Goal: Register for event/course: Sign up to attend an event or enroll in a course

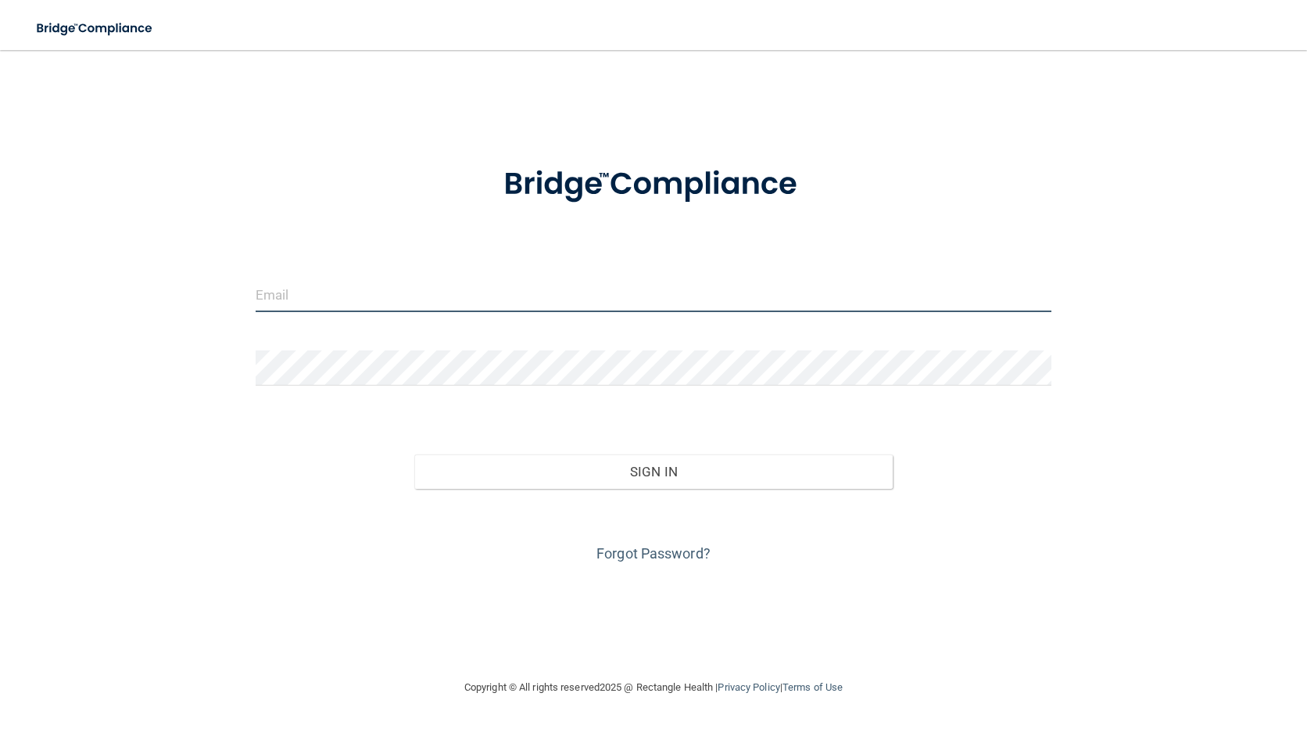
click at [381, 301] on input "email" at bounding box center [654, 294] width 797 height 35
type input "[EMAIL_ADDRESS][DOMAIN_NAME]"
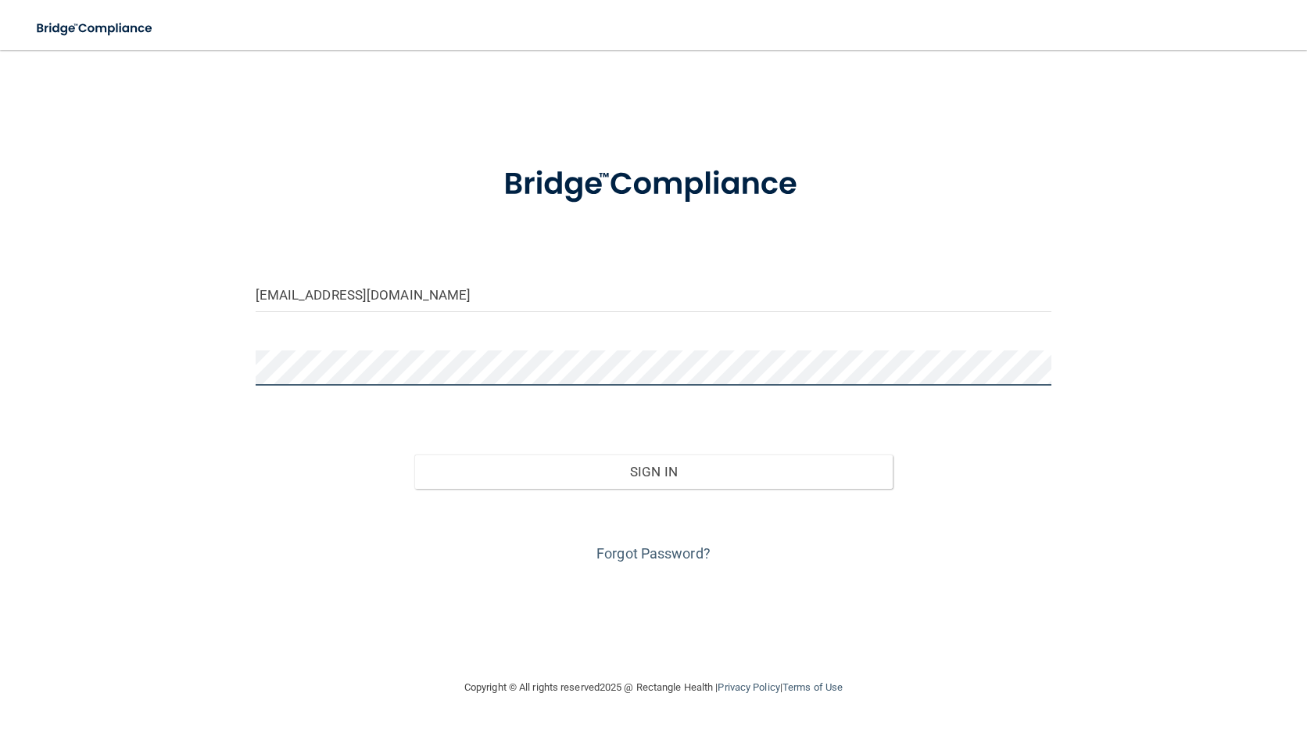
click at [414, 454] on button "Sign In" at bounding box center [653, 471] width 478 height 34
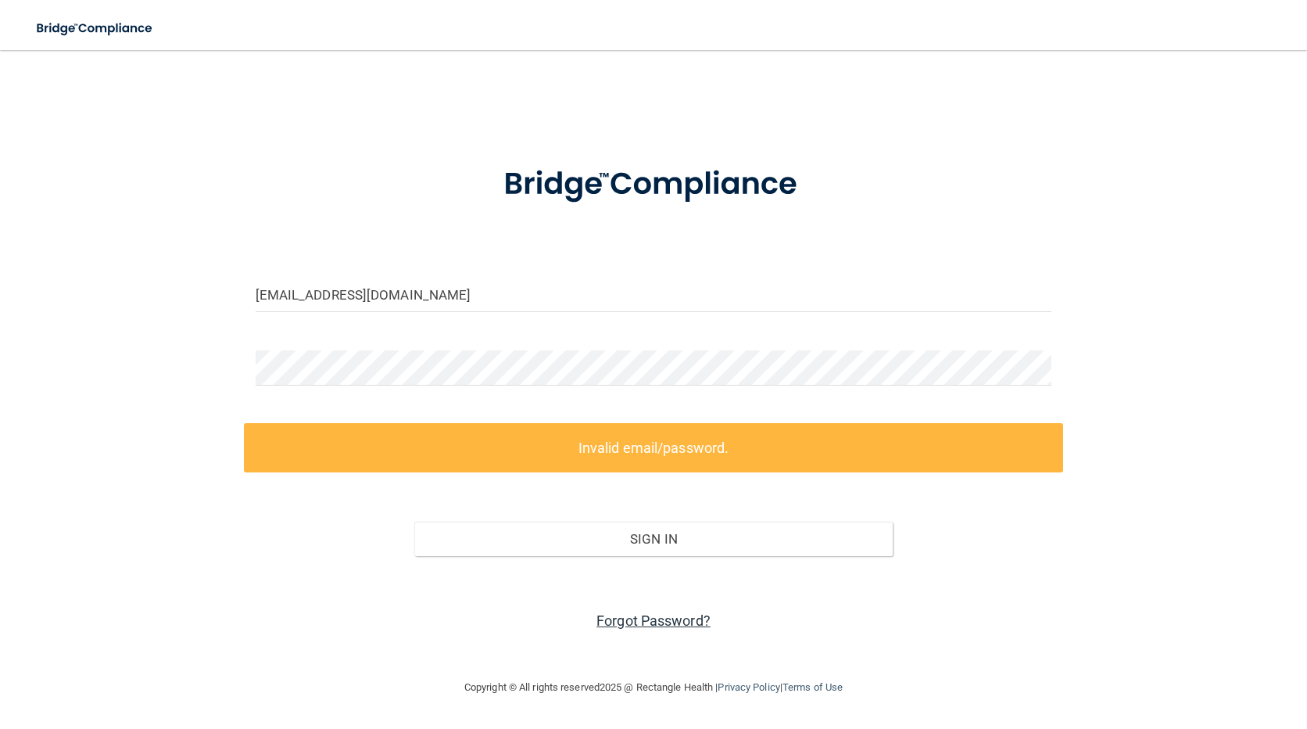
click at [657, 621] on link "Forgot Password?" at bounding box center [653, 620] width 114 height 16
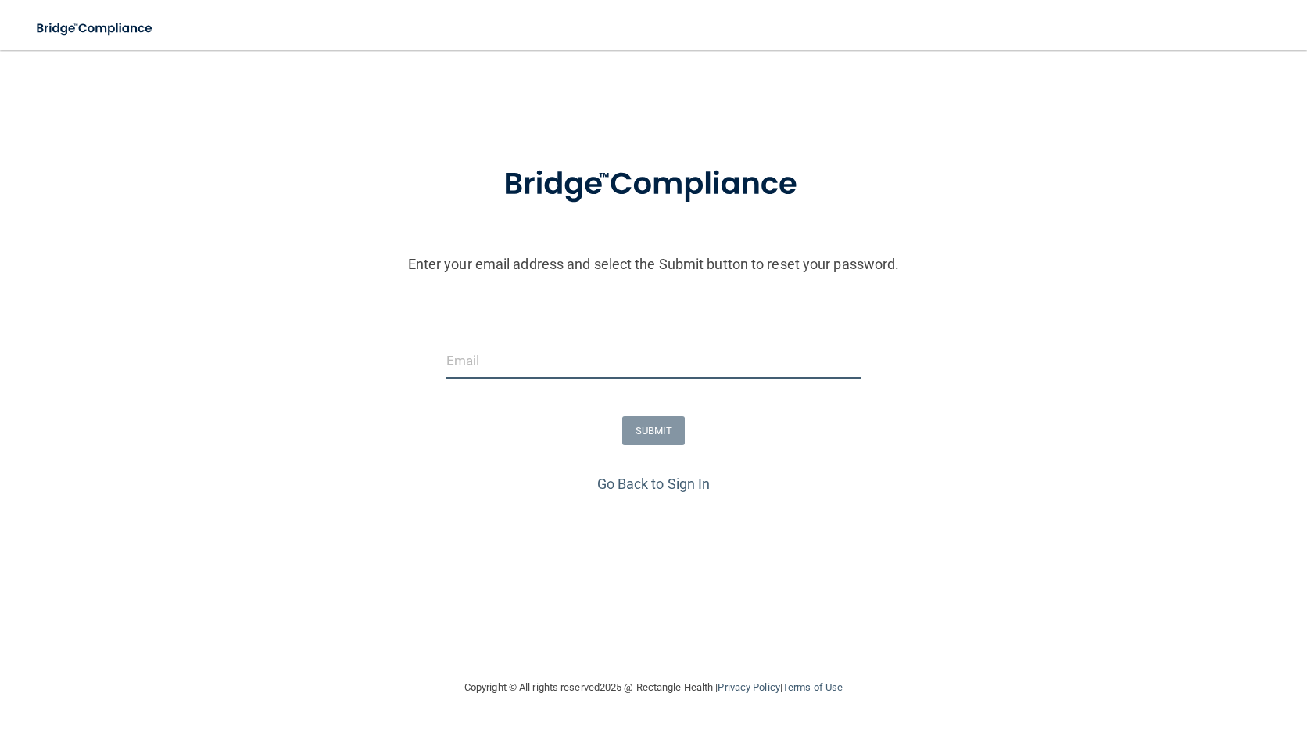
click at [657, 353] on input "email" at bounding box center [653, 360] width 415 height 35
type input "[EMAIL_ADDRESS][DOMAIN_NAME]"
click at [653, 434] on button "SUBMIT" at bounding box center [653, 430] width 63 height 29
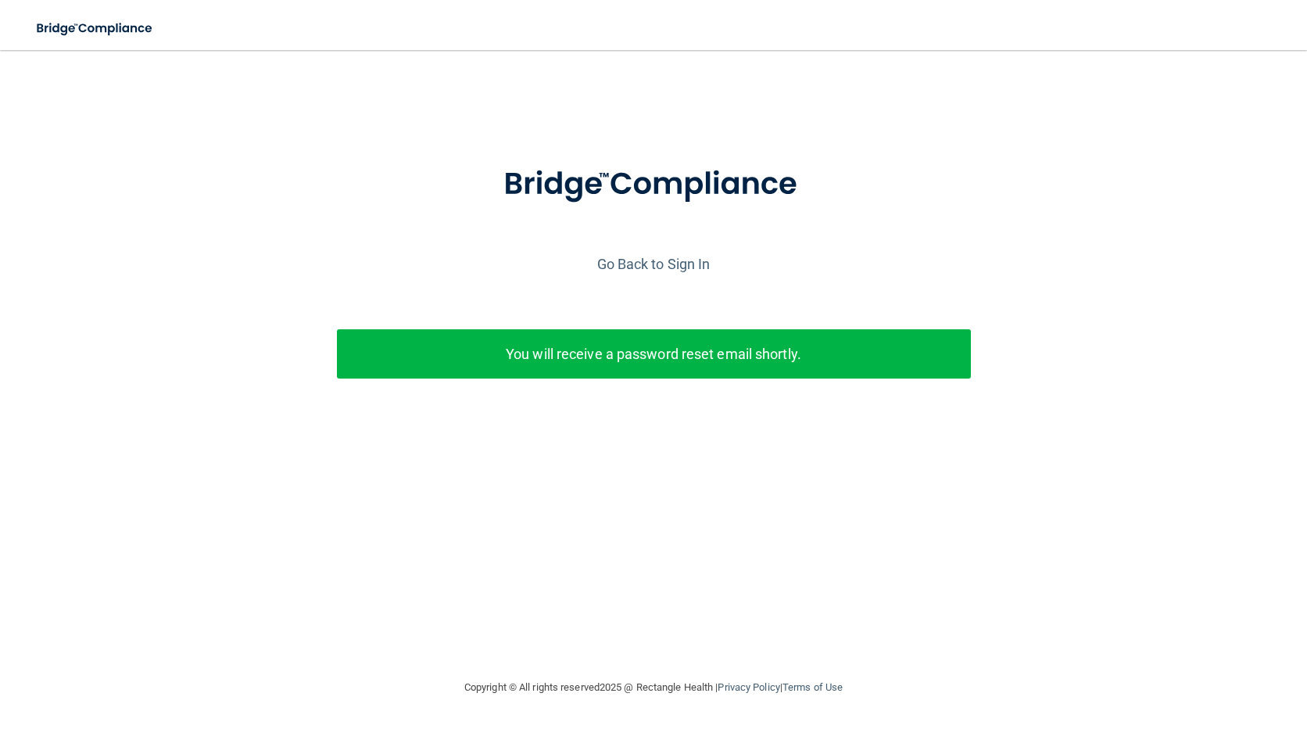
click at [636, 356] on p "You will receive a password reset email shortly." at bounding box center [654, 354] width 611 height 26
drag, startPoint x: 704, startPoint y: 254, endPoint x: 689, endPoint y: 263, distance: 16.5
click at [703, 254] on div "Go Back to Sign In" at bounding box center [653, 264] width 1315 height 26
click at [689, 263] on link "Go Back to Sign In" at bounding box center [653, 264] width 113 height 16
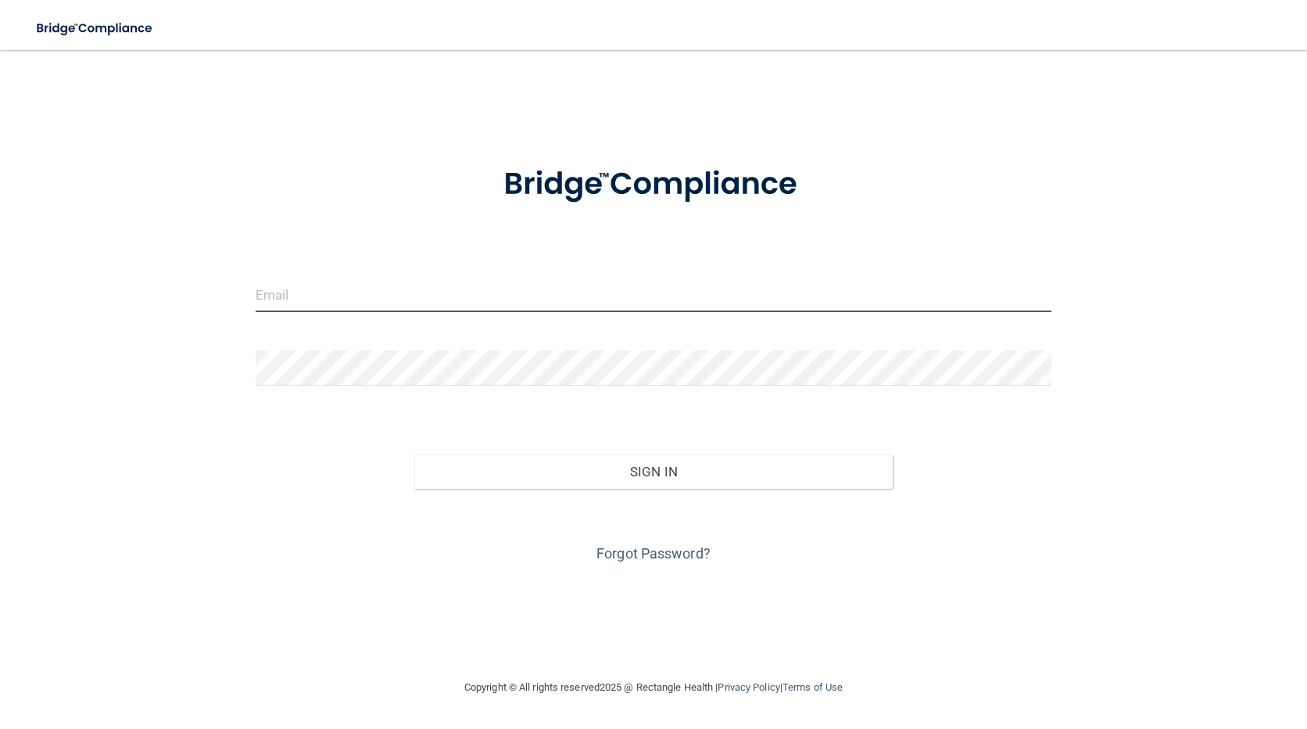
click at [589, 302] on input "email" at bounding box center [654, 294] width 797 height 35
type input "[EMAIL_ADDRESS][DOMAIN_NAME]"
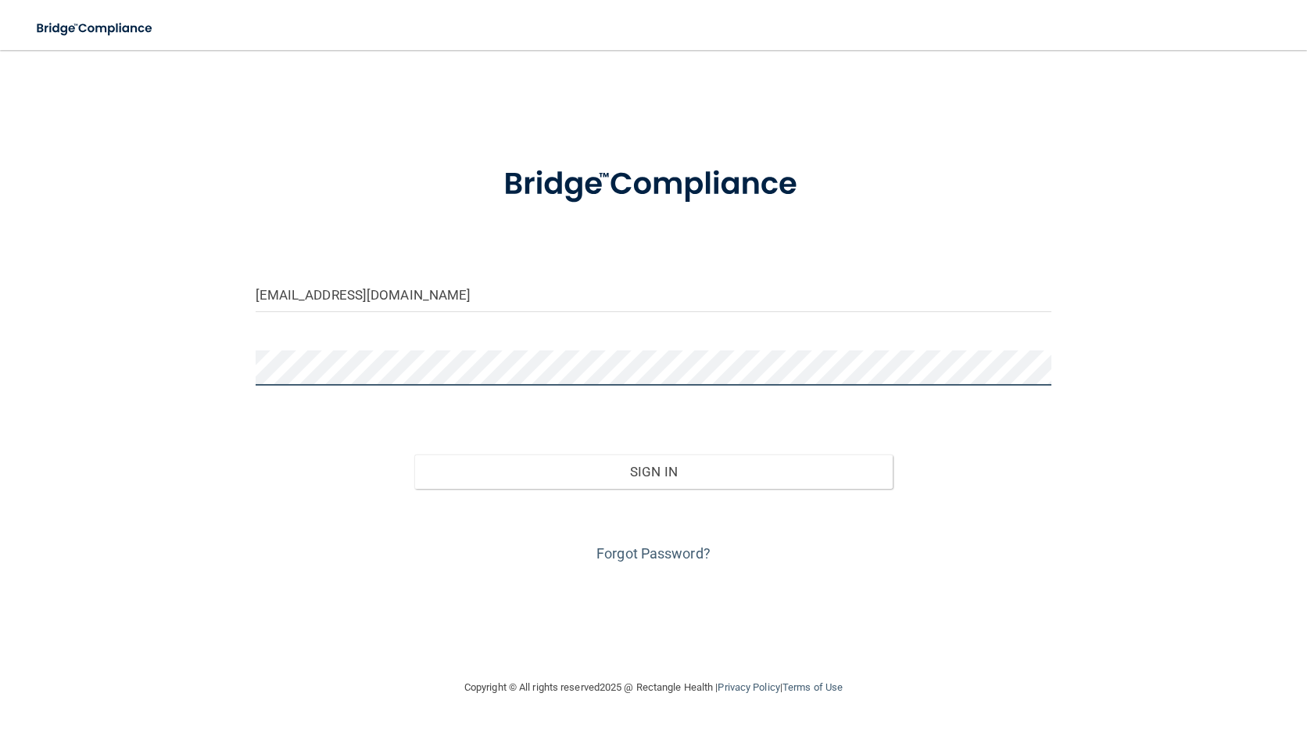
click at [414, 454] on button "Sign In" at bounding box center [653, 471] width 478 height 34
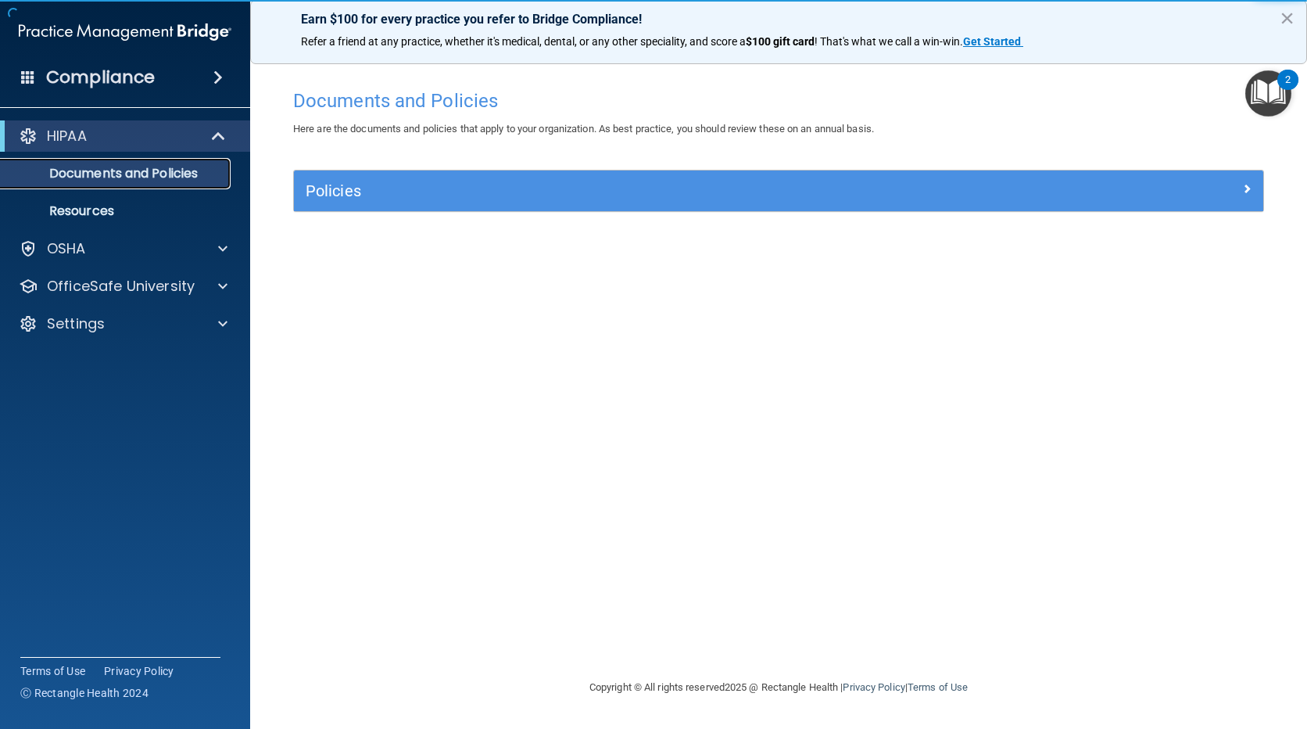
click at [137, 180] on p "Documents and Policies" at bounding box center [116, 174] width 213 height 16
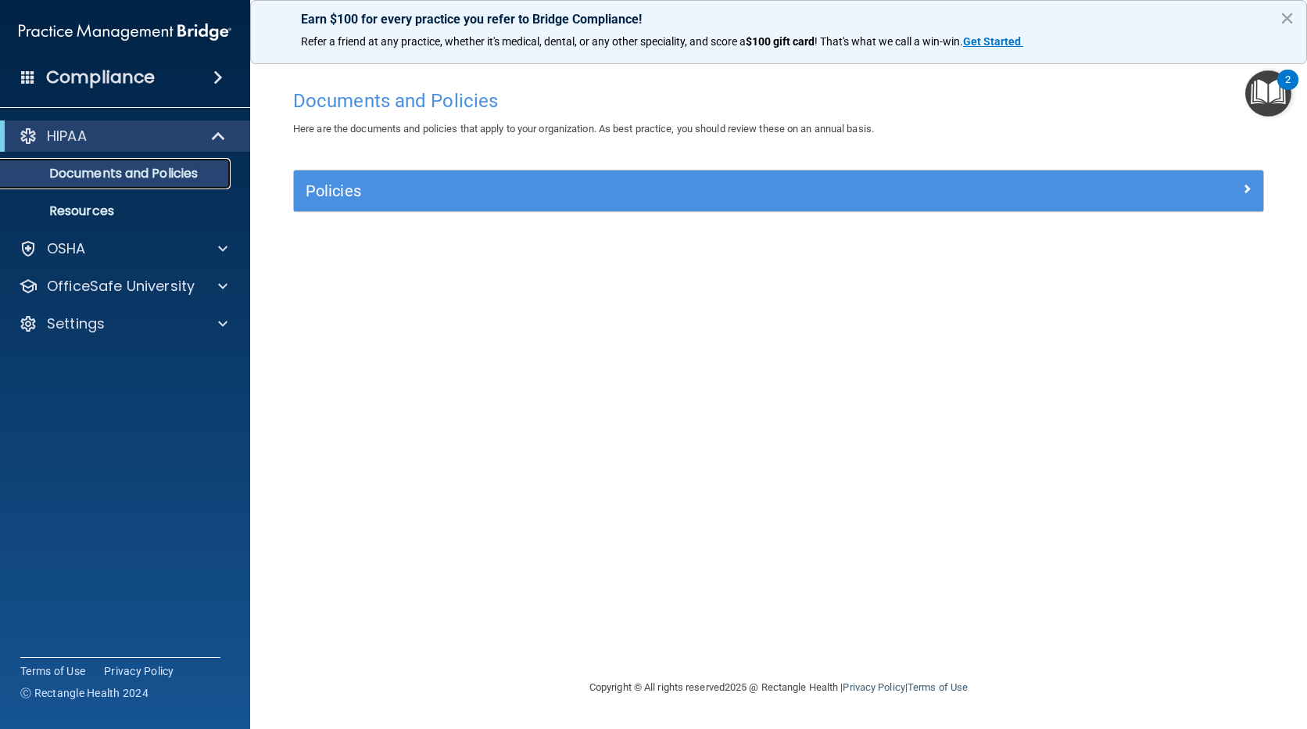
click at [164, 183] on link "Documents and Policies" at bounding box center [107, 173] width 246 height 31
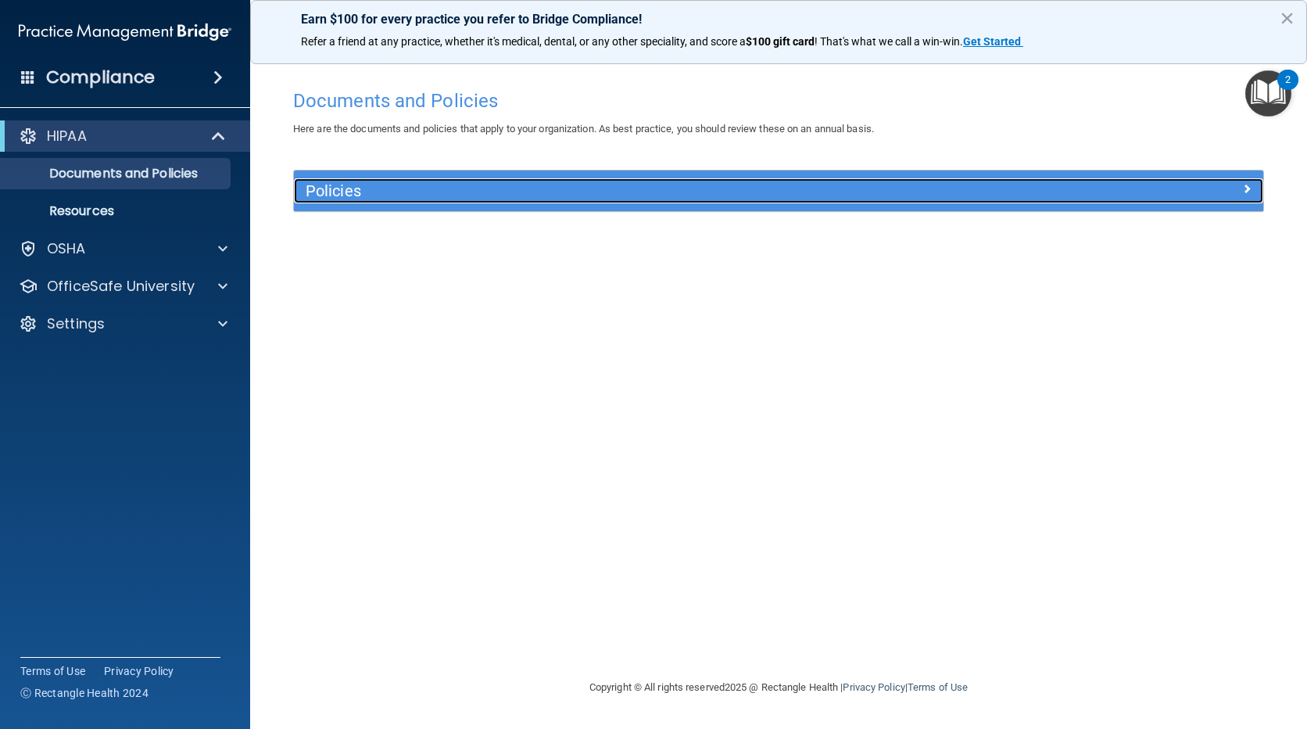
click at [338, 196] on h5 "Policies" at bounding box center [658, 190] width 704 height 17
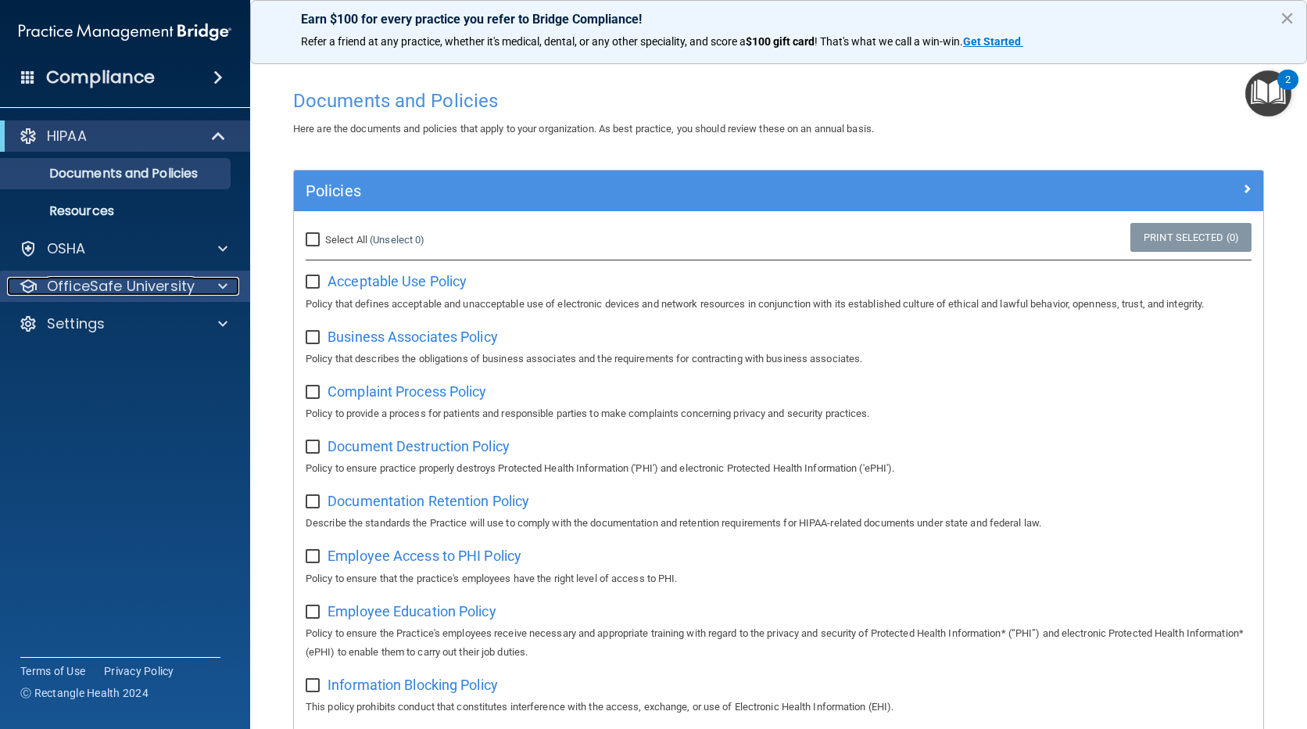
click at [217, 281] on div at bounding box center [220, 286] width 39 height 19
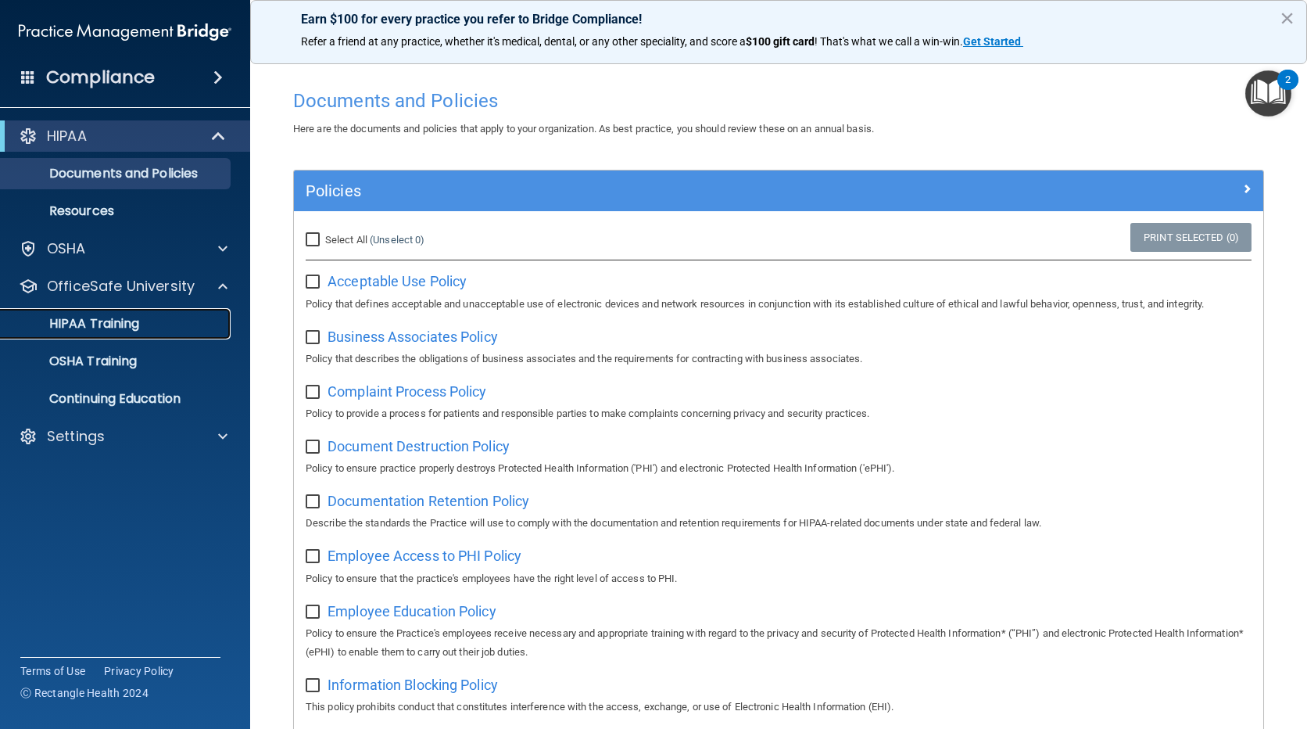
click at [116, 325] on p "HIPAA Training" at bounding box center [74, 324] width 129 height 16
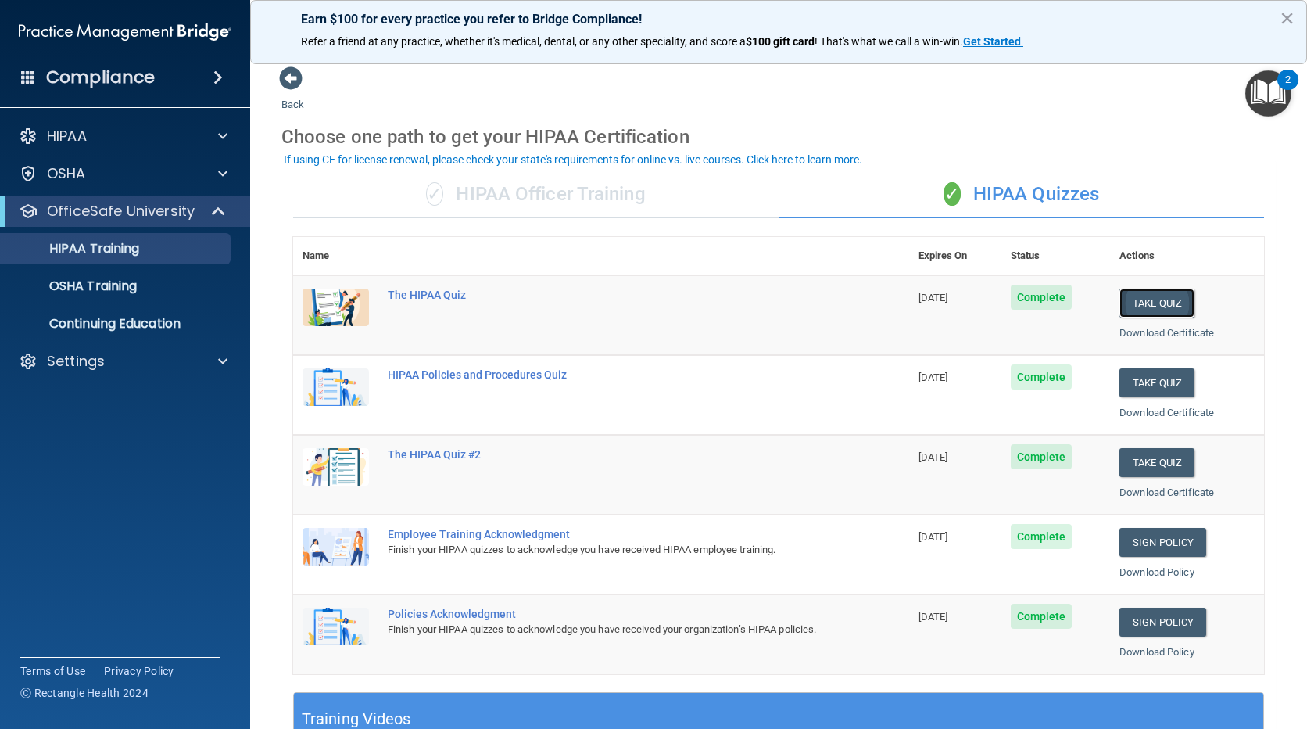
click at [1165, 300] on button "Take Quiz" at bounding box center [1156, 302] width 75 height 29
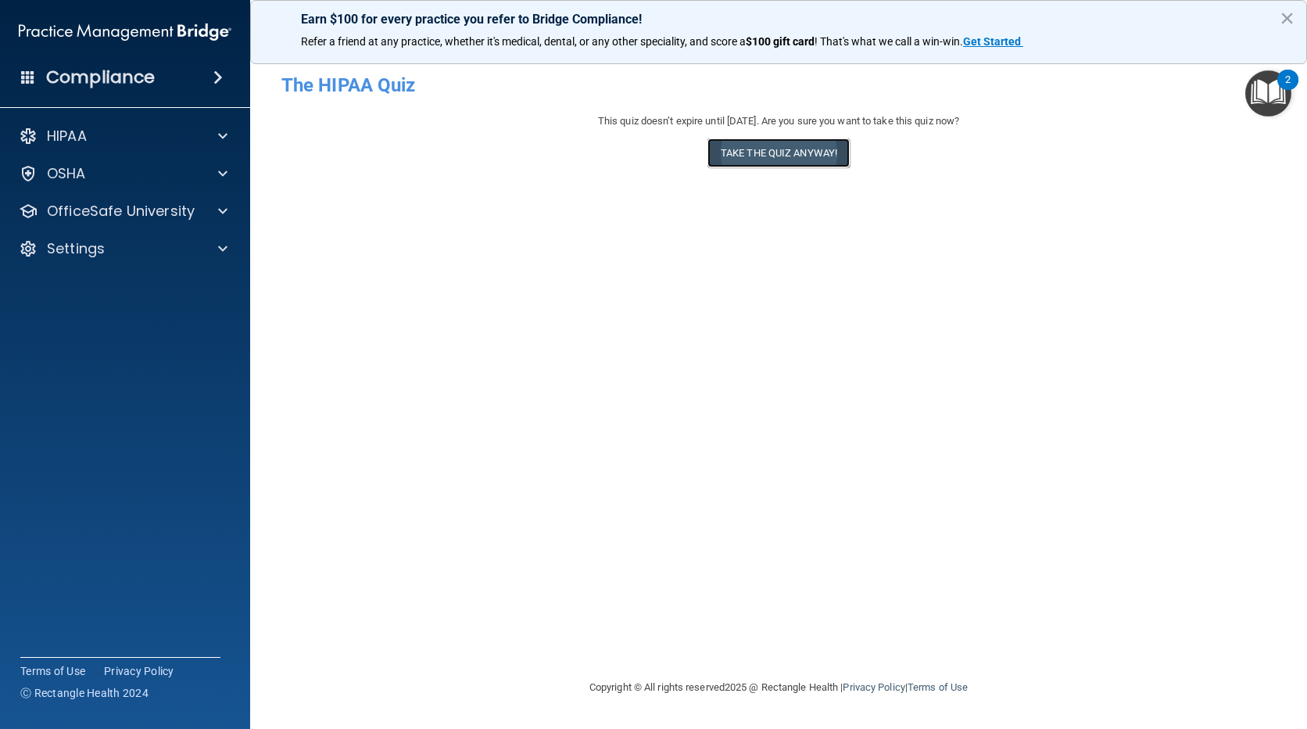
click at [768, 152] on button "Take the quiz anyway!" at bounding box center [778, 152] width 142 height 29
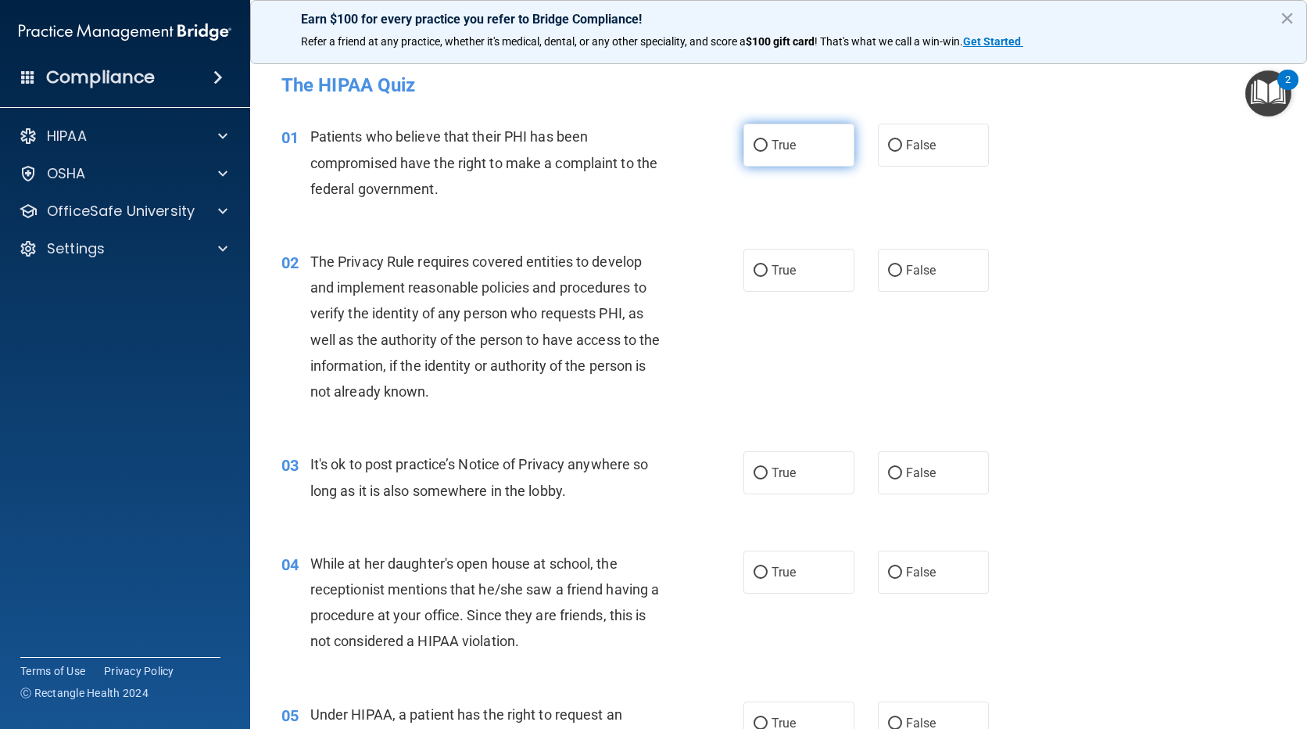
click at [831, 145] on label "True" at bounding box center [798, 145] width 111 height 43
click at [768, 145] on input "True" at bounding box center [761, 146] width 14 height 12
radio input "true"
click at [784, 277] on span "True" at bounding box center [784, 270] width 24 height 15
click at [768, 277] on input "True" at bounding box center [761, 271] width 14 height 12
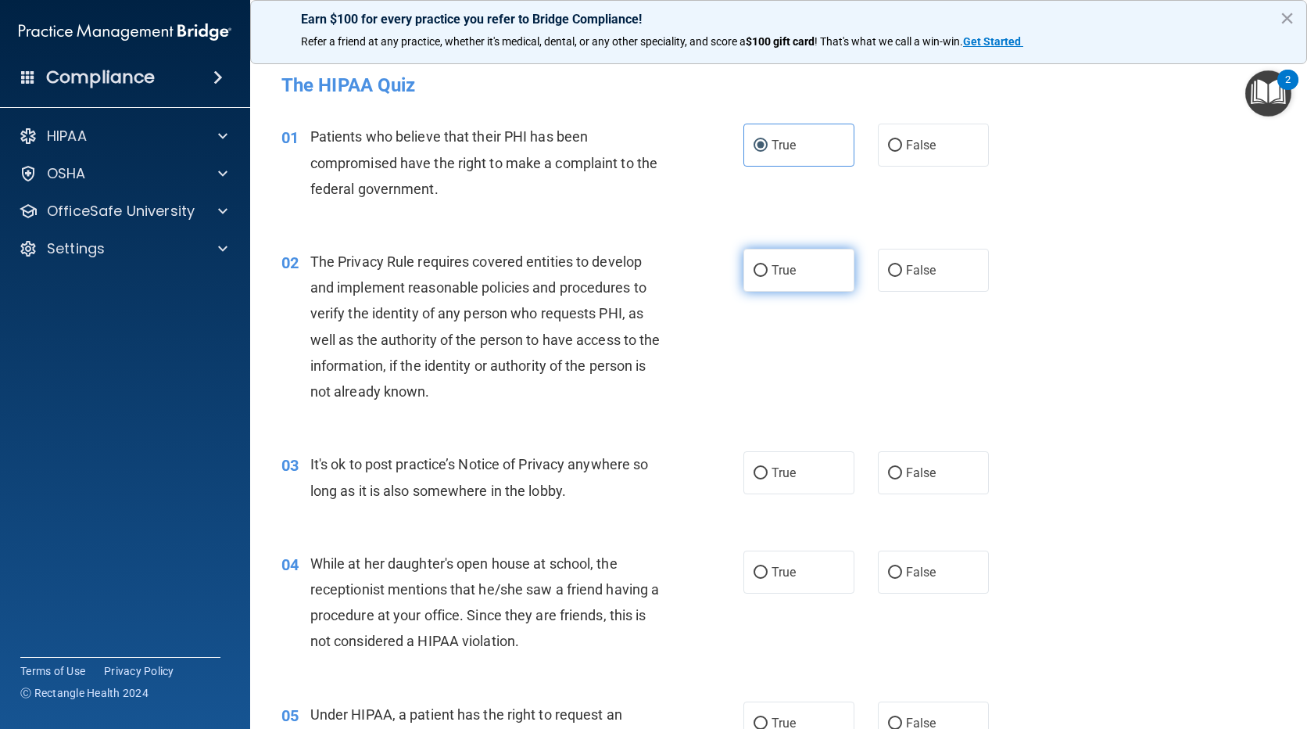
radio input "true"
click at [910, 467] on span "False" at bounding box center [921, 472] width 30 height 15
click at [902, 467] on input "False" at bounding box center [895, 473] width 14 height 12
radio input "true"
click at [782, 550] on label "True" at bounding box center [798, 571] width 111 height 43
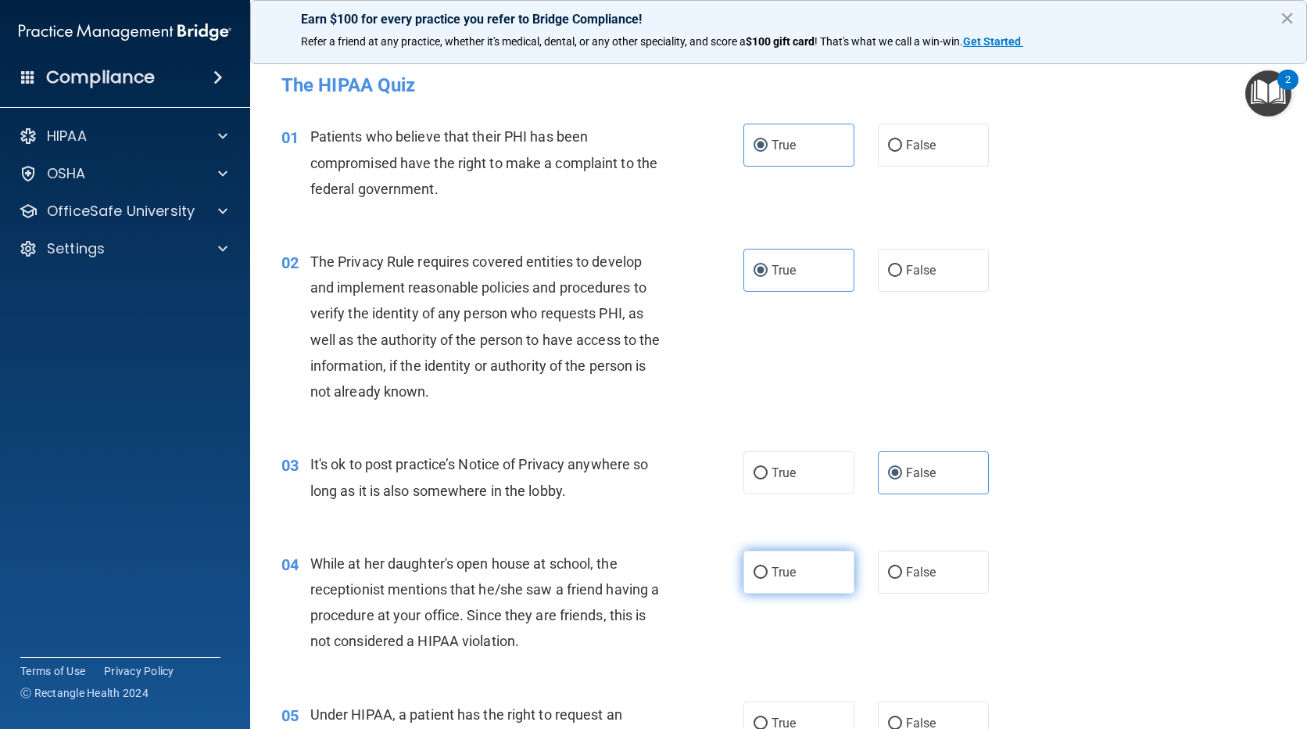
click at [768, 567] on input "True" at bounding box center [761, 573] width 14 height 12
radio input "true"
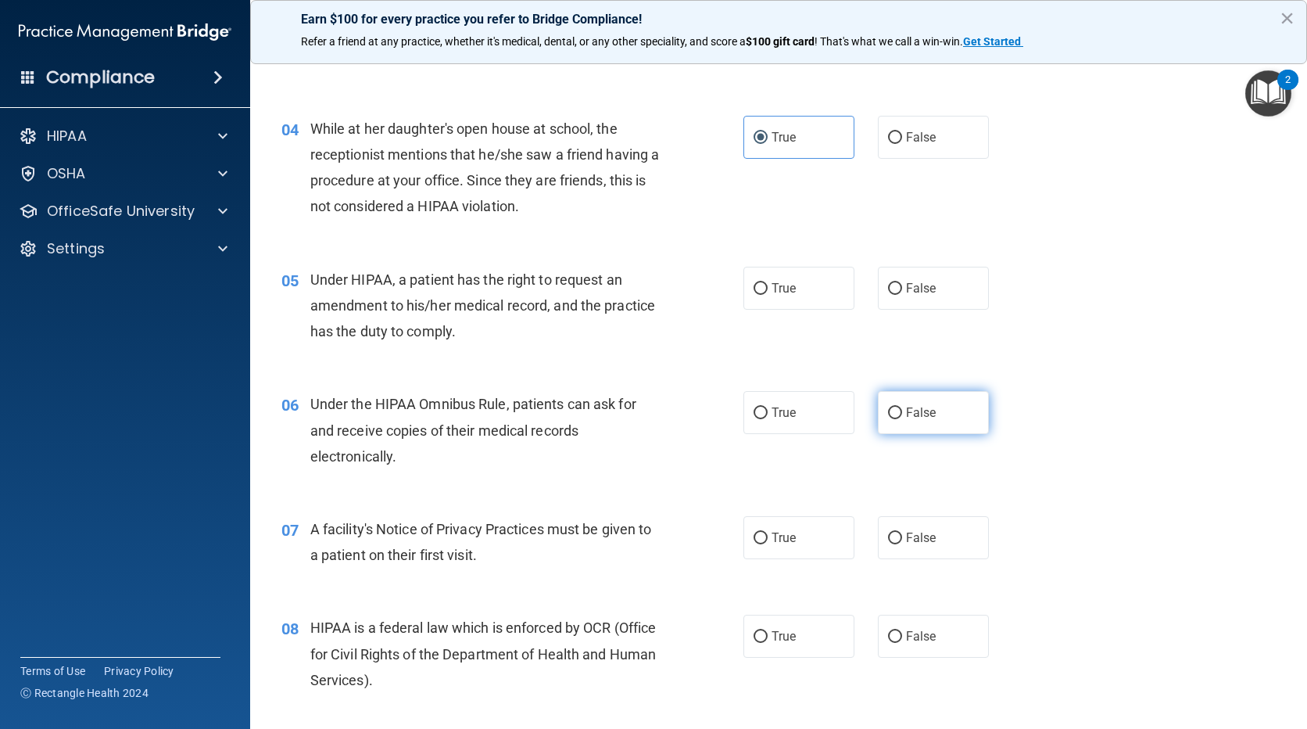
scroll to position [469, 0]
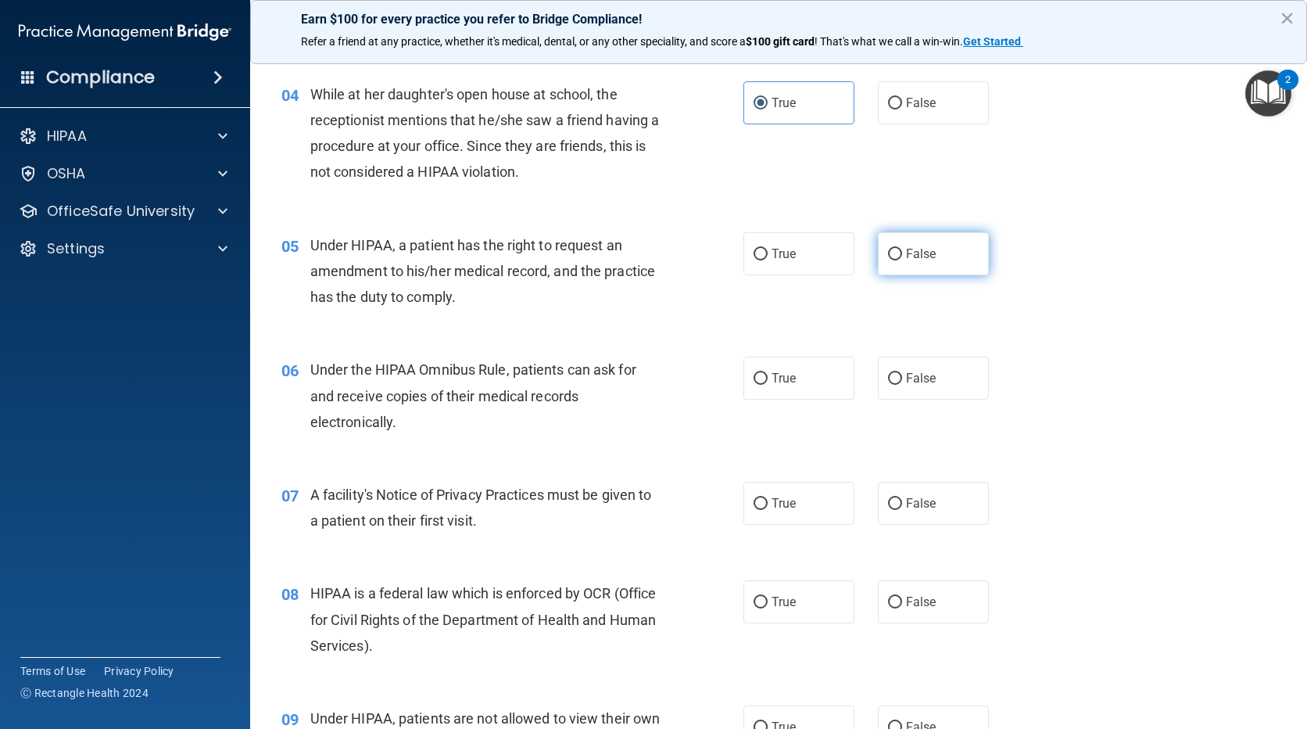
click at [938, 262] on label "False" at bounding box center [933, 253] width 111 height 43
click at [902, 260] on input "False" at bounding box center [895, 255] width 14 height 12
radio input "true"
click at [815, 372] on label "True" at bounding box center [798, 377] width 111 height 43
click at [768, 373] on input "True" at bounding box center [761, 379] width 14 height 12
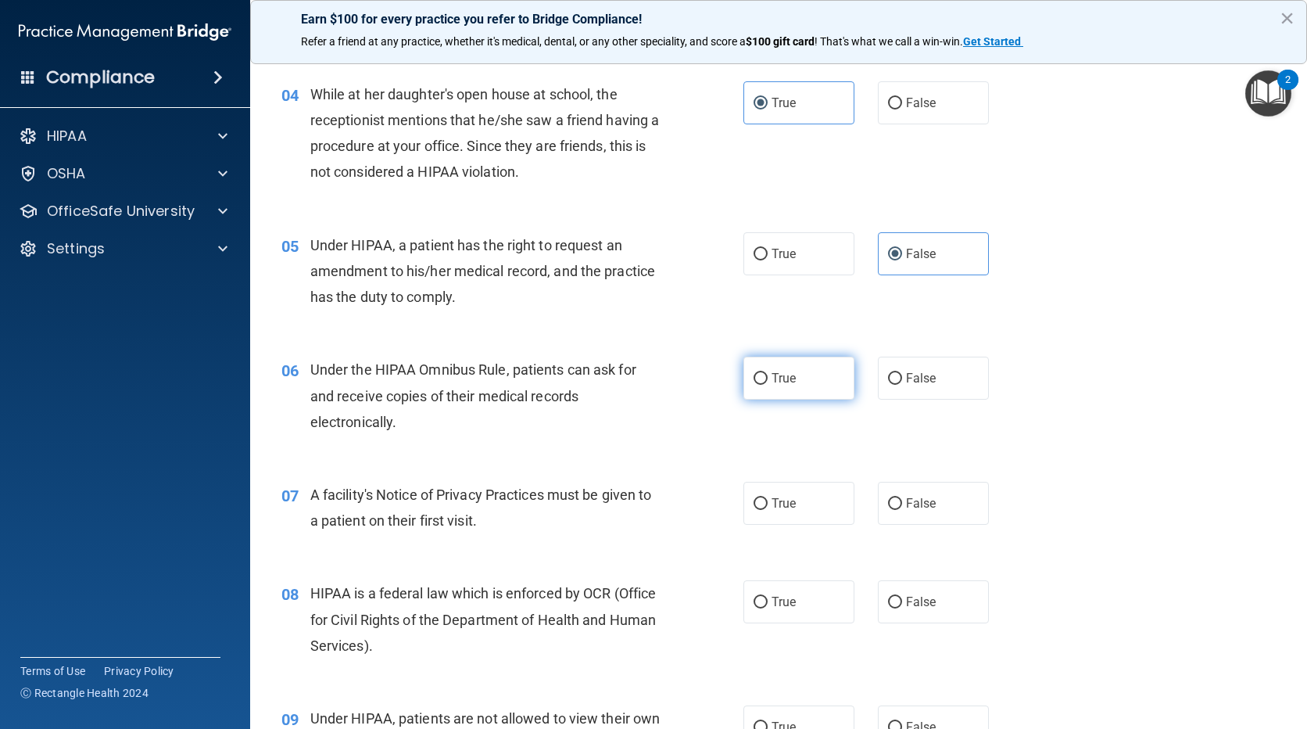
radio input "true"
click at [765, 491] on label "True" at bounding box center [798, 503] width 111 height 43
click at [765, 498] on input "True" at bounding box center [761, 504] width 14 height 12
radio input "true"
click at [772, 593] on label "True" at bounding box center [798, 601] width 111 height 43
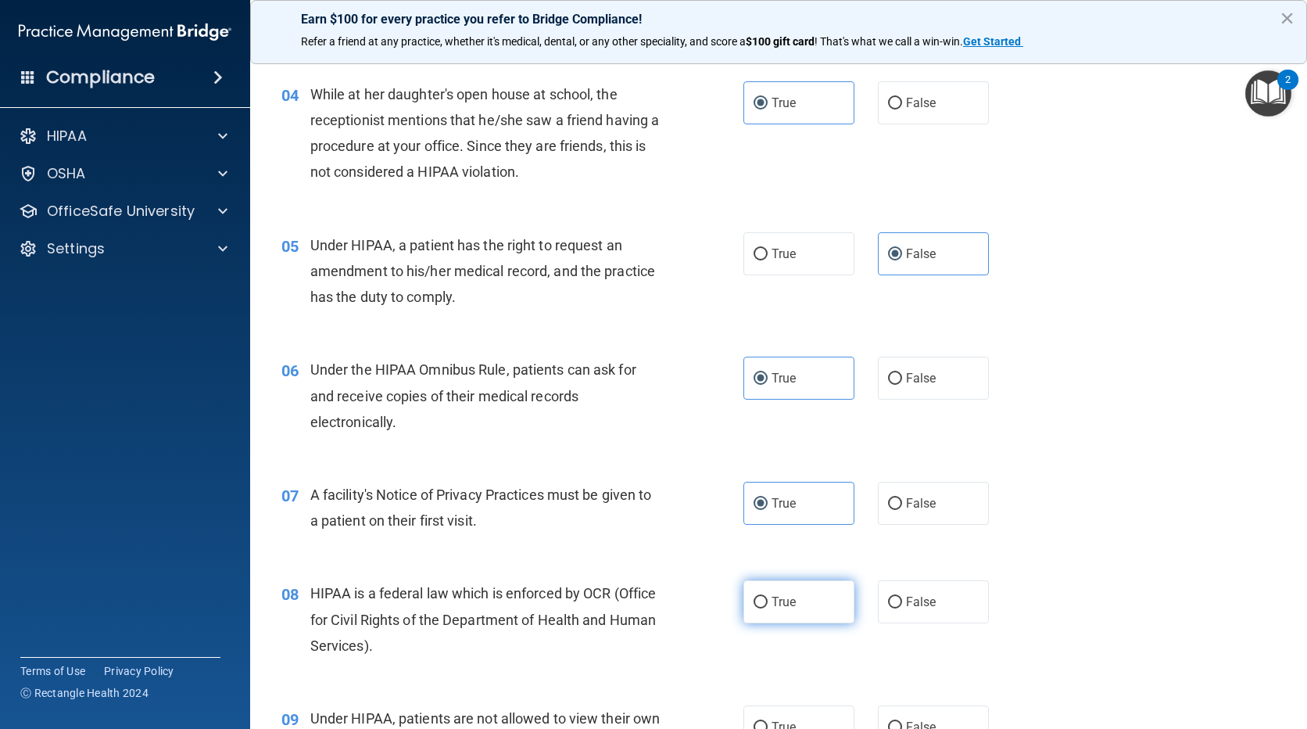
click at [768, 596] on input "True" at bounding box center [761, 602] width 14 height 12
radio input "true"
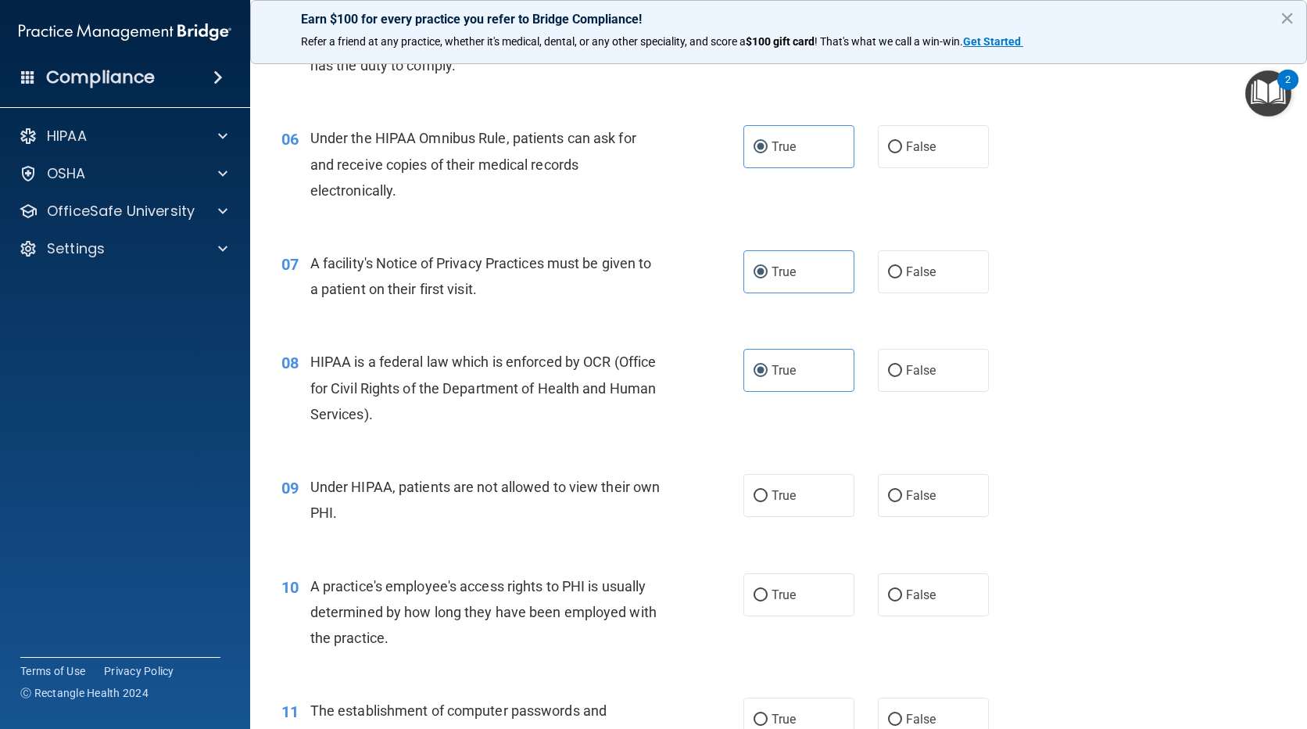
scroll to position [704, 0]
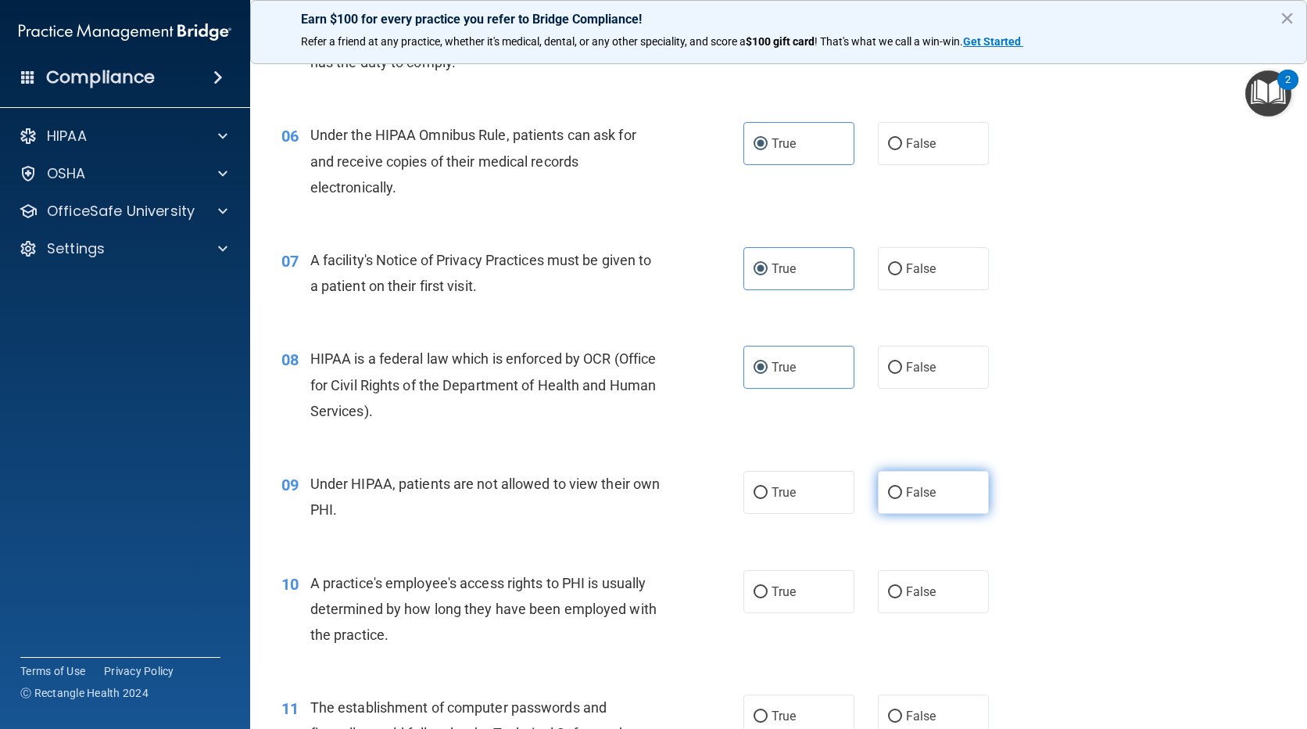
click at [920, 503] on label "False" at bounding box center [933, 492] width 111 height 43
click at [902, 499] on input "False" at bounding box center [895, 493] width 14 height 12
radio input "true"
click at [906, 585] on span "False" at bounding box center [921, 591] width 30 height 15
click at [902, 586] on input "False" at bounding box center [895, 592] width 14 height 12
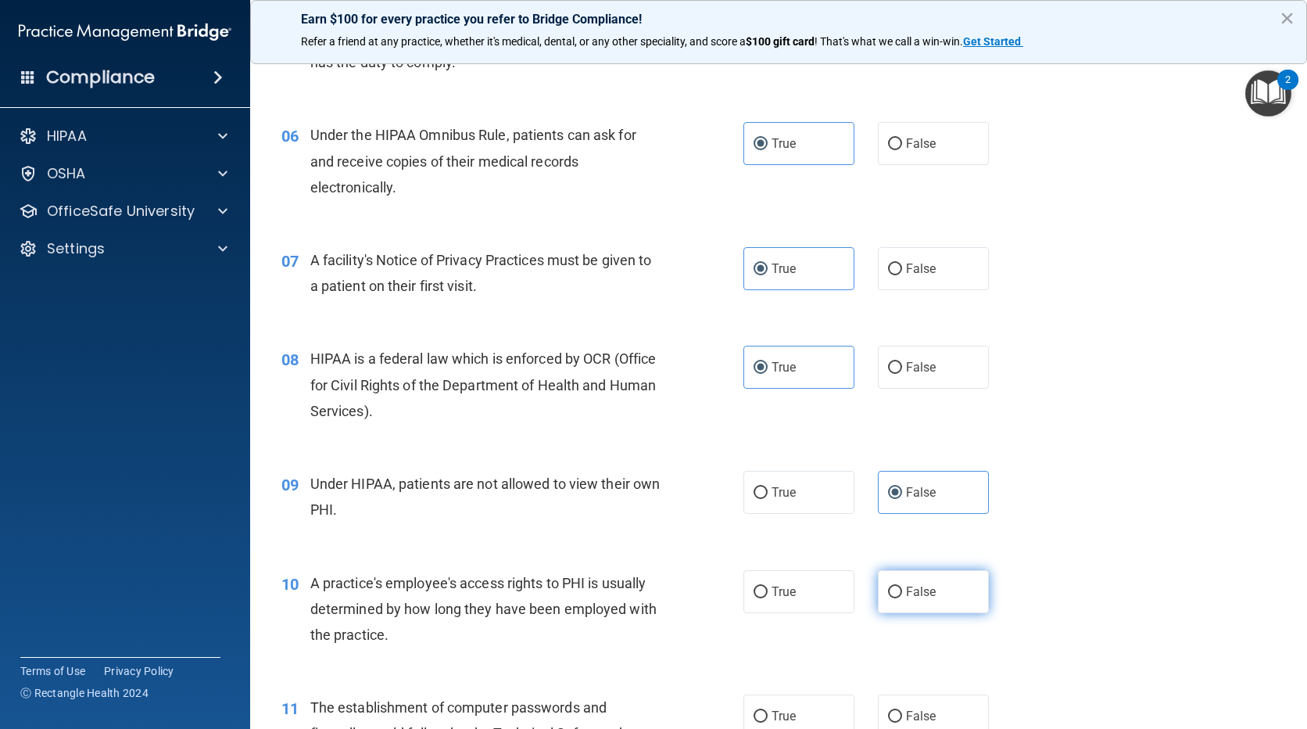
radio input "true"
click at [897, 708] on label "False" at bounding box center [933, 715] width 111 height 43
click at [897, 711] on input "False" at bounding box center [895, 717] width 14 height 12
radio input "true"
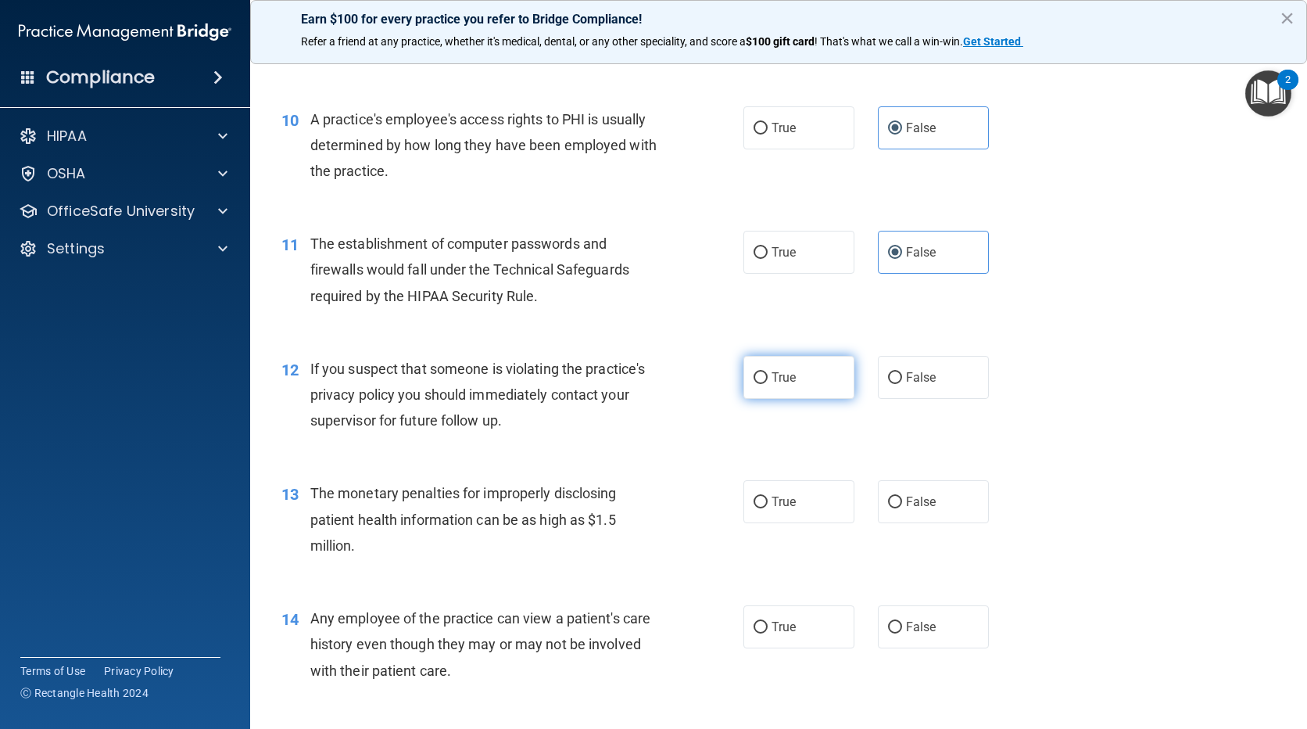
scroll to position [1173, 0]
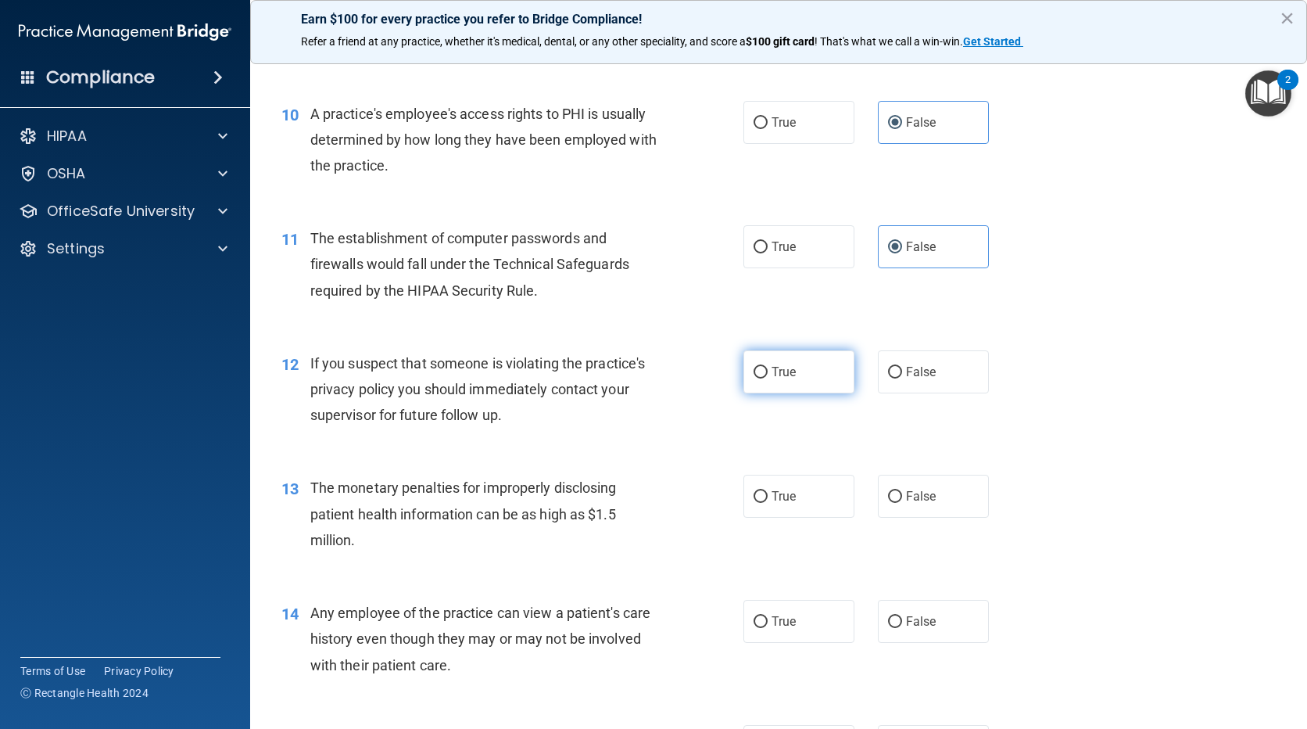
click at [804, 354] on label "True" at bounding box center [798, 371] width 111 height 43
click at [768, 367] on input "True" at bounding box center [761, 373] width 14 height 12
radio input "true"
click at [762, 488] on label "True" at bounding box center [798, 496] width 111 height 43
click at [762, 491] on input "True" at bounding box center [761, 497] width 14 height 12
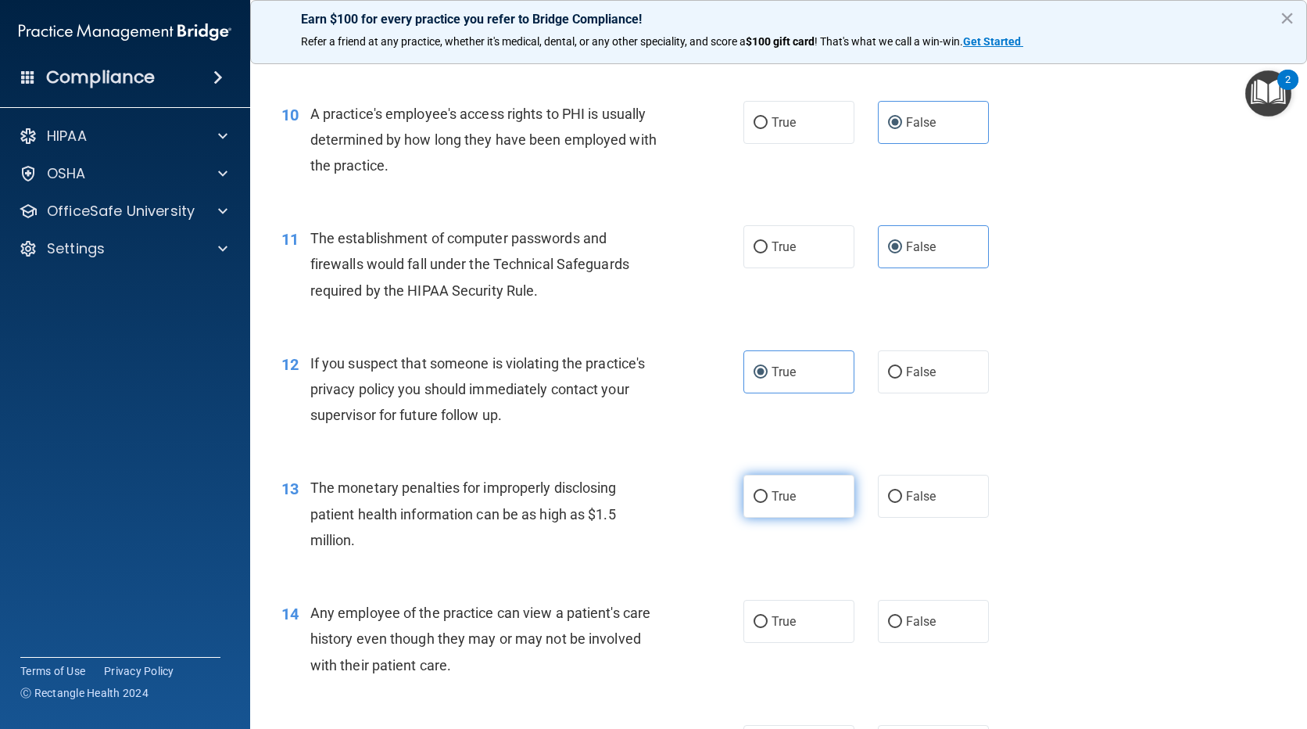
radio input "true"
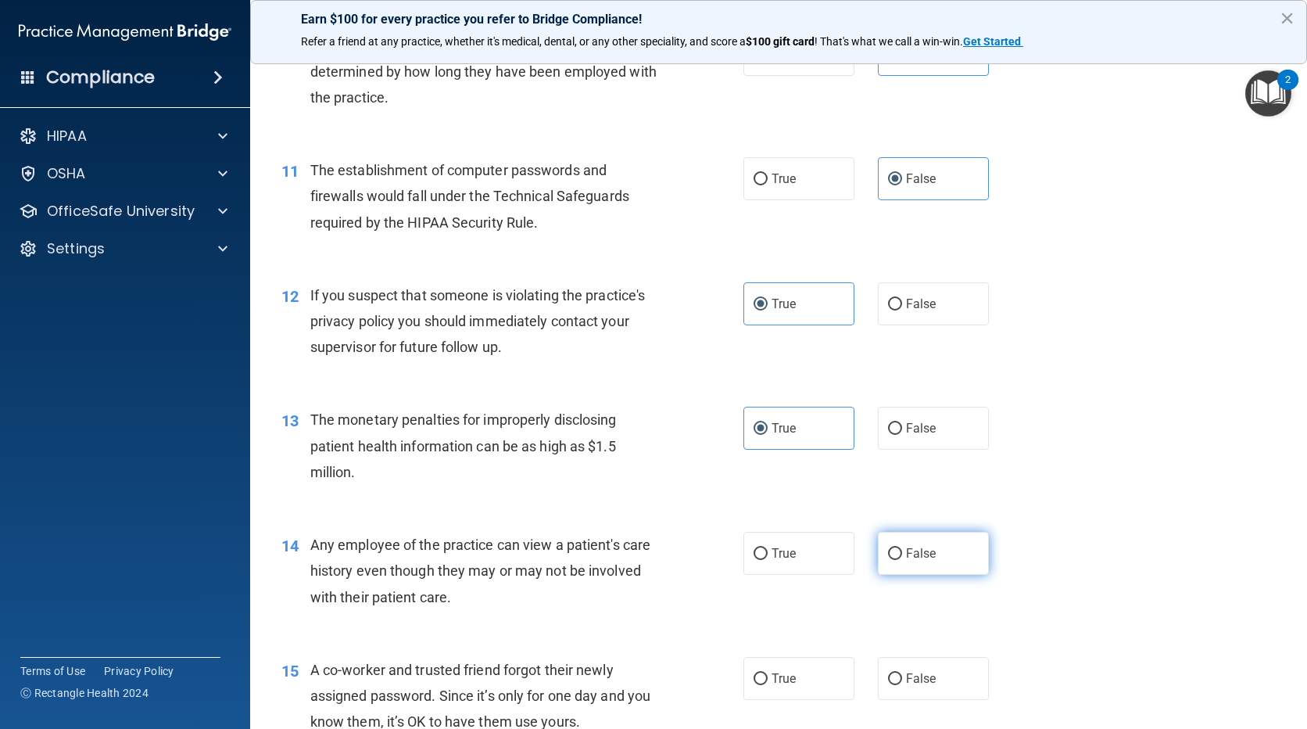
scroll to position [1407, 0]
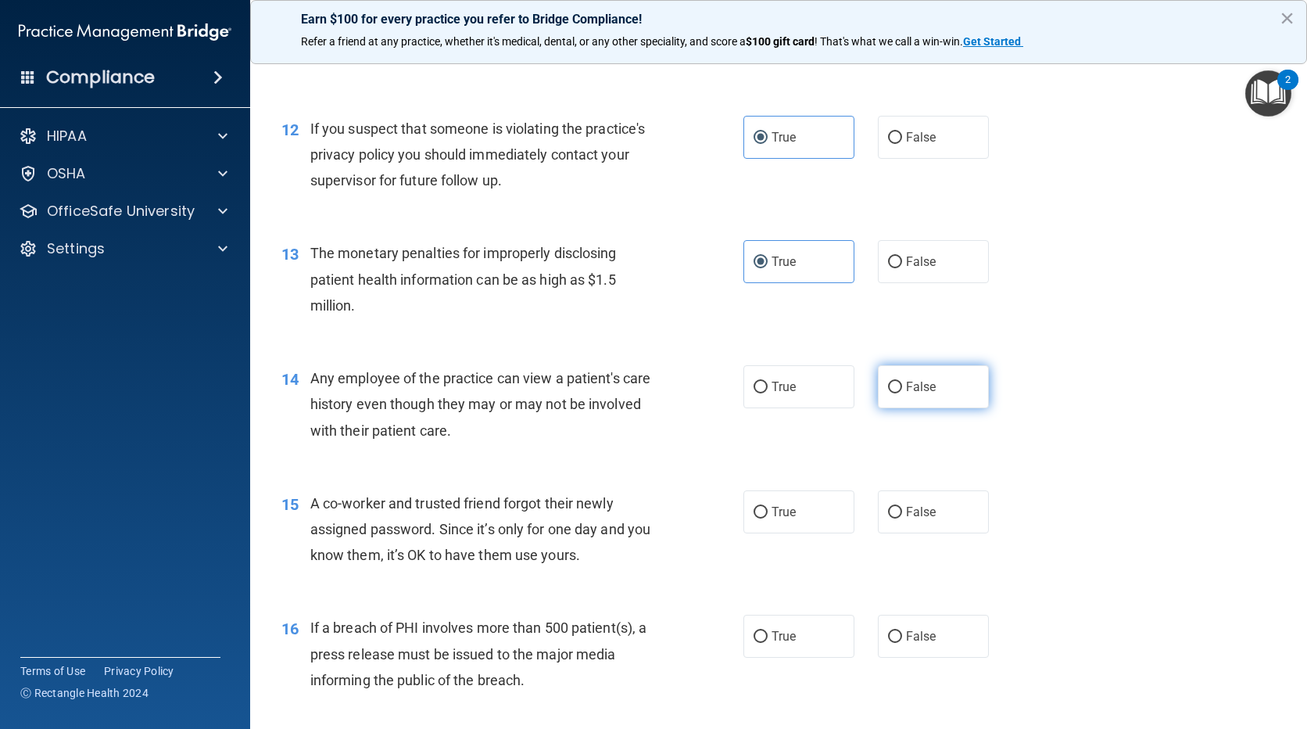
click at [890, 395] on label "False" at bounding box center [933, 386] width 111 height 43
click at [890, 393] on input "False" at bounding box center [895, 387] width 14 height 12
radio input "true"
click at [891, 503] on label "False" at bounding box center [933, 511] width 111 height 43
click at [891, 507] on input "False" at bounding box center [895, 513] width 14 height 12
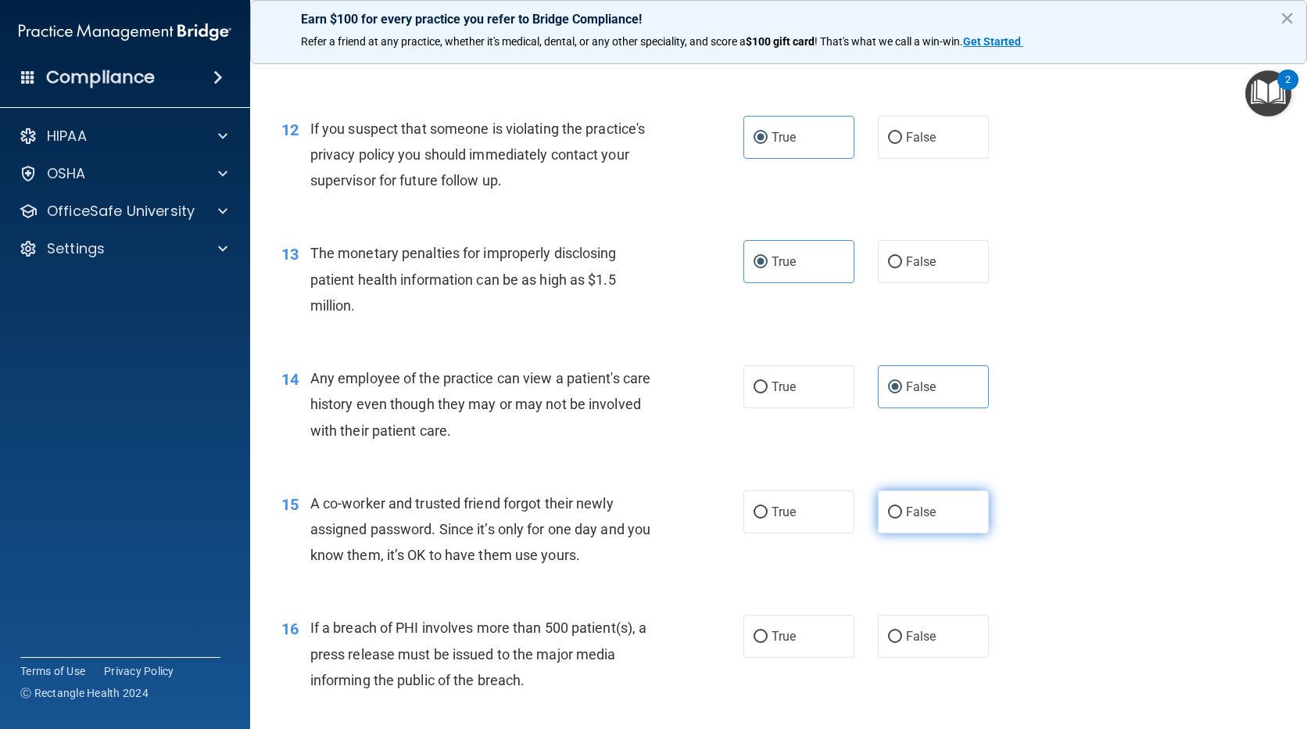
radio input "true"
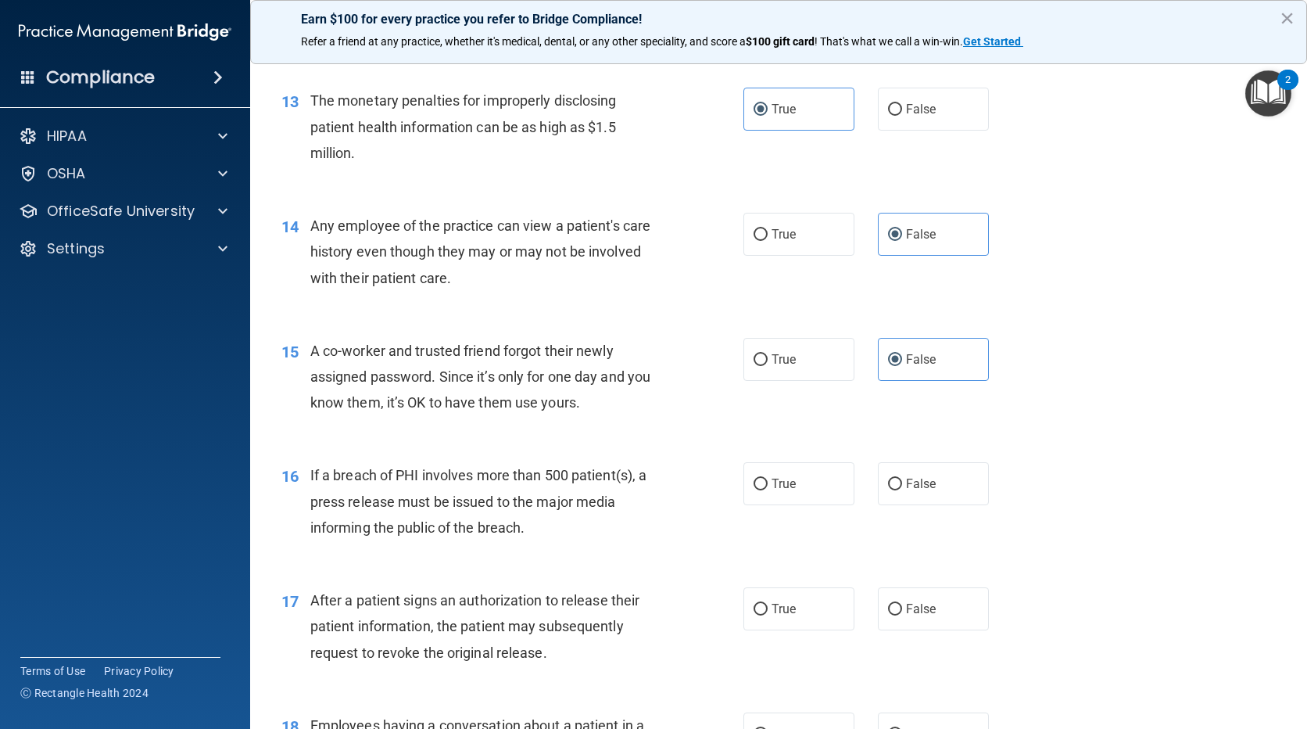
scroll to position [1563, 0]
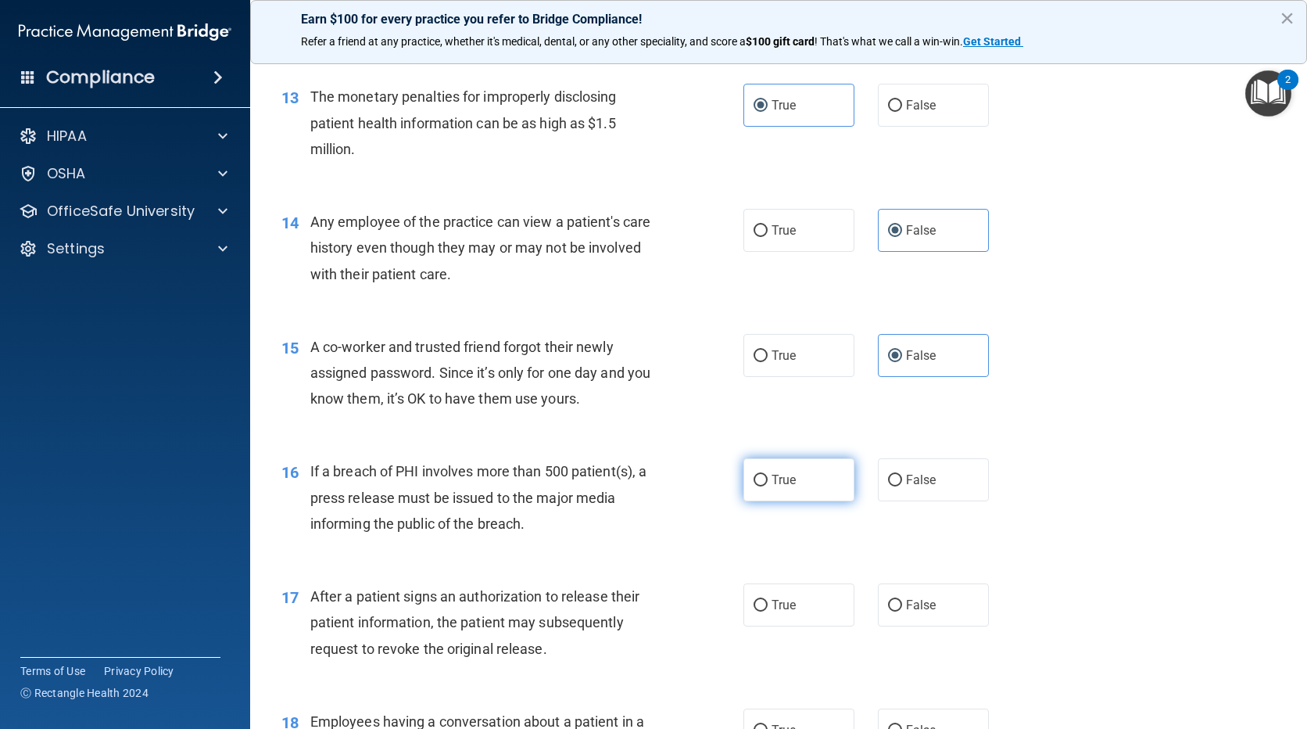
drag, startPoint x: 786, startPoint y: 473, endPoint x: 781, endPoint y: 497, distance: 24.7
click at [786, 474] on span "True" at bounding box center [784, 479] width 24 height 15
click at [768, 475] on input "True" at bounding box center [761, 481] width 14 height 12
radio input "true"
click at [772, 599] on span "True" at bounding box center [784, 604] width 24 height 15
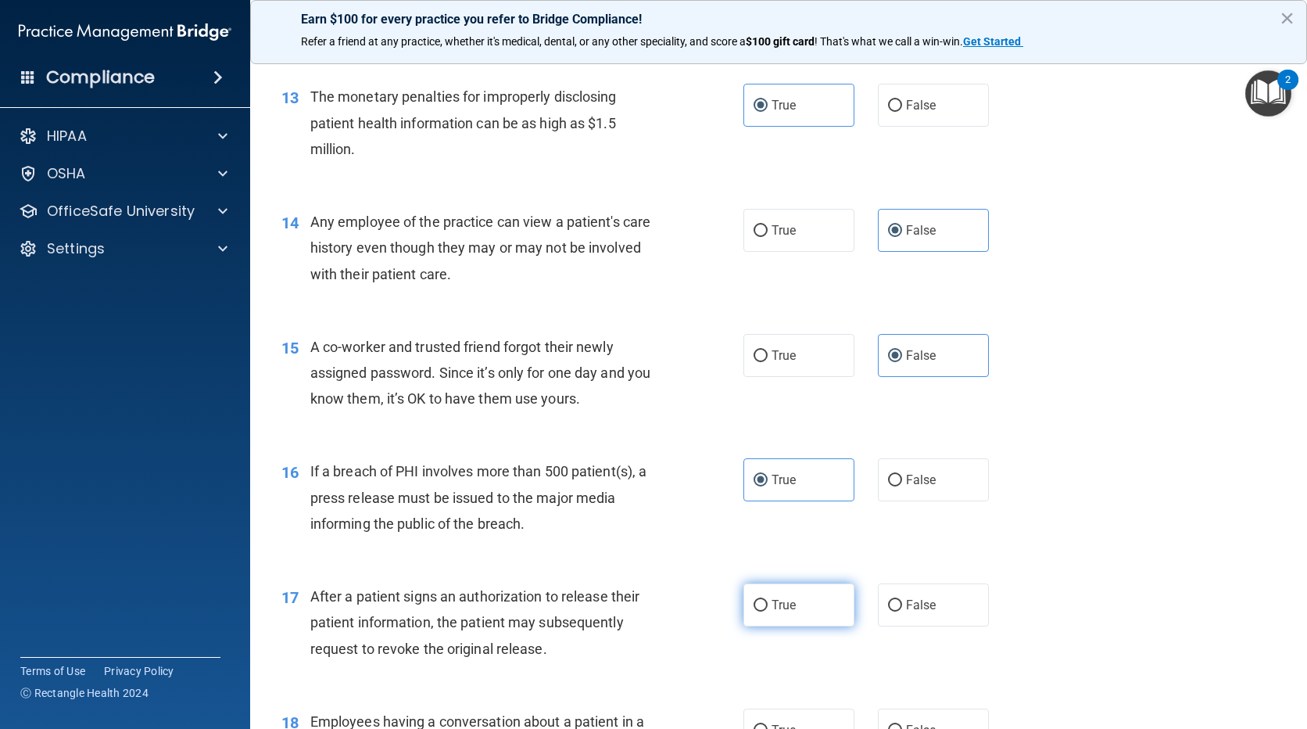
click at [767, 600] on input "True" at bounding box center [761, 606] width 14 height 12
radio input "true"
click at [926, 726] on span "False" at bounding box center [921, 729] width 30 height 15
click at [902, 726] on input "False" at bounding box center [895, 731] width 14 height 12
radio input "true"
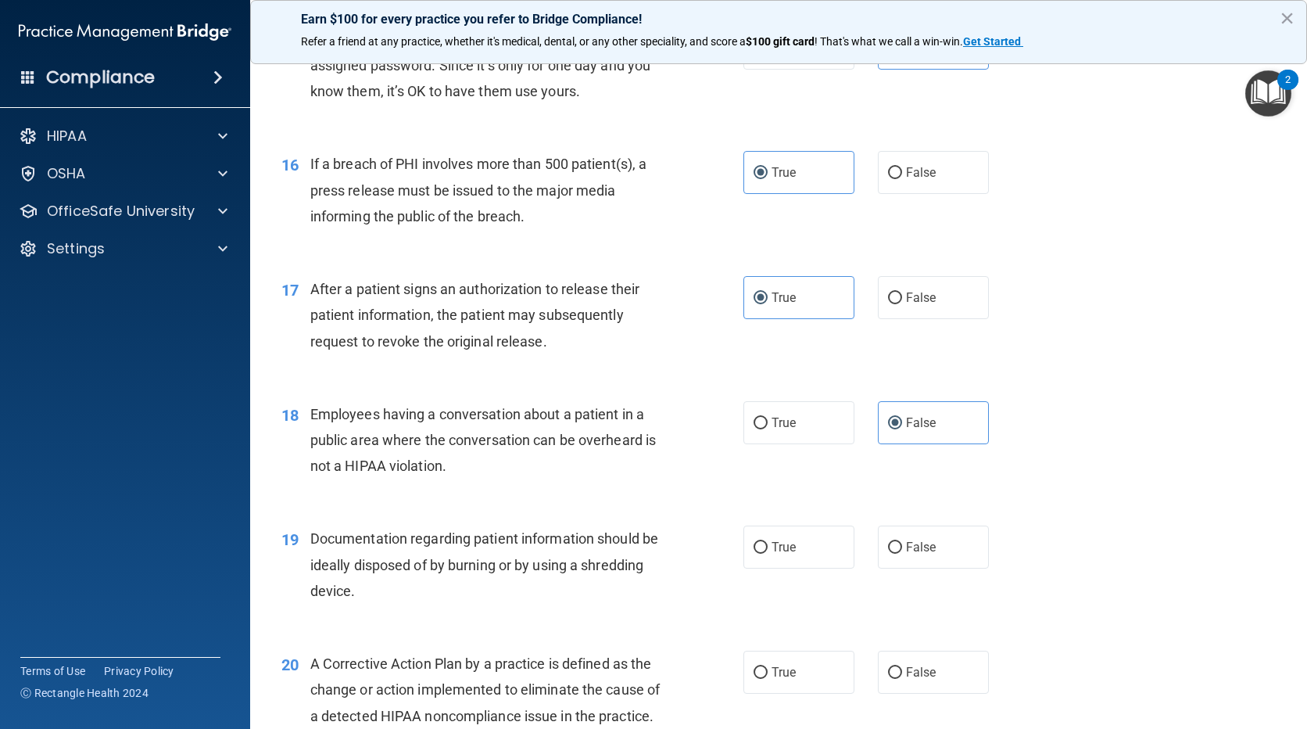
scroll to position [1884, 0]
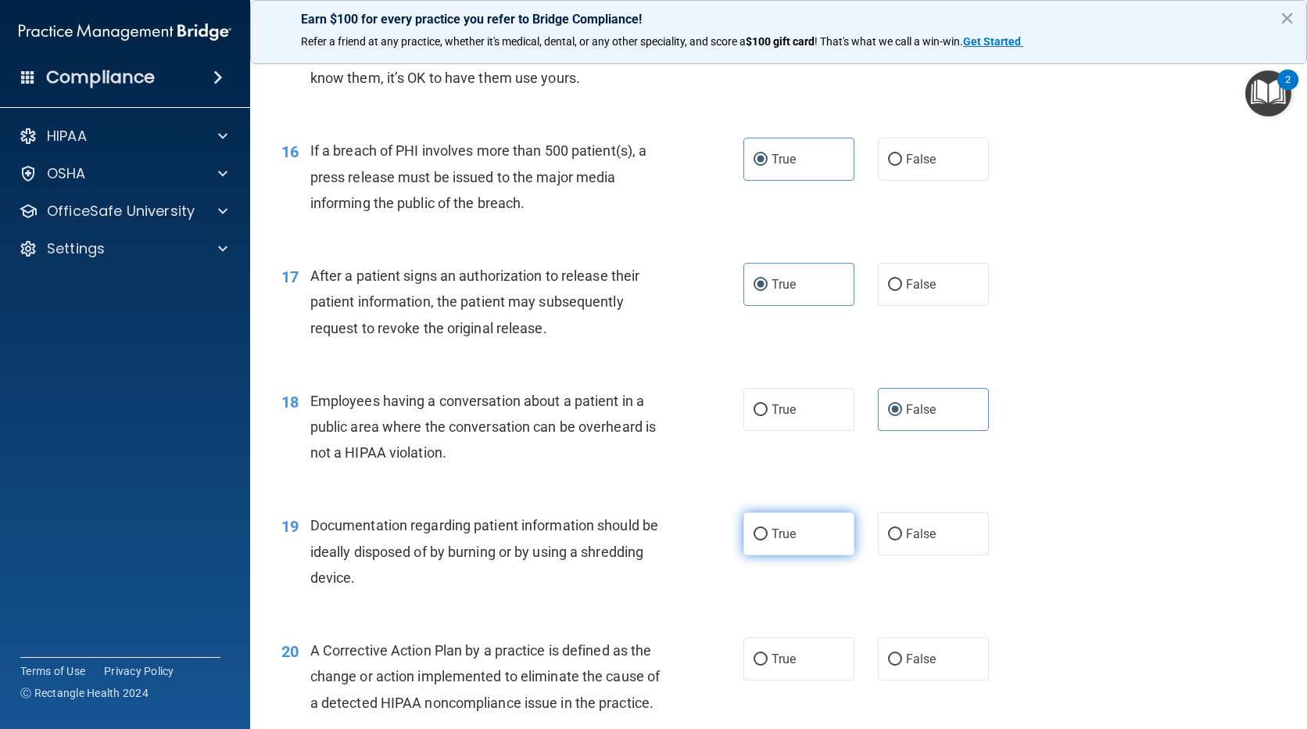
click at [764, 539] on label "True" at bounding box center [798, 533] width 111 height 43
click at [764, 539] on input "True" at bounding box center [761, 534] width 14 height 12
radio input "true"
click at [762, 662] on label "True" at bounding box center [798, 658] width 111 height 43
click at [762, 662] on input "True" at bounding box center [761, 660] width 14 height 12
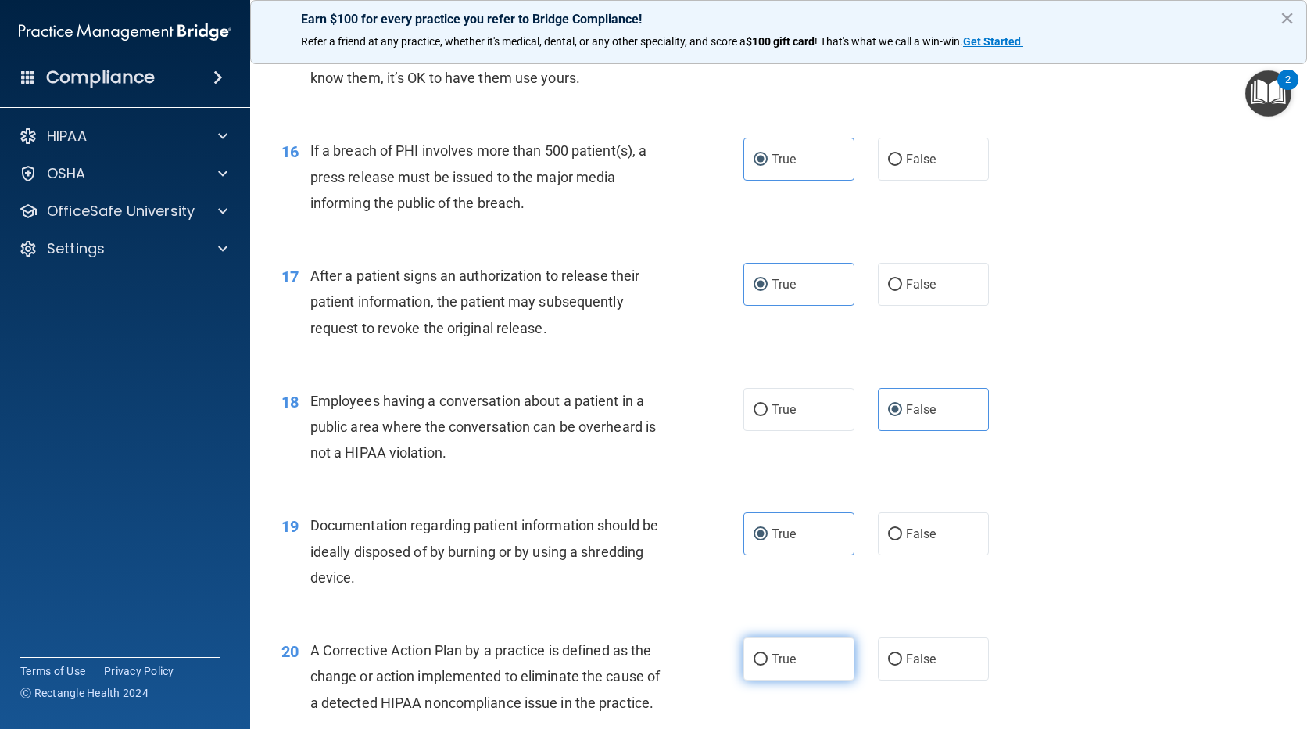
radio input "true"
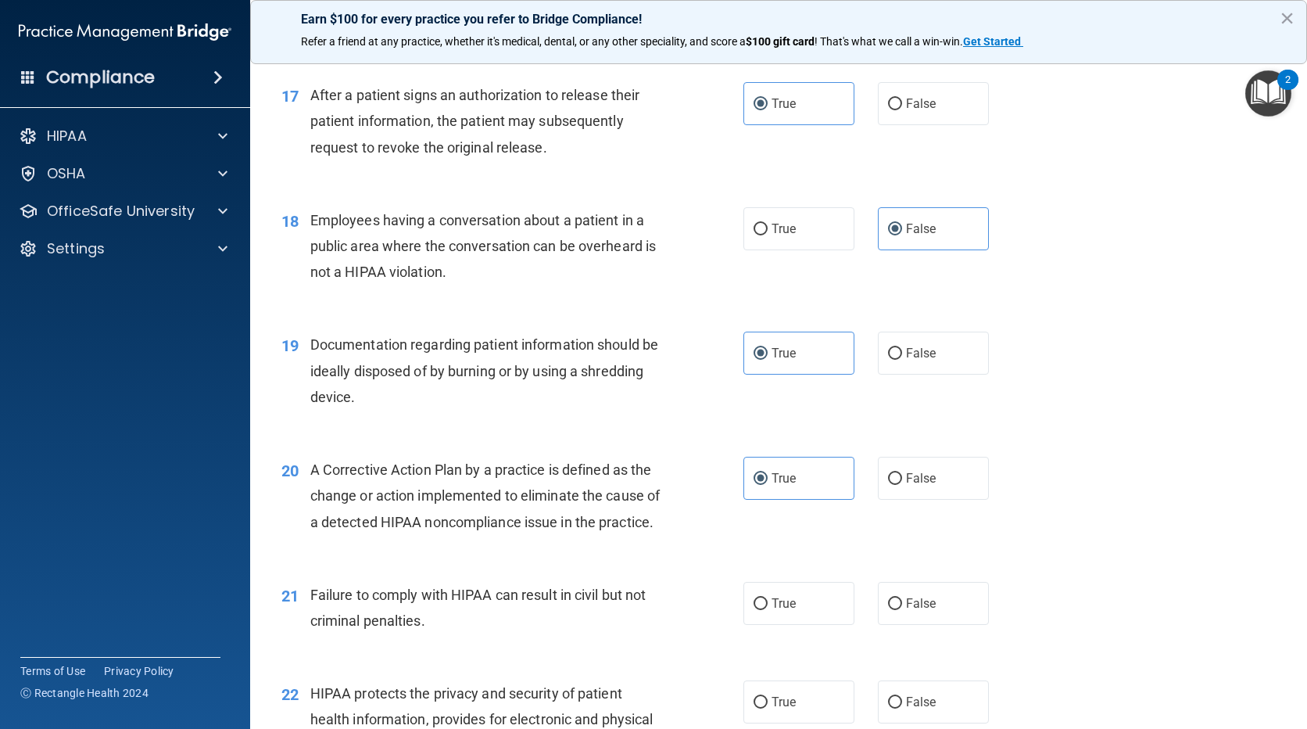
scroll to position [2118, 0]
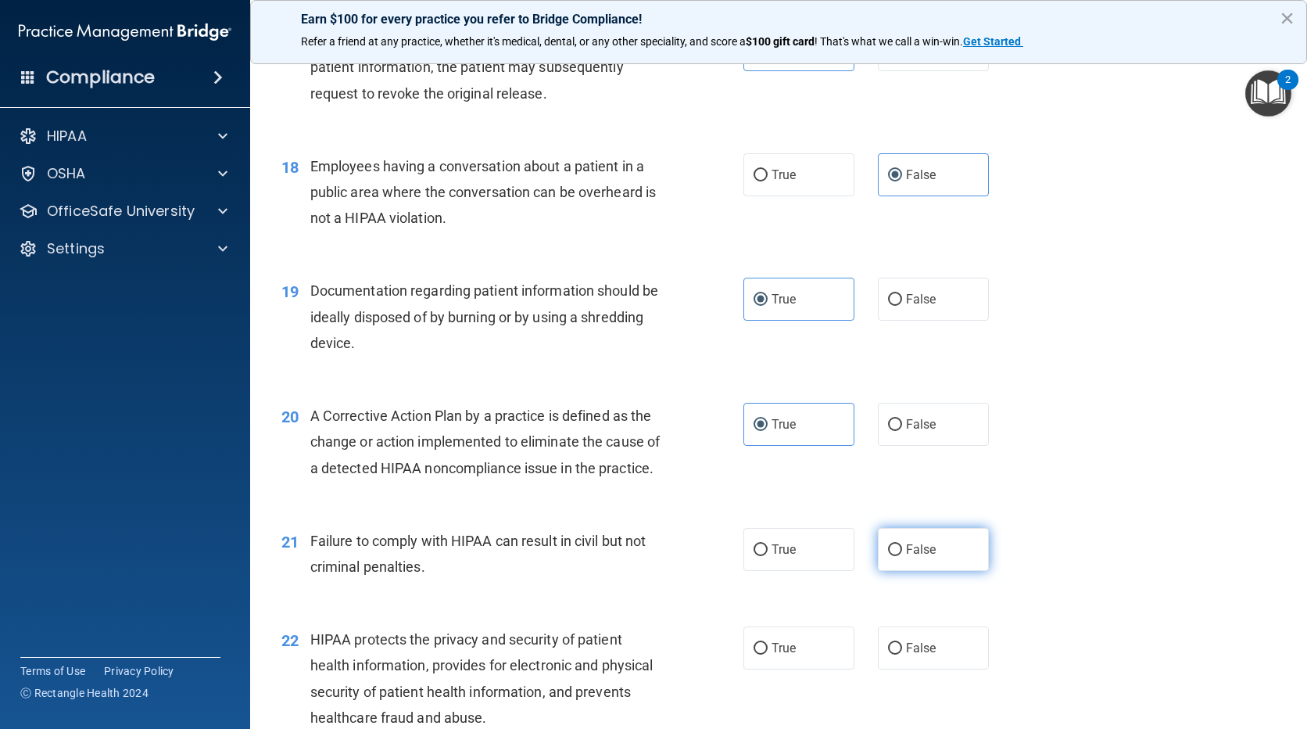
click at [925, 571] on label "False" at bounding box center [933, 549] width 111 height 43
click at [902, 556] on input "False" at bounding box center [895, 550] width 14 height 12
radio input "true"
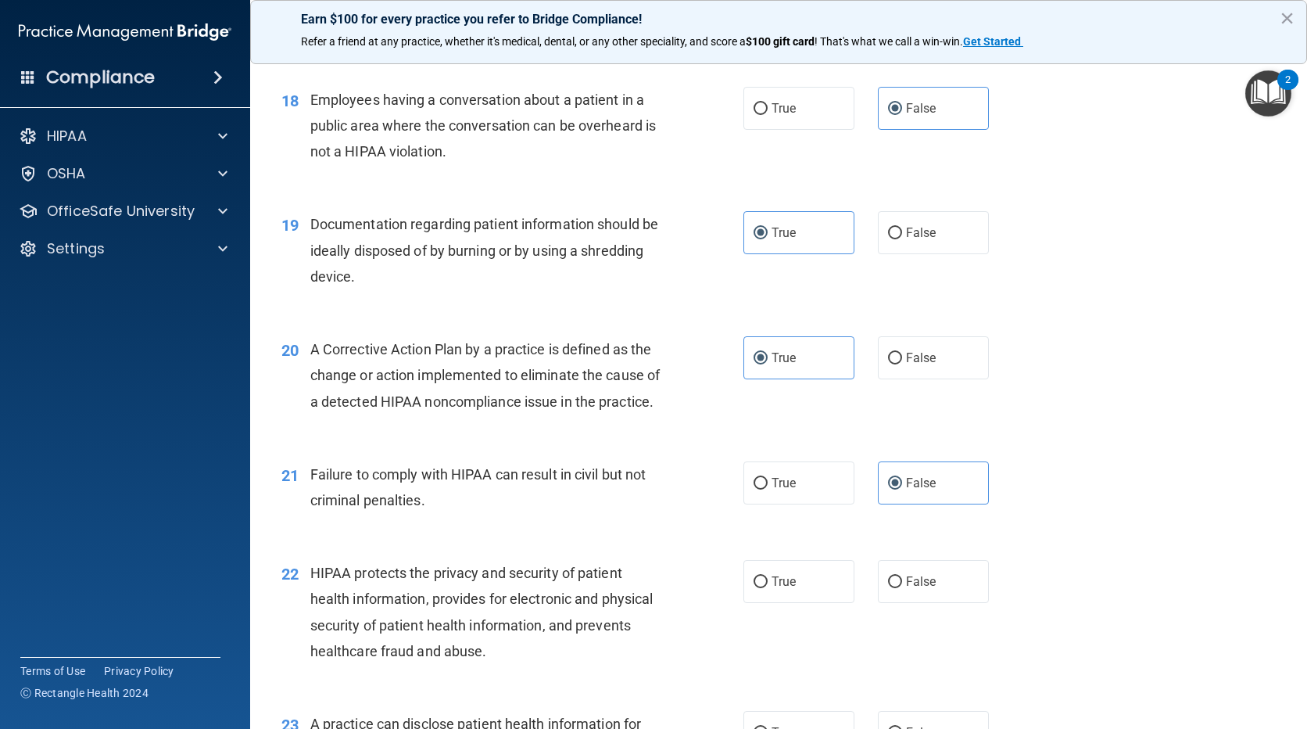
scroll to position [2275, 0]
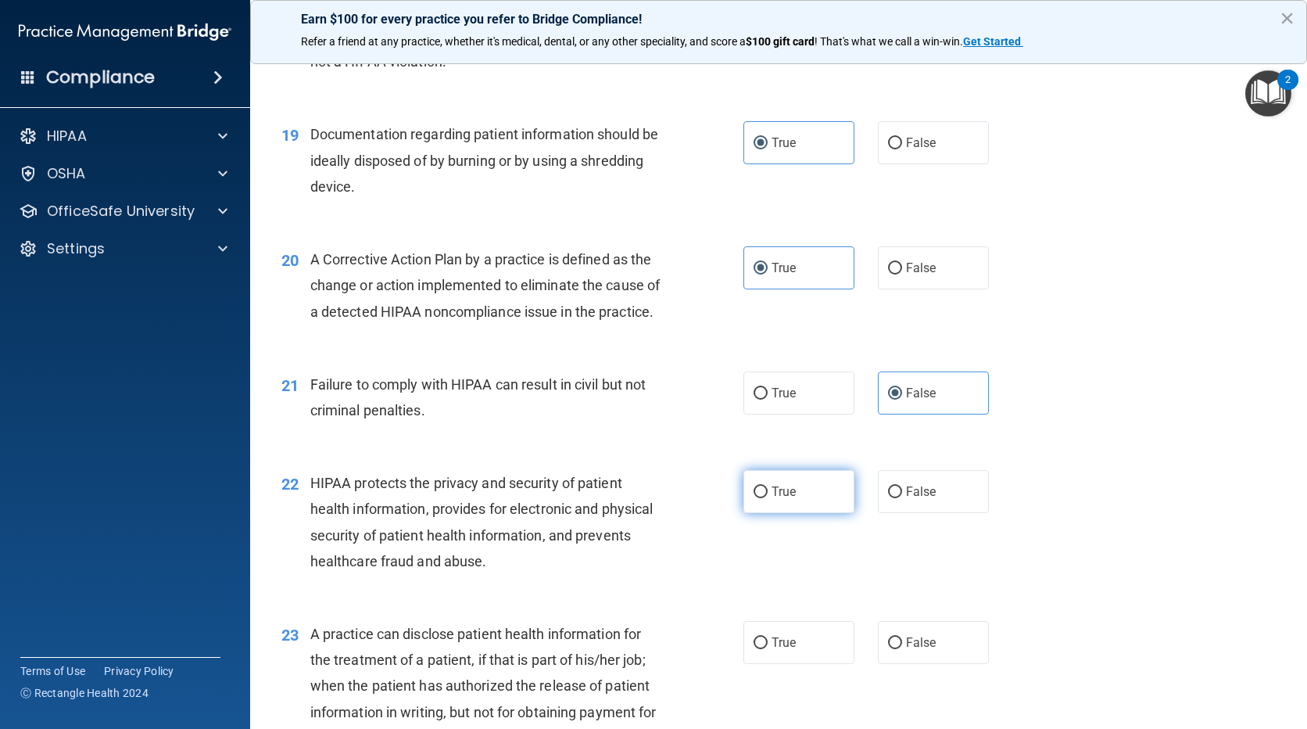
click at [769, 513] on label "True" at bounding box center [798, 491] width 111 height 43
click at [768, 498] on input "True" at bounding box center [761, 492] width 14 height 12
radio input "true"
click at [911, 650] on span "False" at bounding box center [921, 642] width 30 height 15
click at [902, 649] on input "False" at bounding box center [895, 643] width 14 height 12
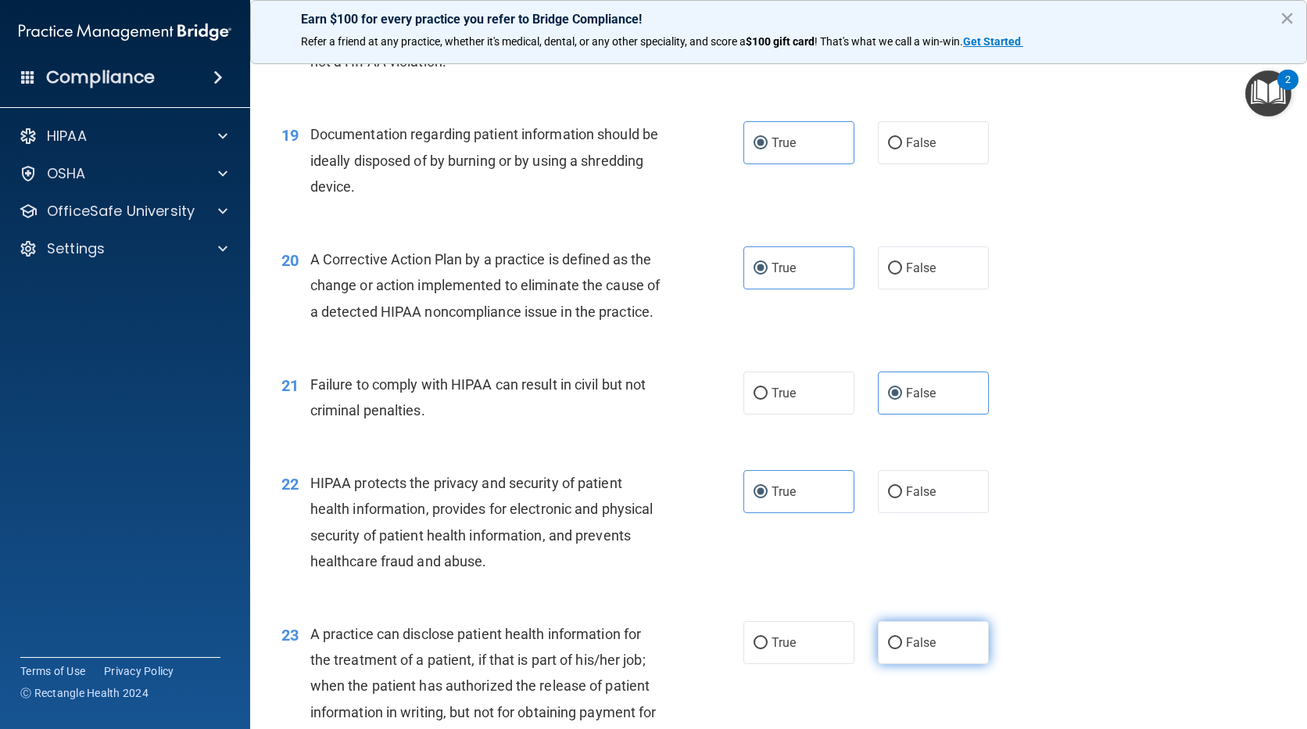
radio input "true"
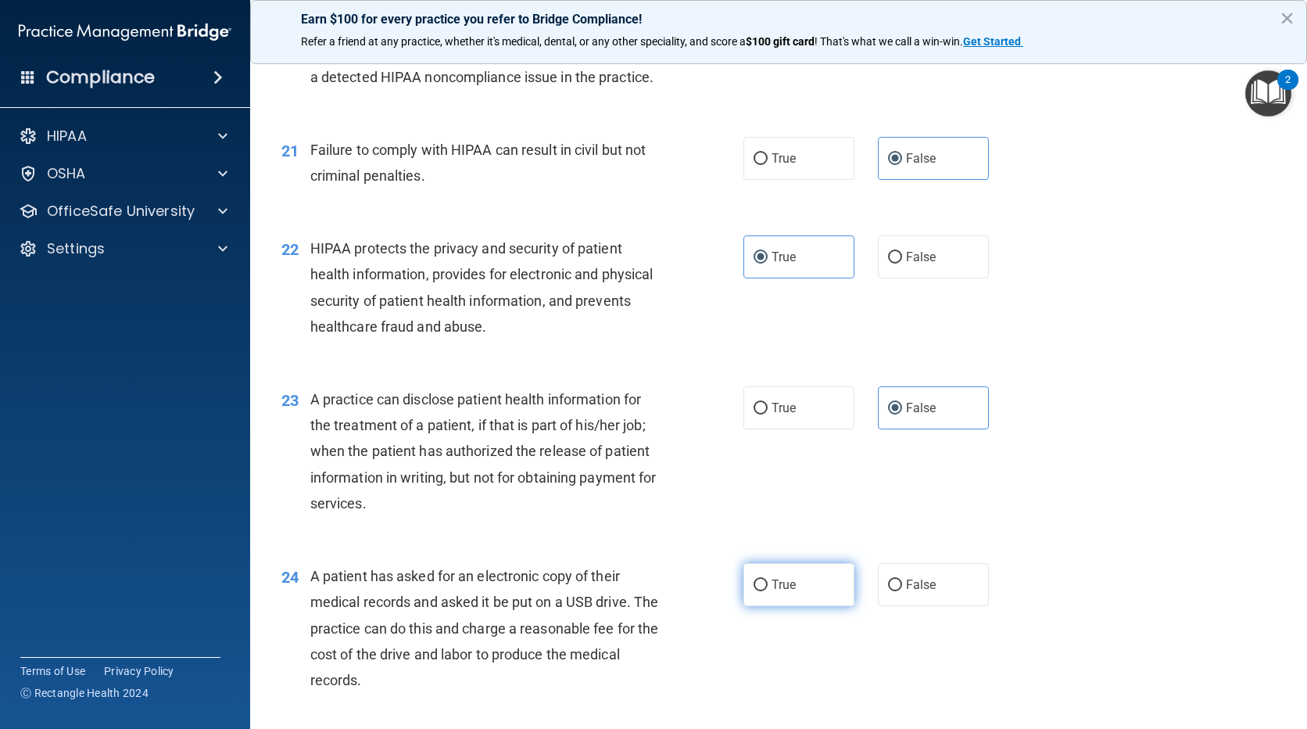
click at [743, 606] on label "True" at bounding box center [798, 584] width 111 height 43
click at [754, 591] on input "True" at bounding box center [761, 585] width 14 height 12
radio input "true"
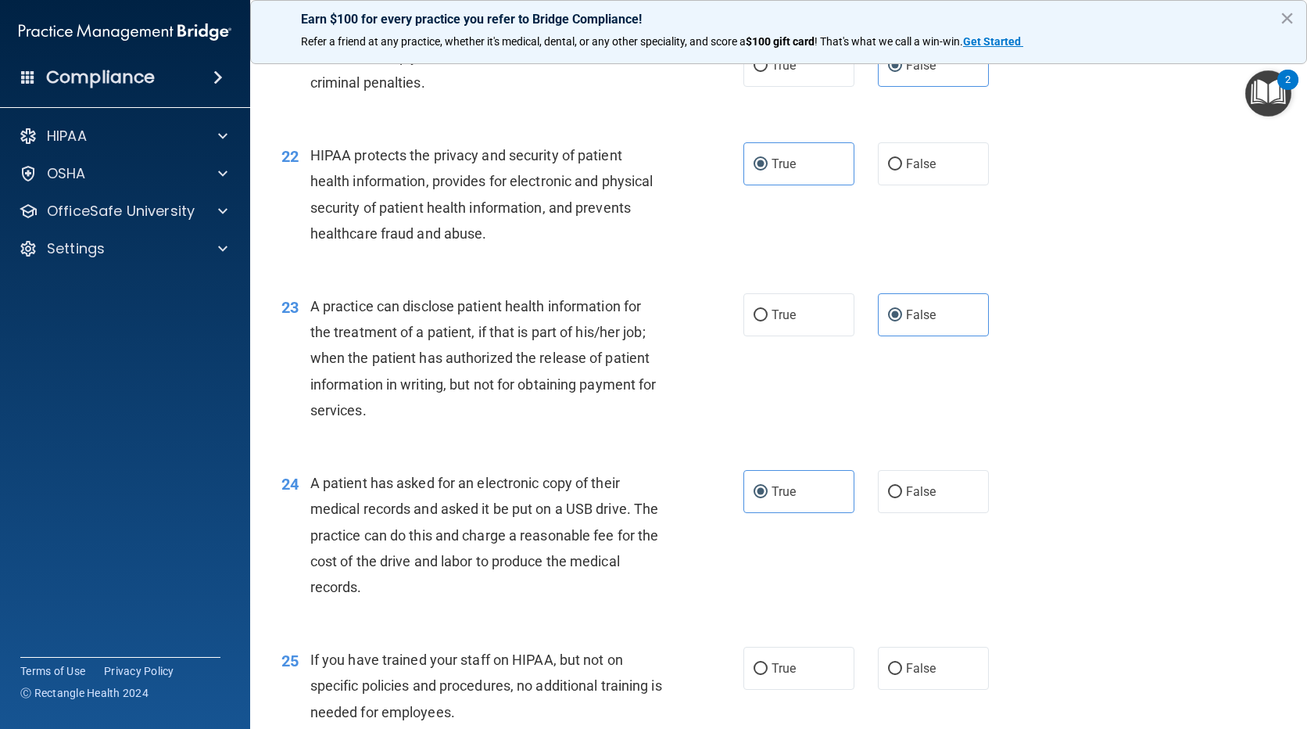
scroll to position [2822, 0]
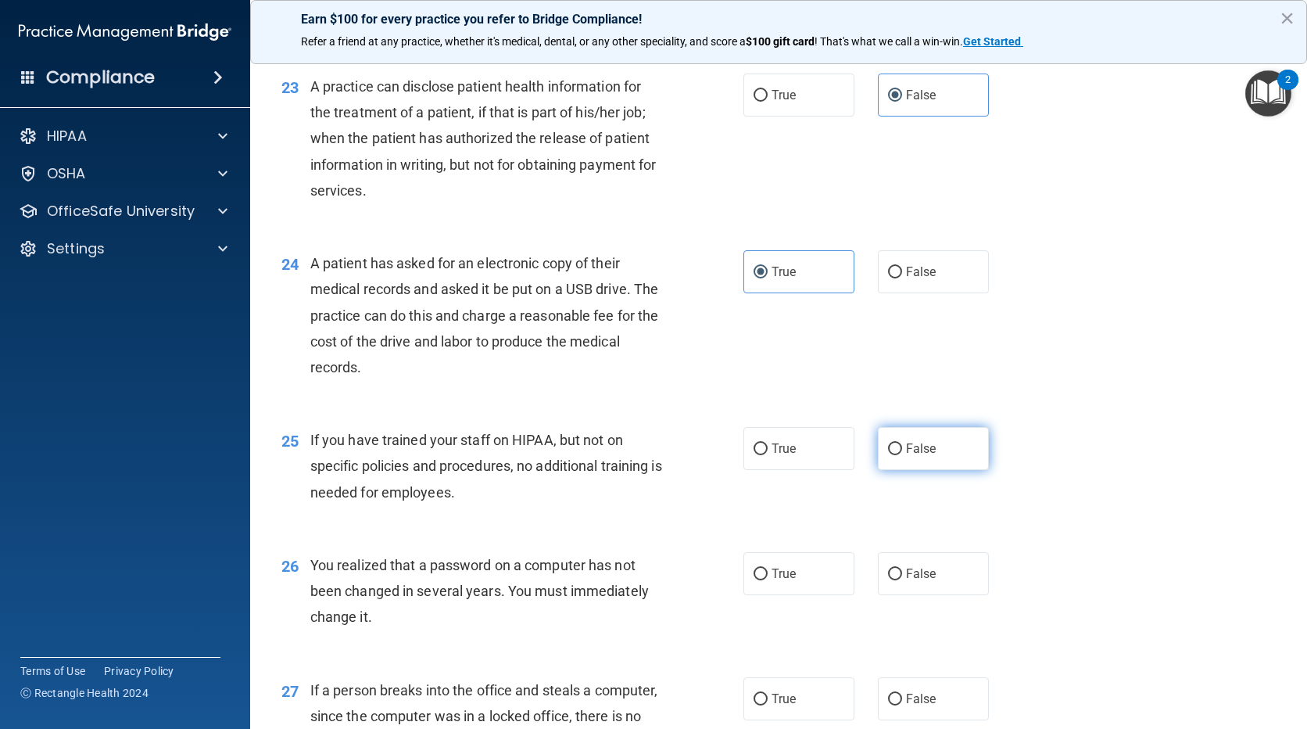
click at [914, 470] on label "False" at bounding box center [933, 448] width 111 height 43
click at [902, 455] on input "False" at bounding box center [895, 449] width 14 height 12
radio input "true"
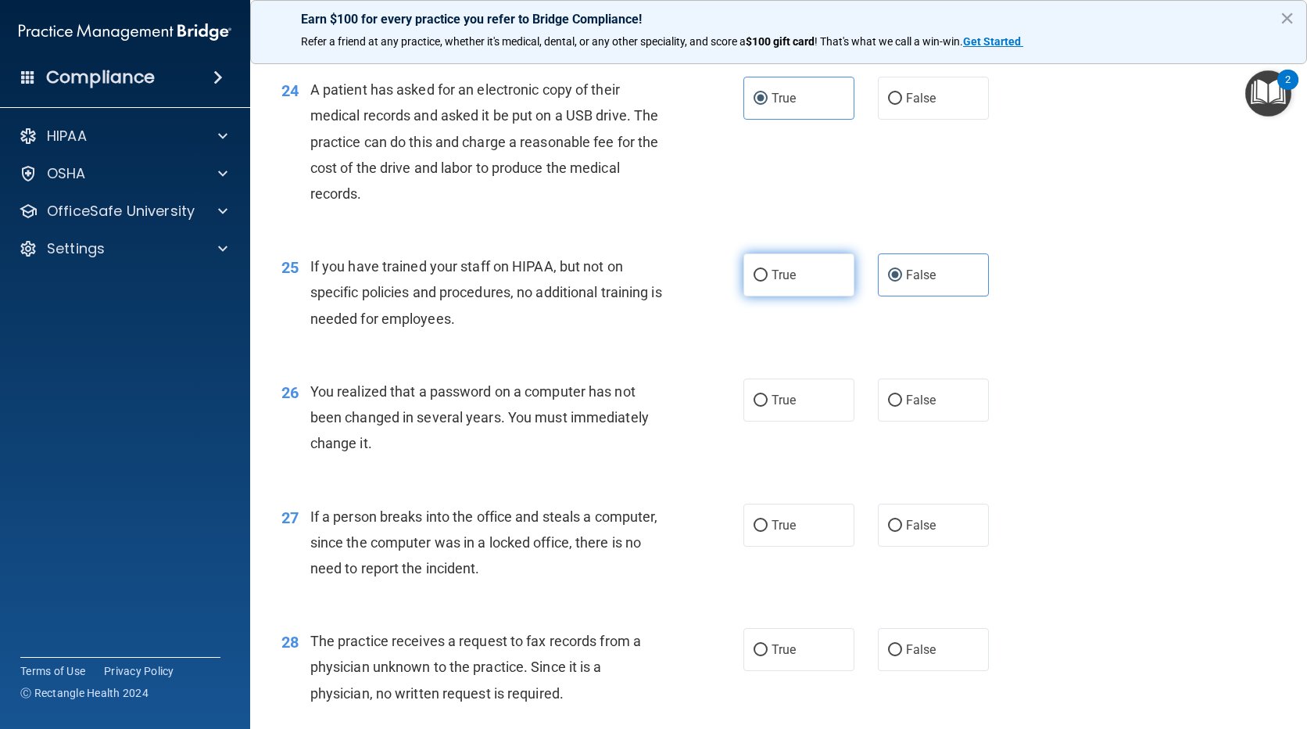
scroll to position [3213, 0]
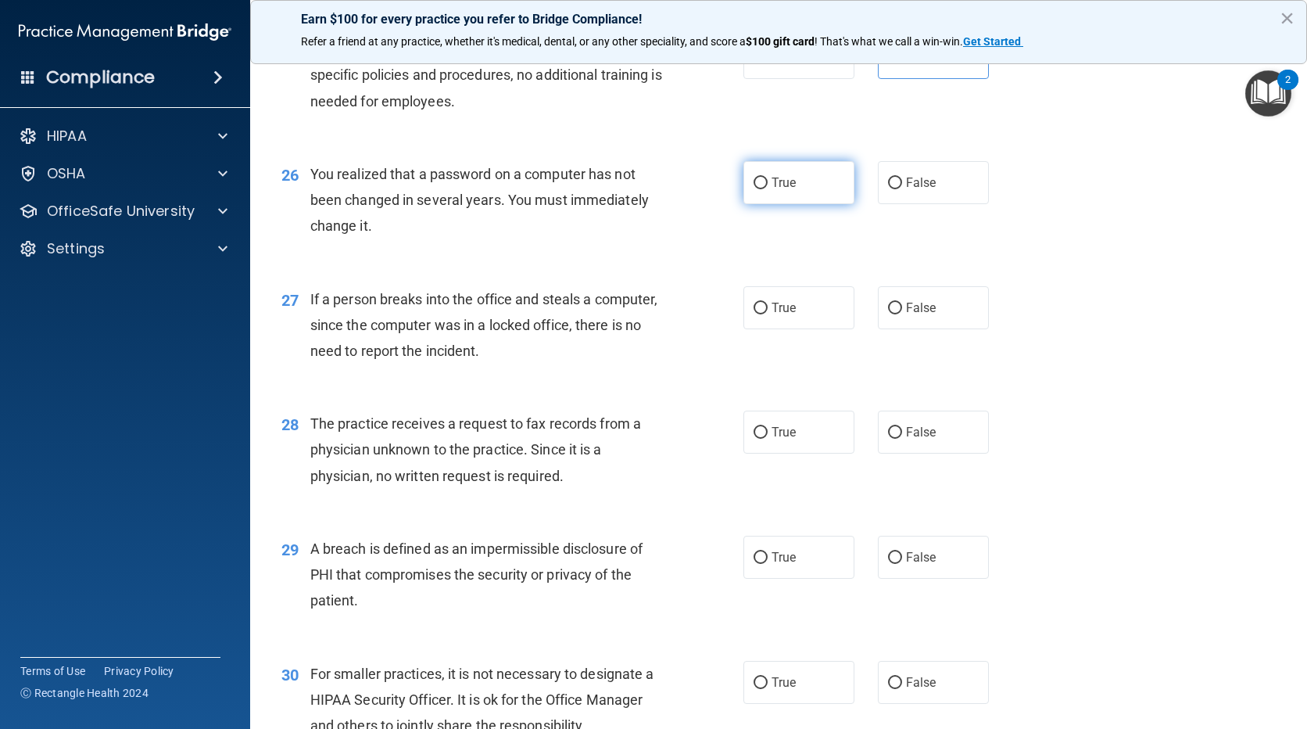
click at [817, 204] on label "True" at bounding box center [798, 182] width 111 height 43
click at [768, 189] on input "True" at bounding box center [761, 183] width 14 height 12
radio input "true"
click at [922, 315] on span "False" at bounding box center [921, 307] width 30 height 15
click at [902, 314] on input "False" at bounding box center [895, 309] width 14 height 12
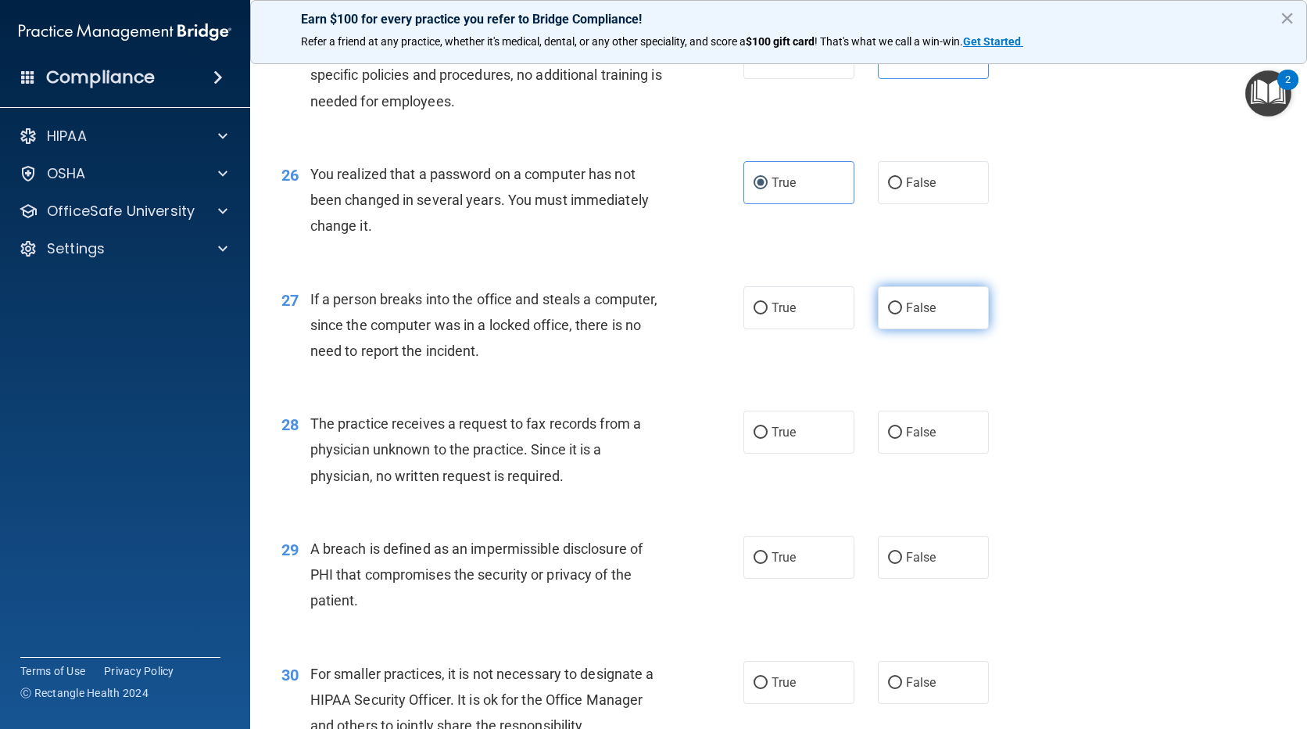
radio input "true"
click at [909, 439] on span "False" at bounding box center [921, 431] width 30 height 15
click at [786, 578] on label "True" at bounding box center [798, 556] width 111 height 43
click at [768, 564] on input "True" at bounding box center [761, 558] width 14 height 12
radio input "true"
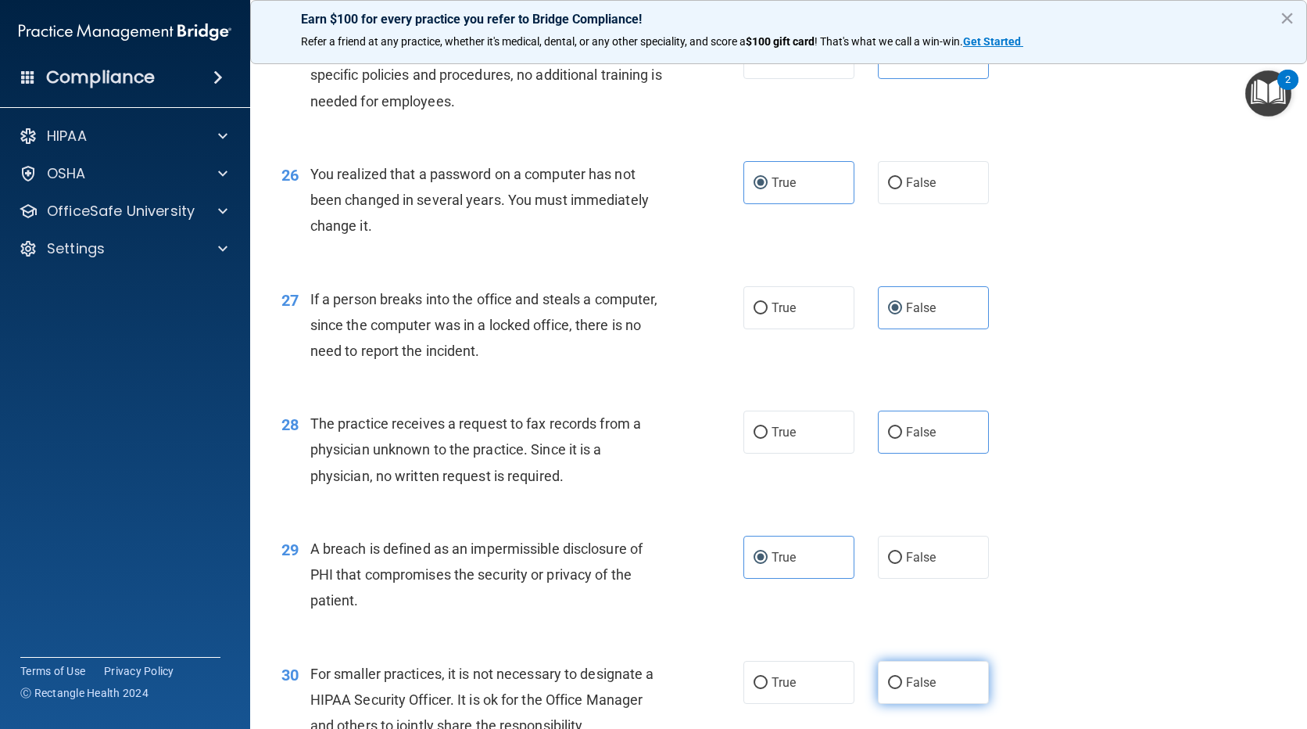
click at [900, 700] on label "False" at bounding box center [933, 682] width 111 height 43
click at [900, 689] on input "False" at bounding box center [895, 683] width 14 height 12
radio input "true"
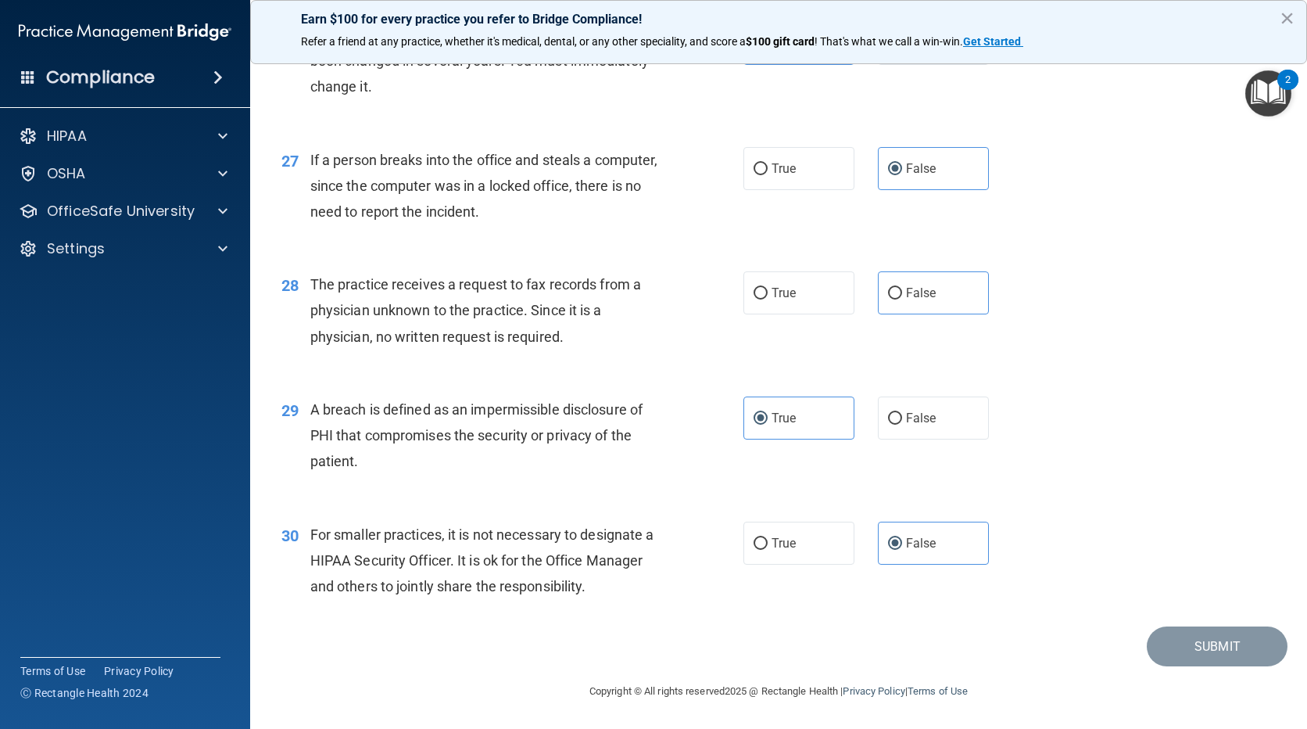
scroll to position [3378, 0]
click at [1268, 100] on img "Open Resource Center, 2 new notifications" at bounding box center [1268, 93] width 46 height 46
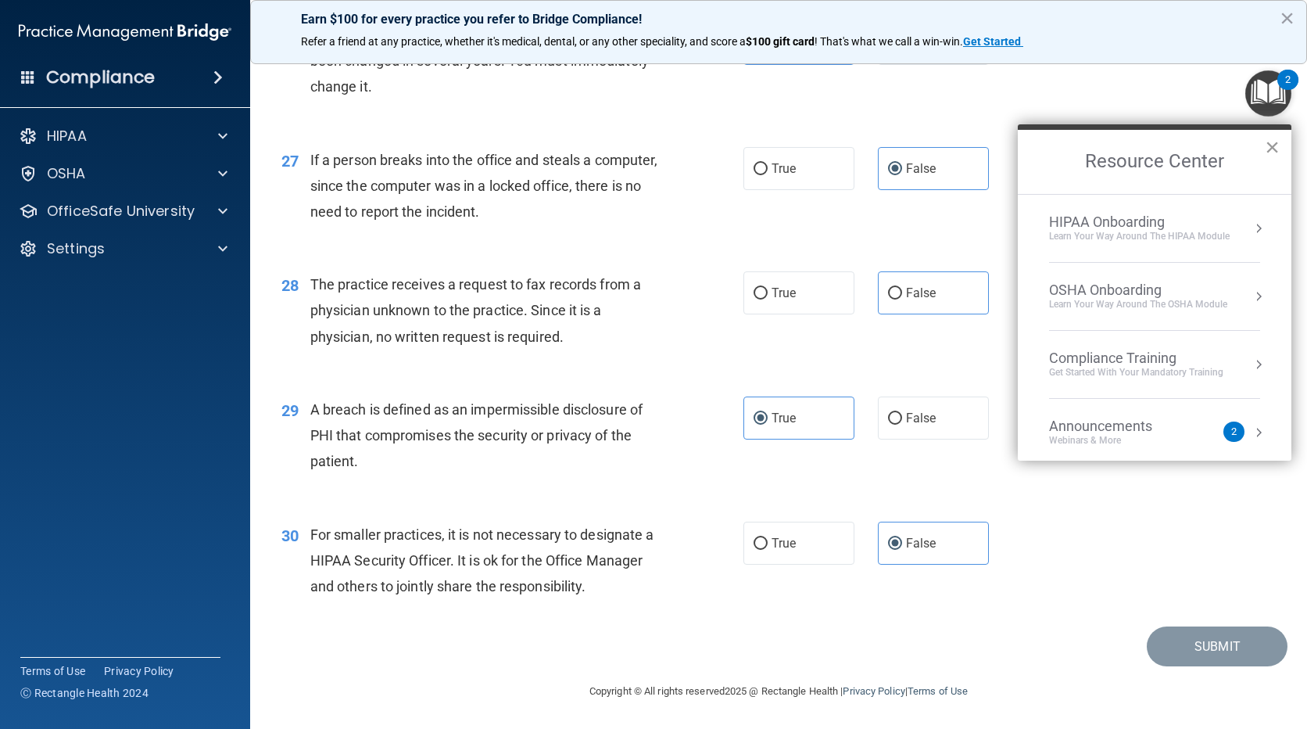
click at [1270, 147] on button "×" at bounding box center [1272, 146] width 15 height 25
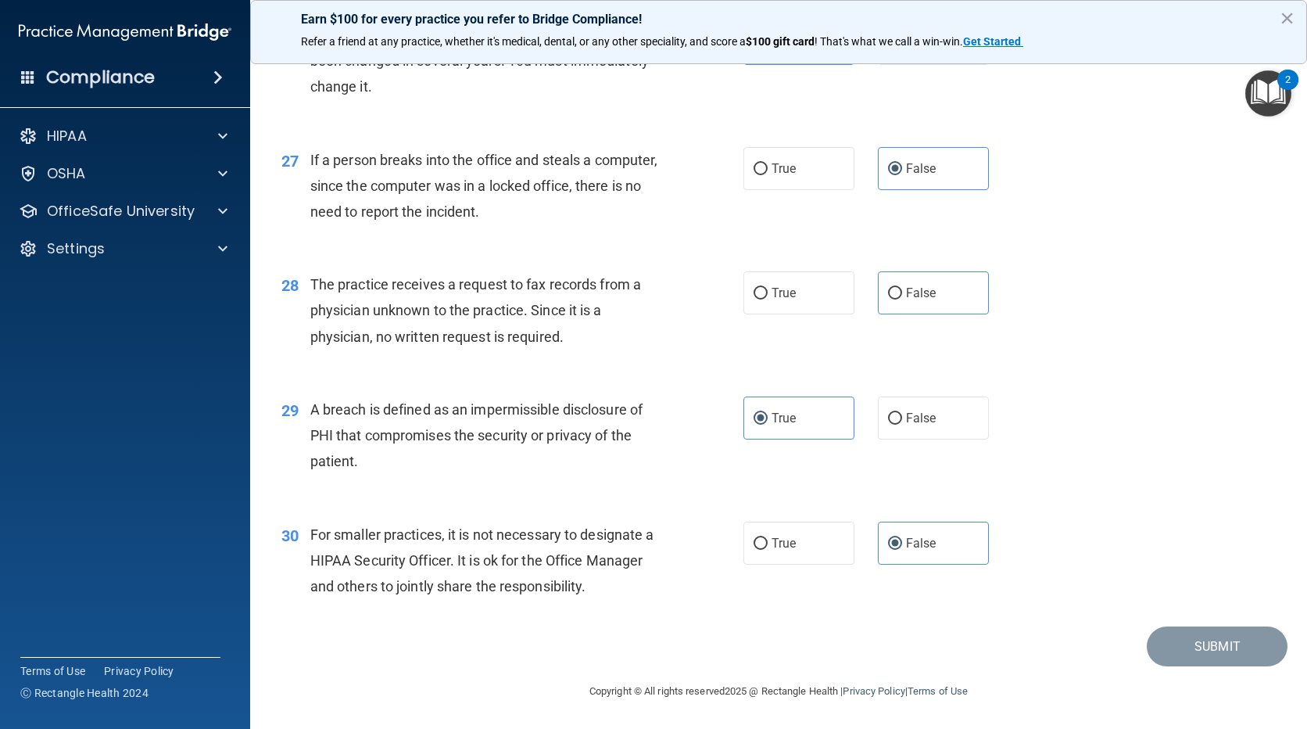
click at [1099, 215] on div "27 If a person breaks into the office and steals a computer, since the computer…" at bounding box center [779, 189] width 1018 height 125
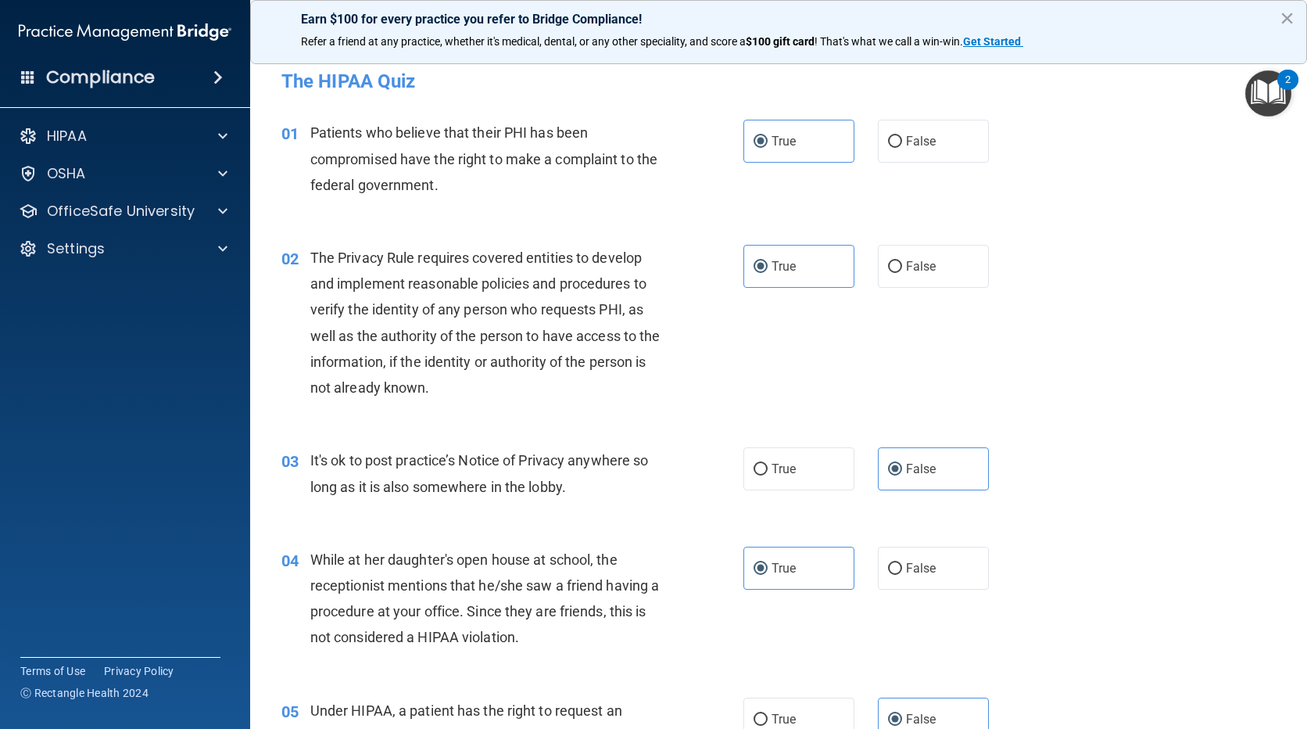
scroll to position [0, 0]
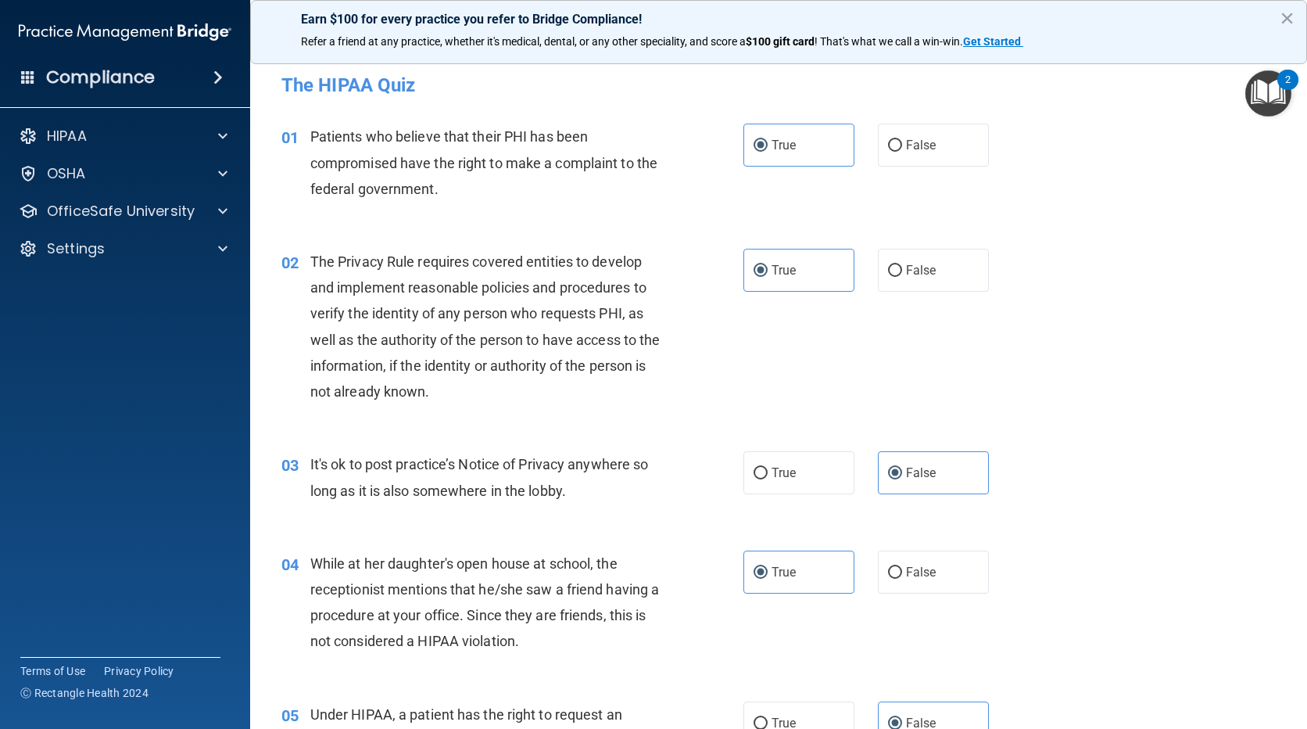
click at [784, 174] on div "01 Patients who believe that their PHI has been compromised have the right to m…" at bounding box center [779, 166] width 1018 height 125
click at [787, 148] on span "True" at bounding box center [784, 145] width 24 height 15
click at [768, 148] on input "True" at bounding box center [761, 146] width 14 height 12
drag, startPoint x: 797, startPoint y: 274, endPoint x: 832, endPoint y: 320, distance: 56.9
click at [798, 274] on label "True" at bounding box center [798, 270] width 111 height 43
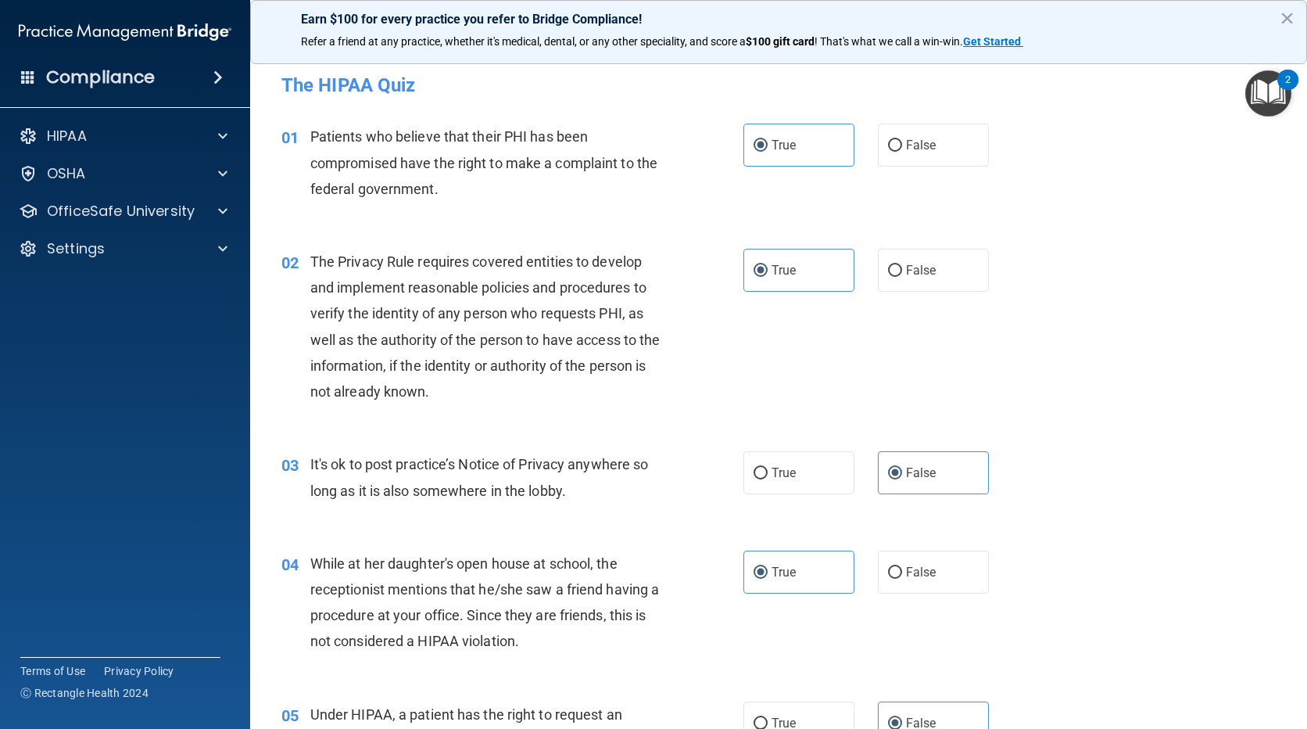
click at [768, 274] on input "True" at bounding box center [761, 271] width 14 height 12
click at [946, 469] on label "False" at bounding box center [933, 472] width 111 height 43
click at [902, 469] on input "False" at bounding box center [895, 473] width 14 height 12
click at [802, 560] on label "True" at bounding box center [798, 571] width 111 height 43
click at [768, 567] on input "True" at bounding box center [761, 573] width 14 height 12
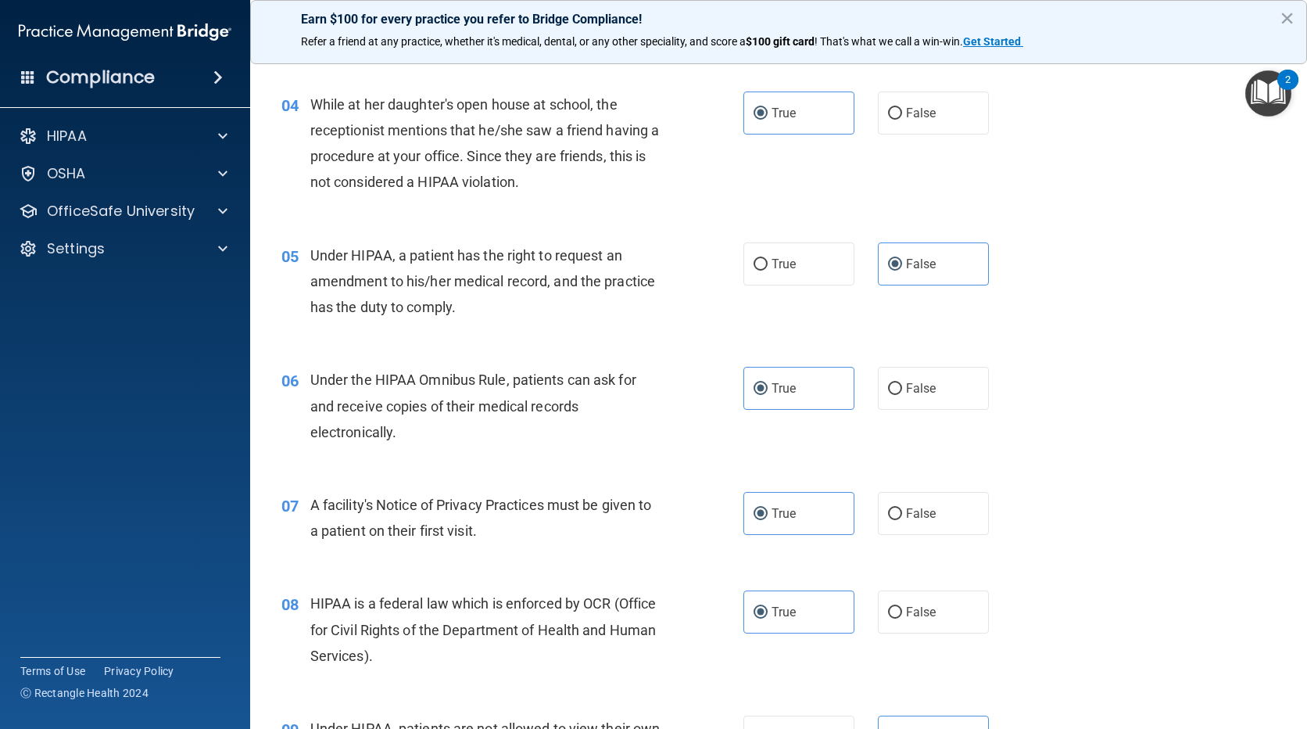
scroll to position [469, 0]
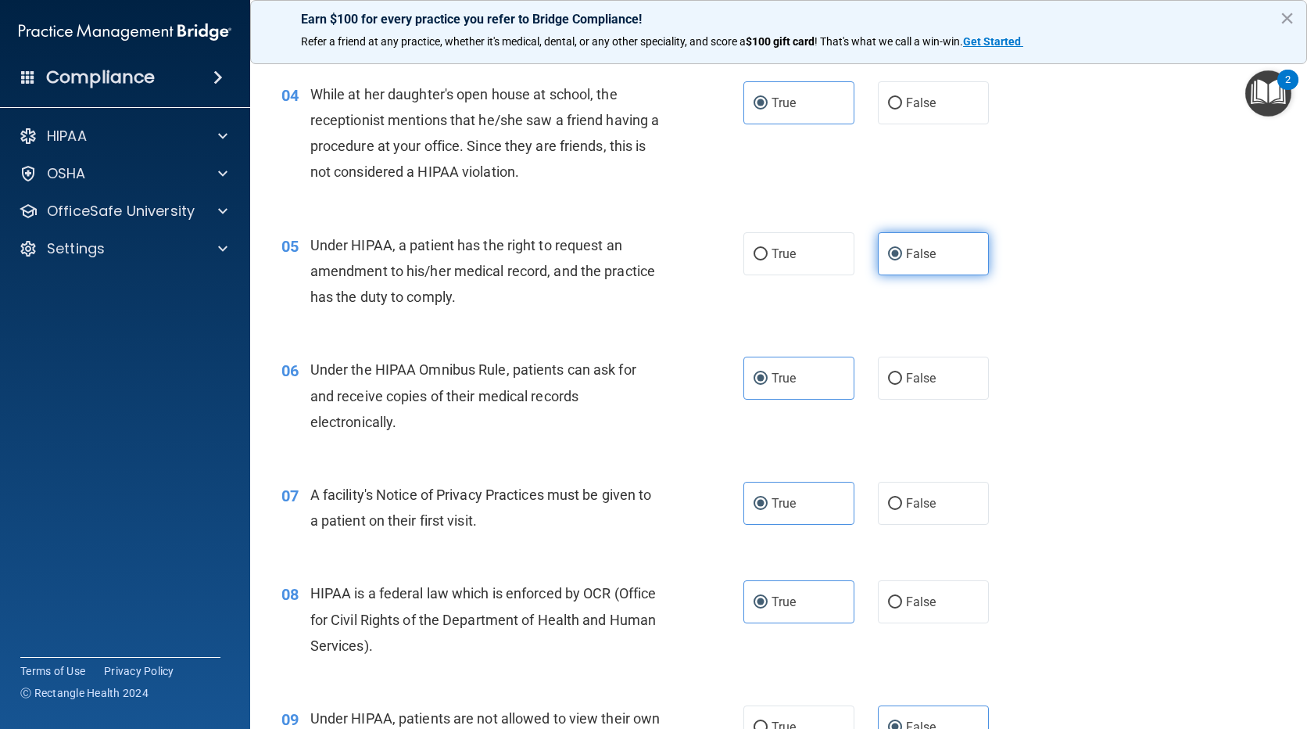
click at [892, 260] on label "False" at bounding box center [933, 253] width 111 height 43
click at [809, 372] on label "True" at bounding box center [798, 377] width 111 height 43
click at [768, 373] on input "True" at bounding box center [761, 379] width 14 height 12
click at [800, 509] on label "True" at bounding box center [798, 503] width 111 height 43
click at [768, 509] on input "True" at bounding box center [761, 504] width 14 height 12
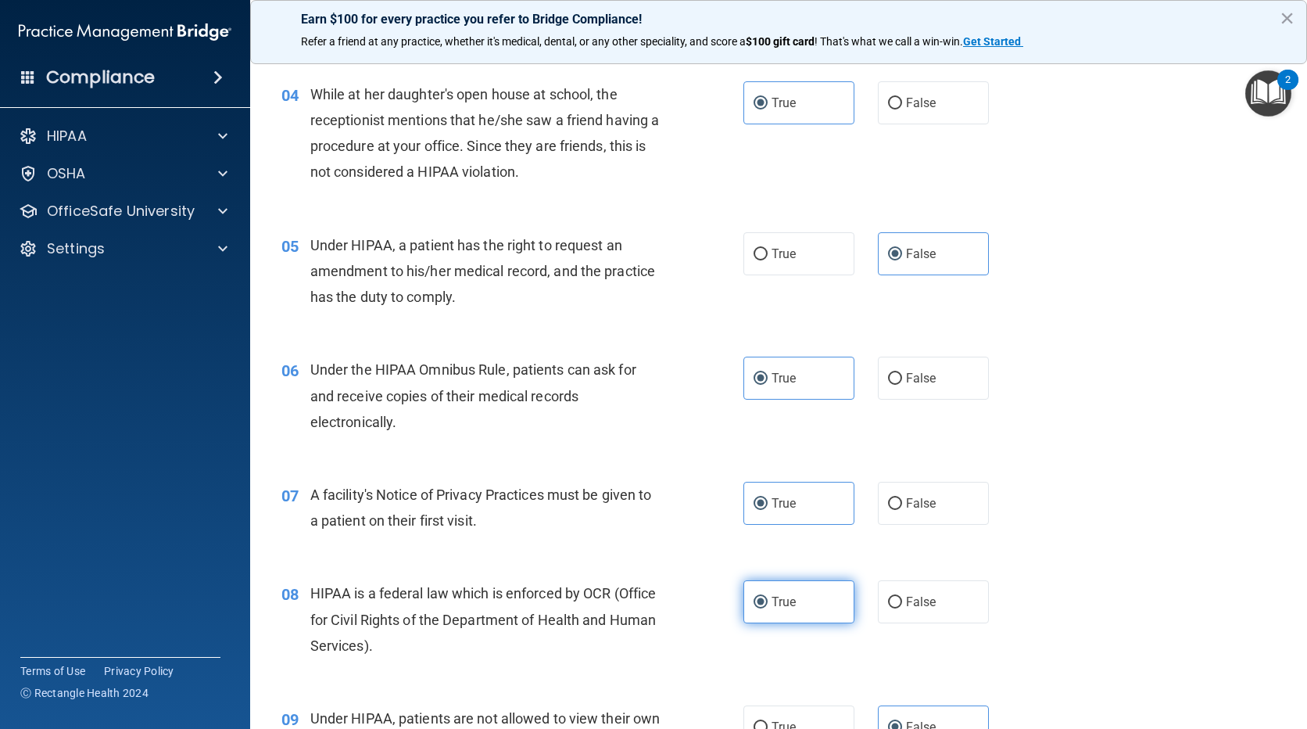
click at [801, 586] on label "True" at bounding box center [798, 601] width 111 height 43
click at [768, 596] on input "True" at bounding box center [761, 602] width 14 height 12
click at [926, 709] on label "False" at bounding box center [933, 726] width 111 height 43
click at [902, 722] on input "False" at bounding box center [895, 728] width 14 height 12
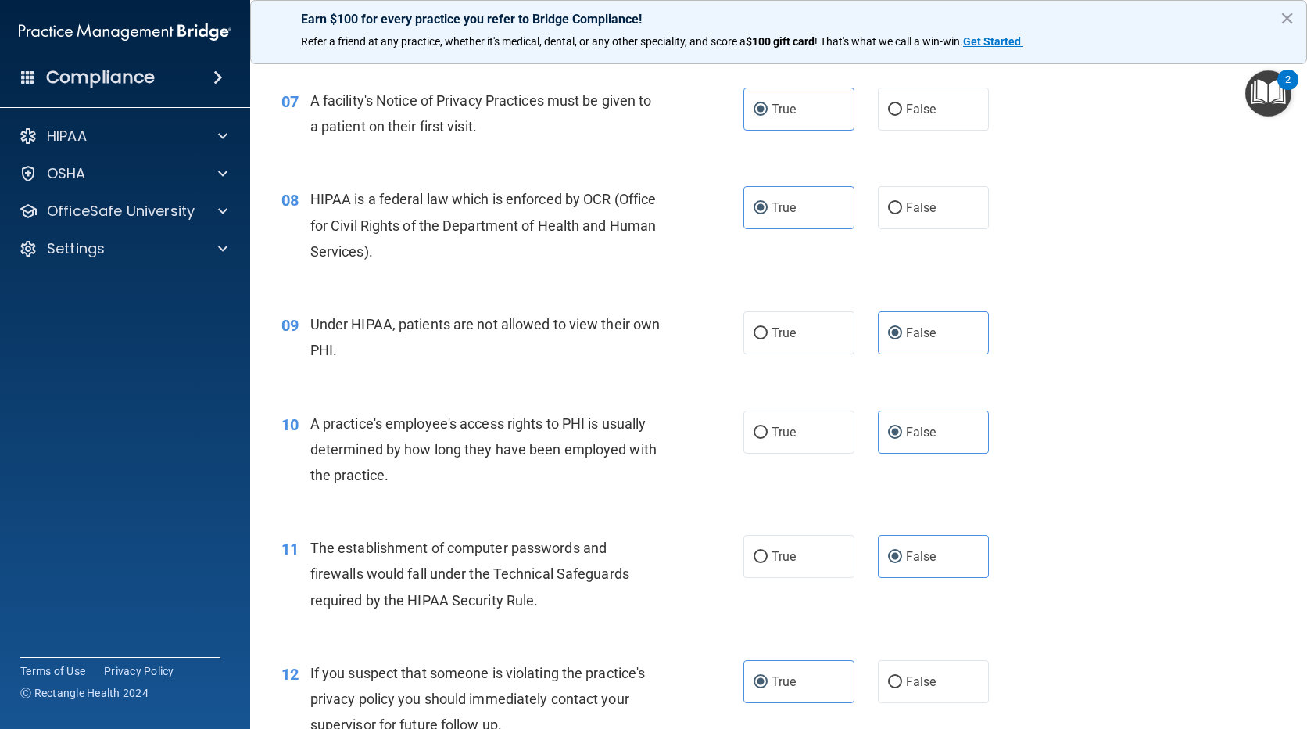
scroll to position [865, 0]
click at [906, 424] on span "False" at bounding box center [921, 430] width 30 height 15
click at [900, 425] on input "False" at bounding box center [895, 431] width 14 height 12
click at [916, 545] on label "False" at bounding box center [933, 554] width 111 height 43
click at [902, 550] on input "False" at bounding box center [895, 556] width 14 height 12
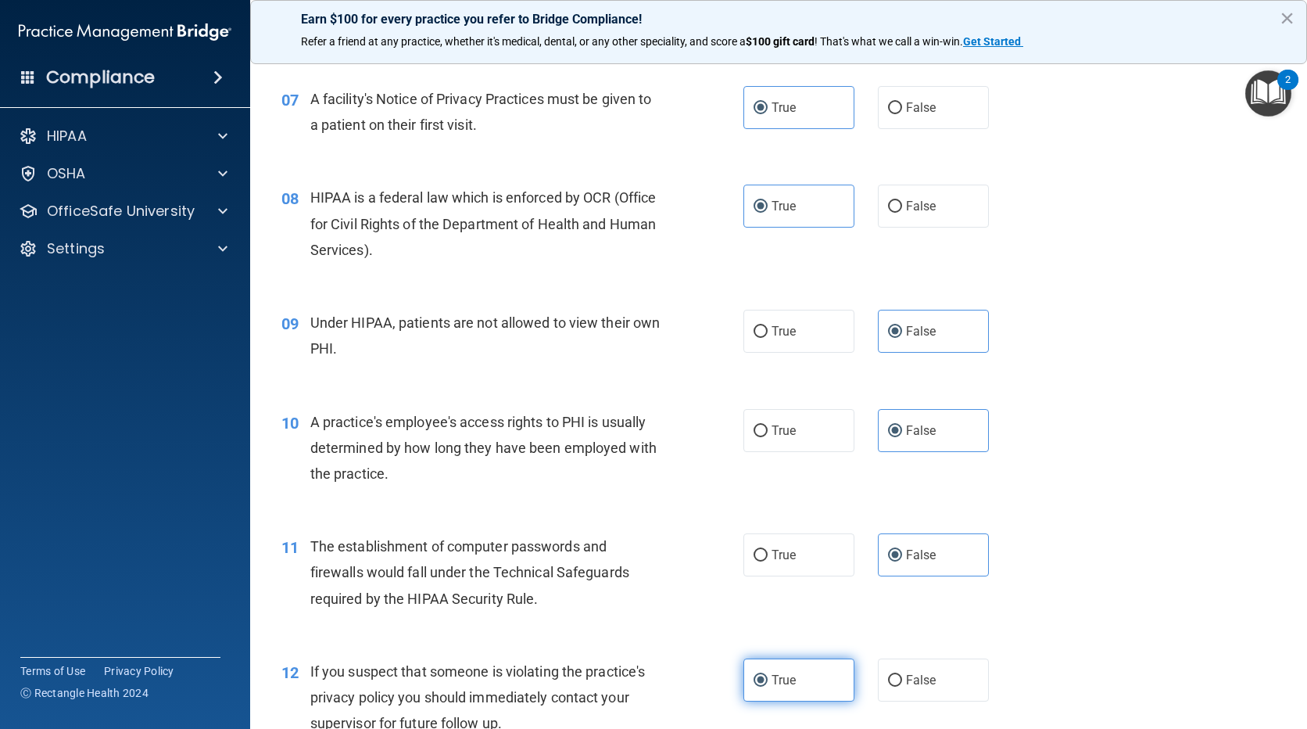
click at [808, 664] on label "True" at bounding box center [798, 679] width 111 height 43
click at [768, 675] on input "True" at bounding box center [761, 681] width 14 height 12
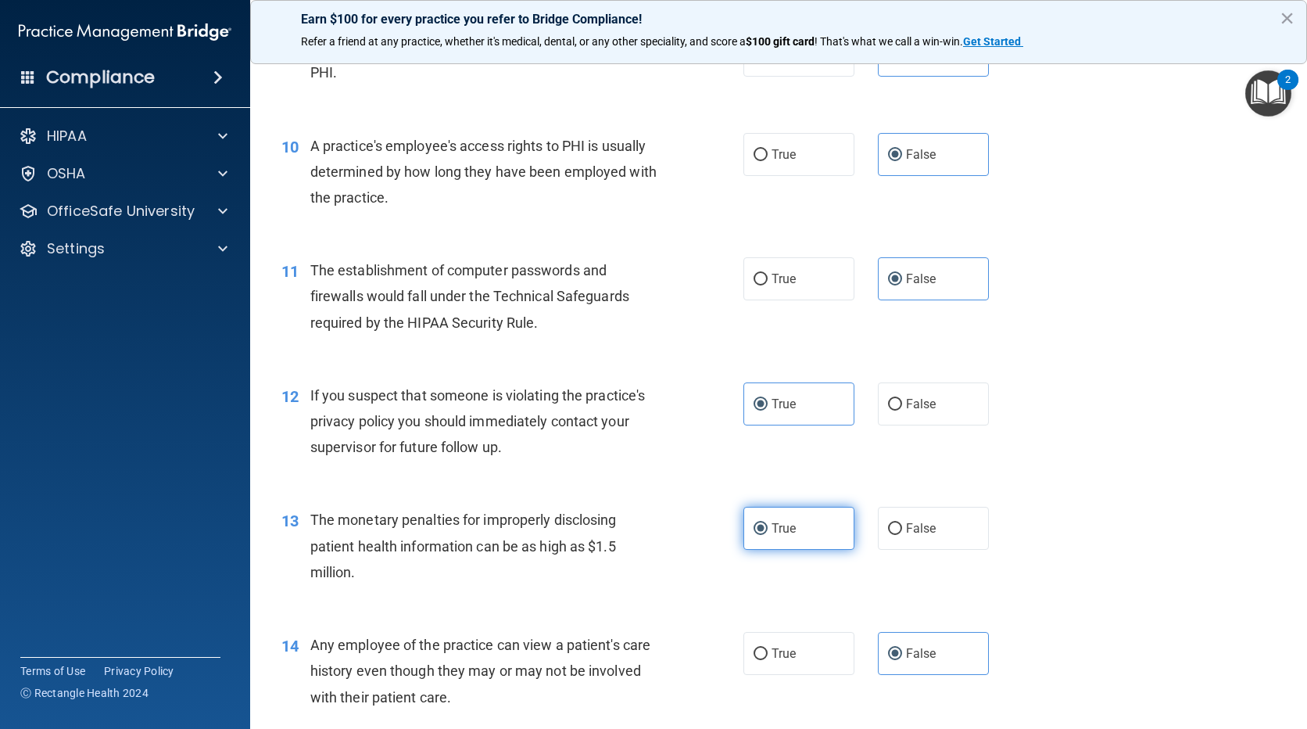
scroll to position [1255, 0]
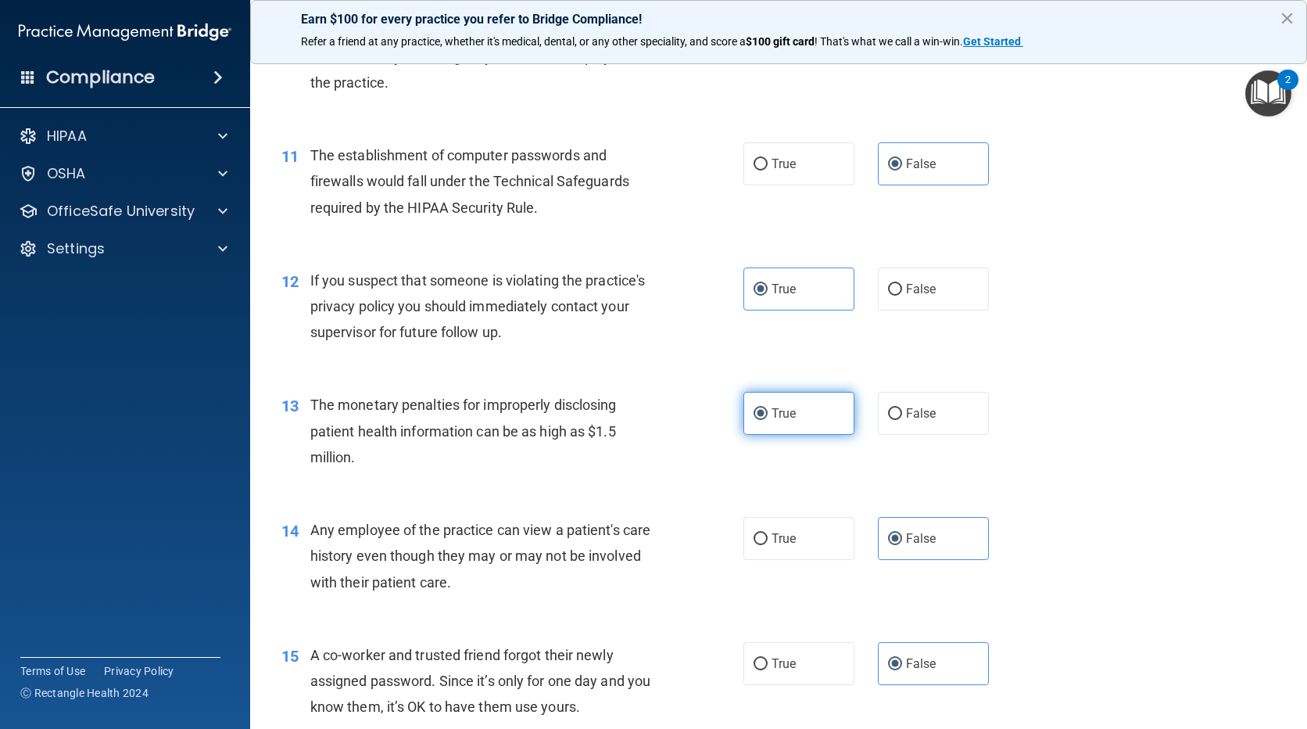
click at [813, 413] on label "True" at bounding box center [798, 413] width 111 height 43
click at [768, 413] on input "True" at bounding box center [761, 414] width 14 height 12
click at [905, 550] on label "False" at bounding box center [933, 538] width 111 height 43
click at [902, 545] on input "False" at bounding box center [895, 539] width 14 height 12
click at [918, 642] on label "False" at bounding box center [933, 663] width 111 height 43
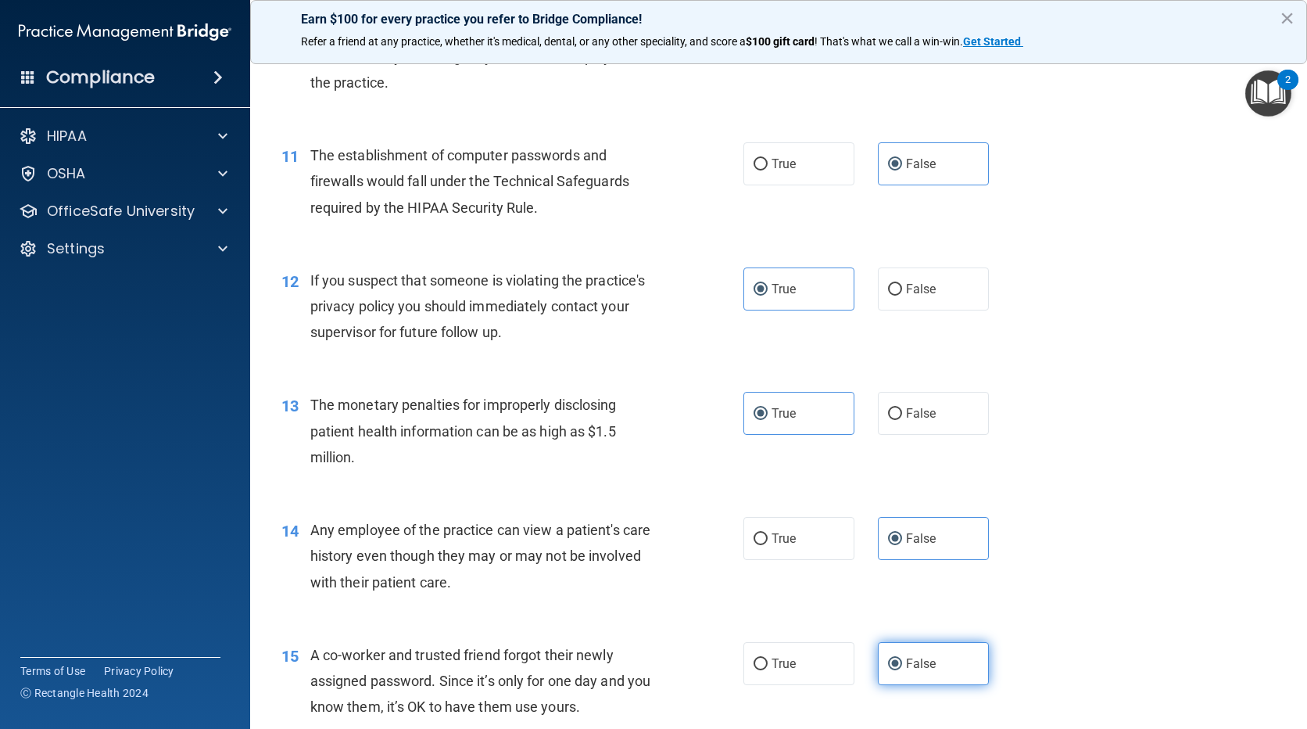
click at [902, 658] on input "False" at bounding box center [895, 664] width 14 height 12
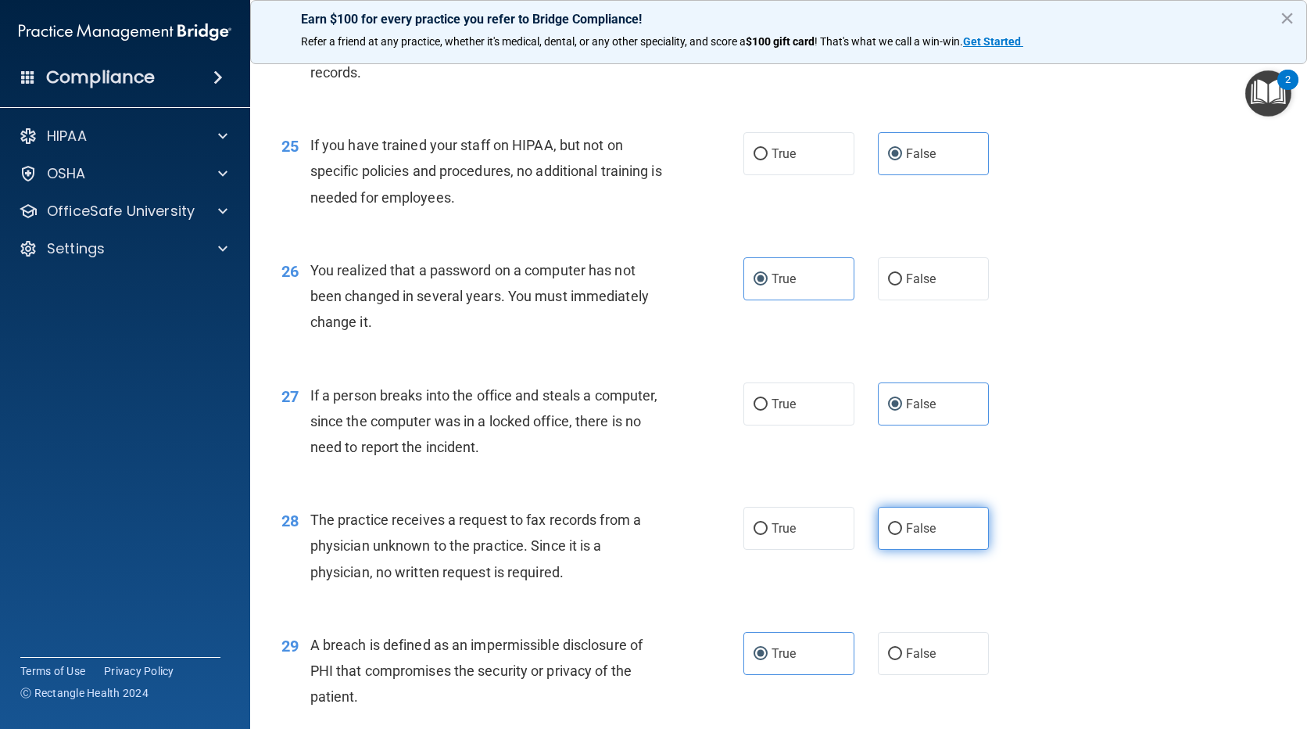
scroll to position [3132, 0]
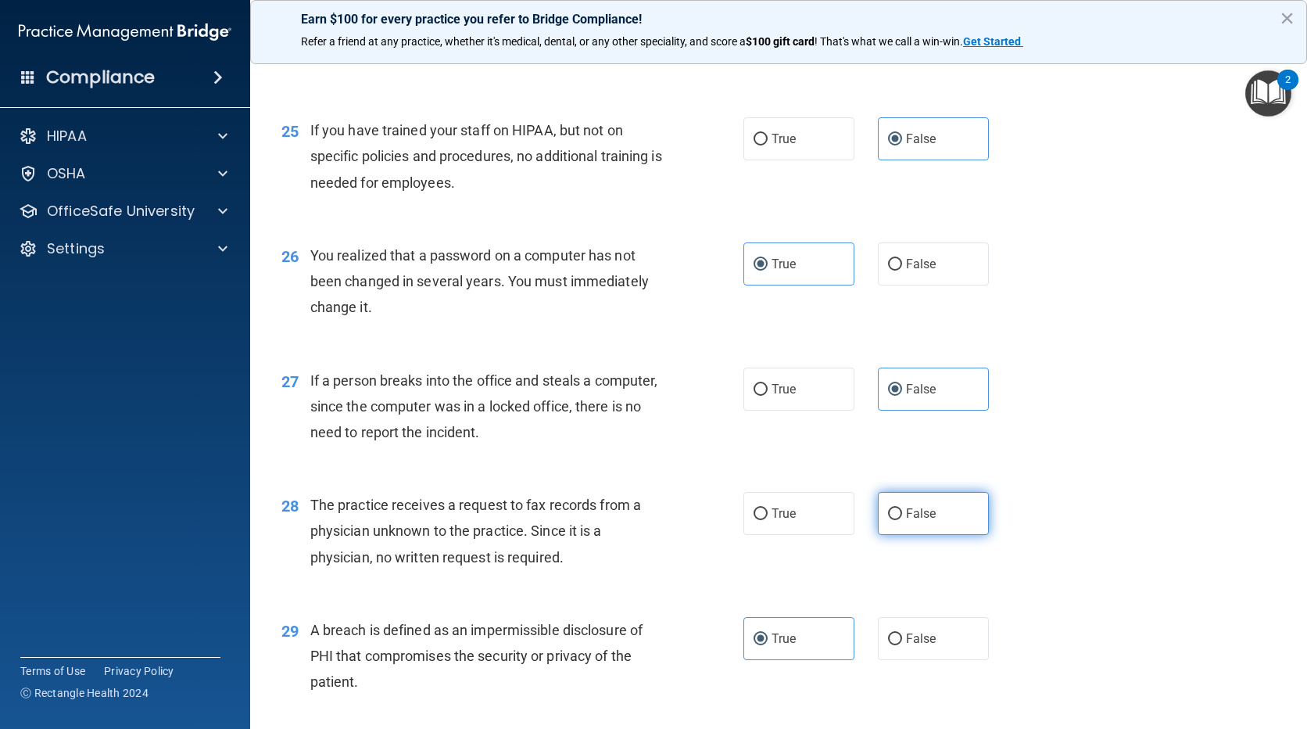
click at [882, 535] on label "False" at bounding box center [933, 513] width 111 height 43
click at [888, 520] on input "False" at bounding box center [895, 514] width 14 height 12
radio input "true"
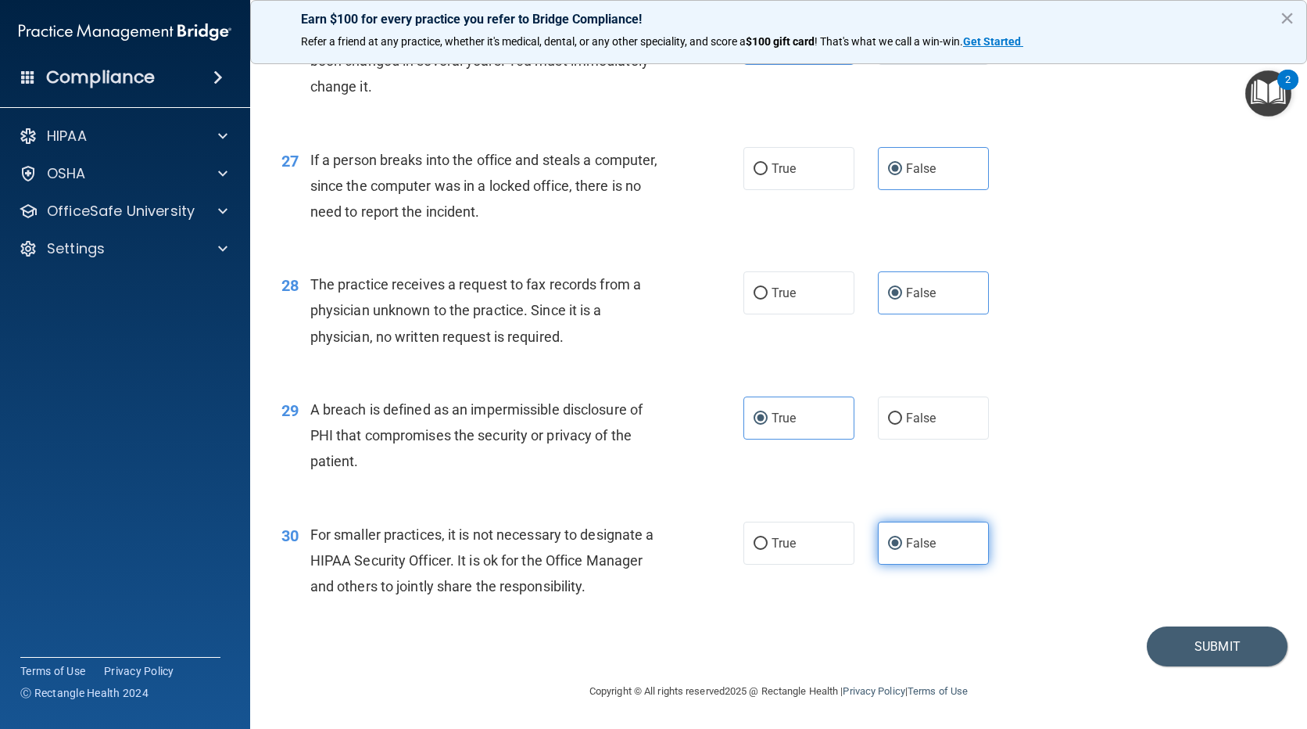
scroll to position [3378, 0]
click at [1180, 636] on button "Submit" at bounding box center [1217, 646] width 141 height 40
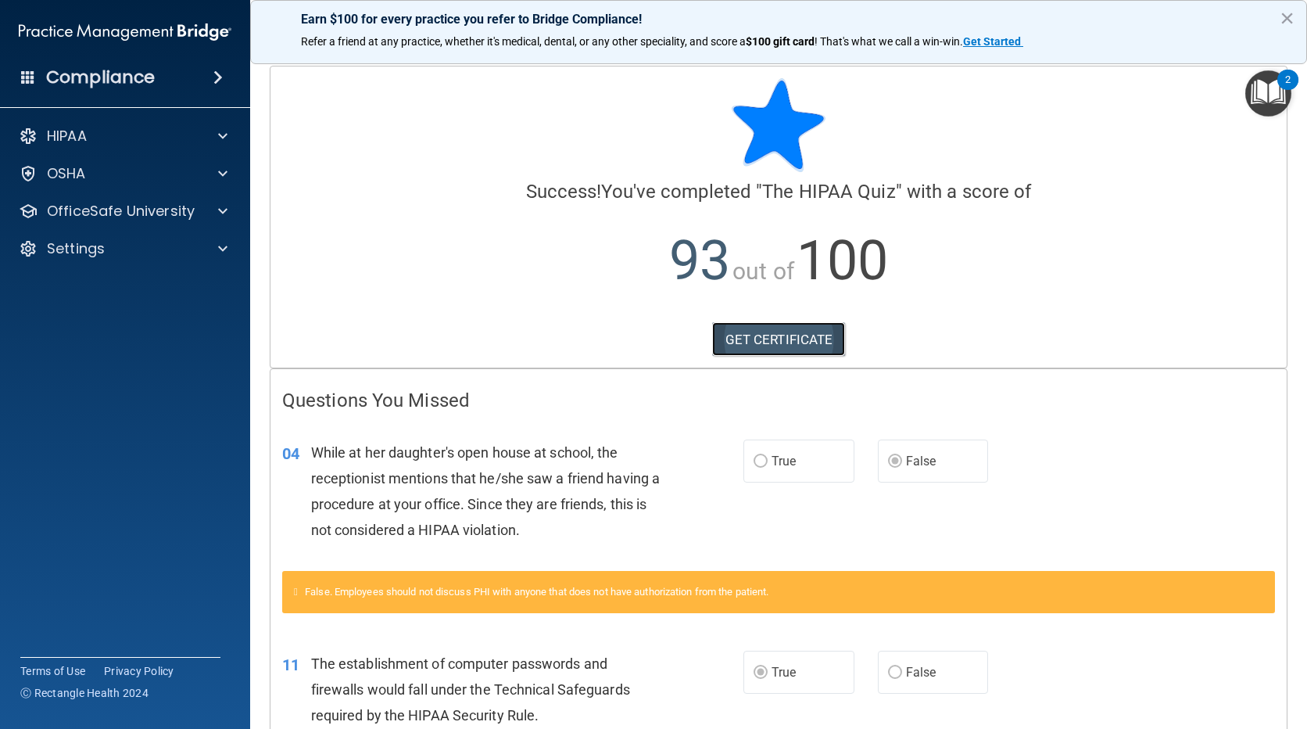
click at [778, 346] on link "GET CERTIFICATE" at bounding box center [779, 339] width 134 height 34
click at [1292, 18] on button "×" at bounding box center [1287, 17] width 15 height 25
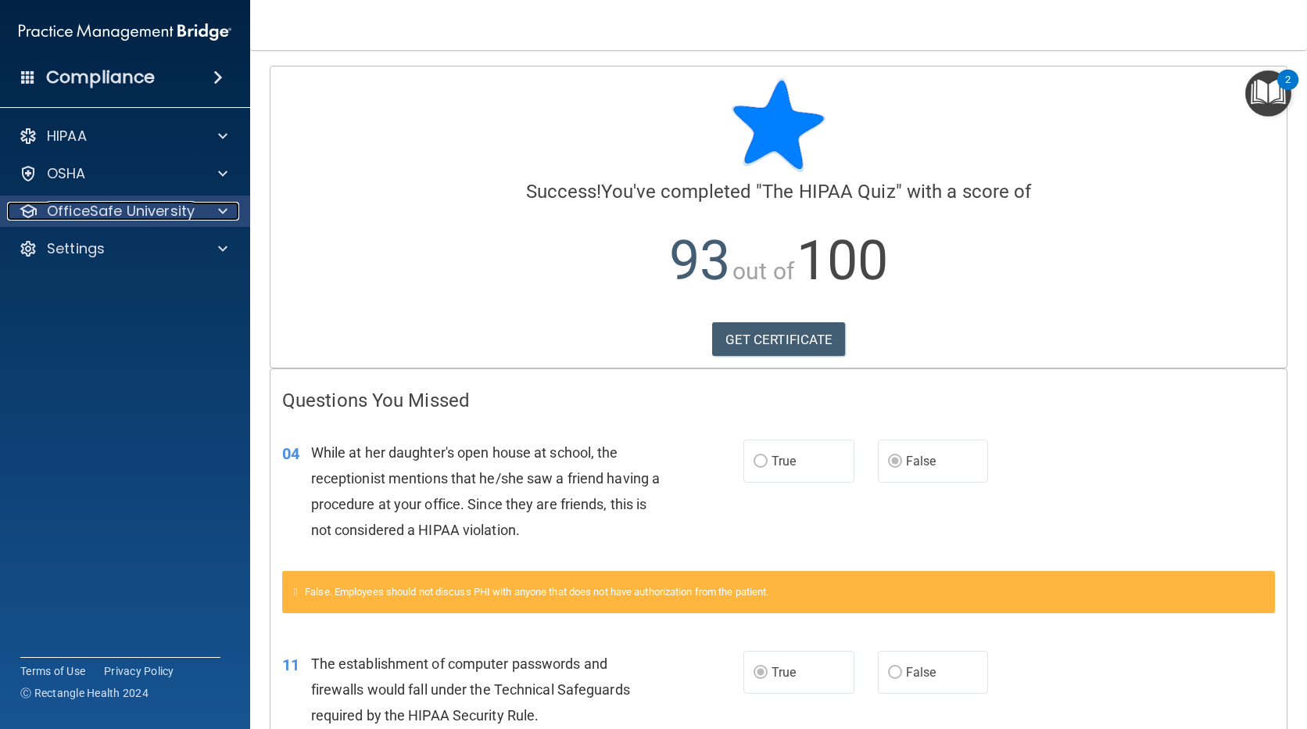
click at [117, 213] on p "OfficeSafe University" at bounding box center [121, 211] width 148 height 19
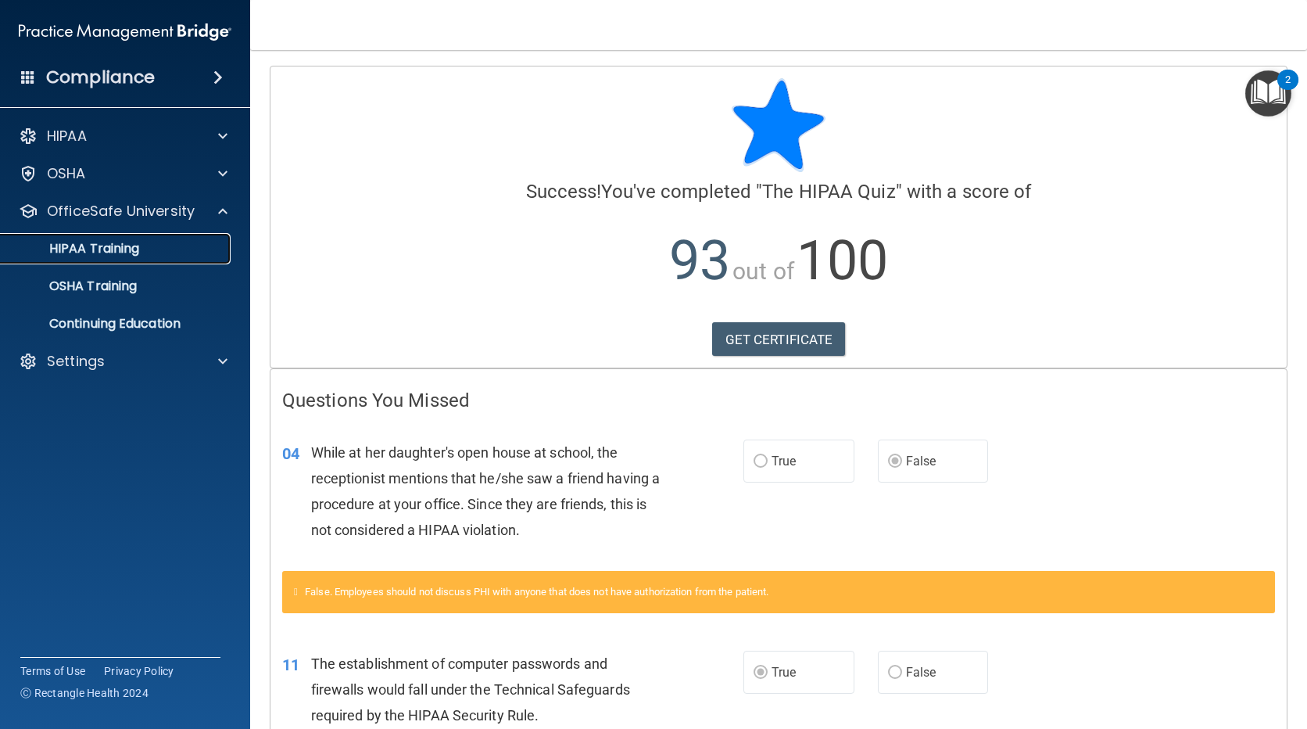
click at [145, 246] on div "HIPAA Training" at bounding box center [116, 249] width 213 height 16
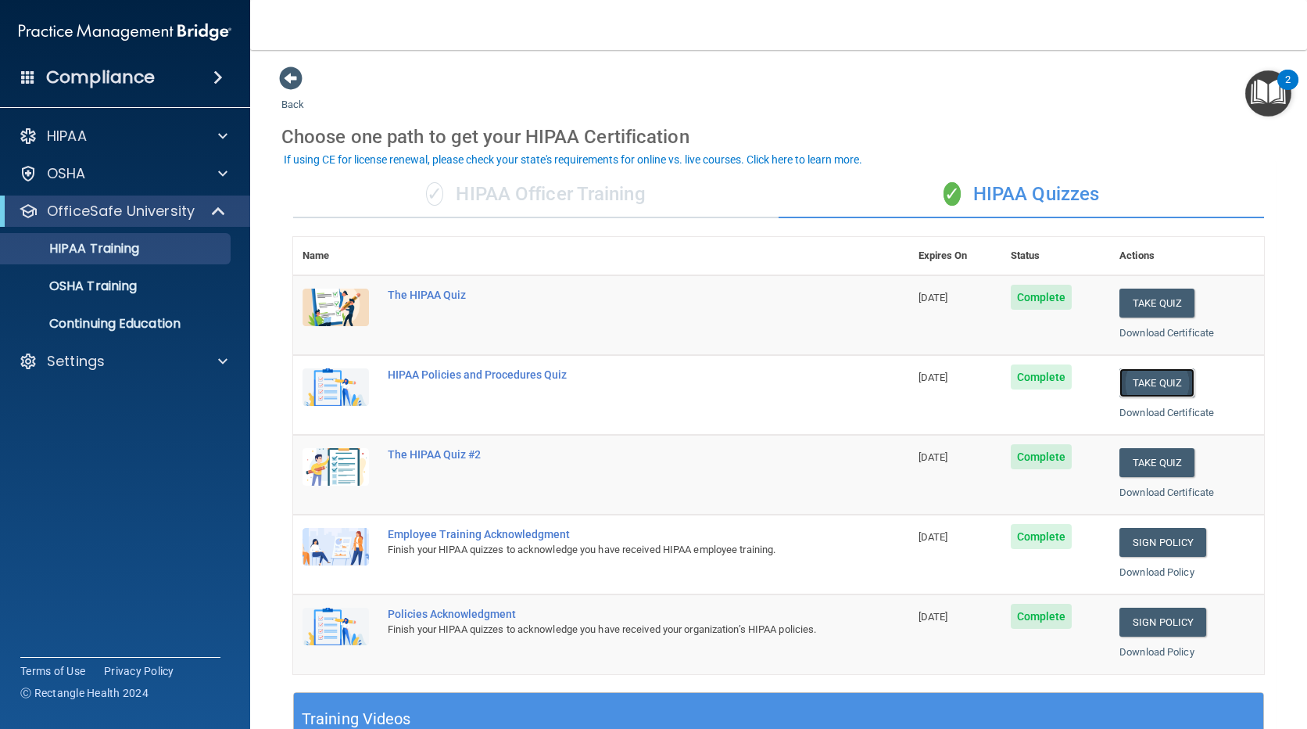
click at [1136, 382] on button "Take Quiz" at bounding box center [1156, 382] width 75 height 29
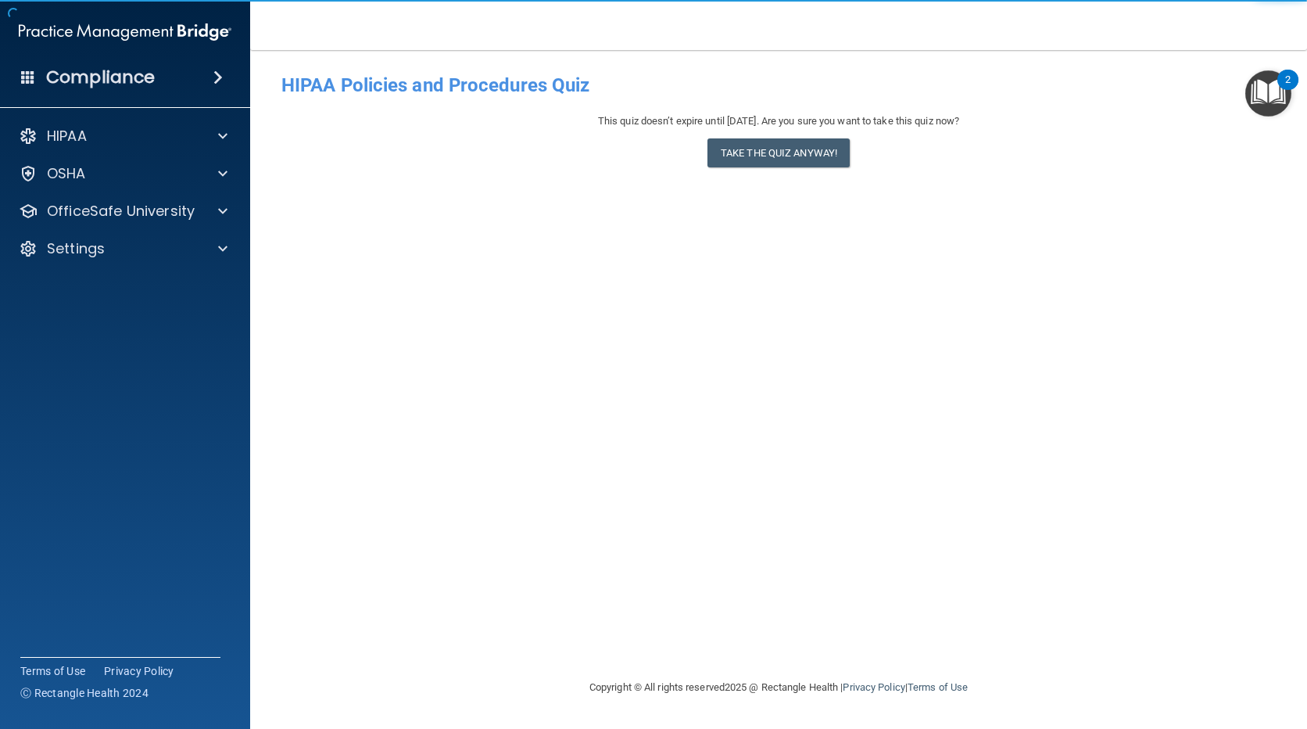
click at [754, 133] on div "This quiz doesn’t expire until [DATE]. Are you sure you want to take this quiz …" at bounding box center [778, 143] width 994 height 63
click at [763, 149] on button "Take the quiz anyway!" at bounding box center [778, 152] width 142 height 29
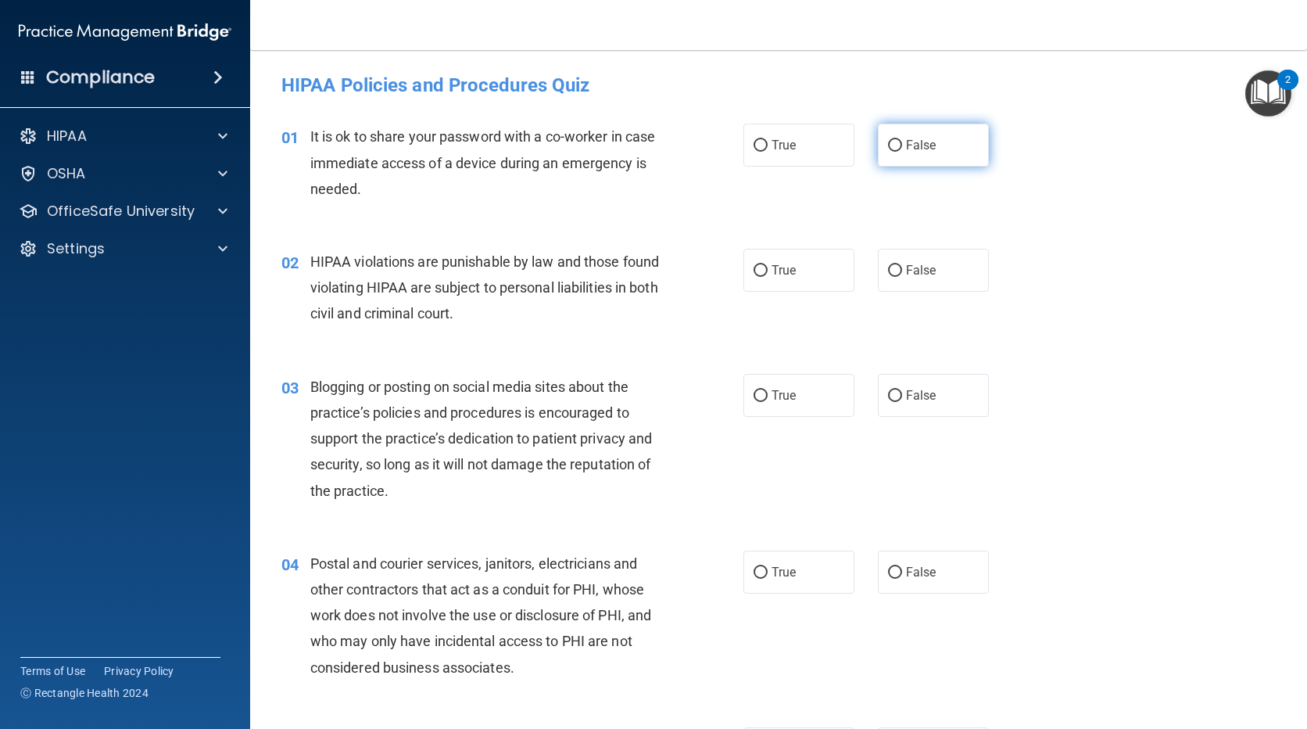
click at [923, 125] on label "False" at bounding box center [933, 145] width 111 height 43
click at [902, 140] on input "False" at bounding box center [895, 146] width 14 height 12
radio input "true"
click at [804, 280] on label "True" at bounding box center [798, 270] width 111 height 43
click at [768, 277] on input "True" at bounding box center [761, 271] width 14 height 12
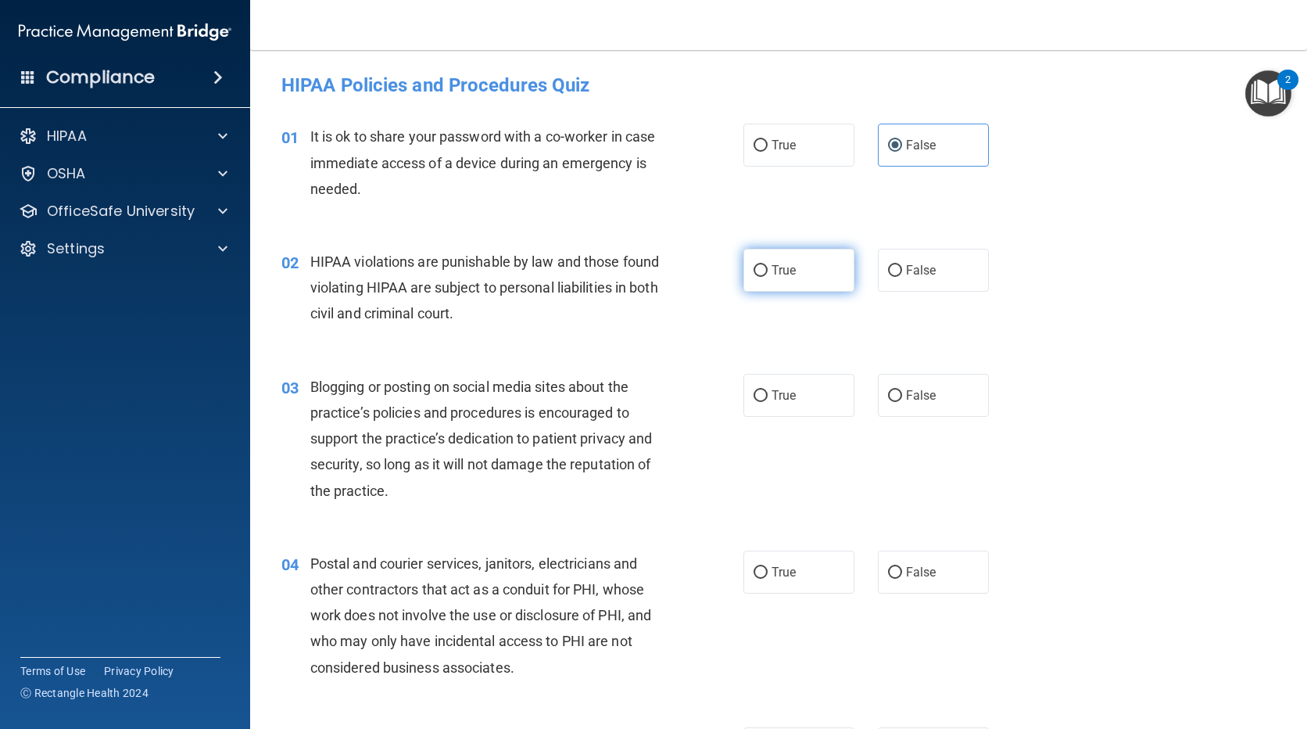
radio input "true"
click at [903, 414] on label "False" at bounding box center [933, 395] width 111 height 43
click at [902, 402] on input "False" at bounding box center [895, 396] width 14 height 12
radio input "true"
click at [781, 572] on span "True" at bounding box center [784, 571] width 24 height 15
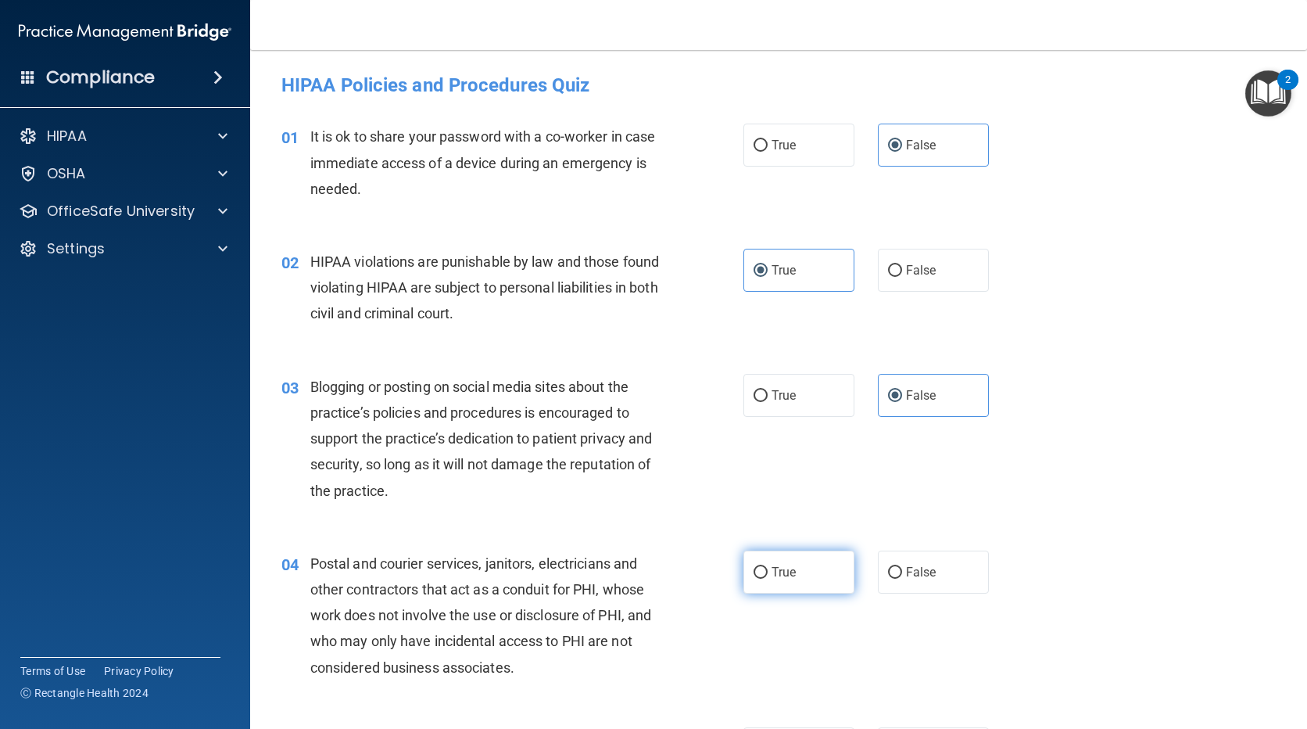
click at [768, 572] on input "True" at bounding box center [761, 573] width 14 height 12
radio input "true"
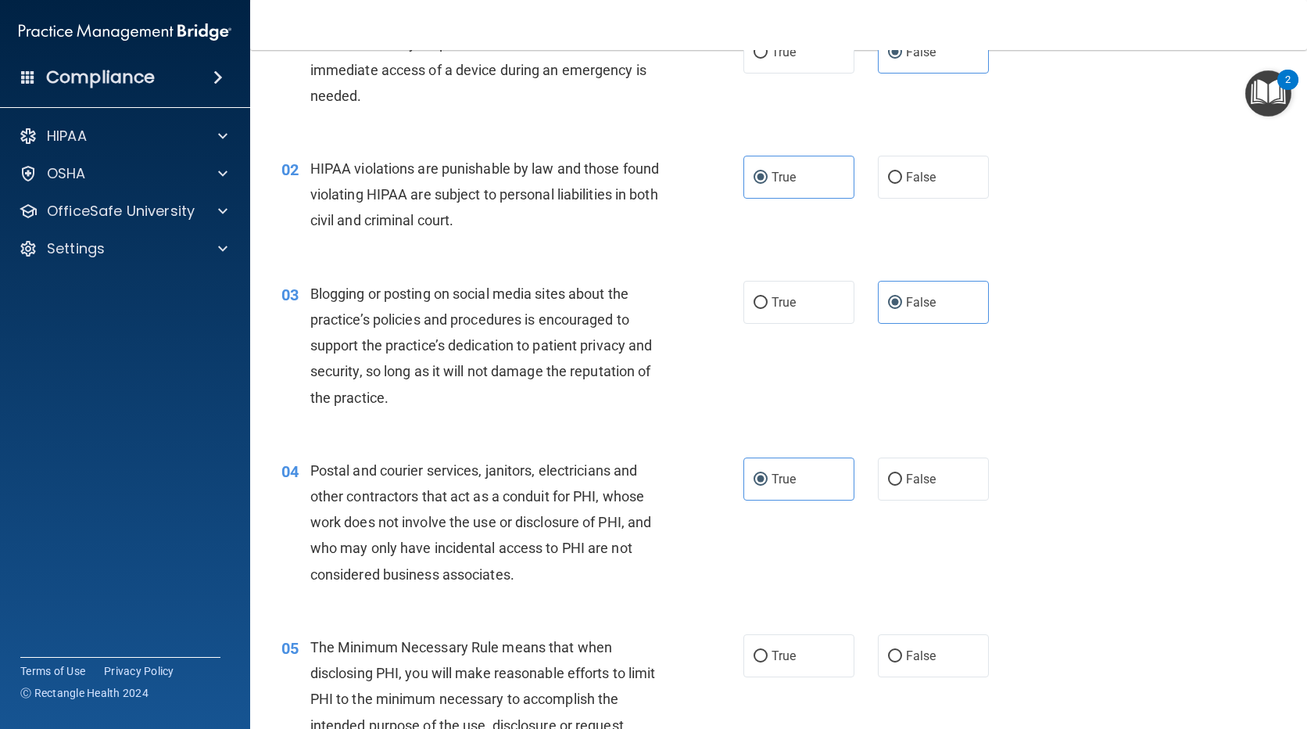
scroll to position [391, 0]
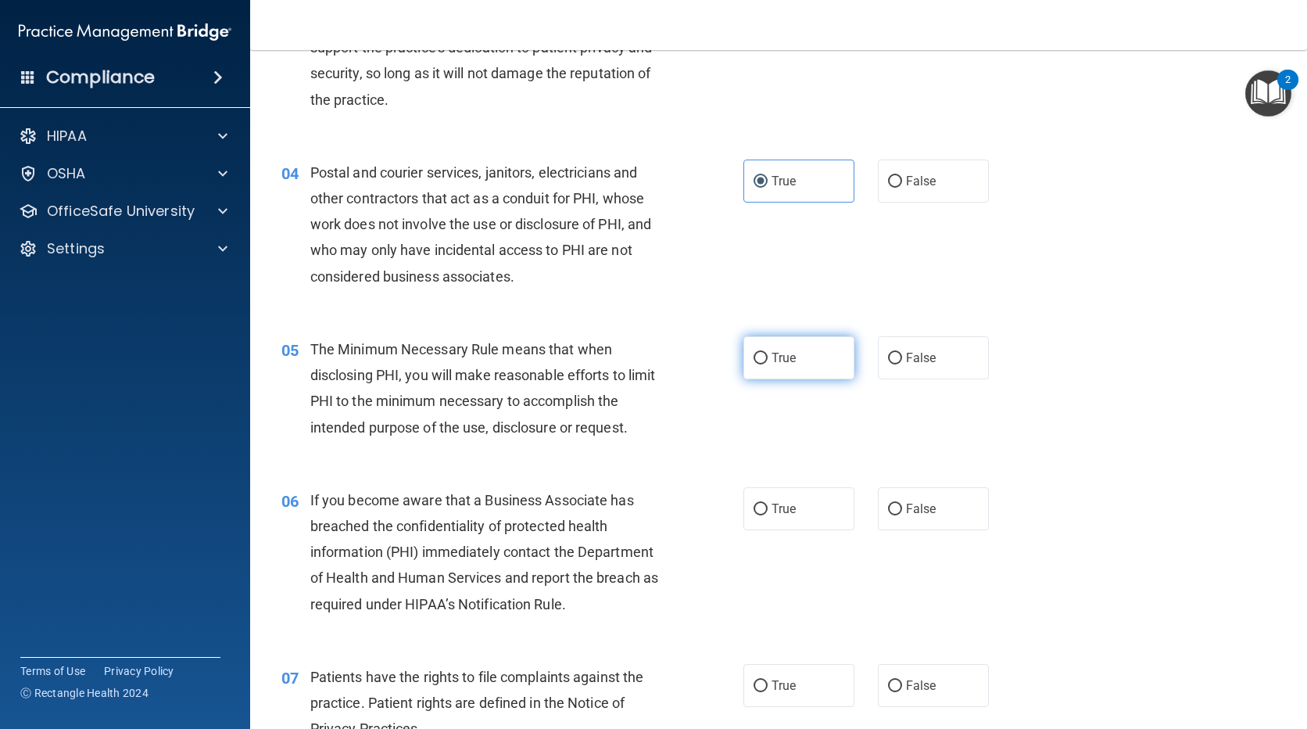
click at [786, 349] on label "True" at bounding box center [798, 357] width 111 height 43
click at [768, 353] on input "True" at bounding box center [761, 359] width 14 height 12
radio input "true"
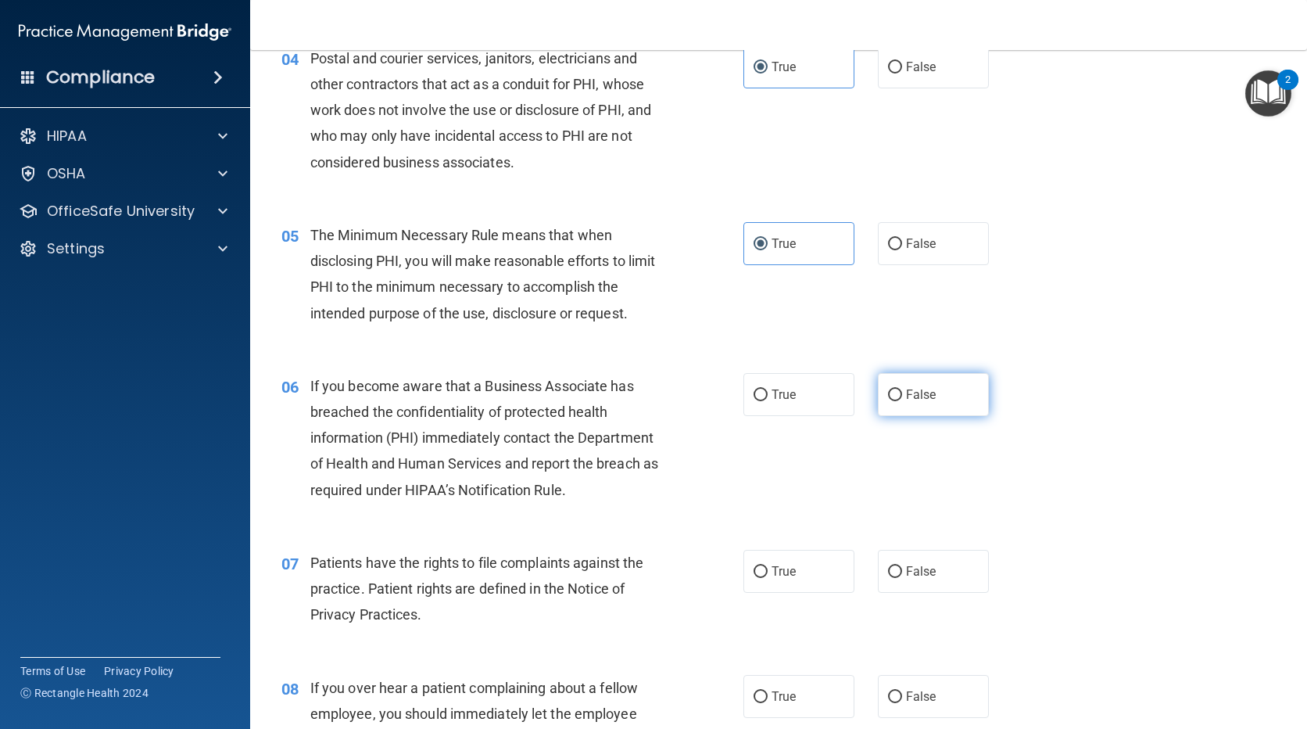
scroll to position [704, 0]
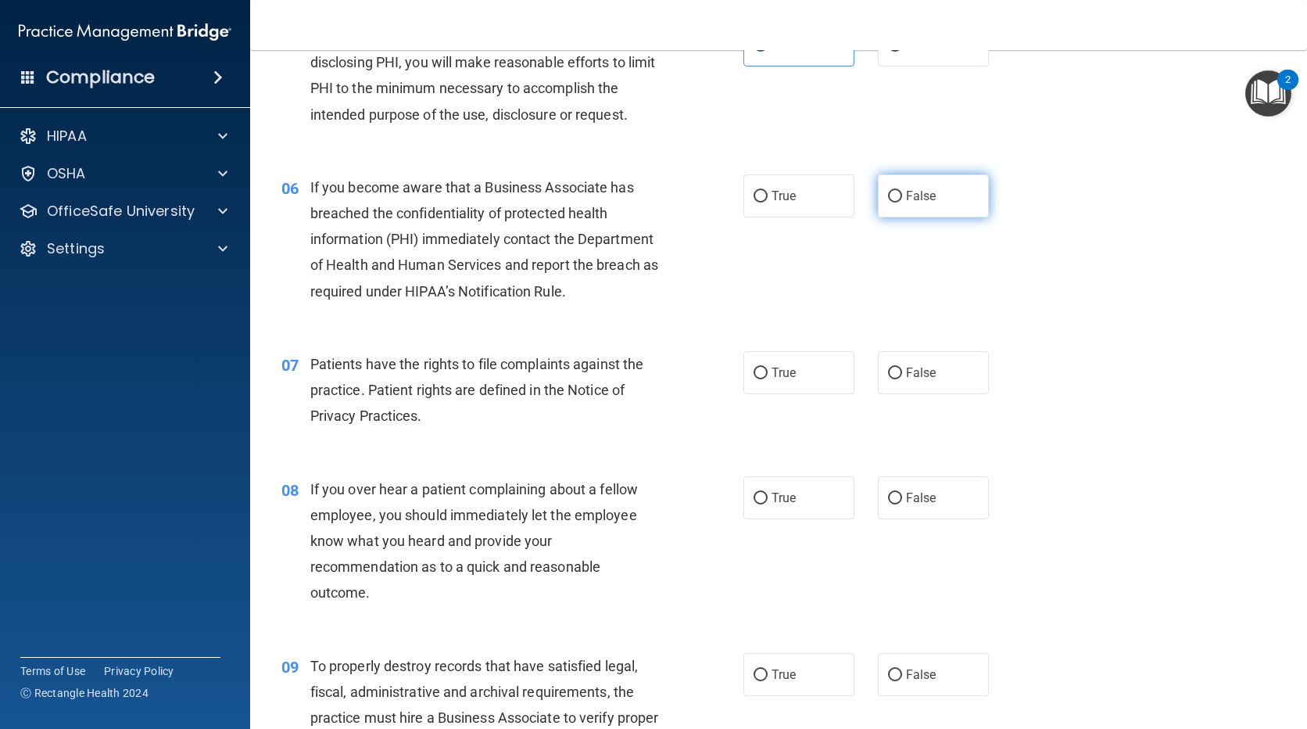
click at [924, 200] on span "False" at bounding box center [921, 195] width 30 height 15
click at [902, 200] on input "False" at bounding box center [895, 197] width 14 height 12
radio input "true"
click at [888, 388] on label "False" at bounding box center [933, 372] width 111 height 43
click at [888, 379] on input "False" at bounding box center [895, 373] width 14 height 12
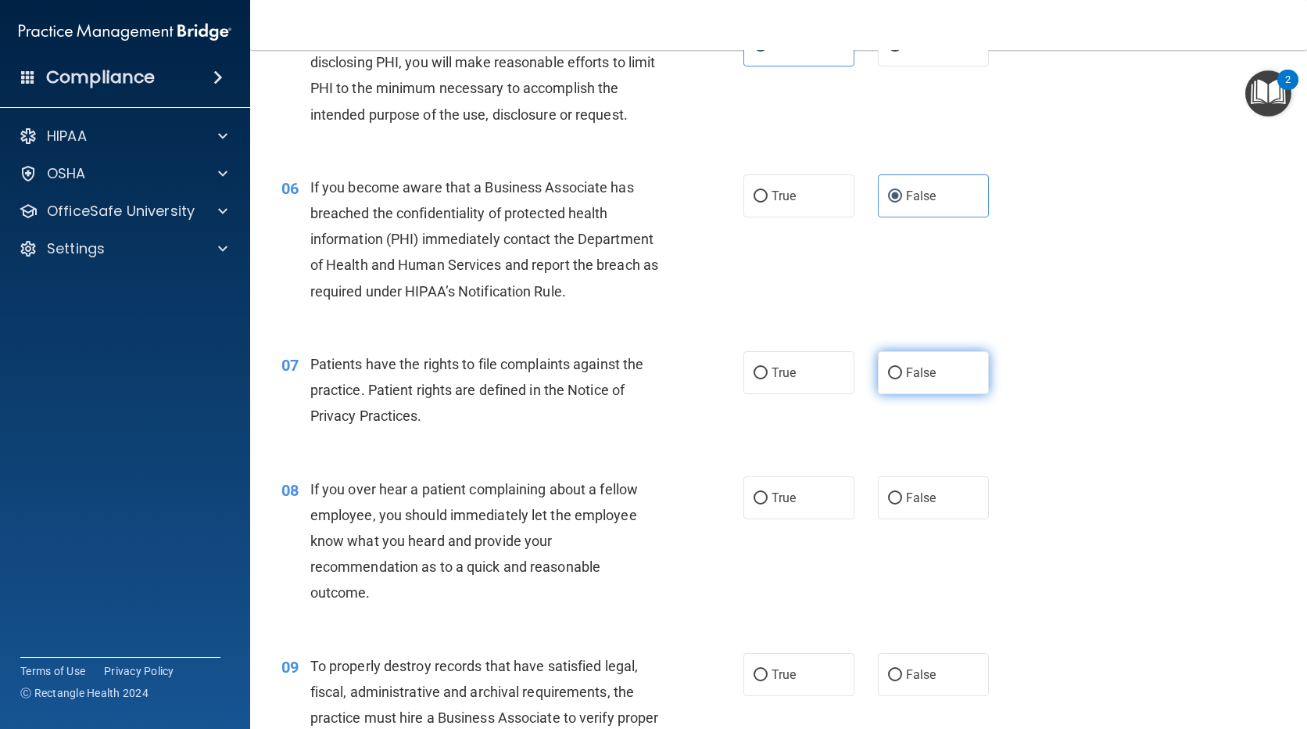
radio input "true"
click at [923, 492] on span "False" at bounding box center [921, 497] width 30 height 15
click at [902, 492] on input "False" at bounding box center [895, 498] width 14 height 12
radio input "true"
click at [897, 664] on label "False" at bounding box center [933, 674] width 111 height 43
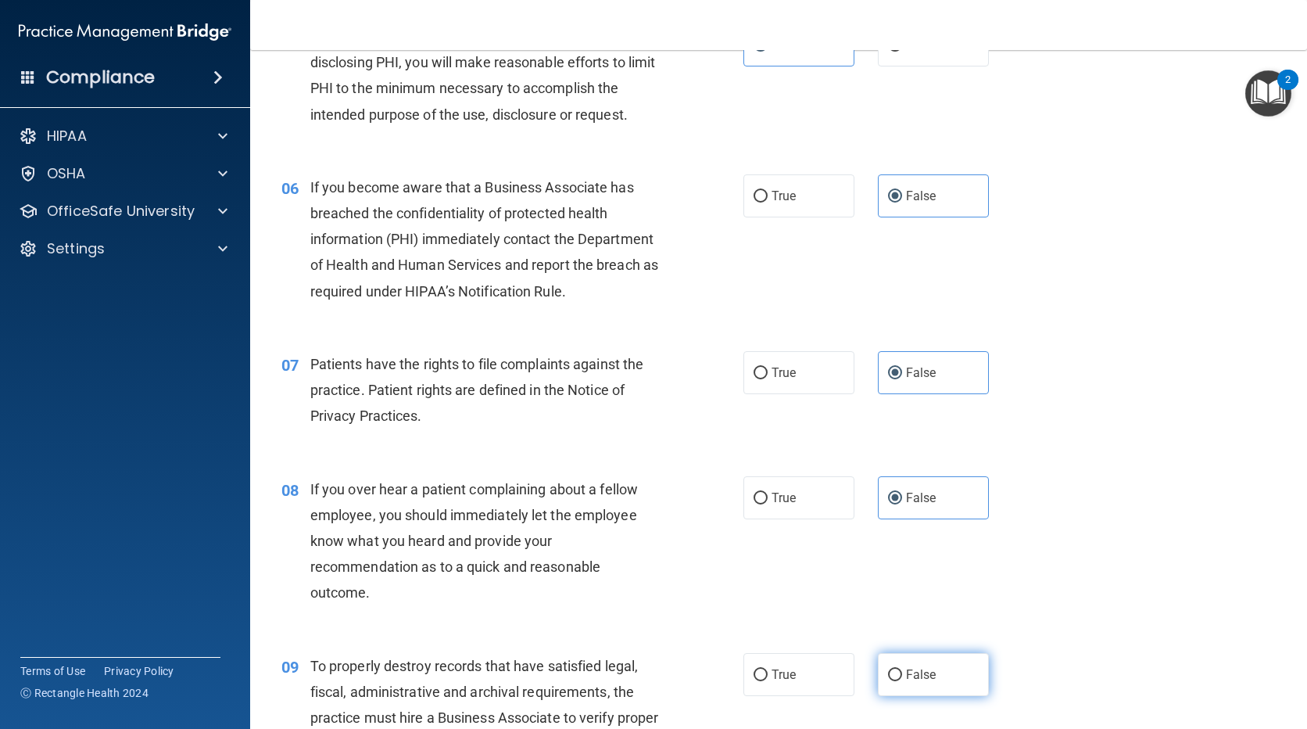
click at [897, 669] on input "False" at bounding box center [895, 675] width 14 height 12
radio input "true"
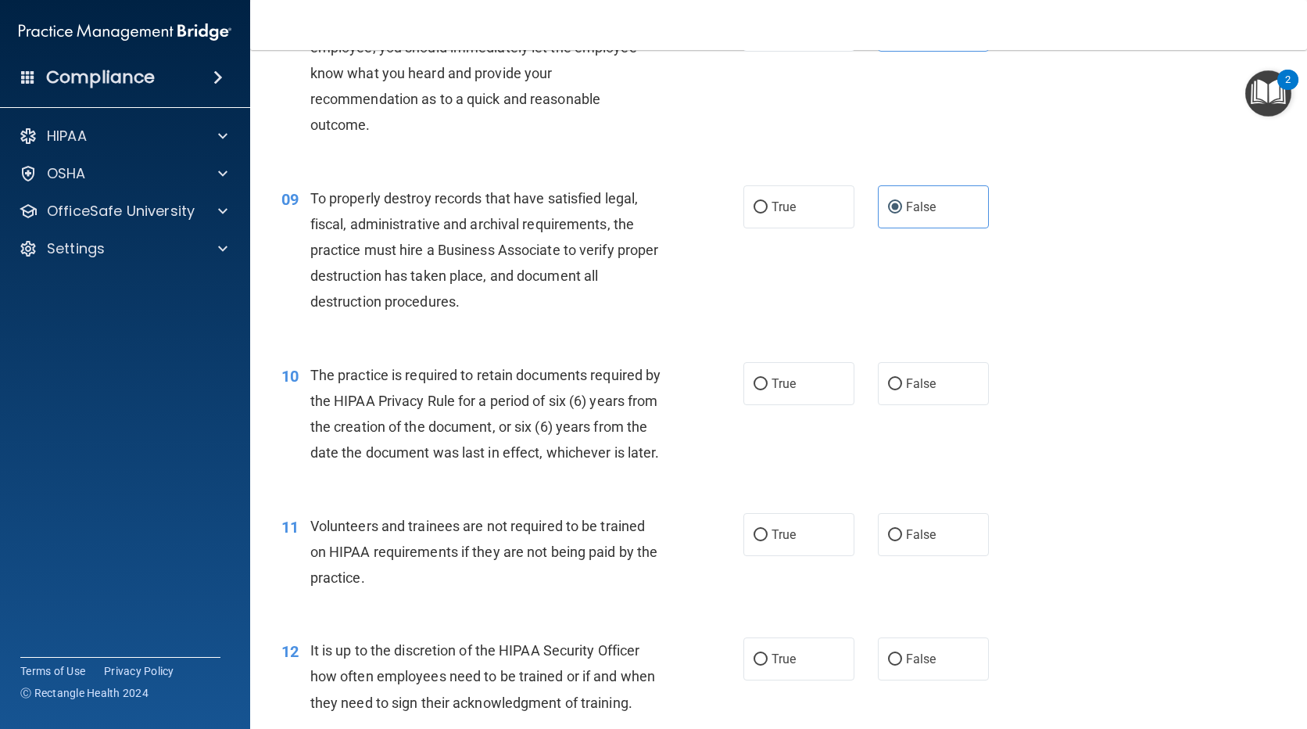
scroll to position [1251, 0]
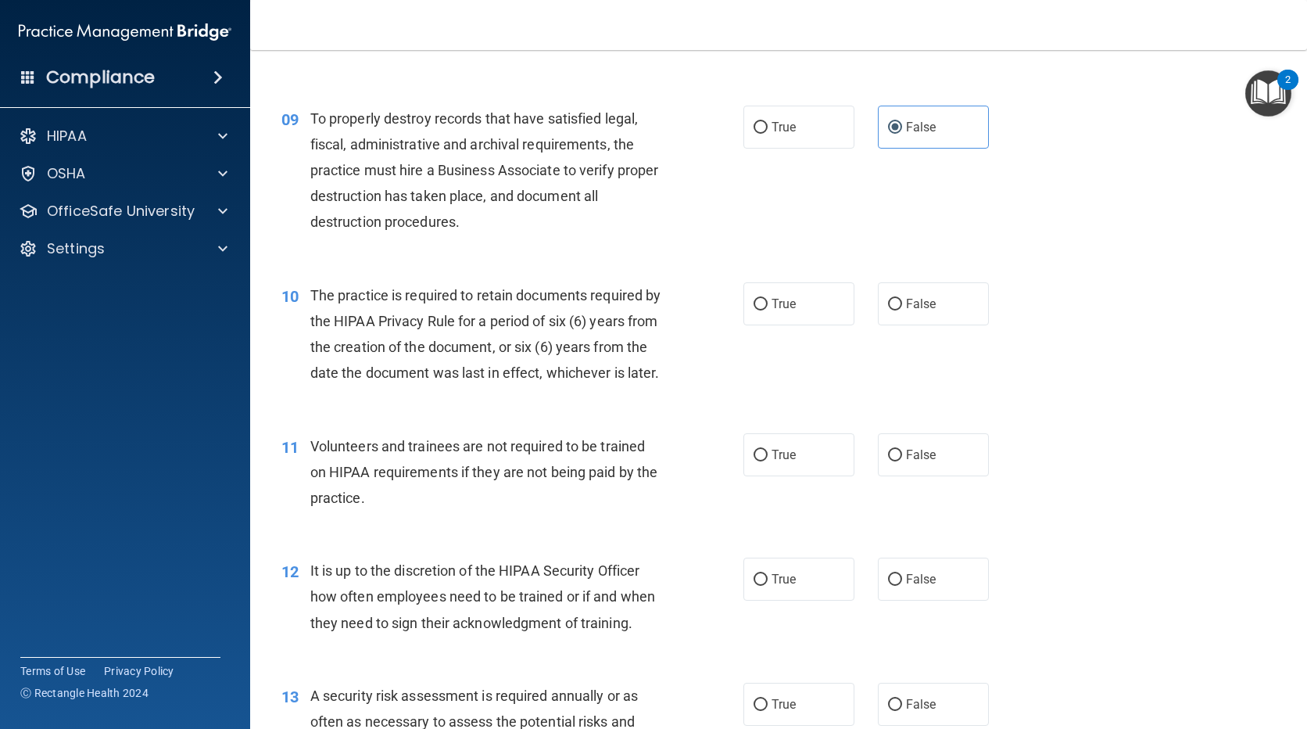
drag, startPoint x: 822, startPoint y: 308, endPoint x: 815, endPoint y: 338, distance: 31.1
click at [822, 307] on label "True" at bounding box center [798, 303] width 111 height 43
click at [768, 307] on input "True" at bounding box center [761, 305] width 14 height 12
radio input "true"
click at [795, 502] on div "11 Volunteers and trainees are not required to be trained on HIPAA requirements…" at bounding box center [779, 476] width 1018 height 125
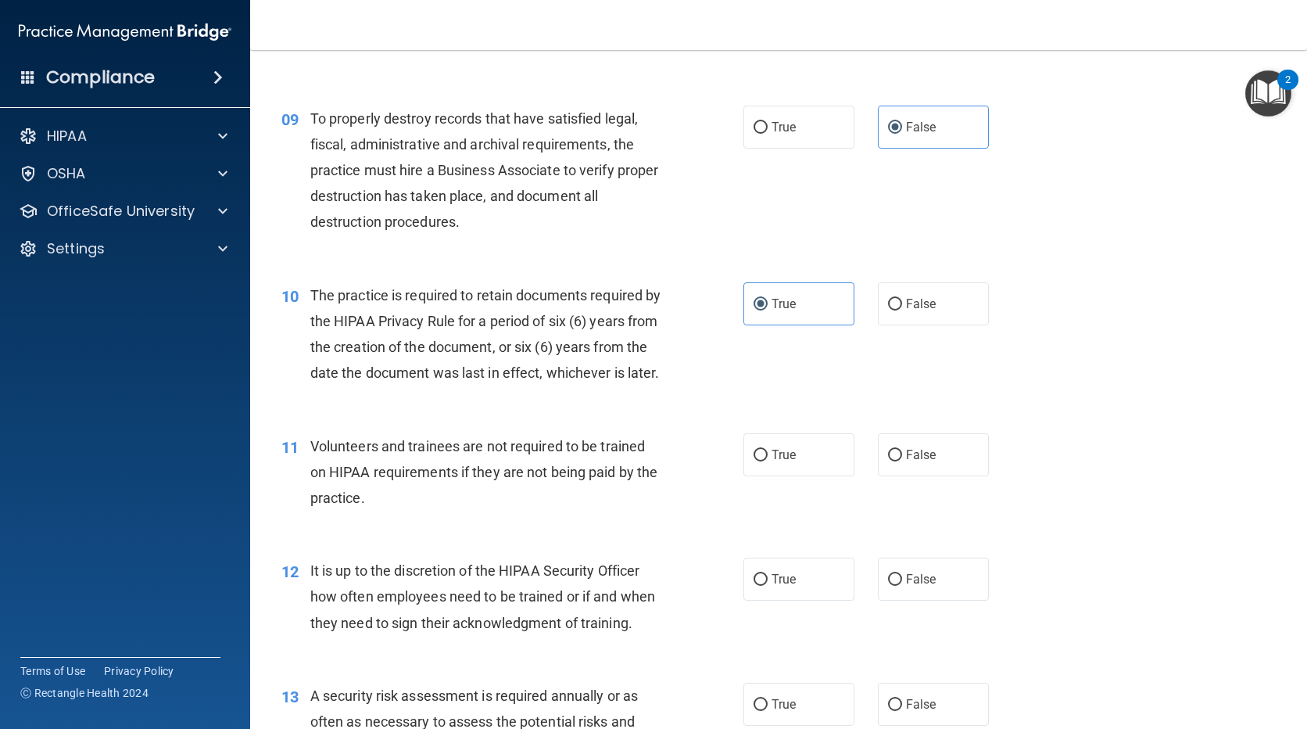
drag, startPoint x: 790, startPoint y: 491, endPoint x: 790, endPoint y: 522, distance: 31.3
click at [790, 476] on label "True" at bounding box center [798, 454] width 111 height 43
click at [768, 461] on input "True" at bounding box center [761, 455] width 14 height 12
radio input "true"
click at [782, 586] on span "True" at bounding box center [784, 578] width 24 height 15
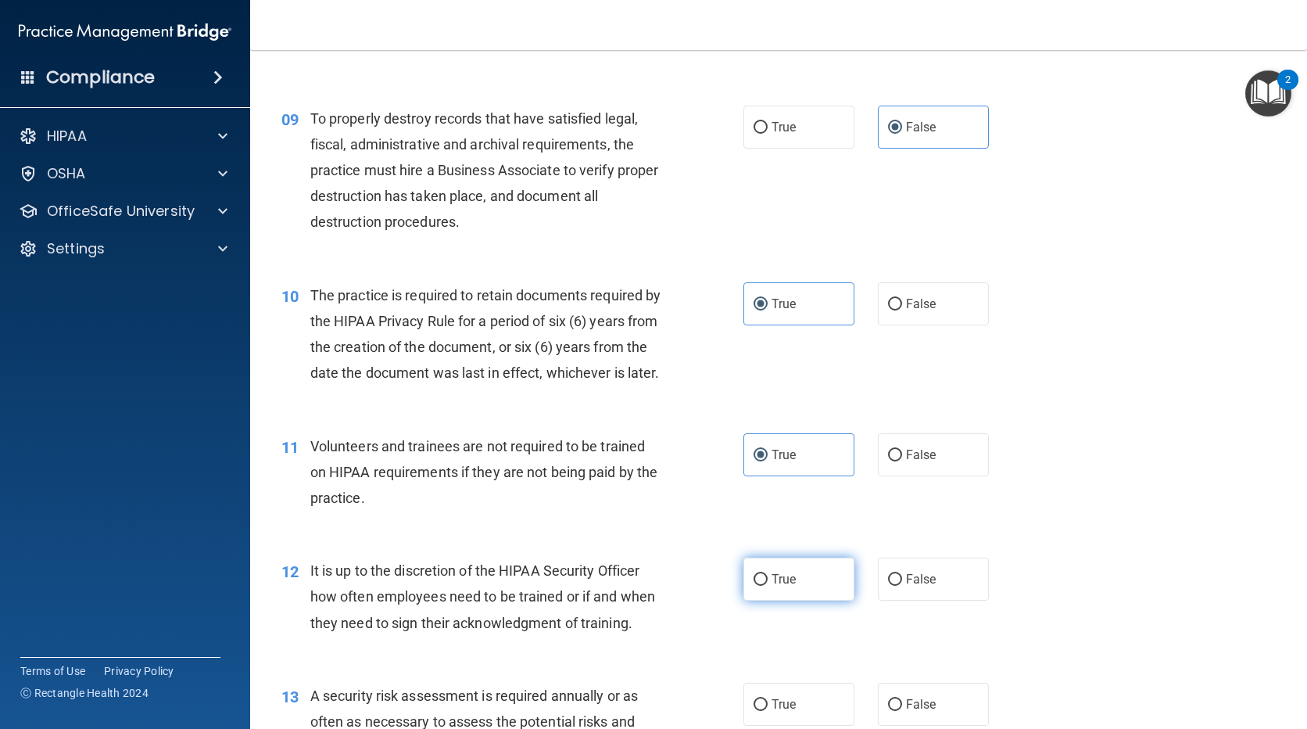
click at [768, 586] on input "True" at bounding box center [761, 580] width 14 height 12
radio input "true"
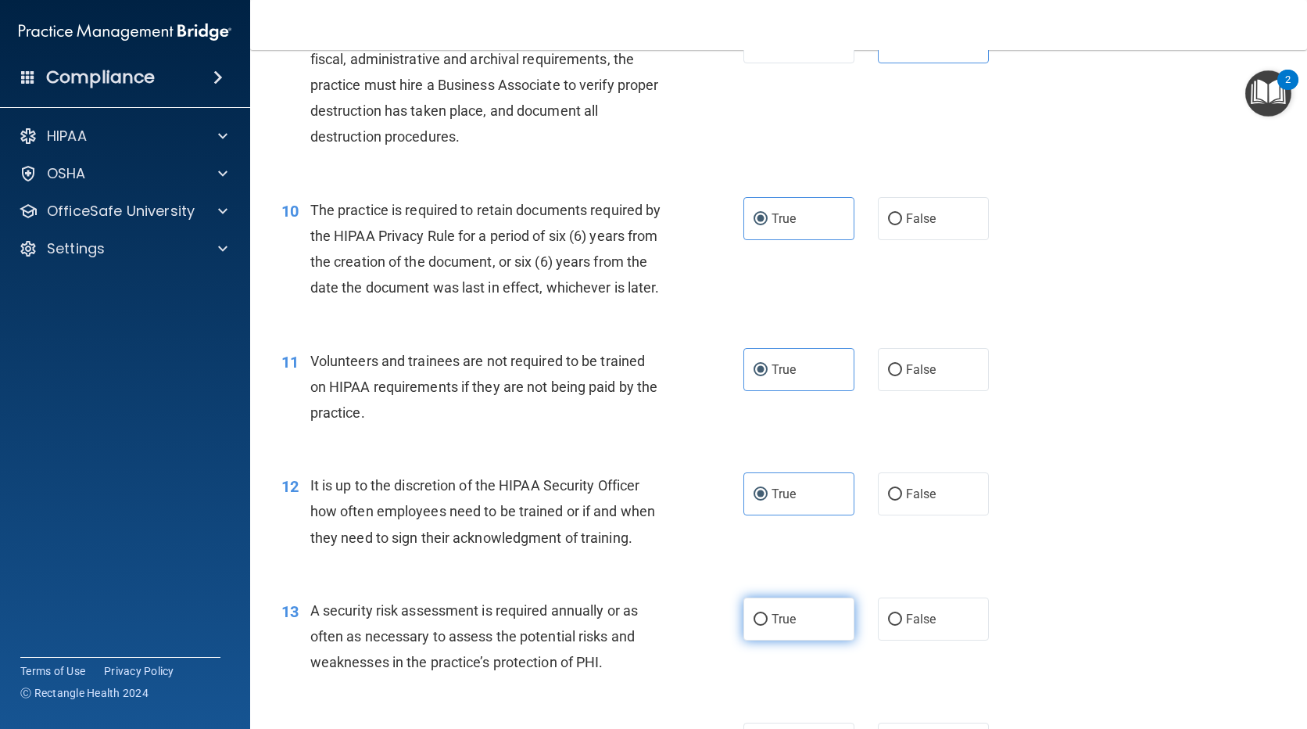
scroll to position [1485, 0]
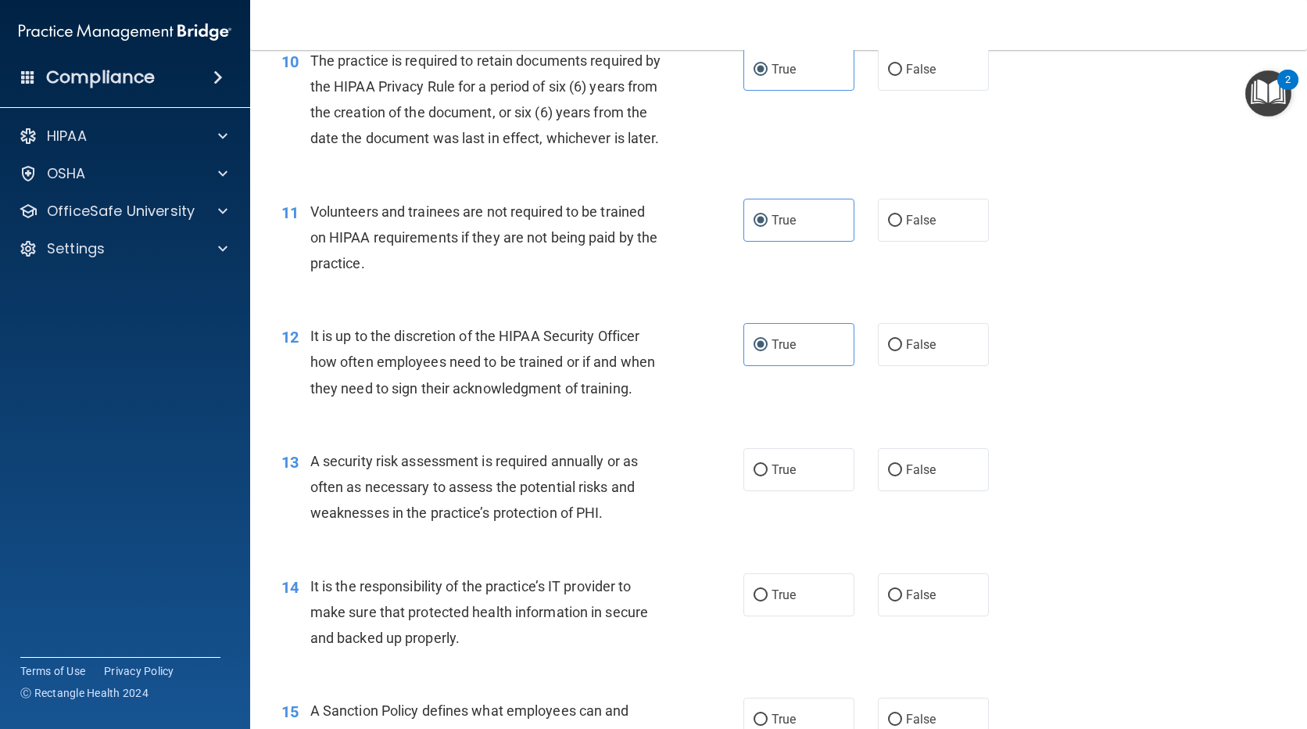
click at [935, 365] on label "False" at bounding box center [933, 344] width 111 height 43
click at [902, 351] on input "False" at bounding box center [895, 345] width 14 height 12
radio input "true"
click at [806, 366] on label "True" at bounding box center [798, 344] width 111 height 43
click at [768, 351] on input "True" at bounding box center [761, 345] width 14 height 12
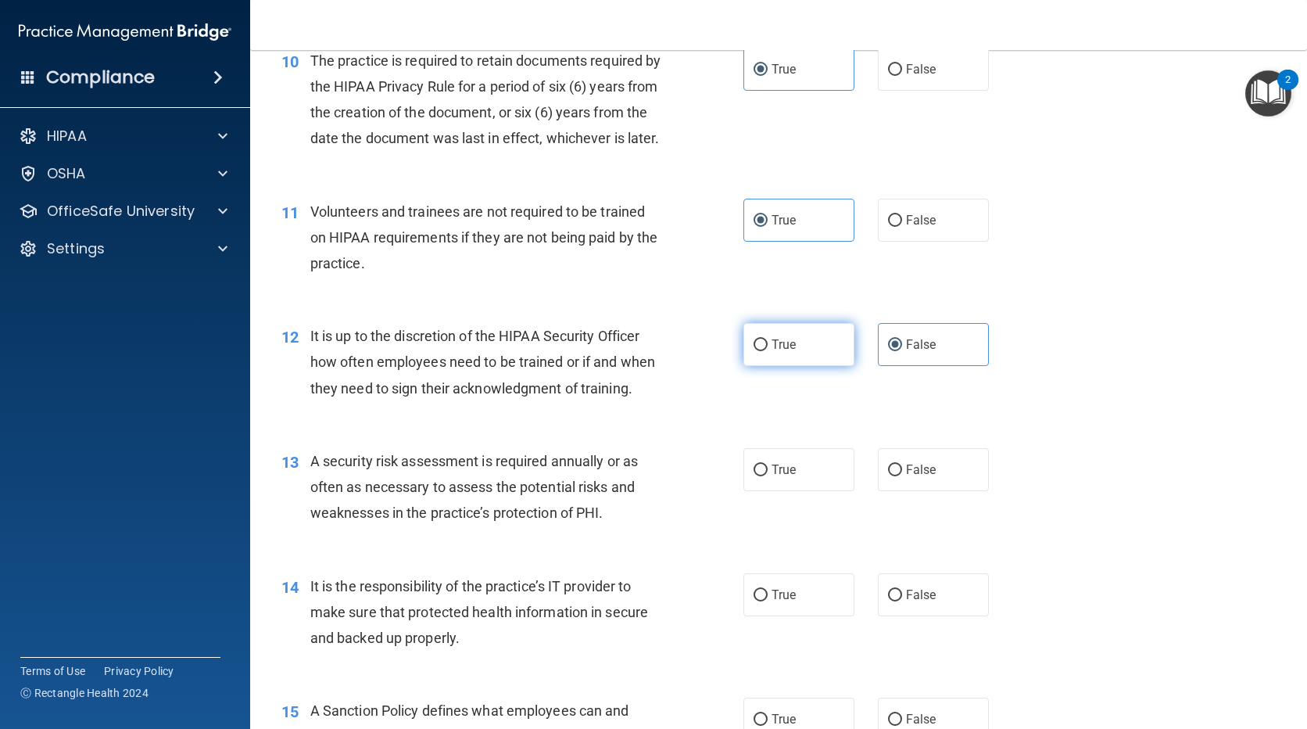
radio input "true"
radio input "false"
click at [906, 477] on span "False" at bounding box center [921, 469] width 30 height 15
click at [900, 476] on input "False" at bounding box center [895, 470] width 14 height 12
radio input "true"
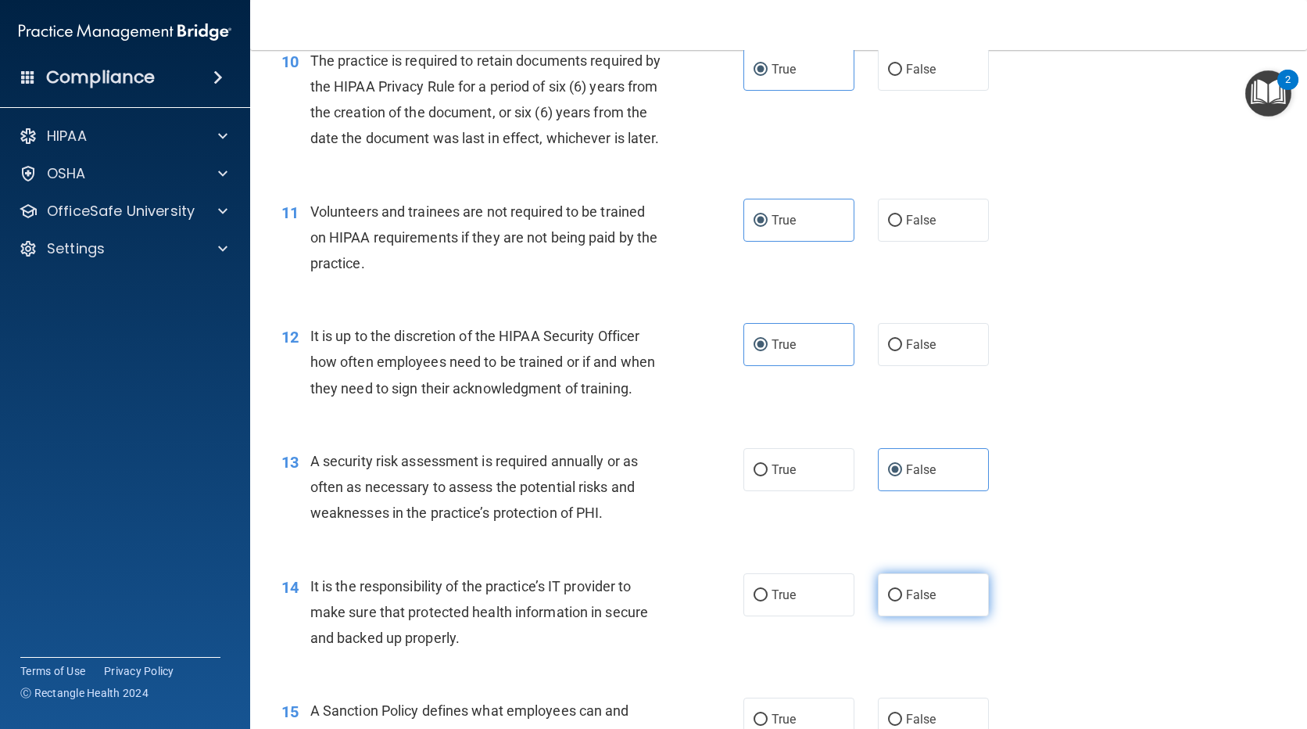
click at [923, 602] on span "False" at bounding box center [921, 594] width 30 height 15
click at [902, 601] on input "False" at bounding box center [895, 595] width 14 height 12
radio input "true"
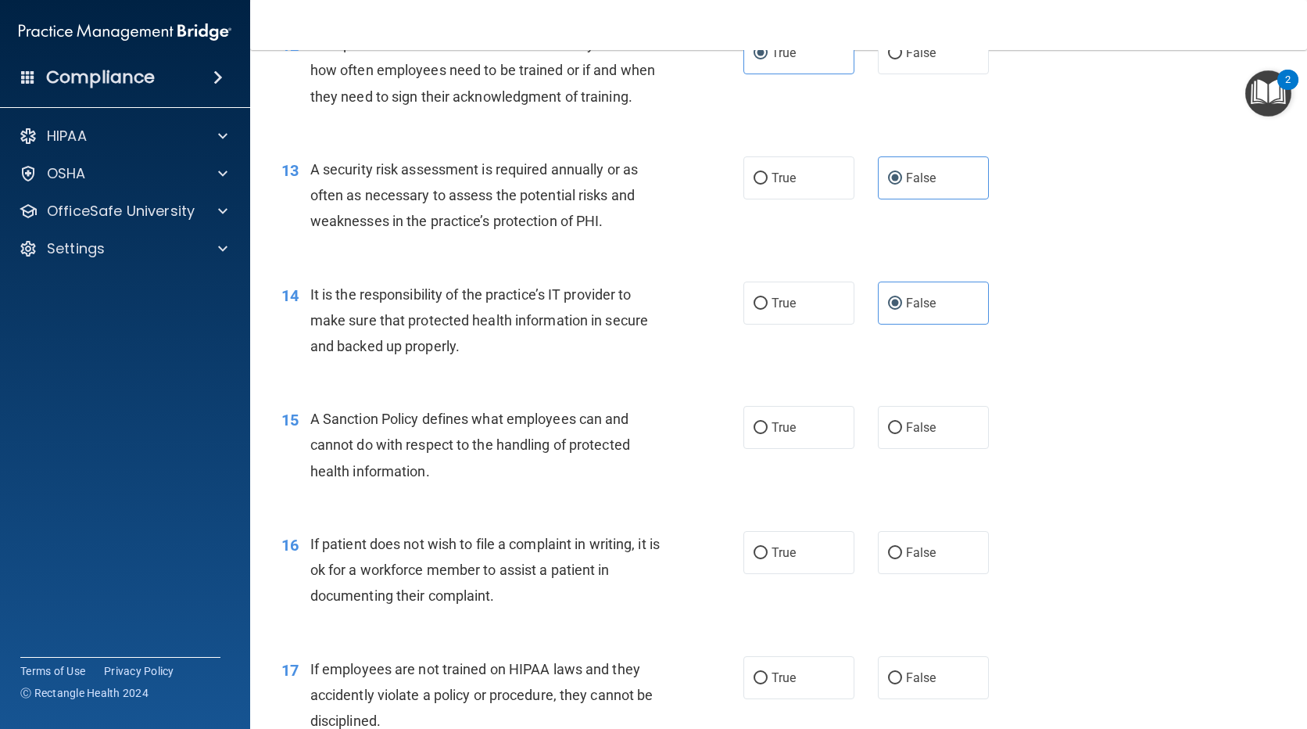
scroll to position [1798, 0]
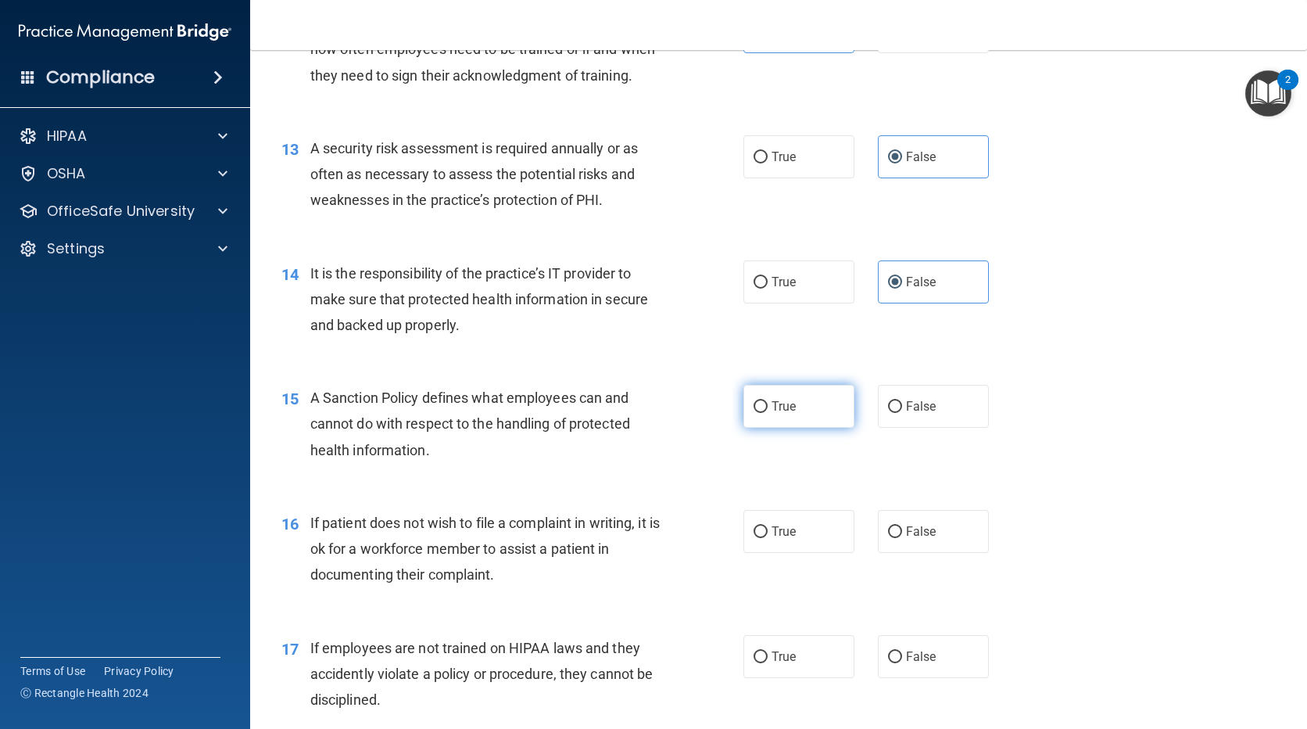
click at [779, 414] on span "True" at bounding box center [784, 406] width 24 height 15
click at [768, 413] on input "True" at bounding box center [761, 407] width 14 height 12
radio input "true"
click at [781, 541] on label "True" at bounding box center [798, 531] width 111 height 43
click at [768, 538] on input "True" at bounding box center [761, 532] width 14 height 12
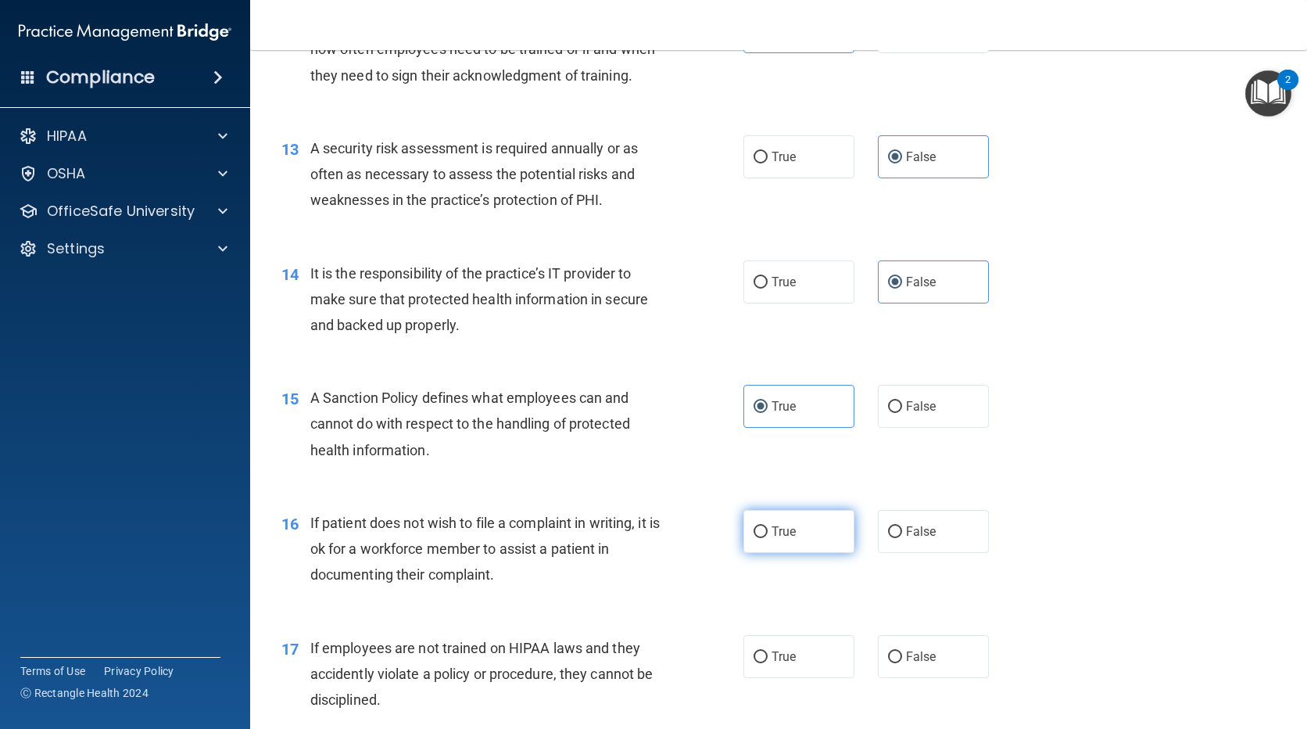
radio input "true"
click at [793, 675] on label "True" at bounding box center [798, 656] width 111 height 43
click at [768, 663] on input "True" at bounding box center [761, 657] width 14 height 12
radio input "true"
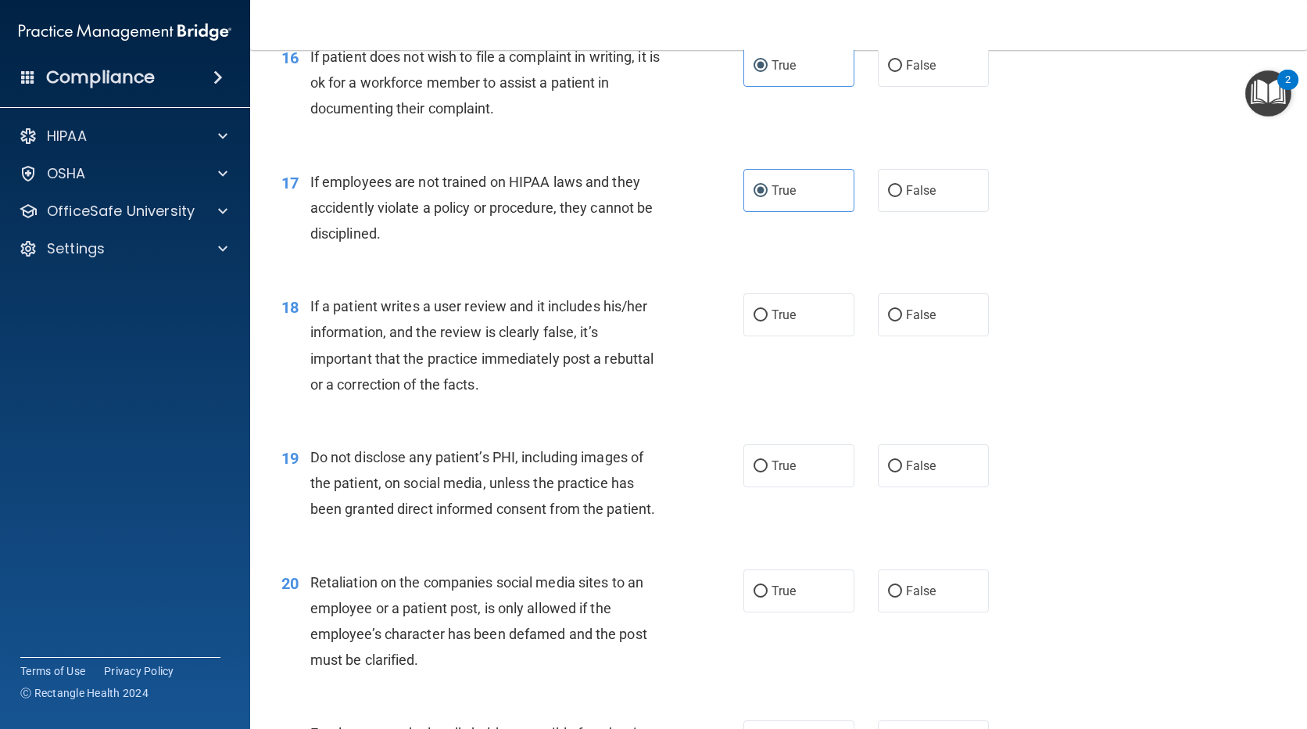
scroll to position [2267, 0]
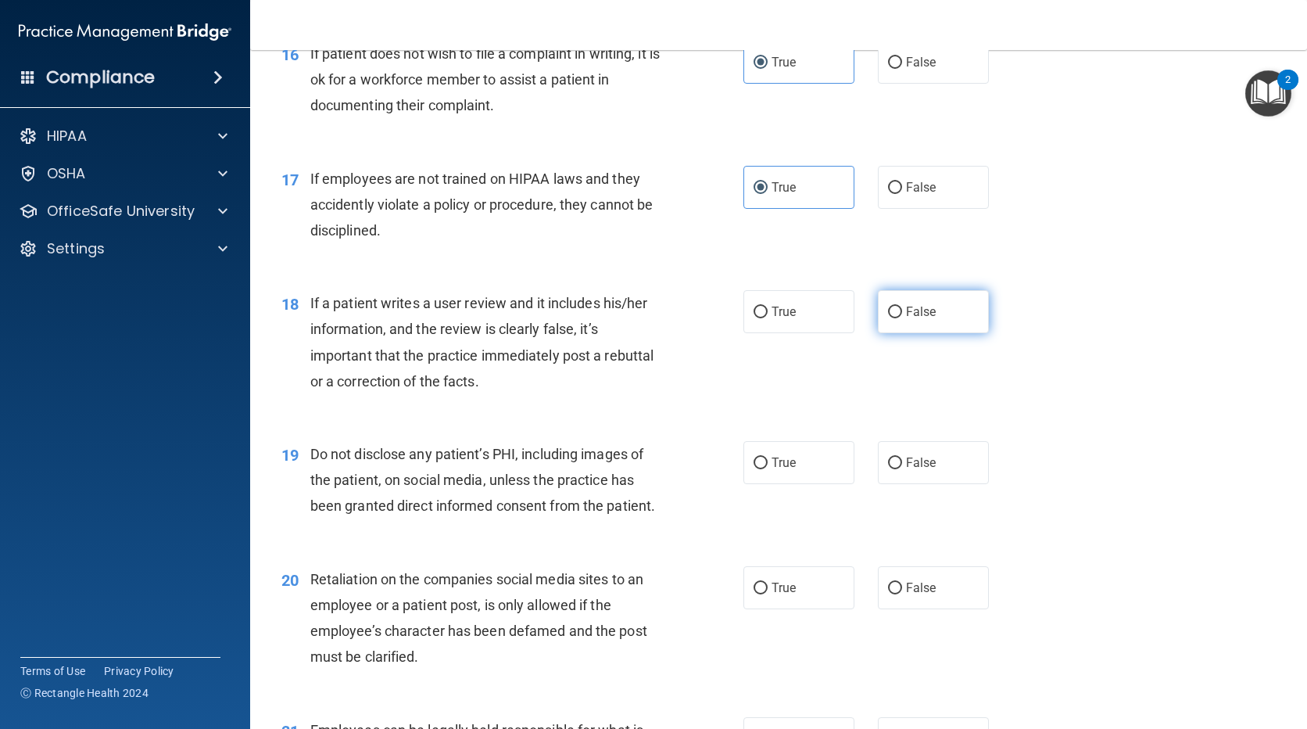
click at [914, 319] on span "False" at bounding box center [921, 311] width 30 height 15
click at [902, 318] on input "False" at bounding box center [895, 312] width 14 height 12
radio input "true"
click at [906, 470] on span "False" at bounding box center [921, 462] width 30 height 15
click at [902, 469] on input "False" at bounding box center [895, 463] width 14 height 12
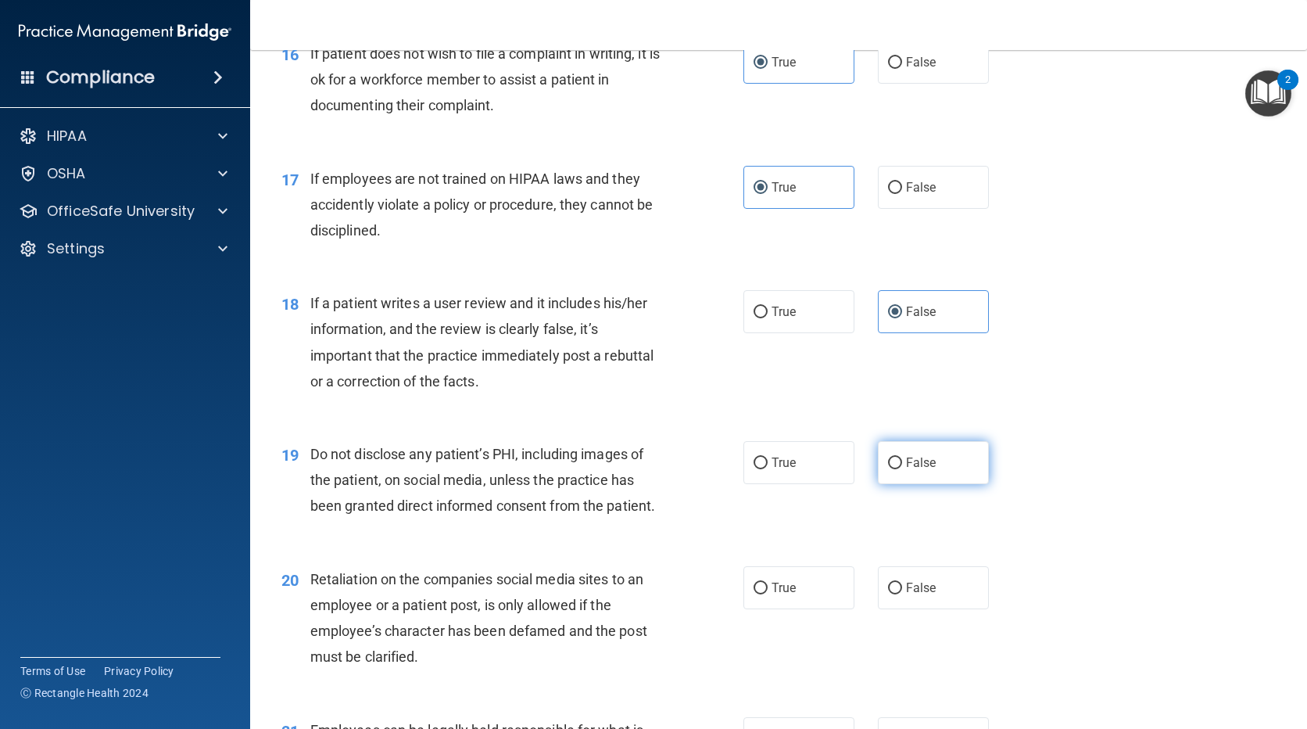
radio input "true"
click at [895, 585] on div "20 Retaliation on the companies social media sites to an employee or a patient …" at bounding box center [779, 621] width 1018 height 151
click at [897, 600] on label "False" at bounding box center [933, 587] width 111 height 43
click at [897, 594] on input "False" at bounding box center [895, 588] width 14 height 12
radio input "true"
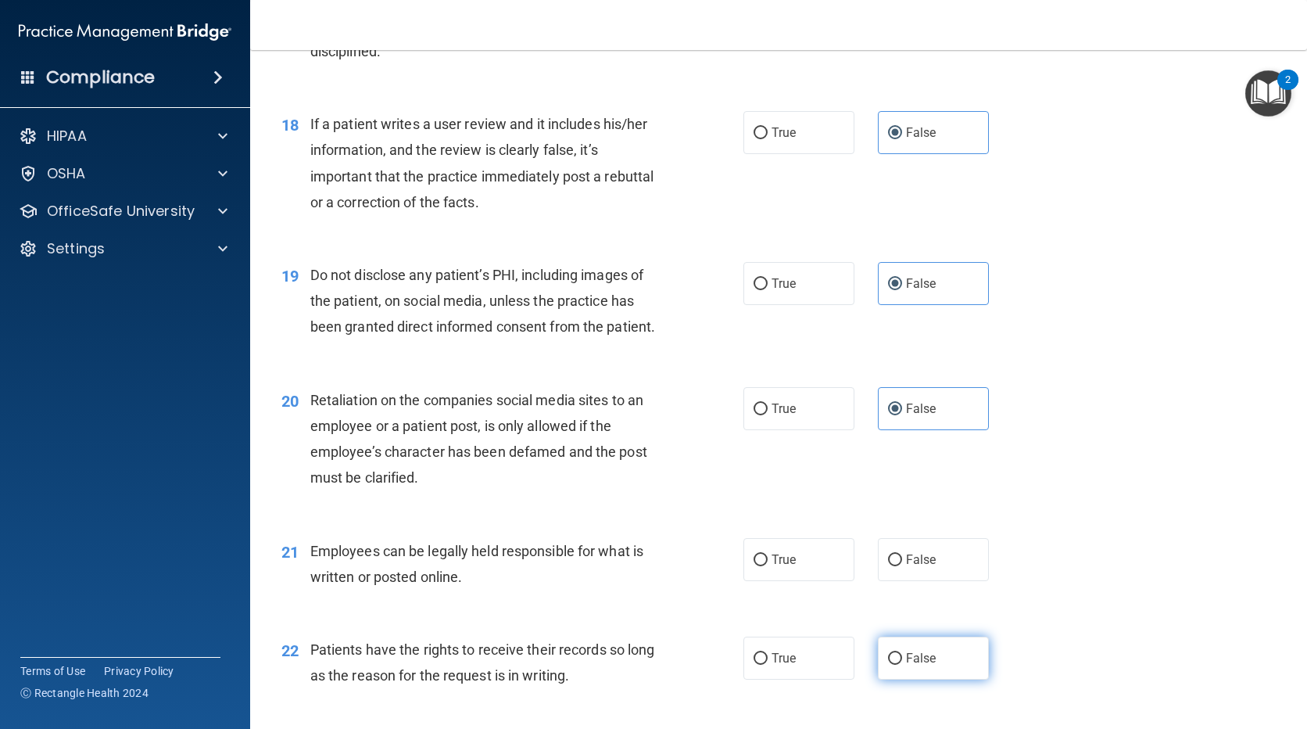
scroll to position [2658, 0]
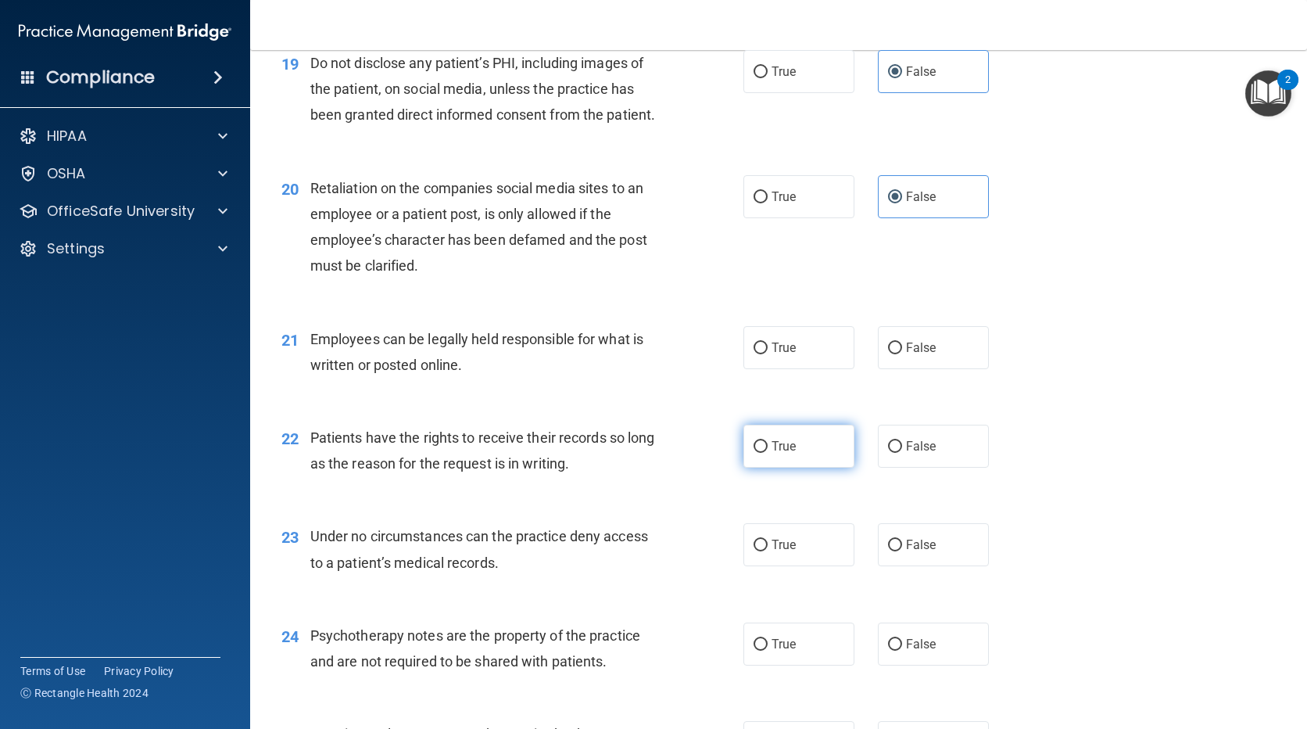
drag, startPoint x: 789, startPoint y: 379, endPoint x: 782, endPoint y: 469, distance: 90.2
click at [788, 369] on label "True" at bounding box center [798, 347] width 111 height 43
click at [768, 354] on input "True" at bounding box center [761, 348] width 14 height 12
radio input "true"
click at [782, 453] on span "True" at bounding box center [784, 446] width 24 height 15
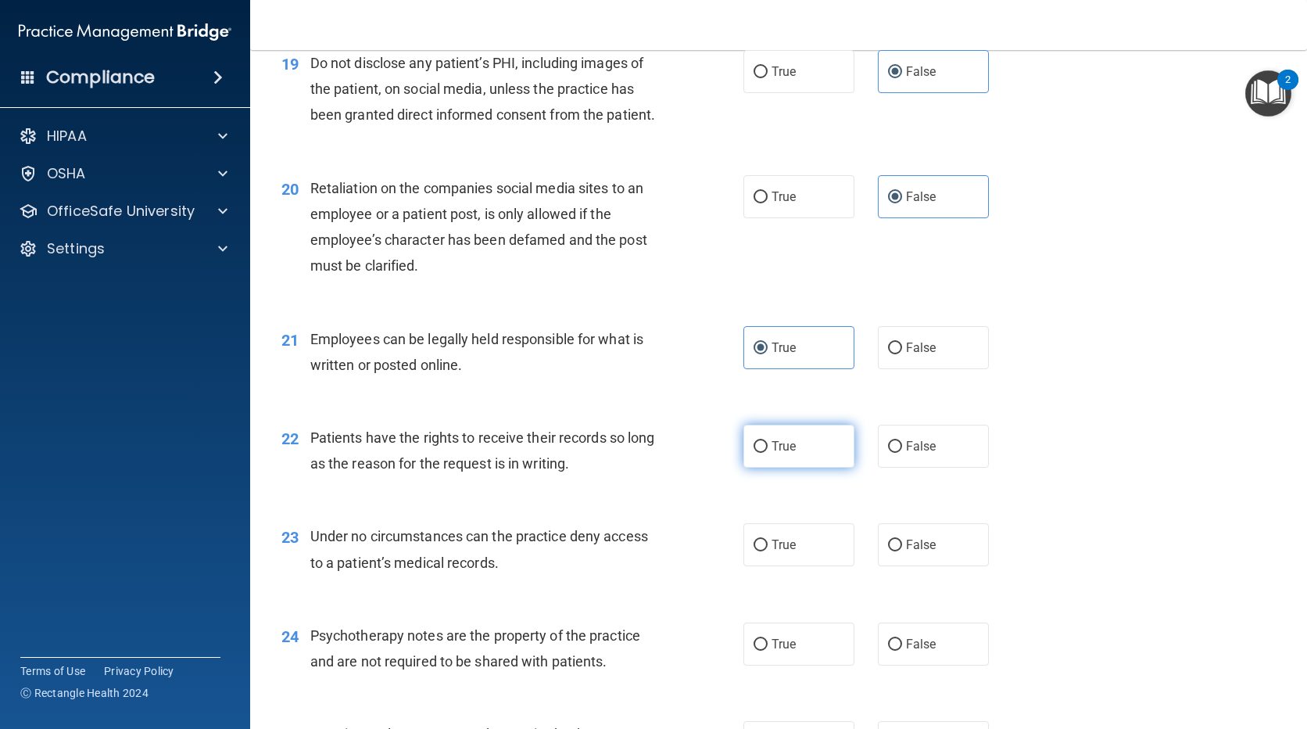
click at [768, 453] on input "True" at bounding box center [761, 447] width 14 height 12
radio input "true"
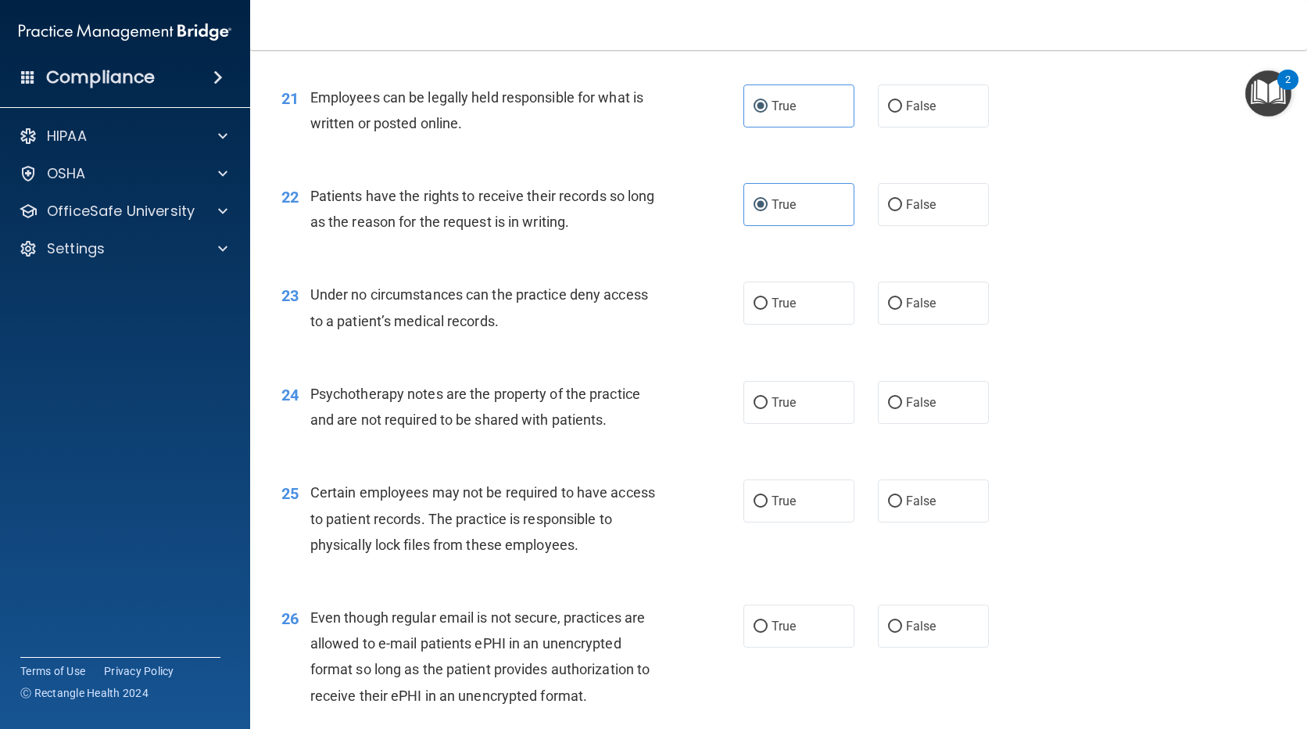
scroll to position [2971, 0]
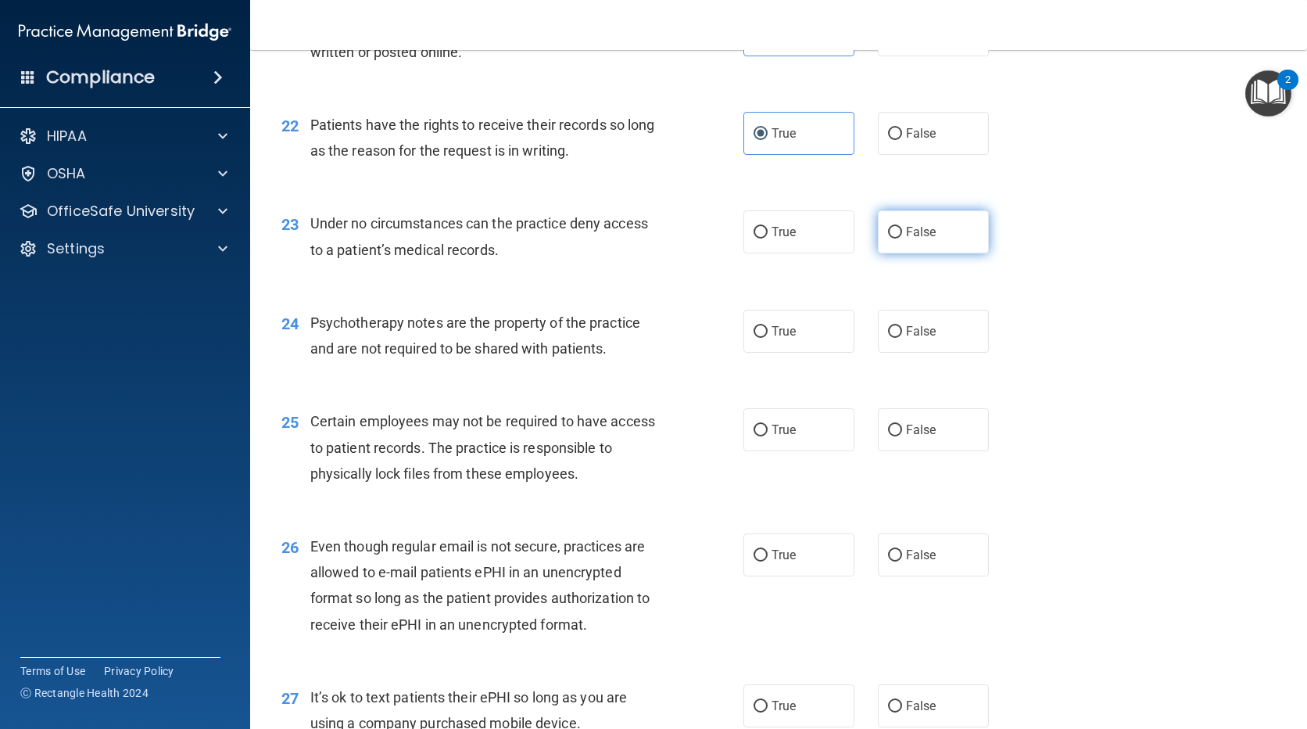
click at [940, 249] on label "False" at bounding box center [933, 231] width 111 height 43
click at [902, 238] on input "False" at bounding box center [895, 233] width 14 height 12
radio input "true"
click at [927, 338] on span "False" at bounding box center [921, 331] width 30 height 15
click at [816, 451] on label "True" at bounding box center [798, 429] width 111 height 43
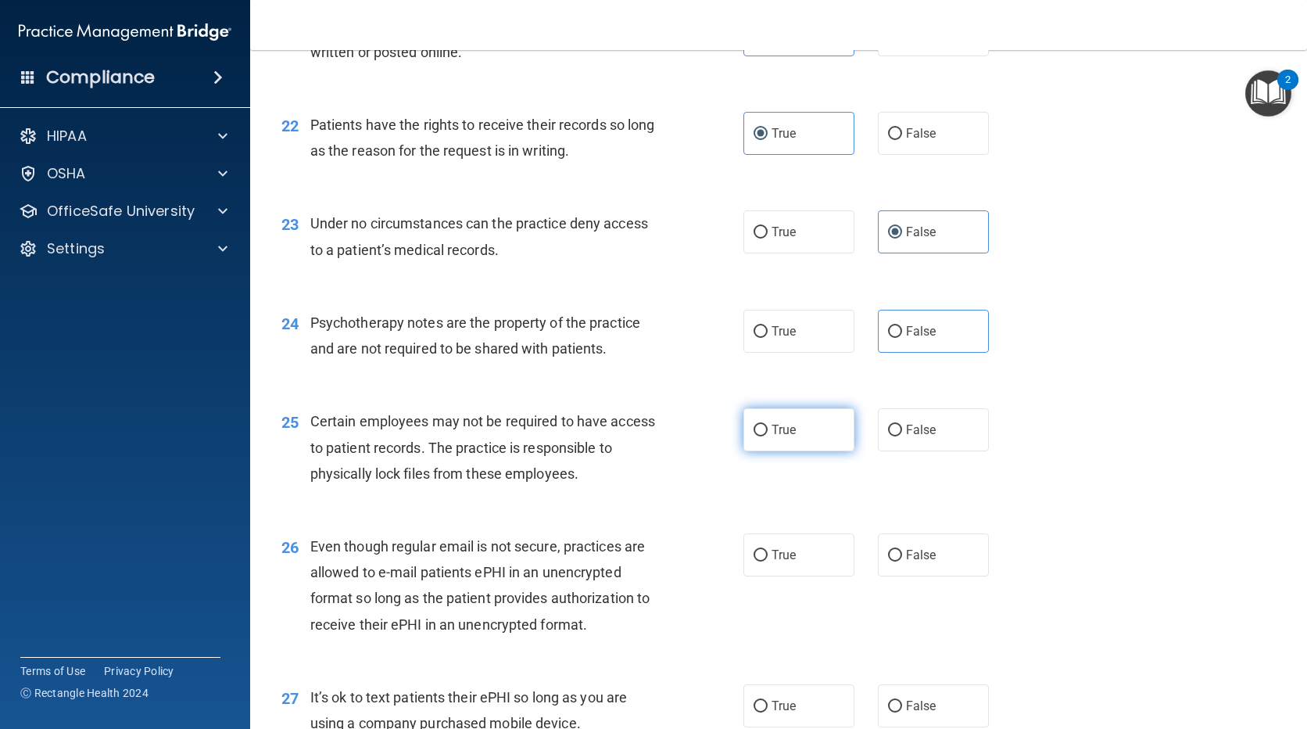
click at [768, 436] on input "True" at bounding box center [761, 430] width 14 height 12
radio input "true"
drag, startPoint x: 956, startPoint y: 341, endPoint x: 946, endPoint y: 353, distance: 15.5
click at [956, 342] on label "False" at bounding box center [933, 331] width 111 height 43
click at [902, 338] on input "False" at bounding box center [895, 332] width 14 height 12
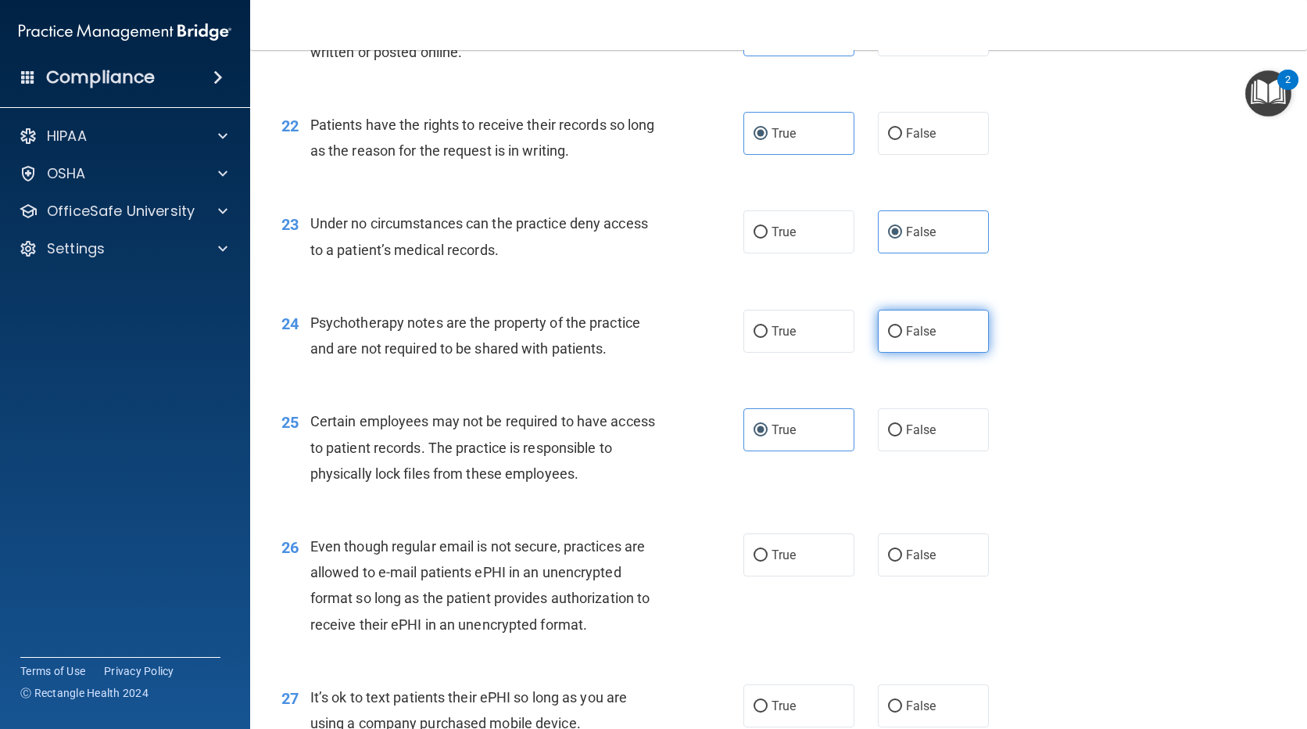
radio input "true"
click at [805, 451] on label "True" at bounding box center [798, 429] width 111 height 43
click at [768, 436] on input "True" at bounding box center [761, 430] width 14 height 12
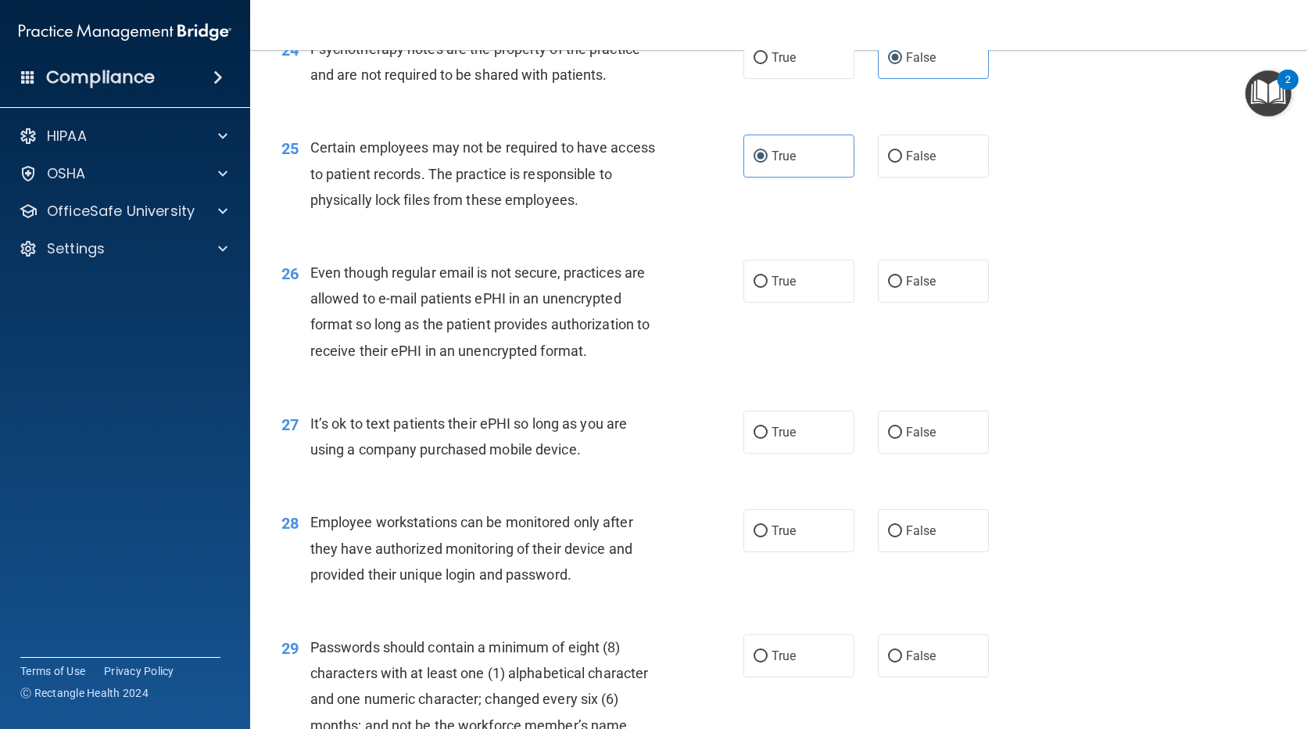
scroll to position [3283, 0]
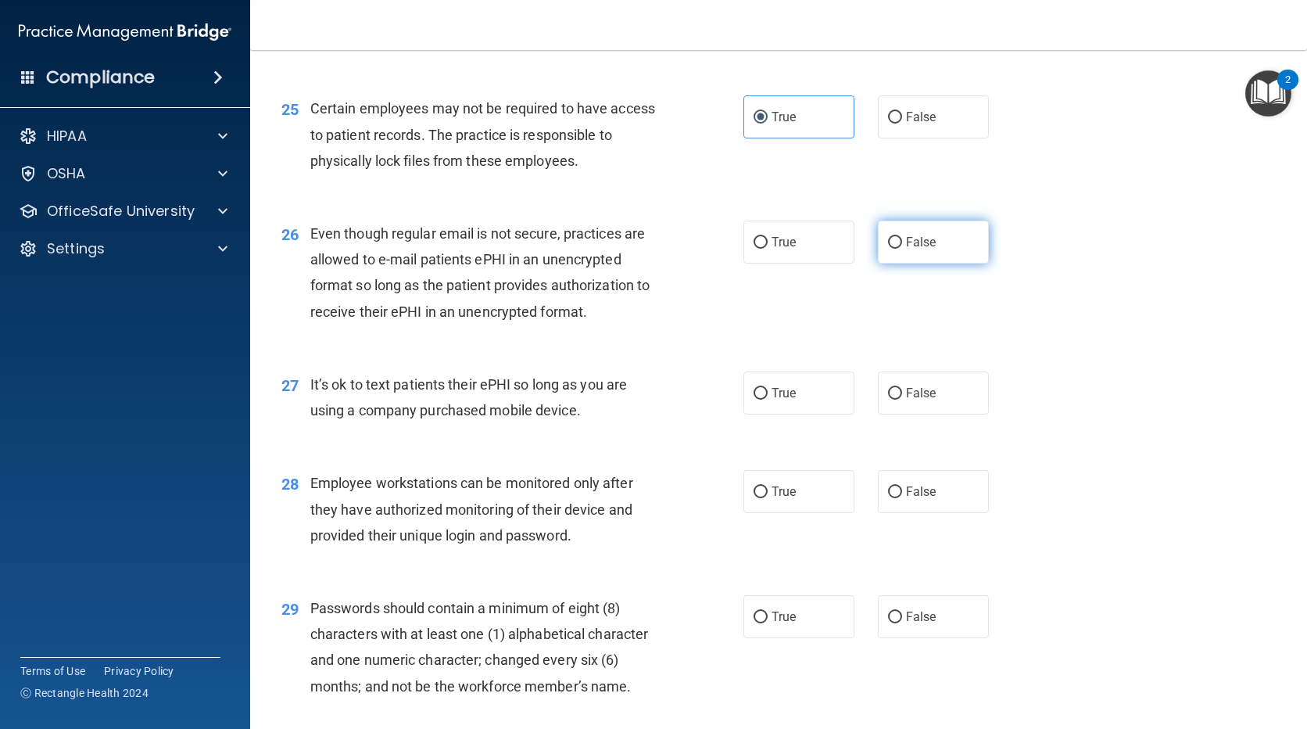
click at [952, 263] on label "False" at bounding box center [933, 241] width 111 height 43
click at [902, 249] on input "False" at bounding box center [895, 243] width 14 height 12
radio input "true"
click at [904, 414] on label "False" at bounding box center [933, 392] width 111 height 43
click at [902, 399] on input "False" at bounding box center [895, 394] width 14 height 12
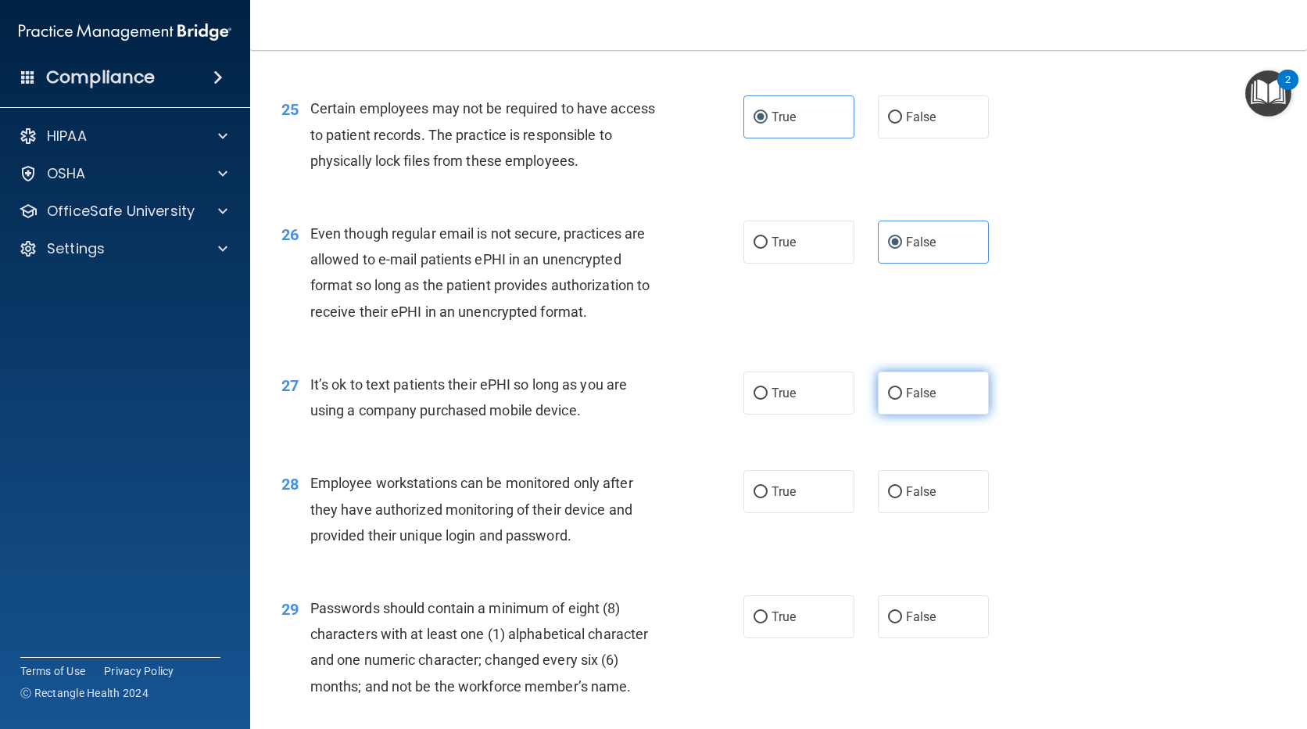
radio input "true"
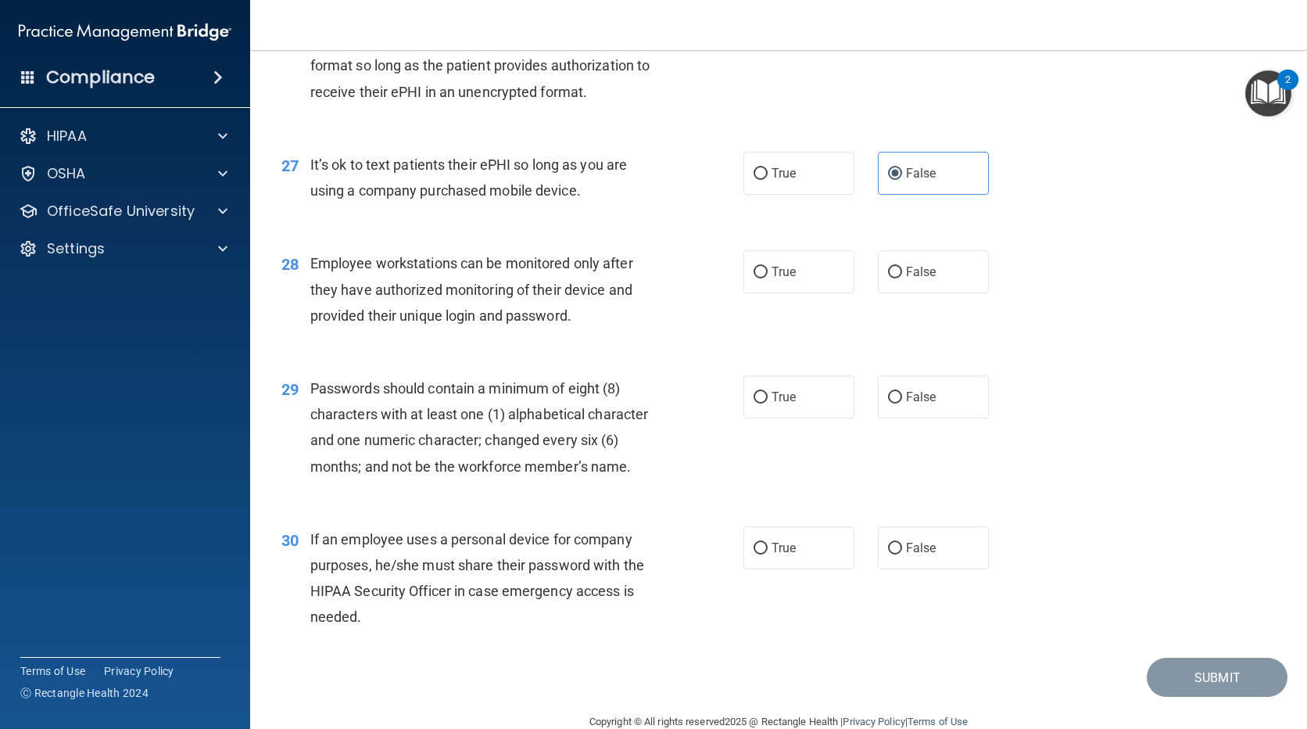
scroll to position [3559, 0]
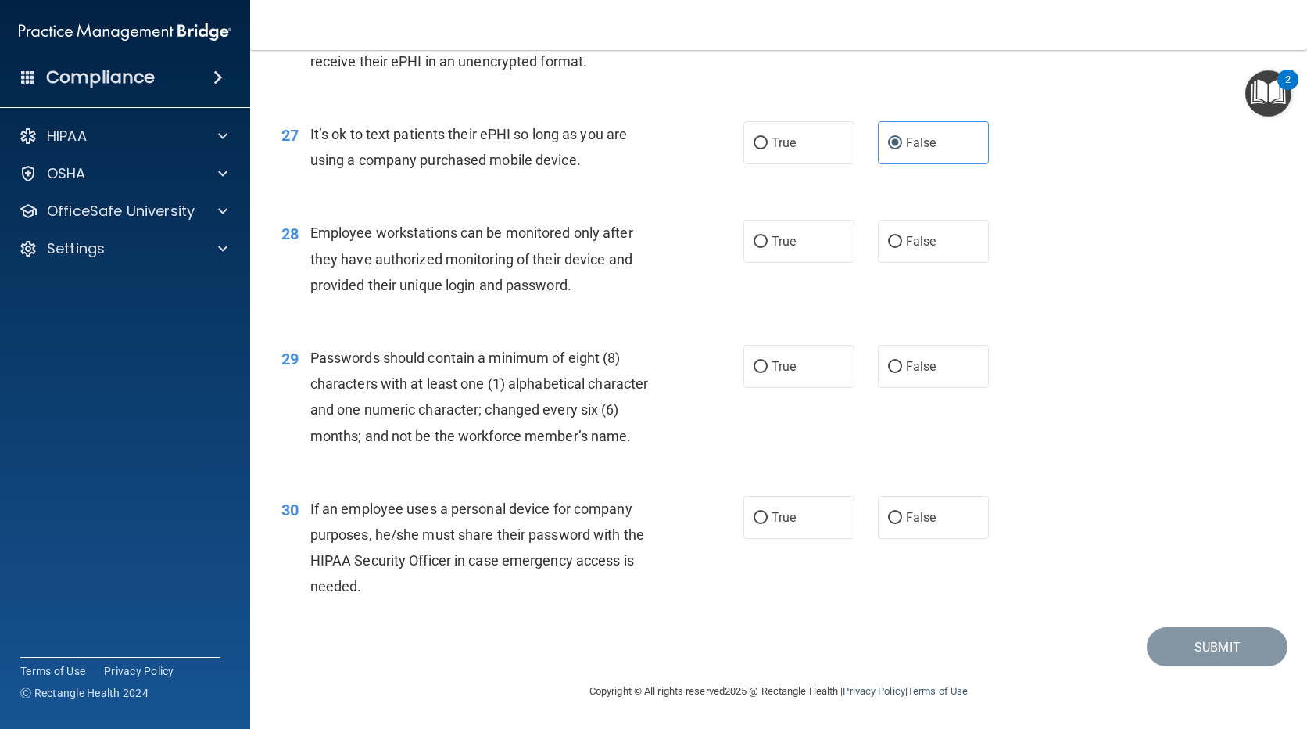
click at [962, 489] on div "30 If an employee uses a personal device for company purposes, he/she must shar…" at bounding box center [779, 551] width 1018 height 151
click at [953, 496] on div "30 If an employee uses a personal device for company purposes, he/she must shar…" at bounding box center [779, 551] width 1018 height 151
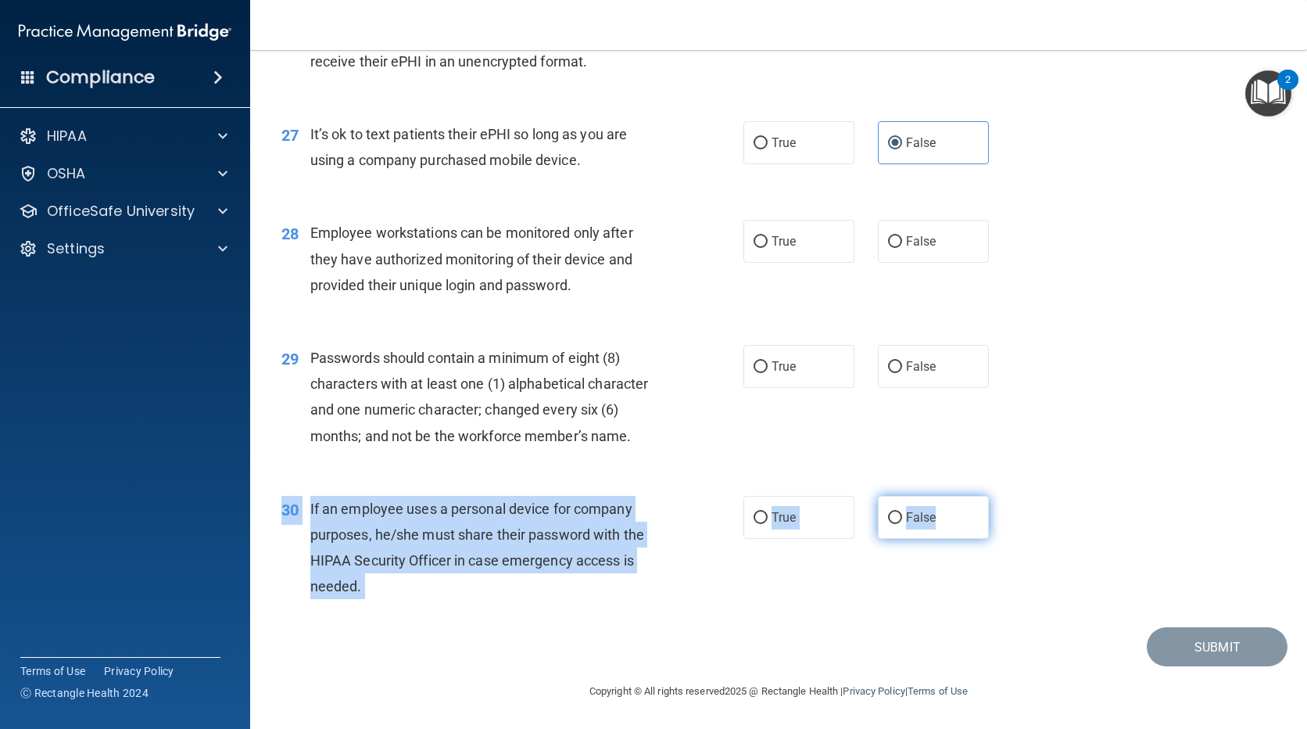
drag, startPoint x: 953, startPoint y: 496, endPoint x: 933, endPoint y: 519, distance: 30.5
click at [933, 519] on label "False" at bounding box center [933, 517] width 111 height 43
click at [902, 519] on input "False" at bounding box center [895, 518] width 14 height 12
radio input "true"
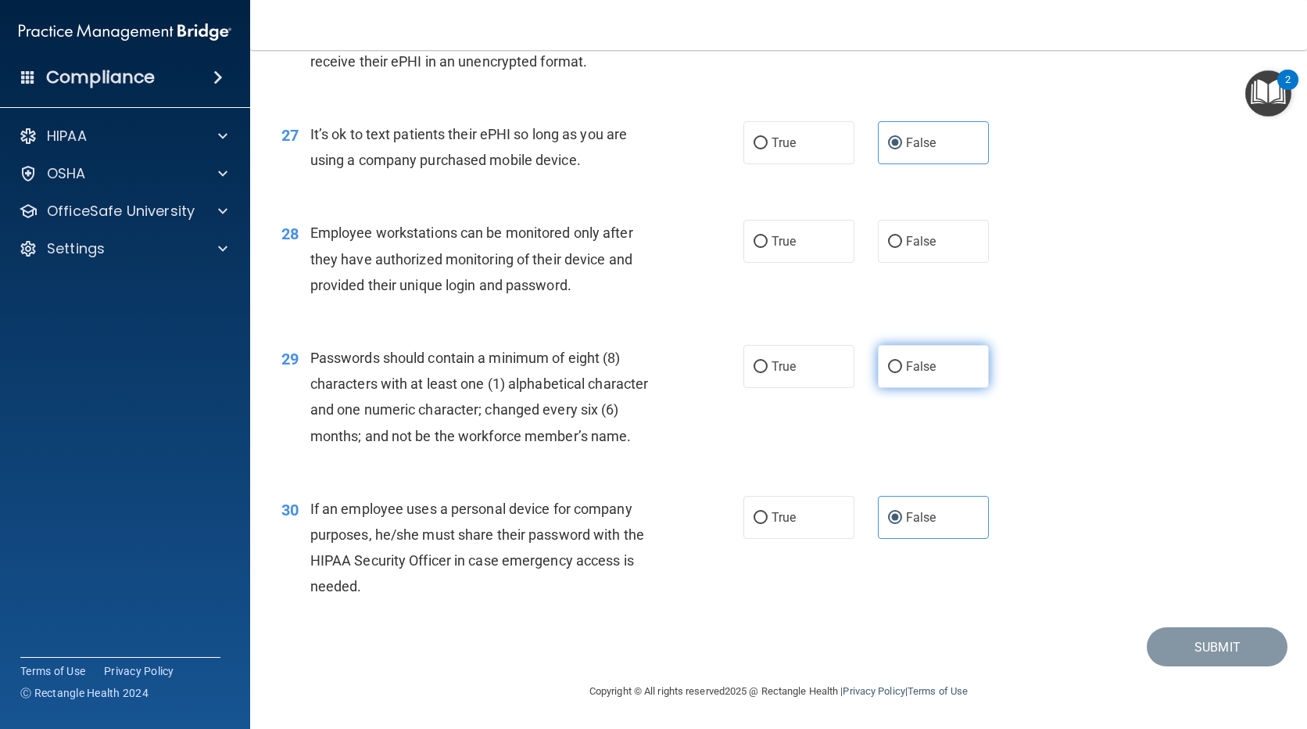
click at [929, 349] on label "False" at bounding box center [933, 366] width 111 height 43
click at [902, 361] on input "False" at bounding box center [895, 367] width 14 height 12
radio input "true"
click at [793, 227] on label "True" at bounding box center [798, 241] width 111 height 43
click at [768, 236] on input "True" at bounding box center [761, 242] width 14 height 12
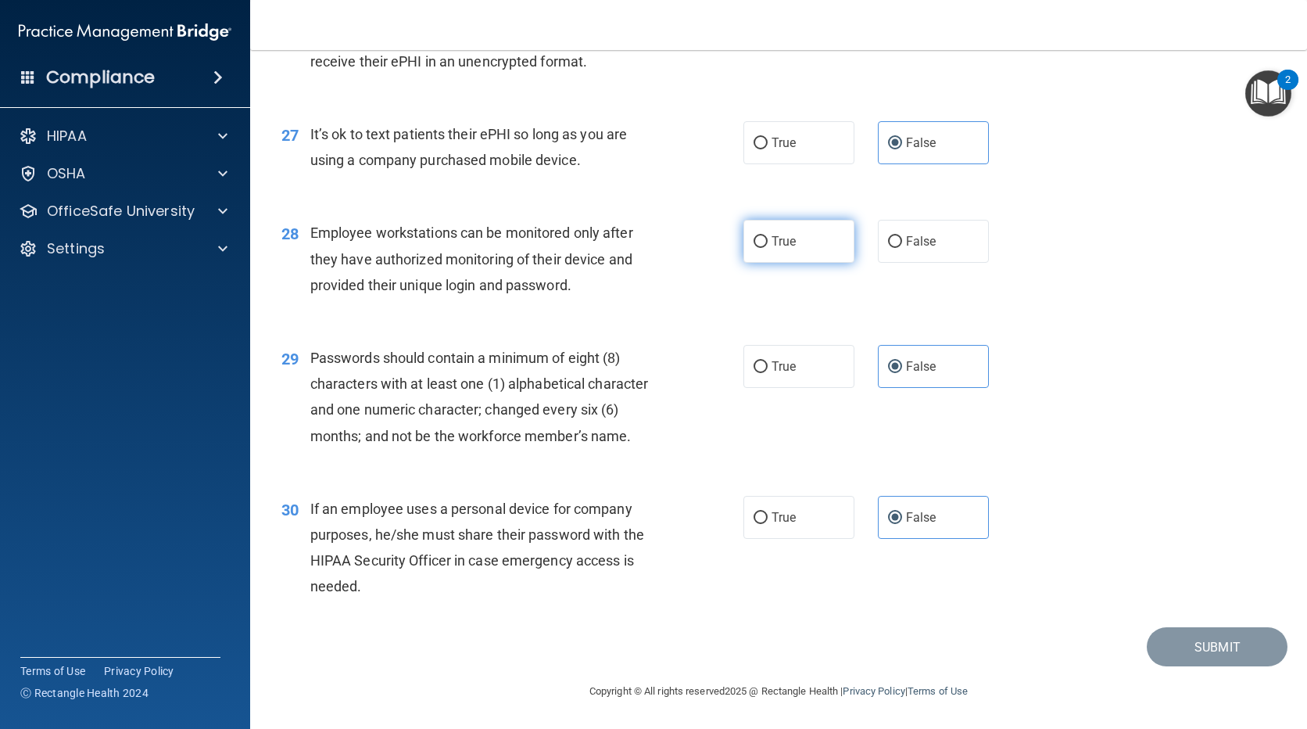
radio input "true"
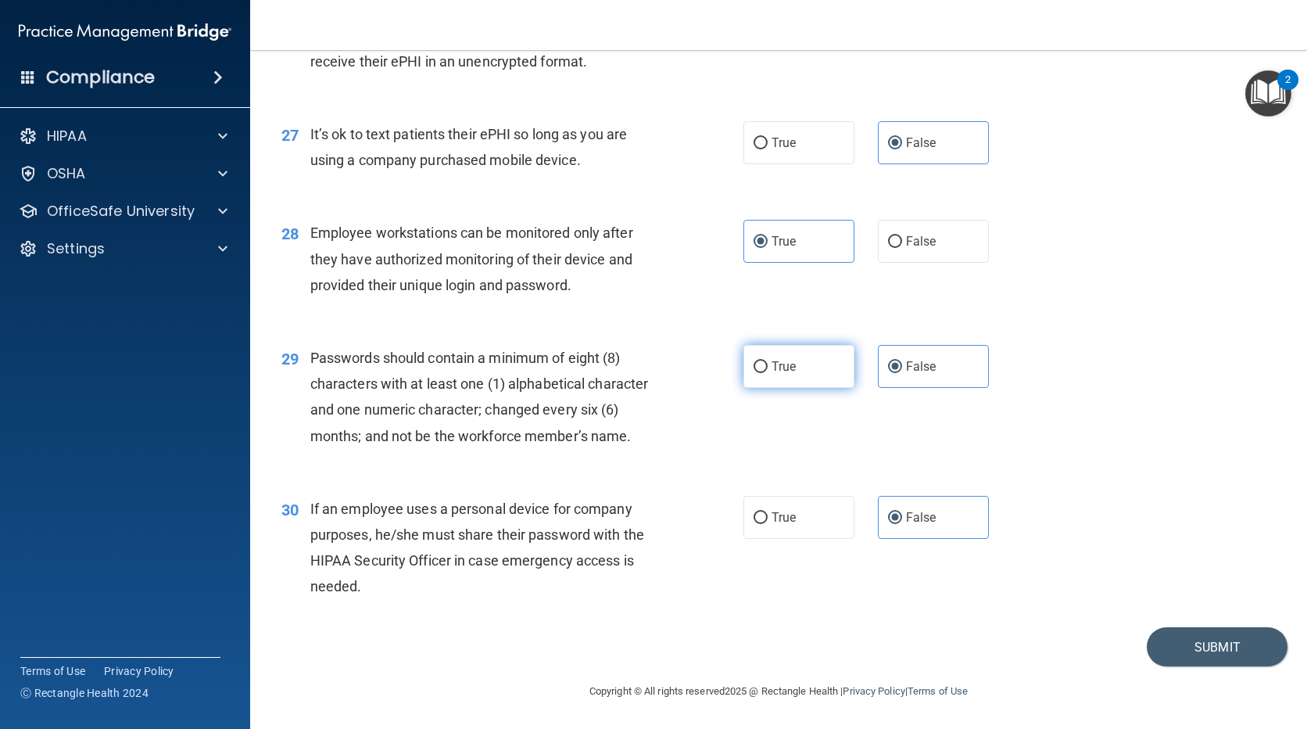
click at [782, 353] on label "True" at bounding box center [798, 366] width 111 height 43
click at [768, 361] on input "True" at bounding box center [761, 367] width 14 height 12
radio input "true"
radio input "false"
click at [788, 514] on span "True" at bounding box center [784, 517] width 24 height 15
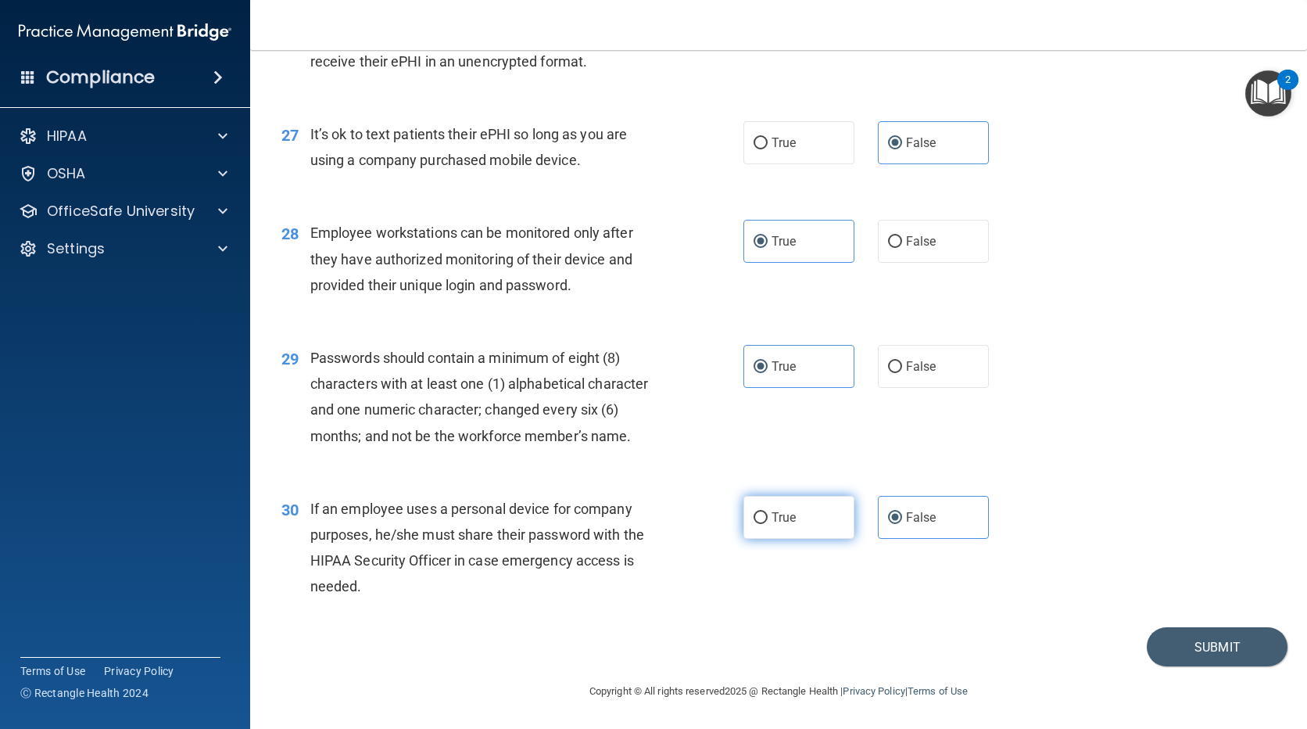
click at [768, 514] on input "True" at bounding box center [761, 518] width 14 height 12
radio input "true"
radio input "false"
click at [1217, 647] on button "Submit" at bounding box center [1217, 647] width 141 height 40
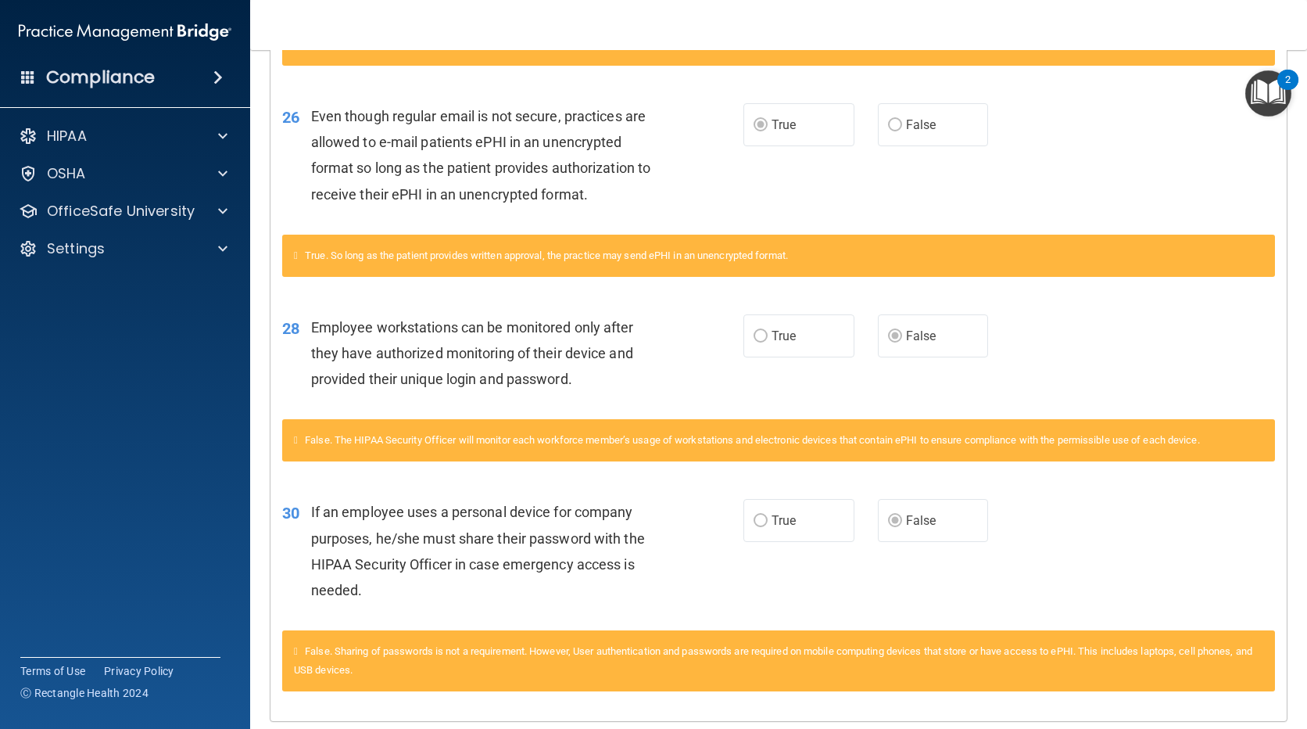
scroll to position [2061, 0]
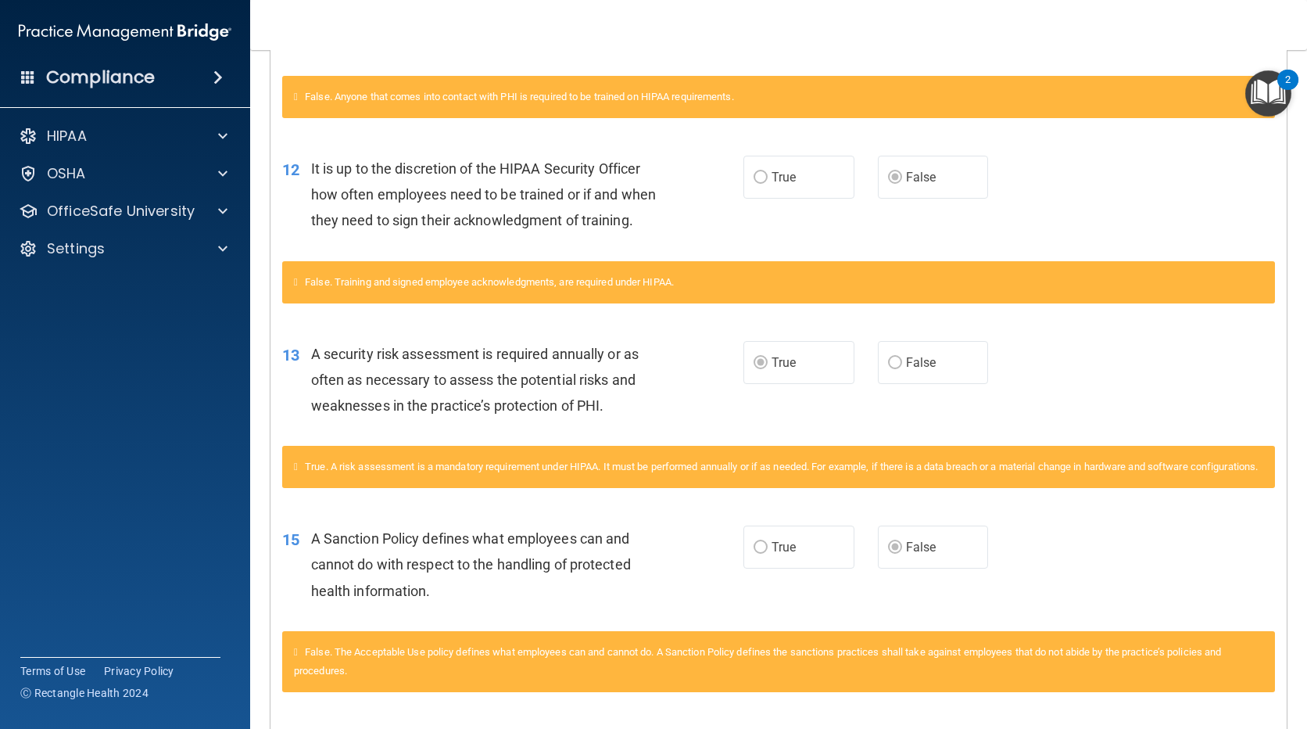
scroll to position [0, 0]
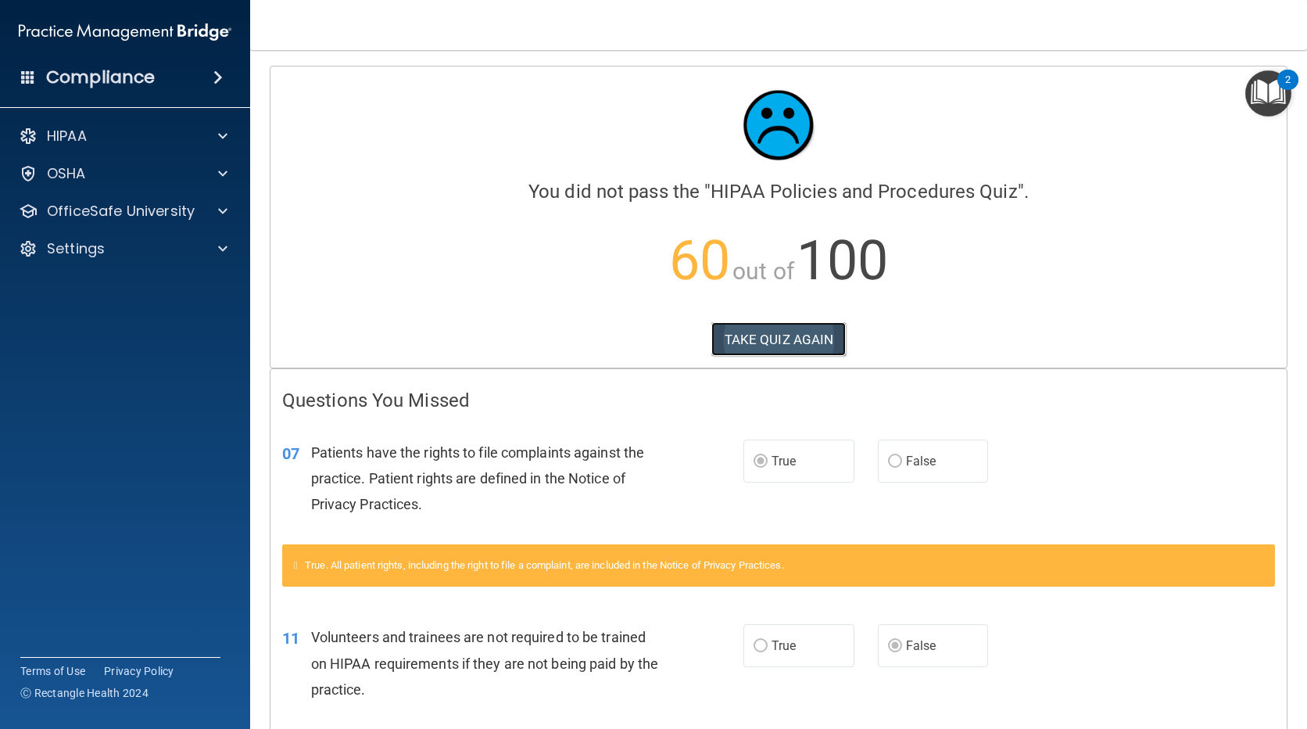
click at [823, 338] on button "TAKE QUIZ AGAIN" at bounding box center [778, 339] width 135 height 34
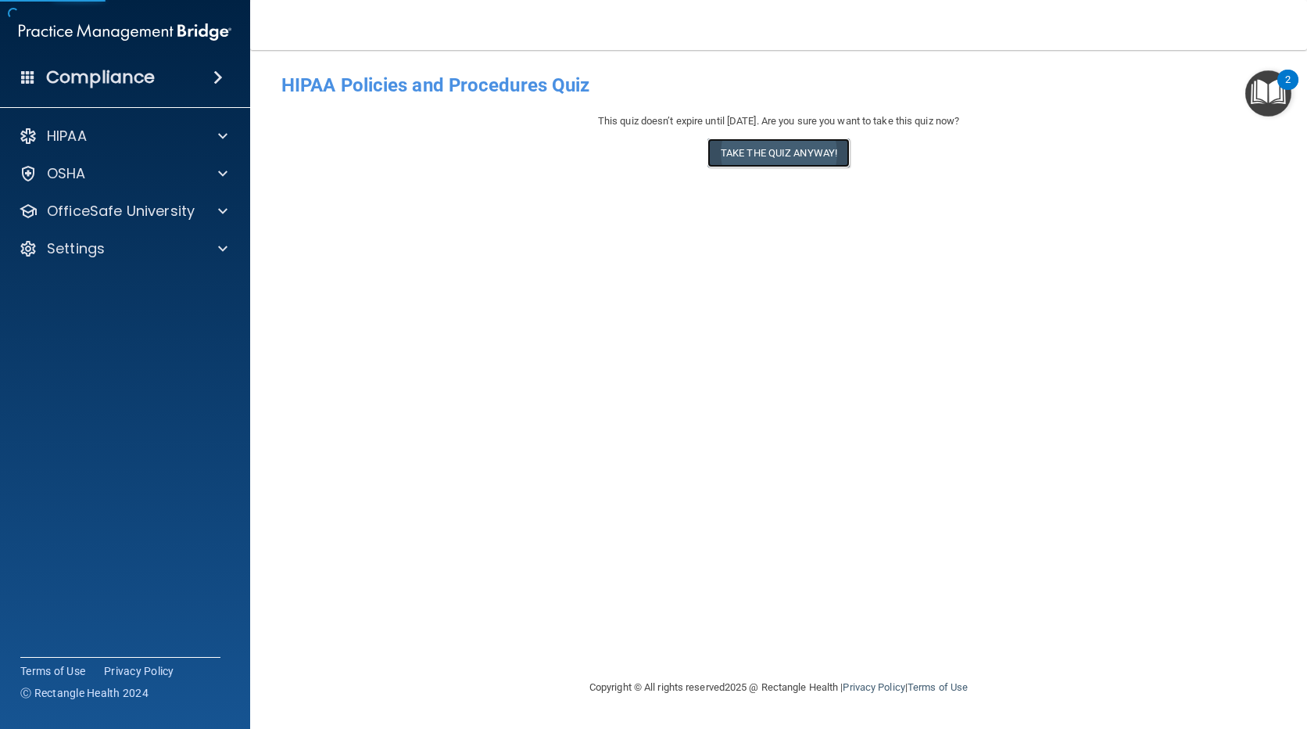
click at [798, 144] on button "Take the quiz anyway!" at bounding box center [778, 152] width 142 height 29
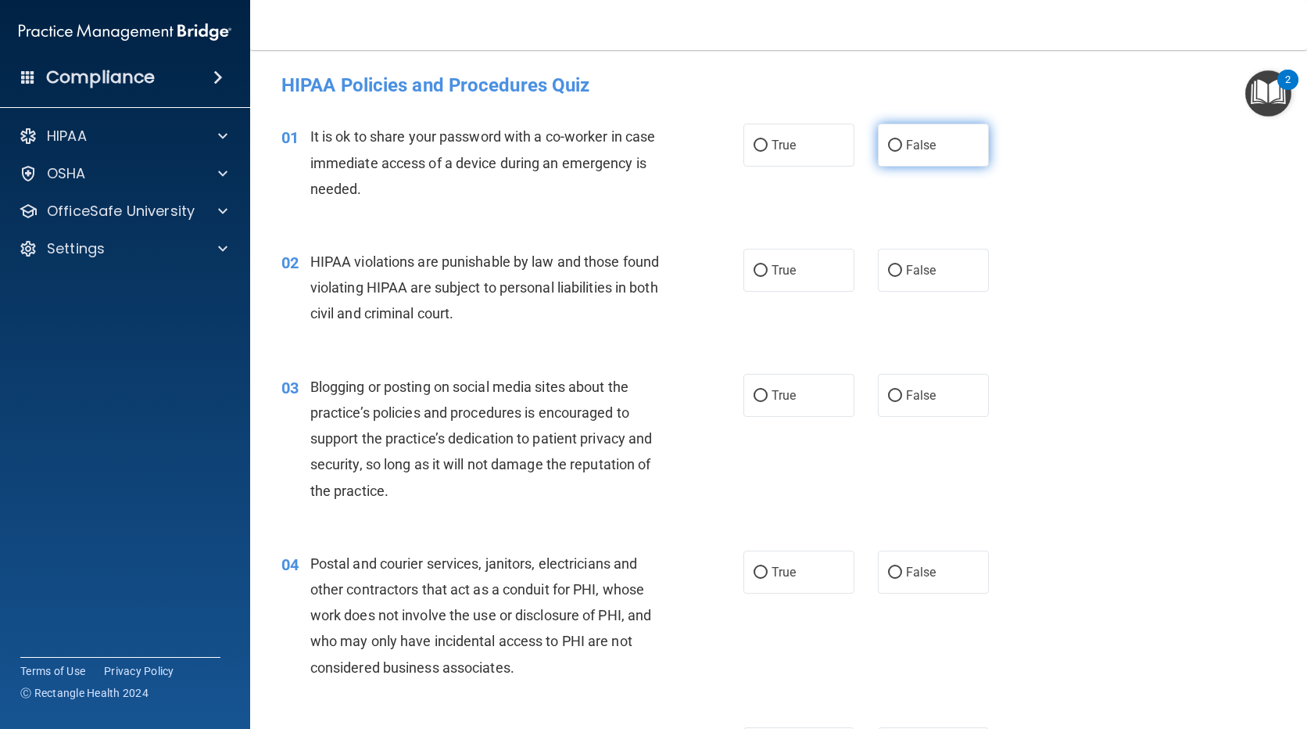
click at [906, 139] on span "False" at bounding box center [921, 145] width 30 height 15
click at [902, 140] on input "False" at bounding box center [895, 146] width 14 height 12
radio input "true"
click at [792, 274] on label "True" at bounding box center [798, 270] width 111 height 43
click at [768, 274] on input "True" at bounding box center [761, 271] width 14 height 12
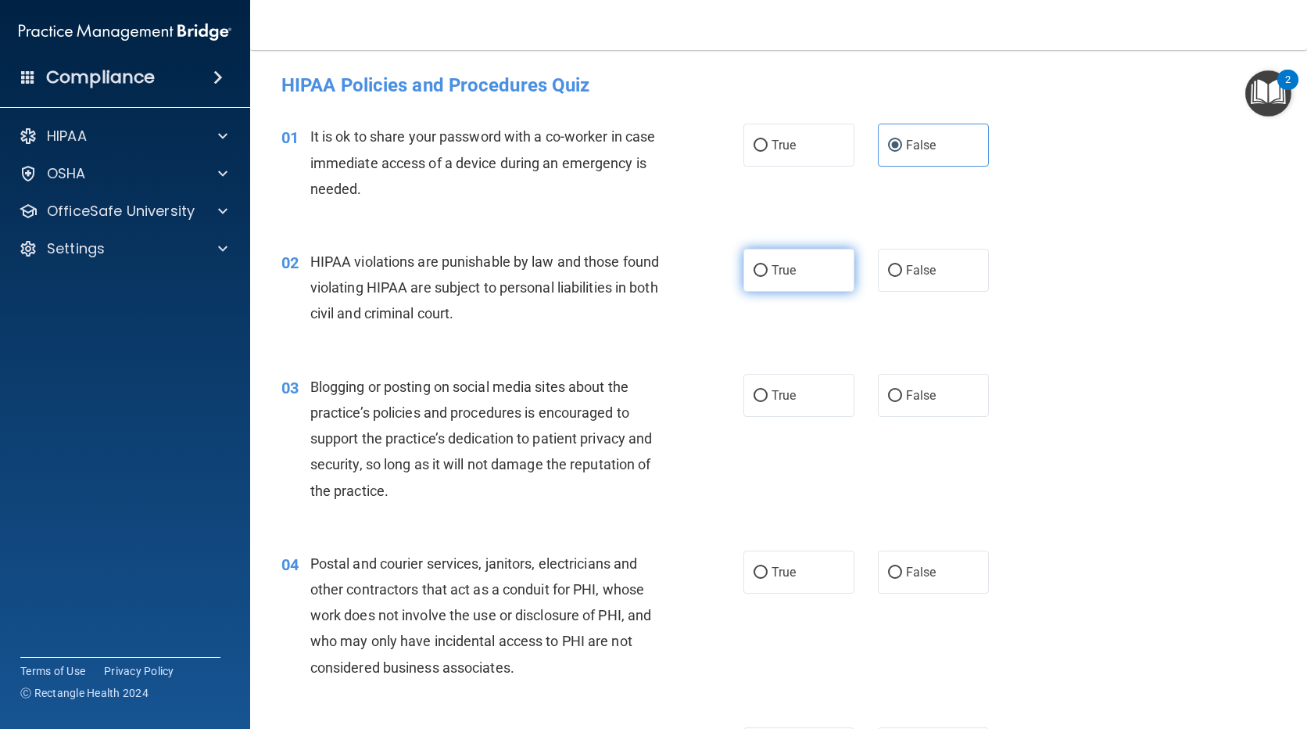
radio input "true"
click at [894, 396] on input "False" at bounding box center [895, 396] width 14 height 12
radio input "true"
click at [783, 564] on label "True" at bounding box center [798, 571] width 111 height 43
click at [768, 567] on input "True" at bounding box center [761, 573] width 14 height 12
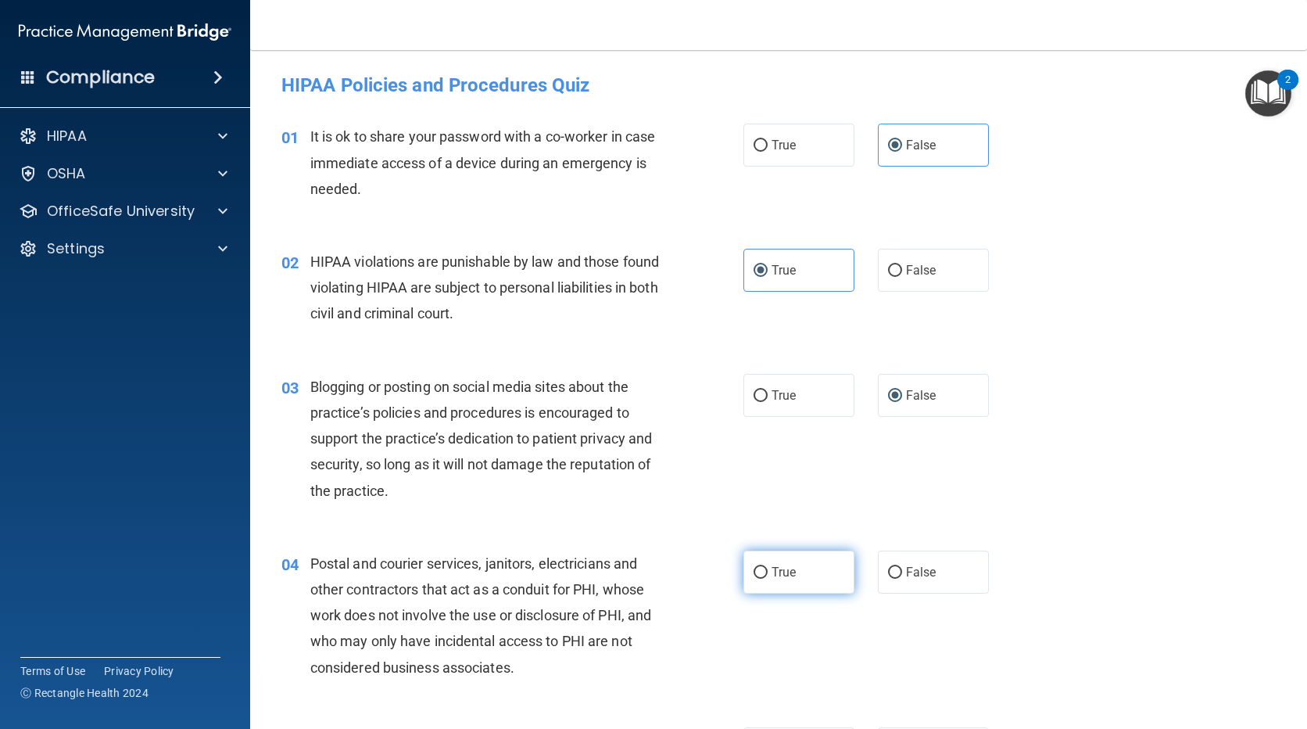
radio input "true"
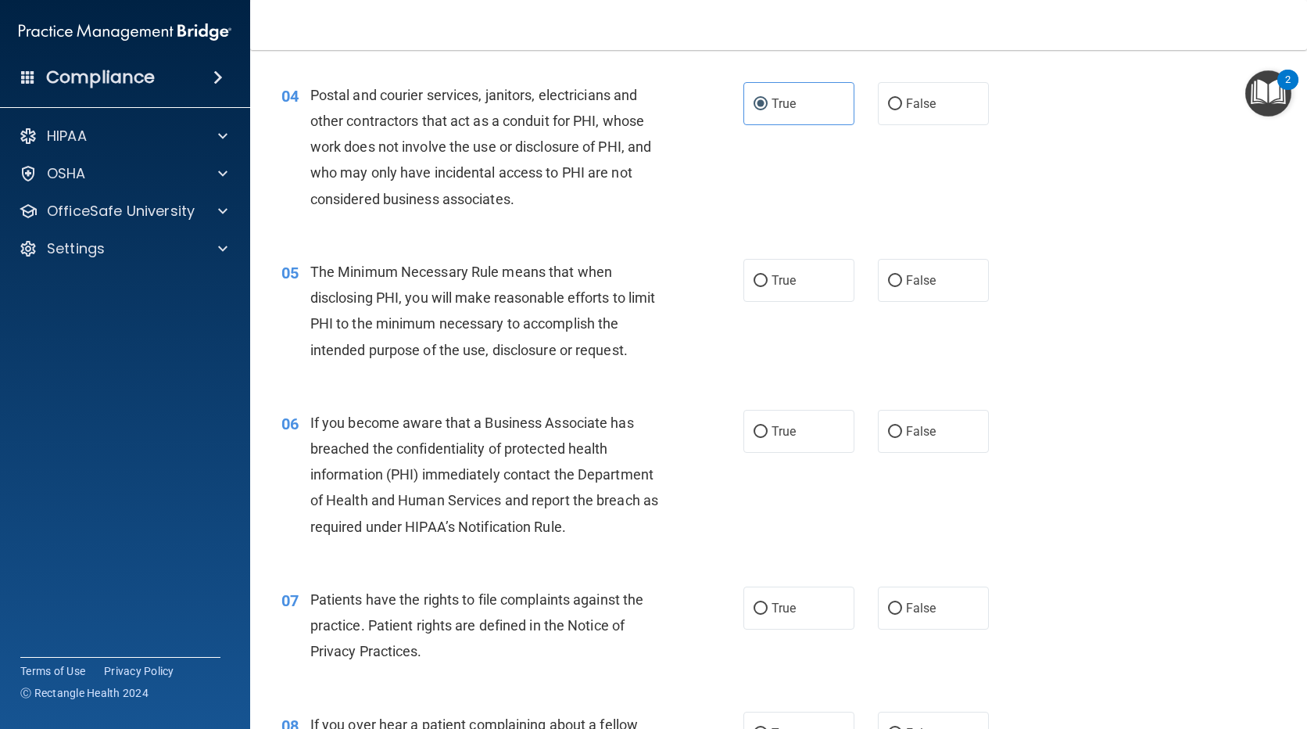
scroll to position [469, 0]
click at [796, 286] on label "True" at bounding box center [798, 279] width 111 height 43
click at [768, 286] on input "True" at bounding box center [761, 280] width 14 height 12
radio input "true"
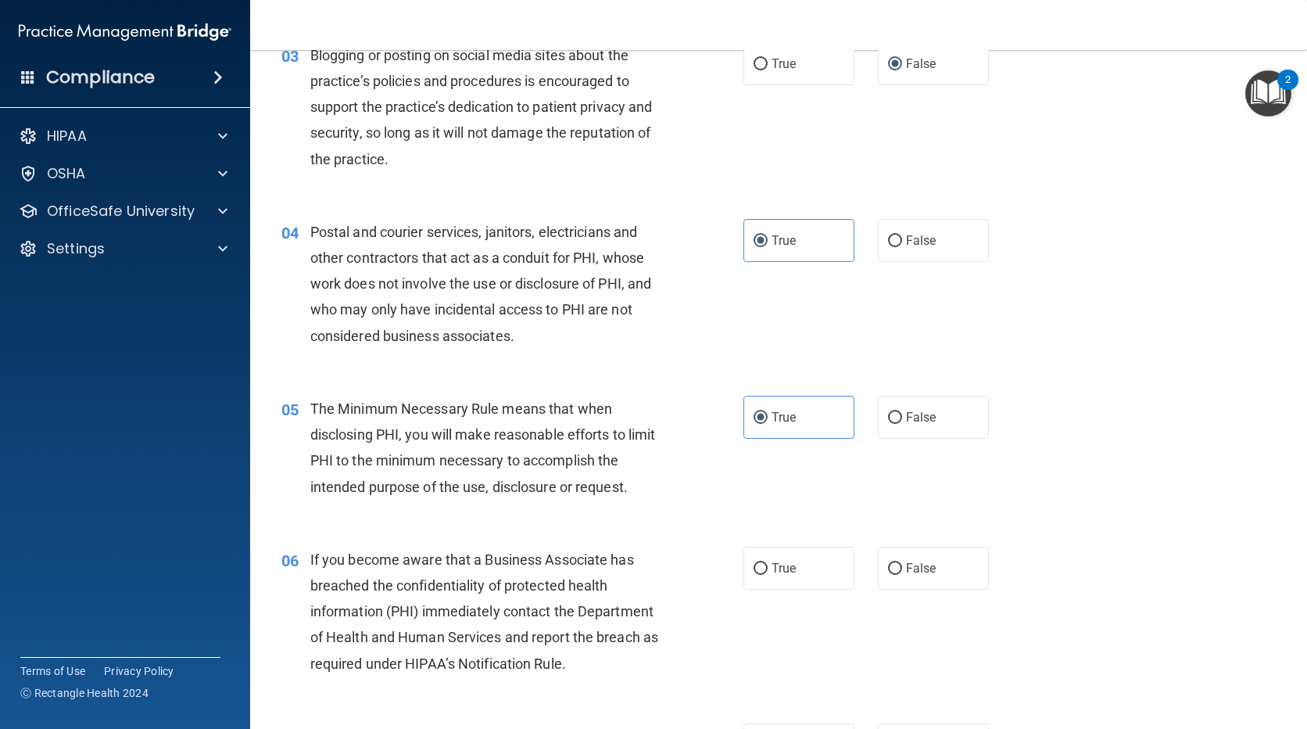
scroll to position [391, 0]
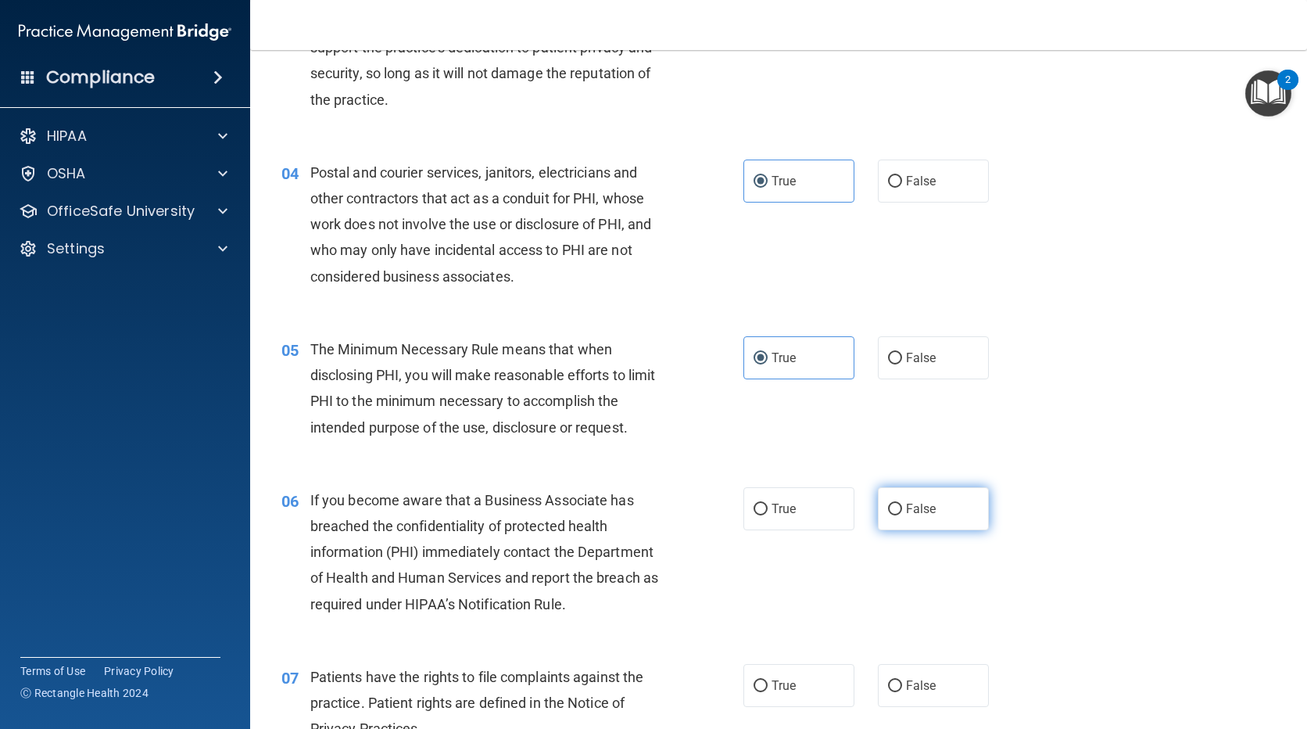
click at [940, 491] on label "False" at bounding box center [933, 508] width 111 height 43
click at [902, 503] on input "False" at bounding box center [895, 509] width 14 height 12
radio input "true"
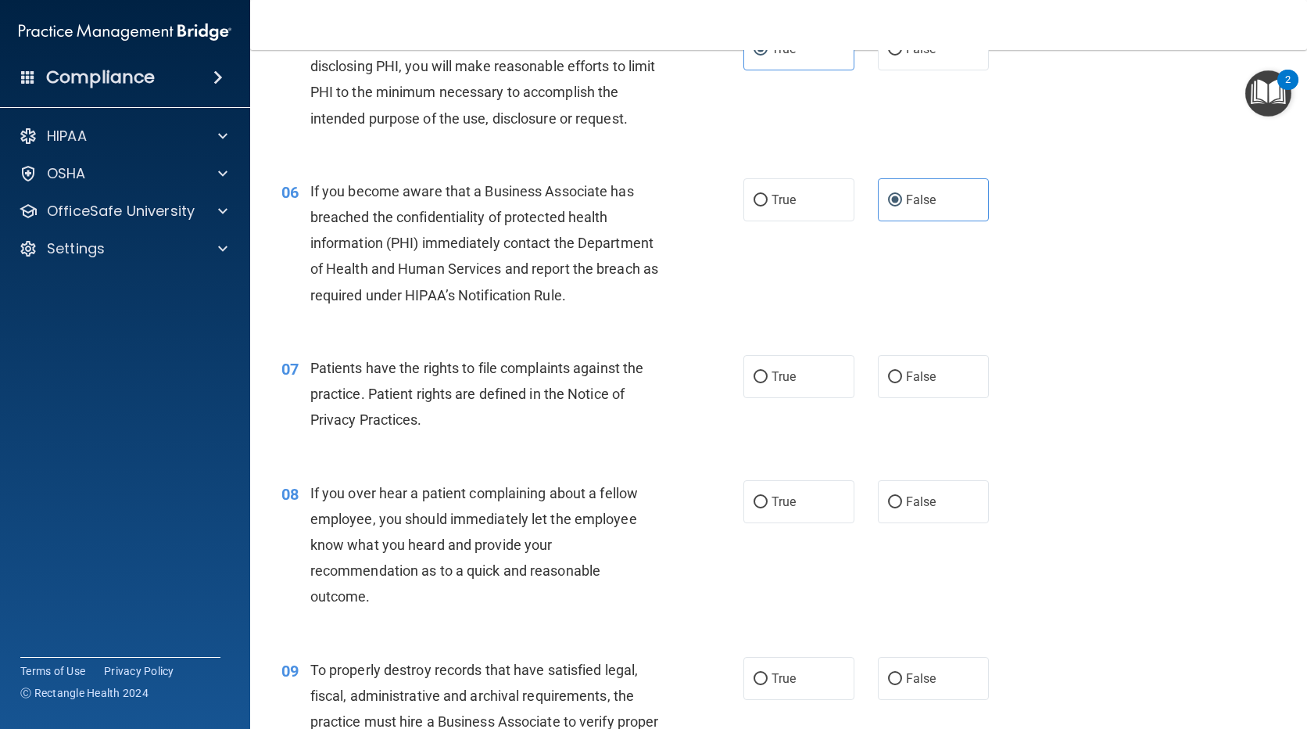
scroll to position [704, 0]
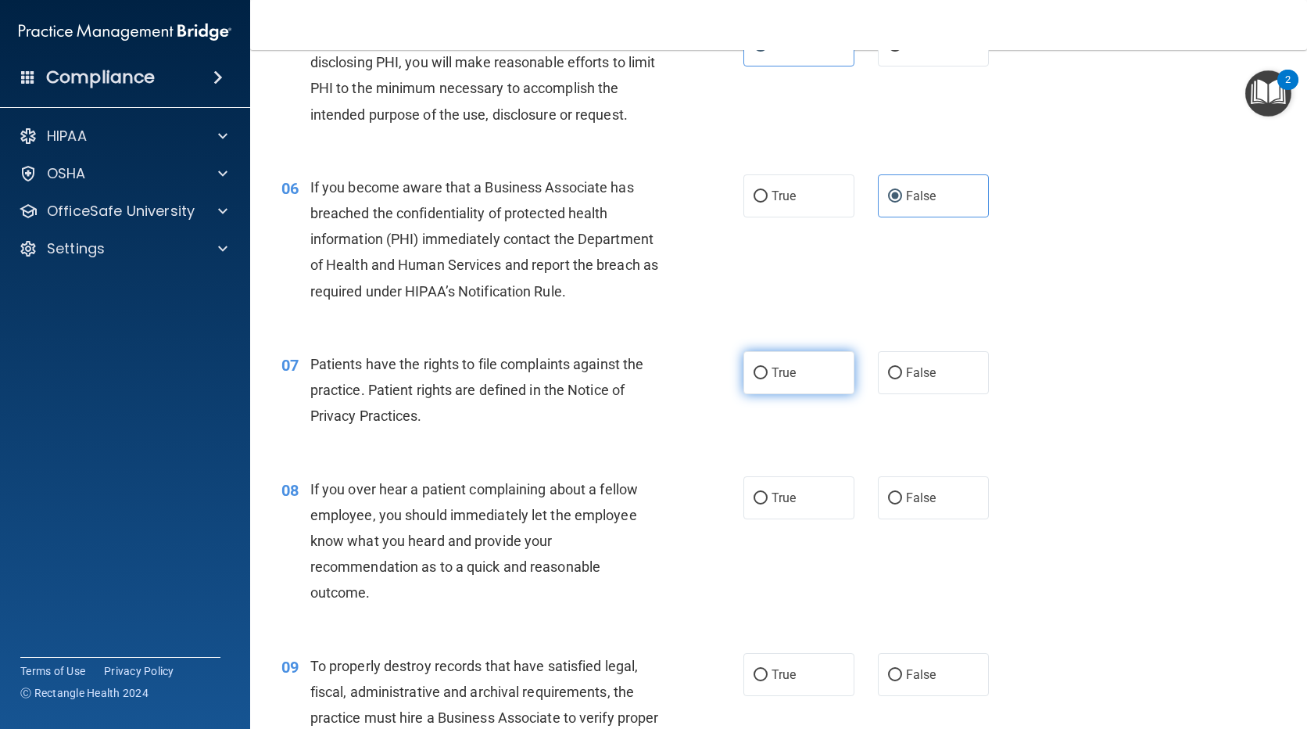
click at [793, 370] on label "True" at bounding box center [798, 372] width 111 height 43
click at [768, 370] on input "True" at bounding box center [761, 373] width 14 height 12
radio input "true"
click at [896, 521] on div "08 If you over hear a patient complaining about a fellow employee, you should i…" at bounding box center [779, 545] width 1018 height 177
click at [897, 513] on label "False" at bounding box center [933, 497] width 111 height 43
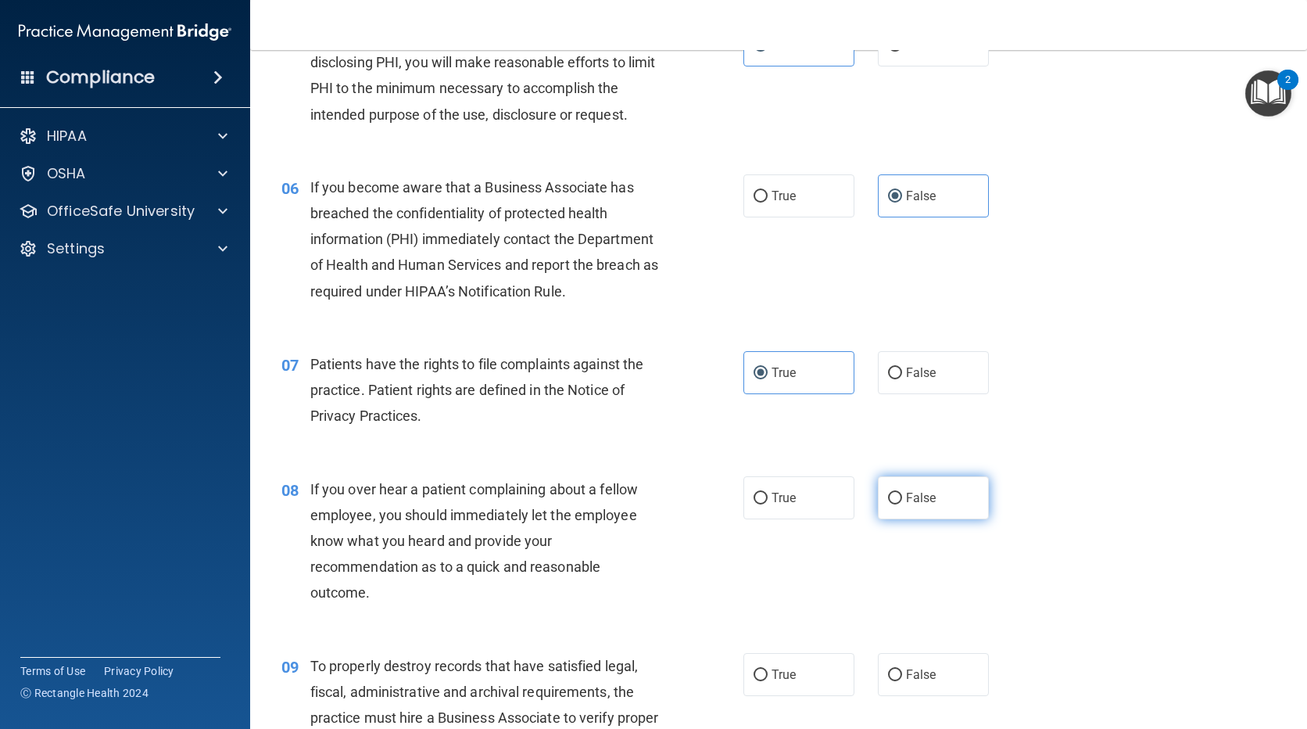
click at [897, 504] on input "False" at bounding box center [895, 498] width 14 height 12
radio input "true"
click at [931, 672] on label "False" at bounding box center [933, 674] width 111 height 43
click at [902, 672] on input "False" at bounding box center [895, 675] width 14 height 12
radio input "true"
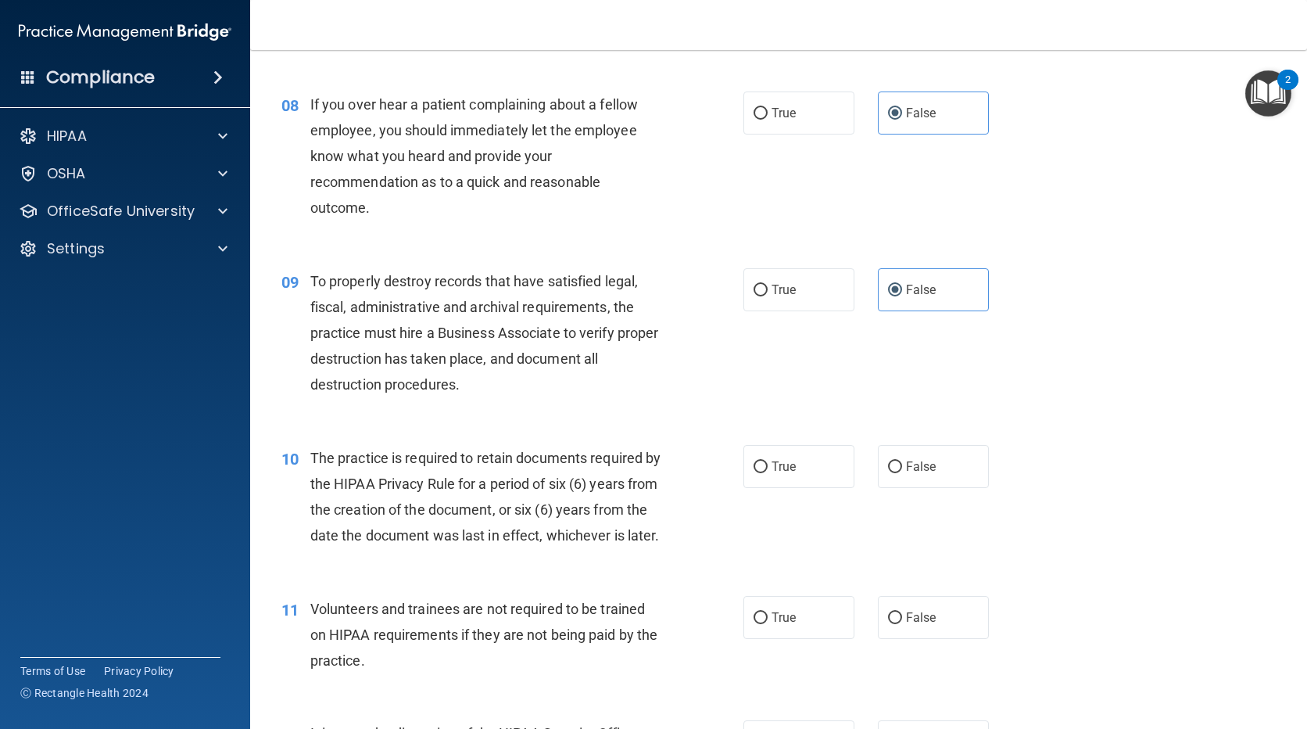
scroll to position [1094, 0]
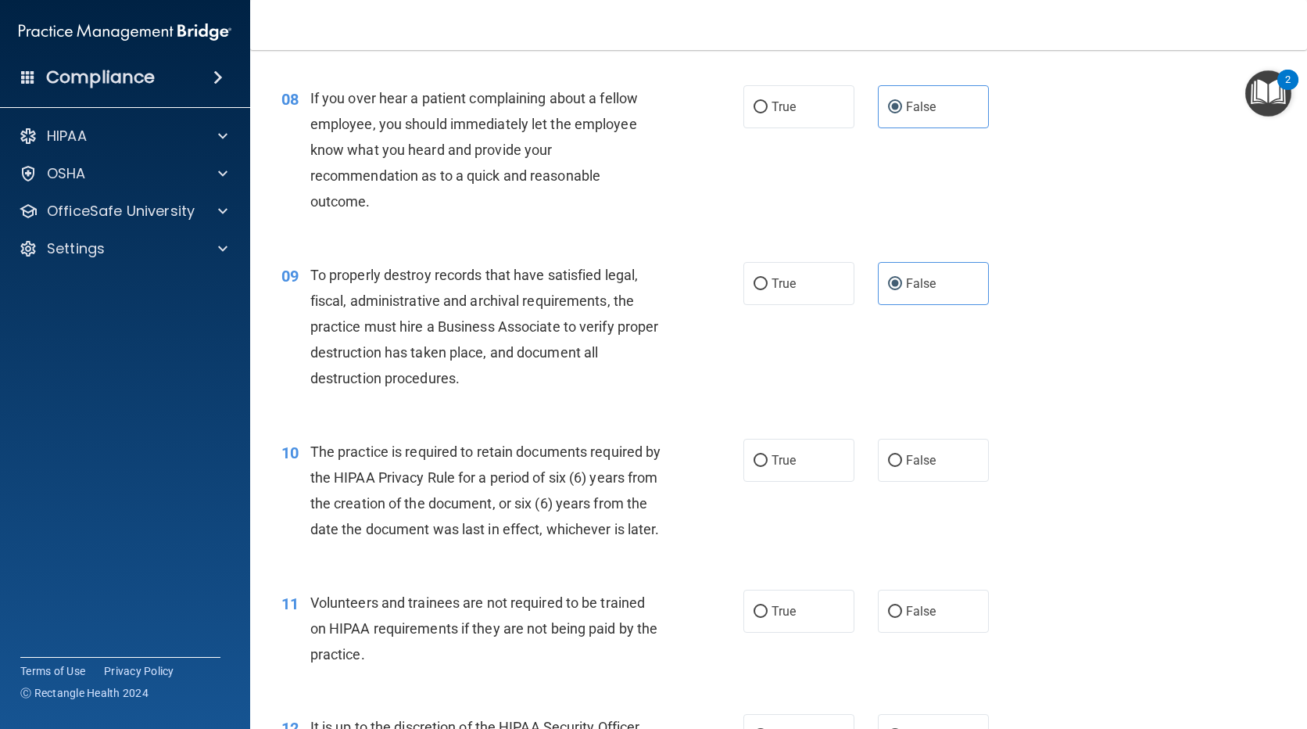
click at [794, 484] on div "10 The practice is required to retain documents required by the HIPAA Privacy R…" at bounding box center [779, 494] width 1018 height 151
click at [796, 458] on label "True" at bounding box center [798, 460] width 111 height 43
click at [768, 458] on input "True" at bounding box center [761, 461] width 14 height 12
radio input "true"
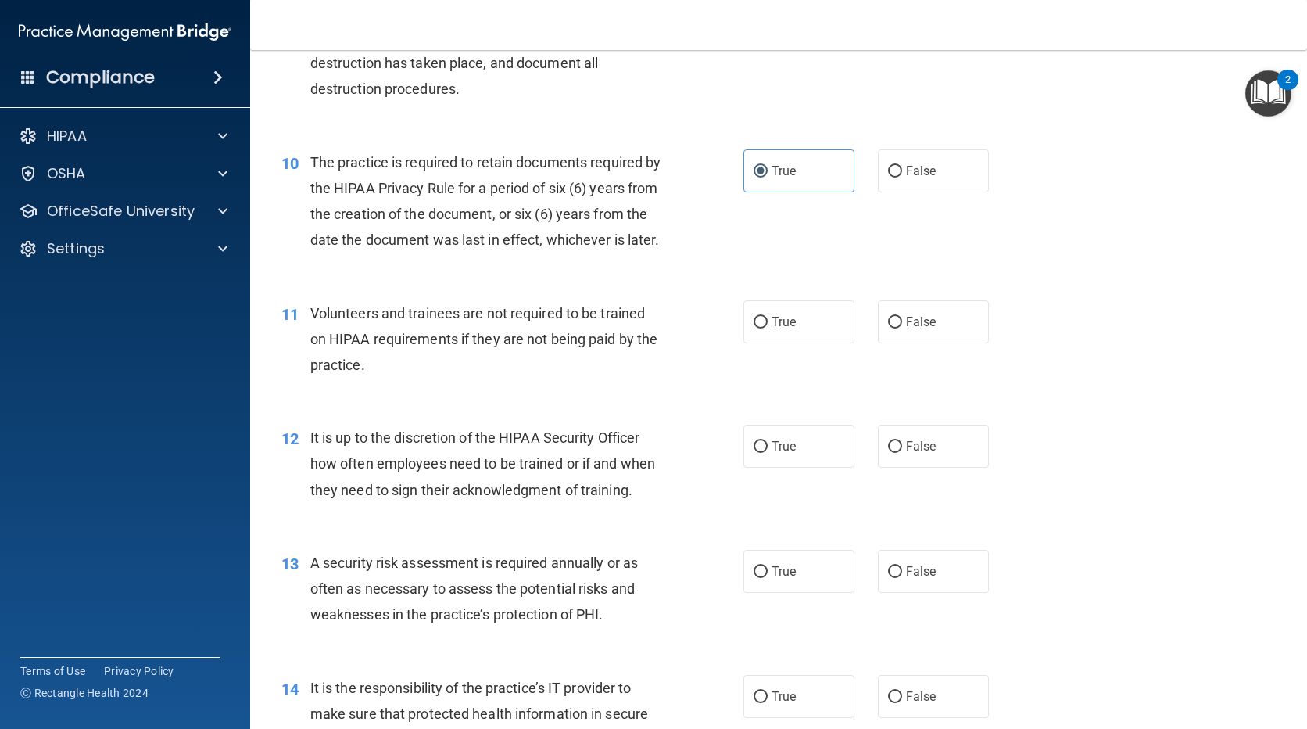
scroll to position [1485, 0]
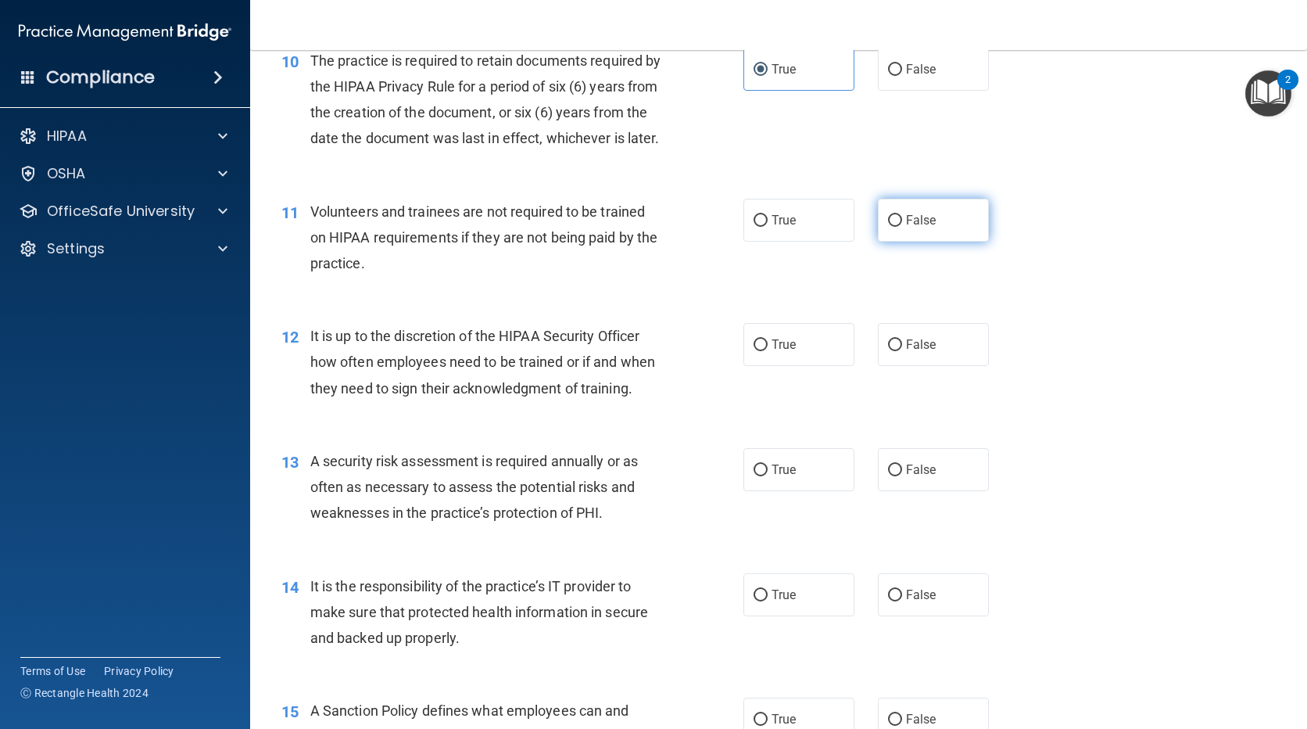
click at [939, 242] on label "False" at bounding box center [933, 220] width 111 height 43
click at [902, 227] on input "False" at bounding box center [895, 221] width 14 height 12
radio input "true"
click at [911, 352] on span "False" at bounding box center [921, 344] width 30 height 15
click at [902, 351] on input "False" at bounding box center [895, 345] width 14 height 12
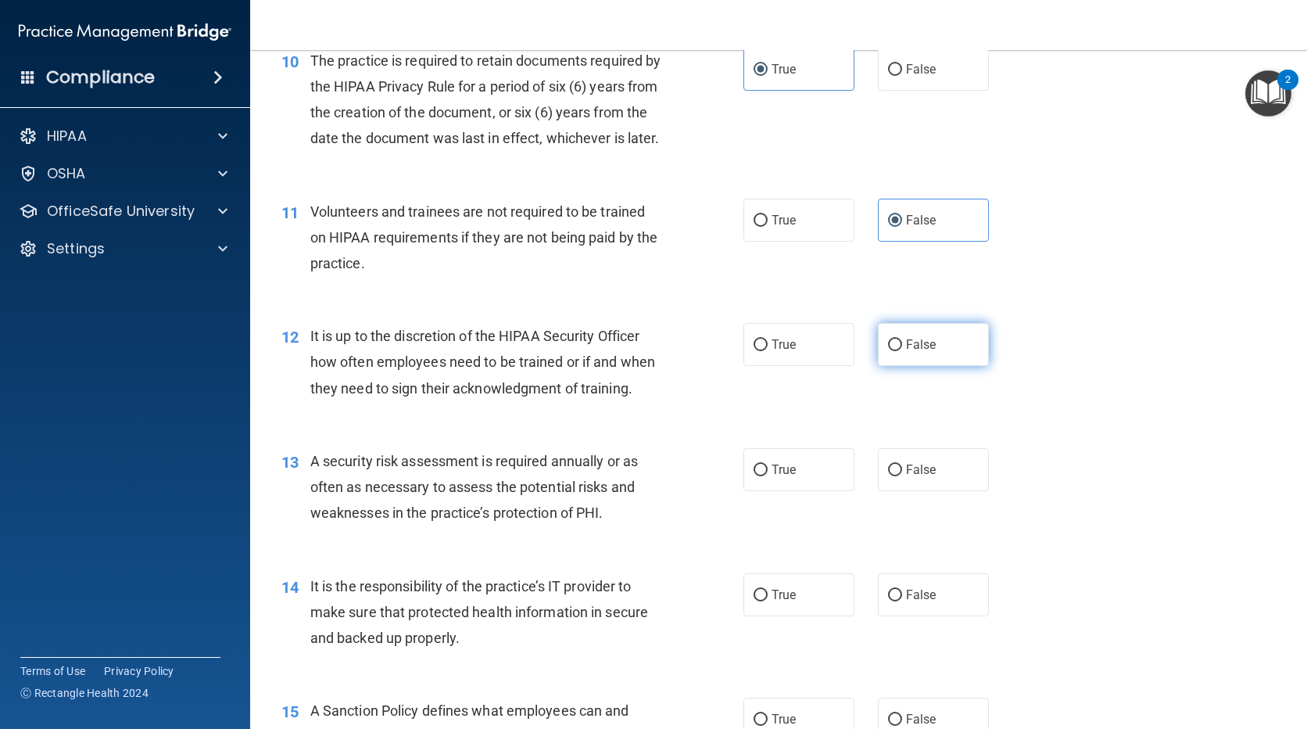
radio input "true"
click at [799, 491] on label "True" at bounding box center [798, 469] width 111 height 43
click at [768, 476] on input "True" at bounding box center [761, 470] width 14 height 12
radio input "true"
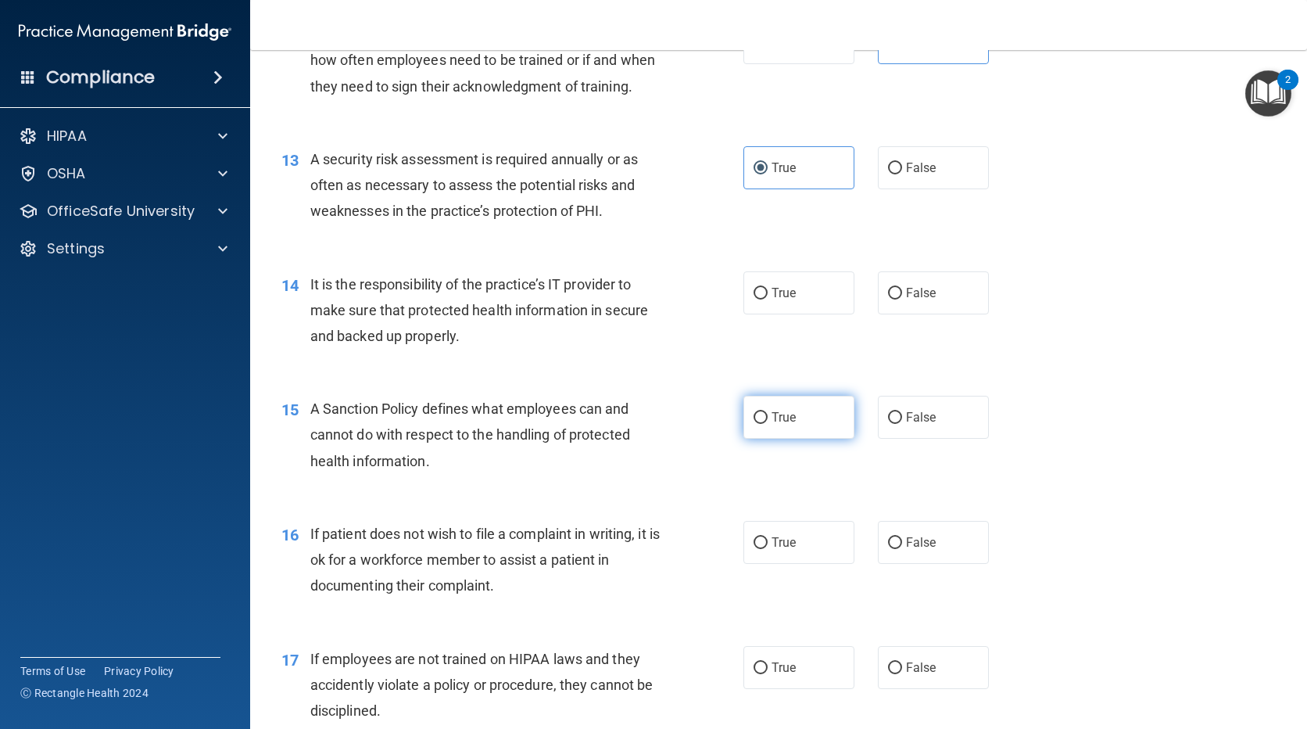
scroll to position [1798, 0]
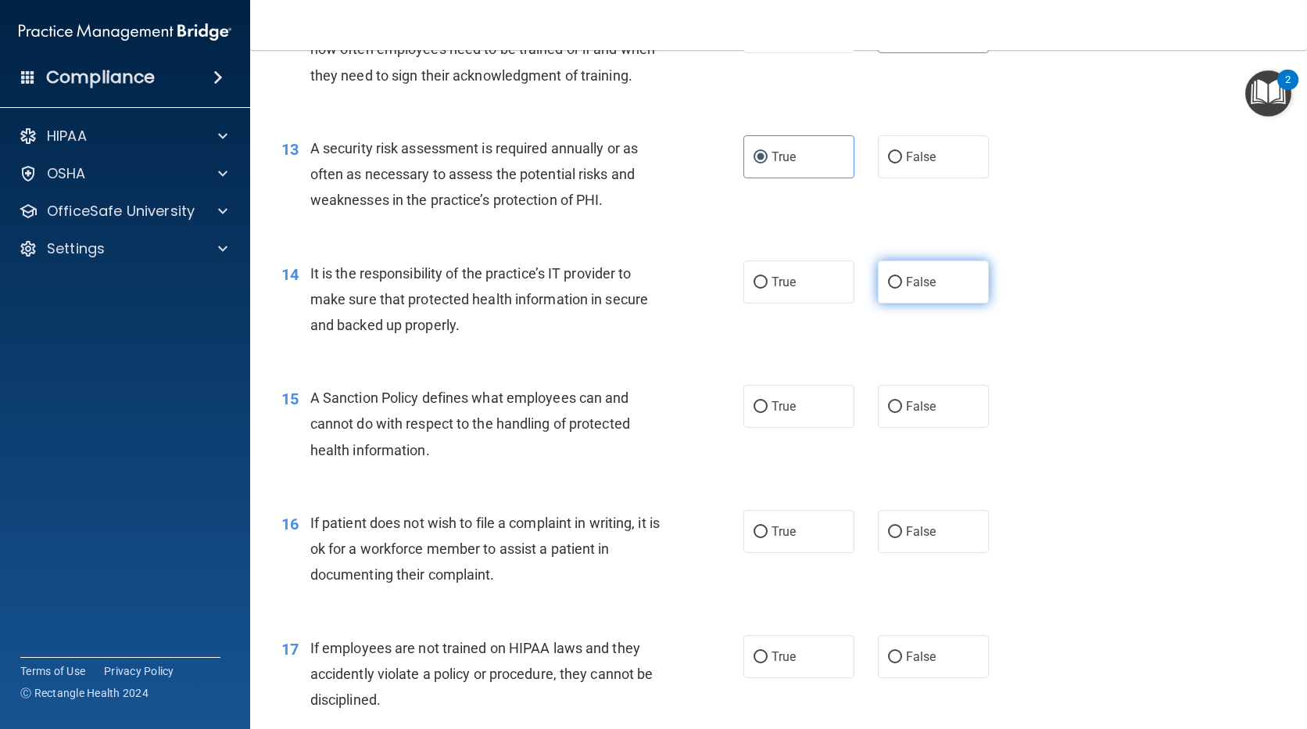
click at [942, 303] on label "False" at bounding box center [933, 281] width 111 height 43
click at [902, 288] on input "False" at bounding box center [895, 283] width 14 height 12
radio input "true"
click at [916, 428] on label "False" at bounding box center [933, 406] width 111 height 43
click at [902, 413] on input "False" at bounding box center [895, 407] width 14 height 12
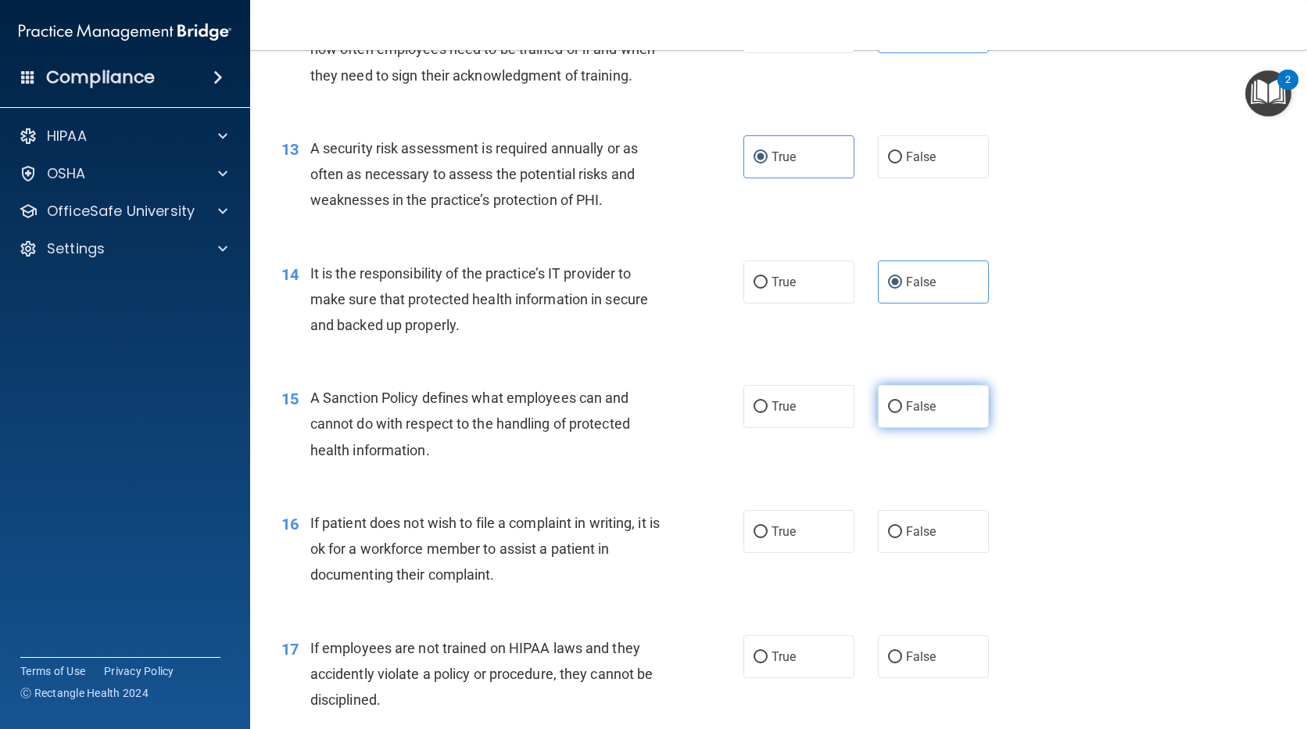
radio input "true"
click at [787, 553] on label "True" at bounding box center [798, 531] width 111 height 43
click at [768, 538] on input "True" at bounding box center [761, 532] width 14 height 12
radio input "true"
click at [929, 675] on label "False" at bounding box center [933, 656] width 111 height 43
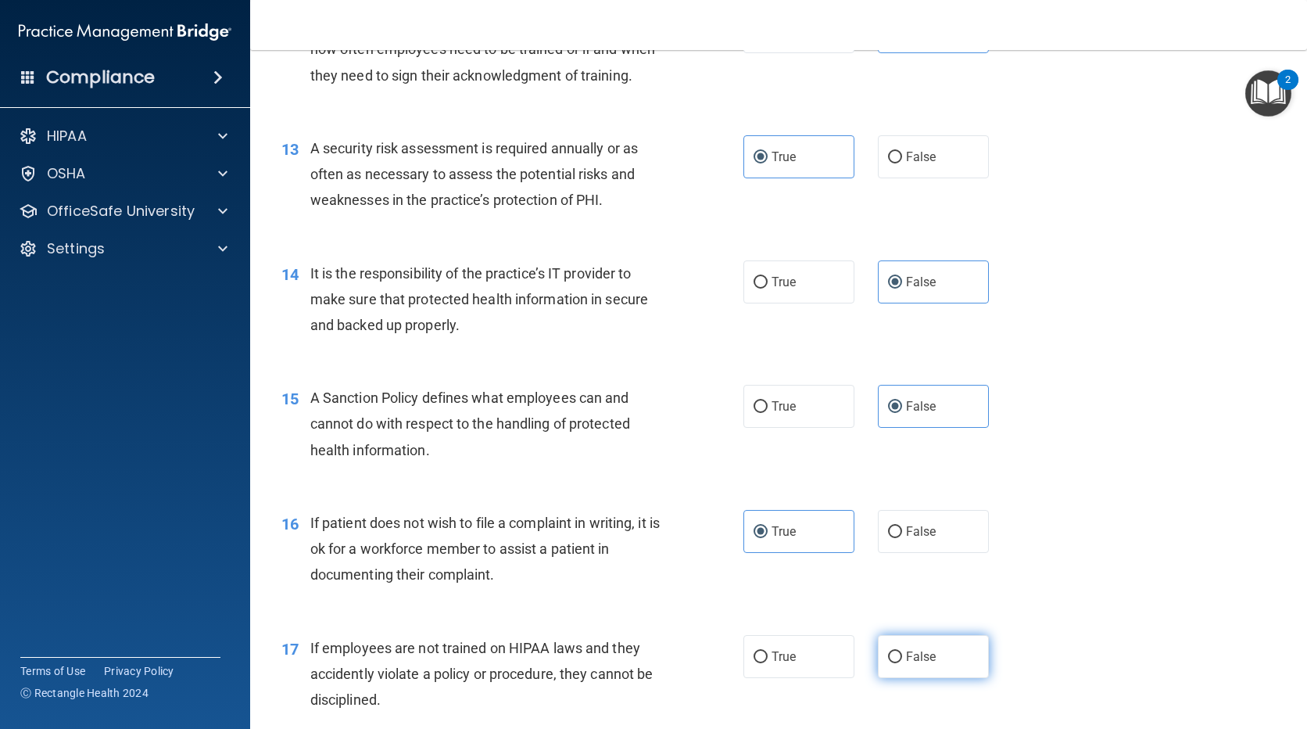
click at [902, 663] on input "False" at bounding box center [895, 657] width 14 height 12
radio input "true"
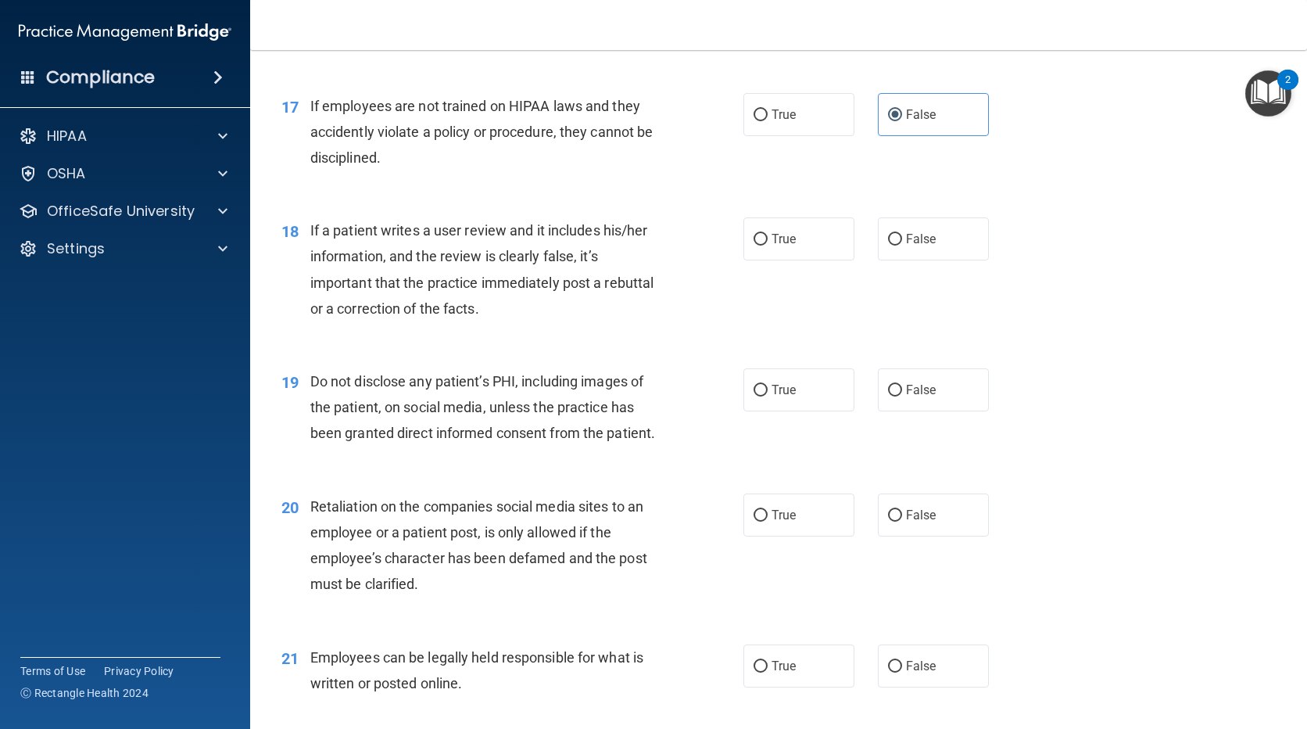
scroll to position [2345, 0]
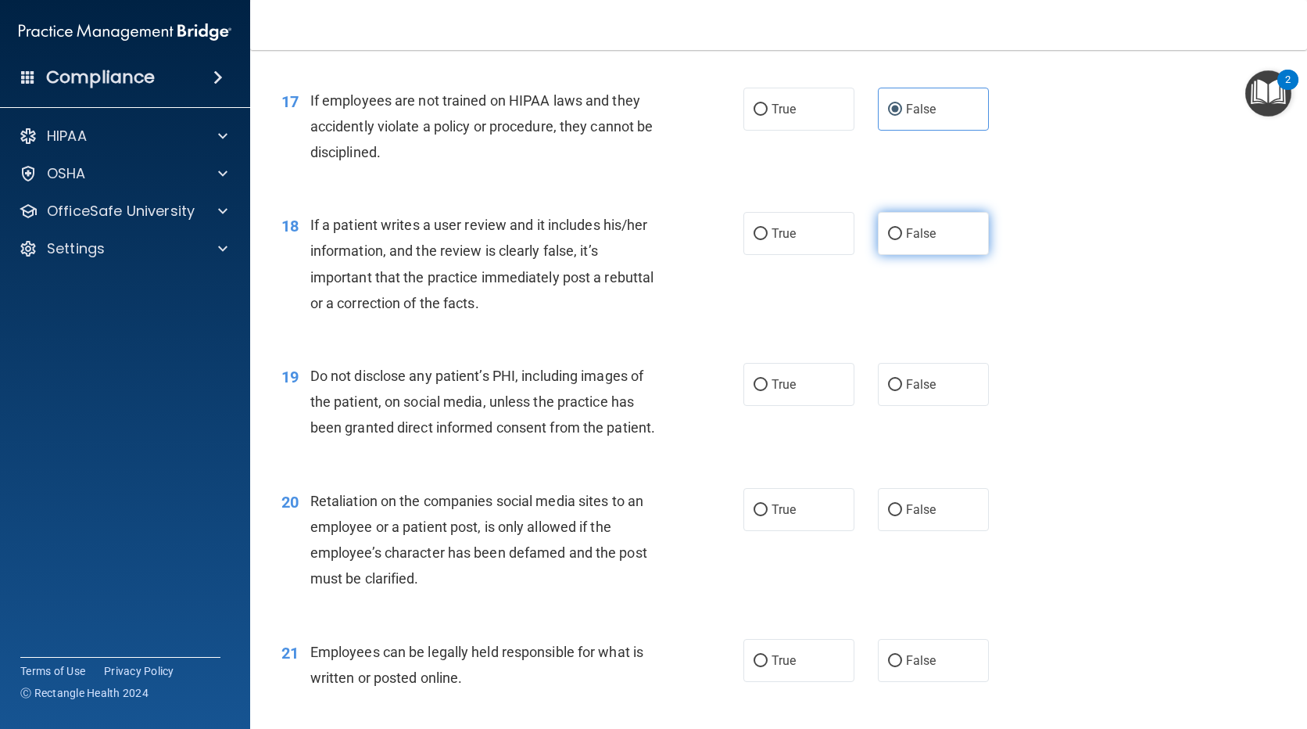
click at [922, 241] on span "False" at bounding box center [921, 233] width 30 height 15
click at [902, 240] on input "False" at bounding box center [895, 234] width 14 height 12
radio input "true"
click at [817, 404] on label "True" at bounding box center [798, 384] width 111 height 43
click at [768, 391] on input "True" at bounding box center [761, 385] width 14 height 12
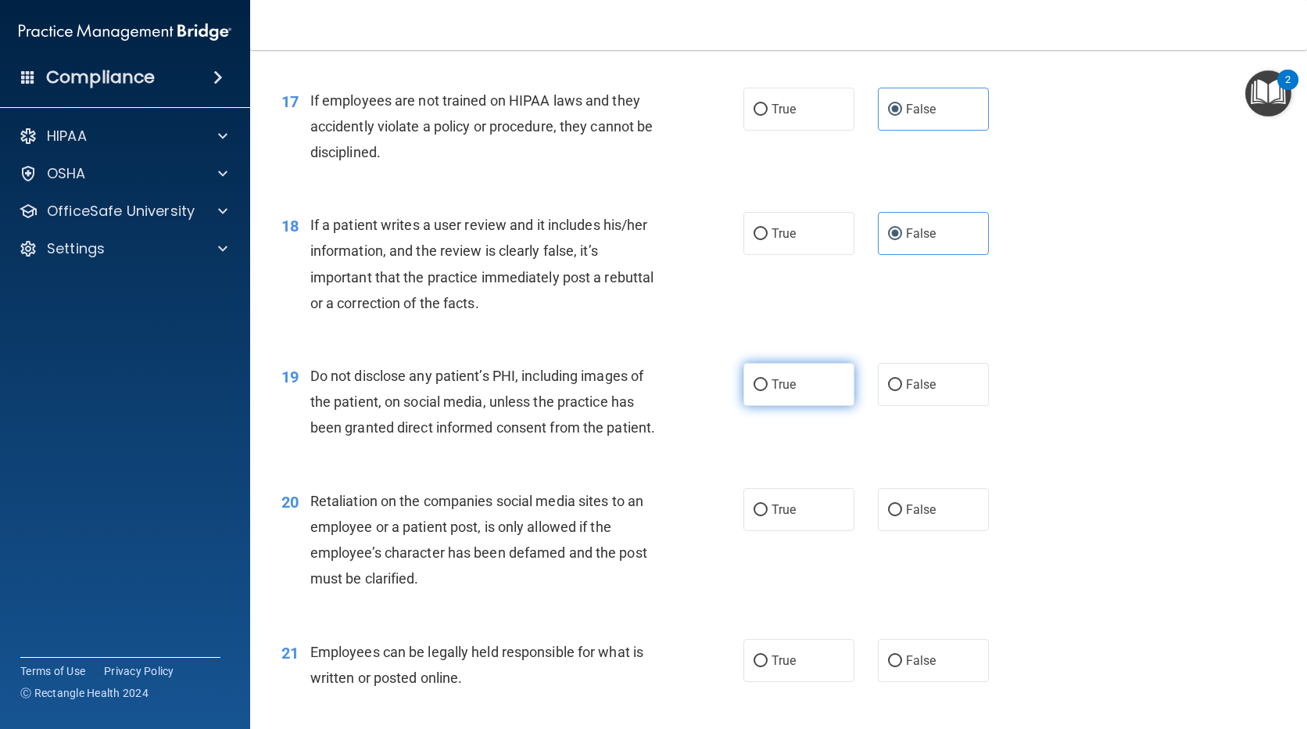
radio input "true"
click at [934, 531] on label "False" at bounding box center [933, 509] width 111 height 43
click at [902, 516] on input "False" at bounding box center [895, 510] width 14 height 12
radio input "true"
click at [804, 682] on label "True" at bounding box center [798, 660] width 111 height 43
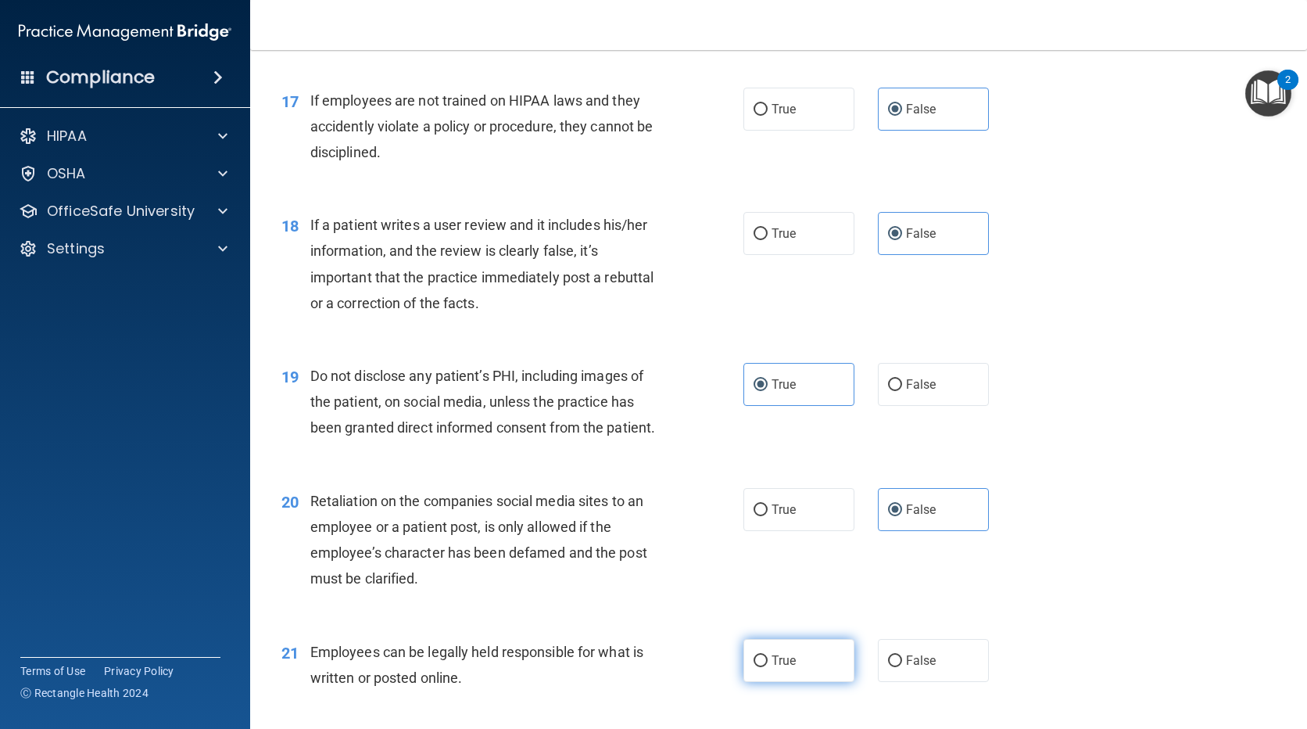
click at [768, 667] on input "True" at bounding box center [761, 661] width 14 height 12
radio input "true"
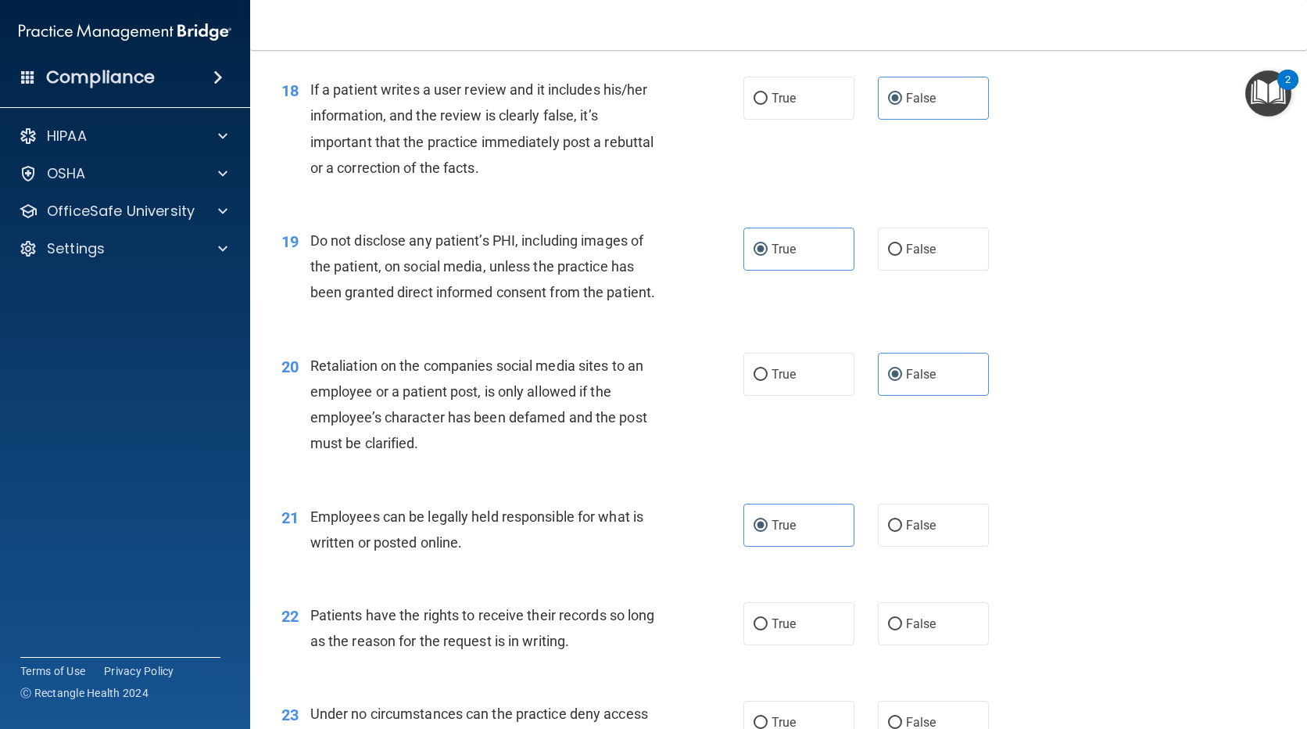
scroll to position [2971, 0]
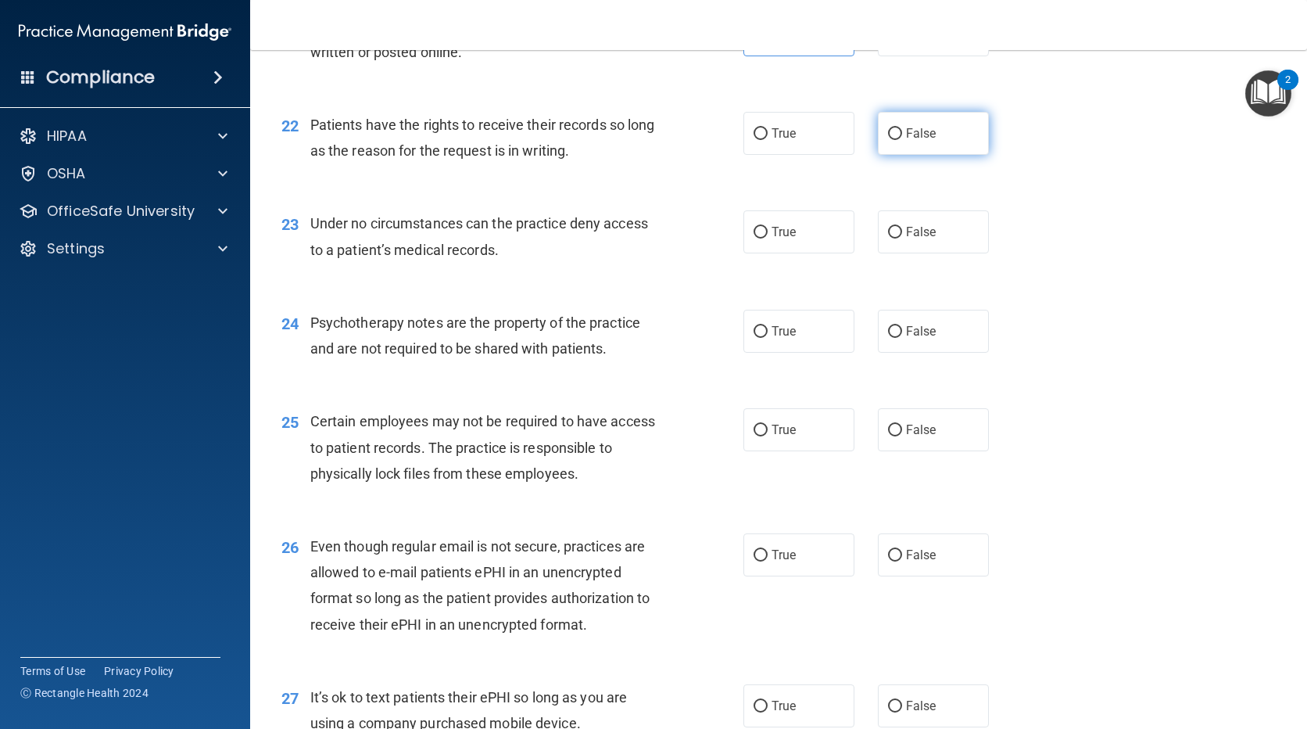
click at [929, 155] on label "False" at bounding box center [933, 133] width 111 height 43
click at [902, 140] on input "False" at bounding box center [895, 134] width 14 height 12
radio input "true"
drag, startPoint x: 951, startPoint y: 253, endPoint x: 947, endPoint y: 263, distance: 10.2
click at [951, 253] on label "False" at bounding box center [933, 231] width 111 height 43
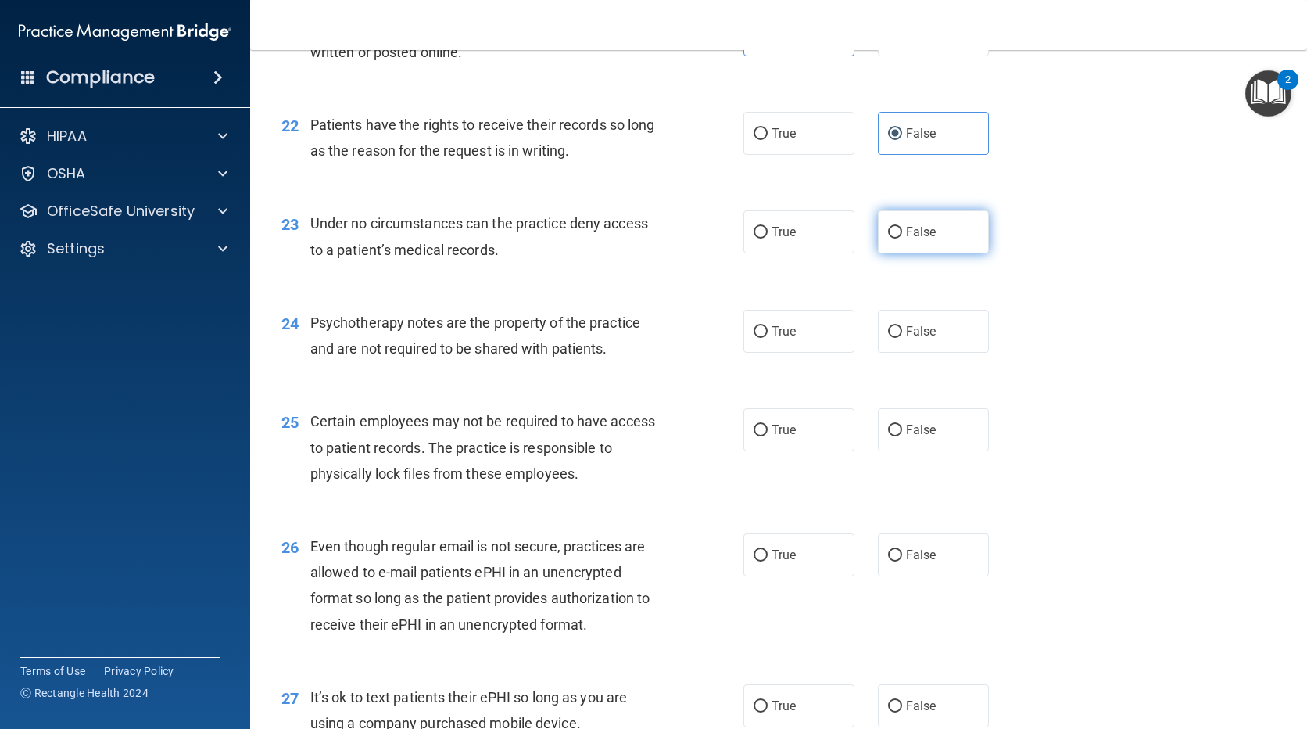
click at [902, 238] on input "False" at bounding box center [895, 233] width 14 height 12
radio input "true"
click at [818, 353] on label "True" at bounding box center [798, 331] width 111 height 43
click at [768, 338] on input "True" at bounding box center [761, 332] width 14 height 12
radio input "true"
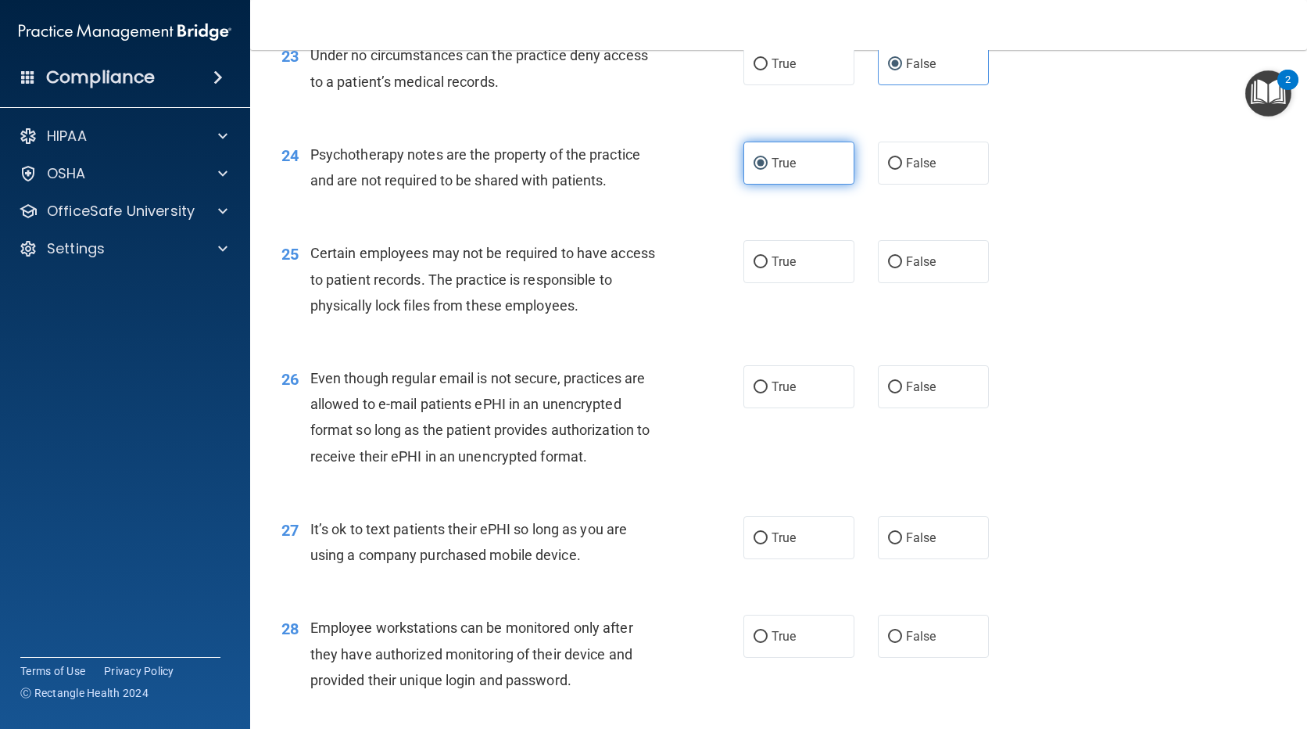
scroll to position [3283, 0]
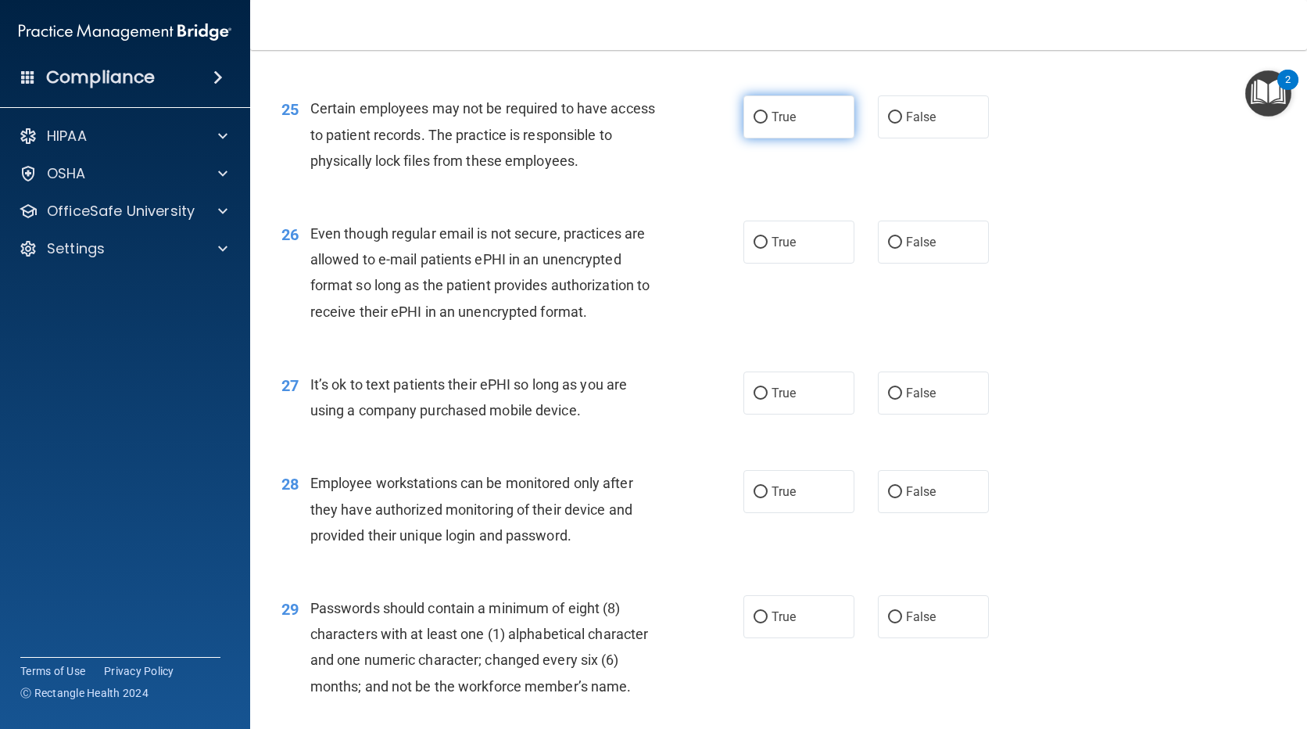
click at [765, 138] on label "True" at bounding box center [798, 116] width 111 height 43
click at [765, 124] on input "True" at bounding box center [761, 118] width 14 height 12
radio input "true"
click at [778, 249] on span "True" at bounding box center [784, 242] width 24 height 15
click at [768, 249] on input "True" at bounding box center [761, 243] width 14 height 12
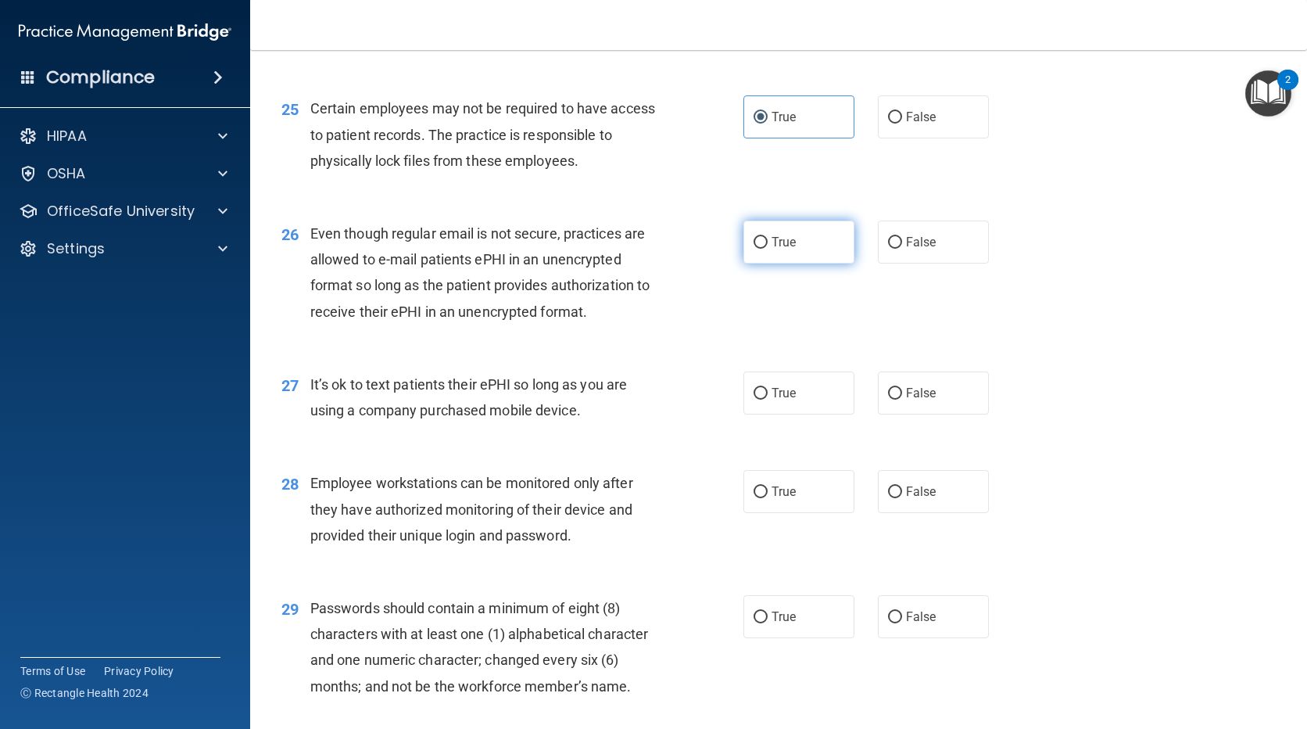
radio input "true"
click at [942, 414] on label "False" at bounding box center [933, 392] width 111 height 43
click at [902, 399] on input "False" at bounding box center [895, 394] width 14 height 12
radio input "true"
click at [890, 263] on label "False" at bounding box center [933, 241] width 111 height 43
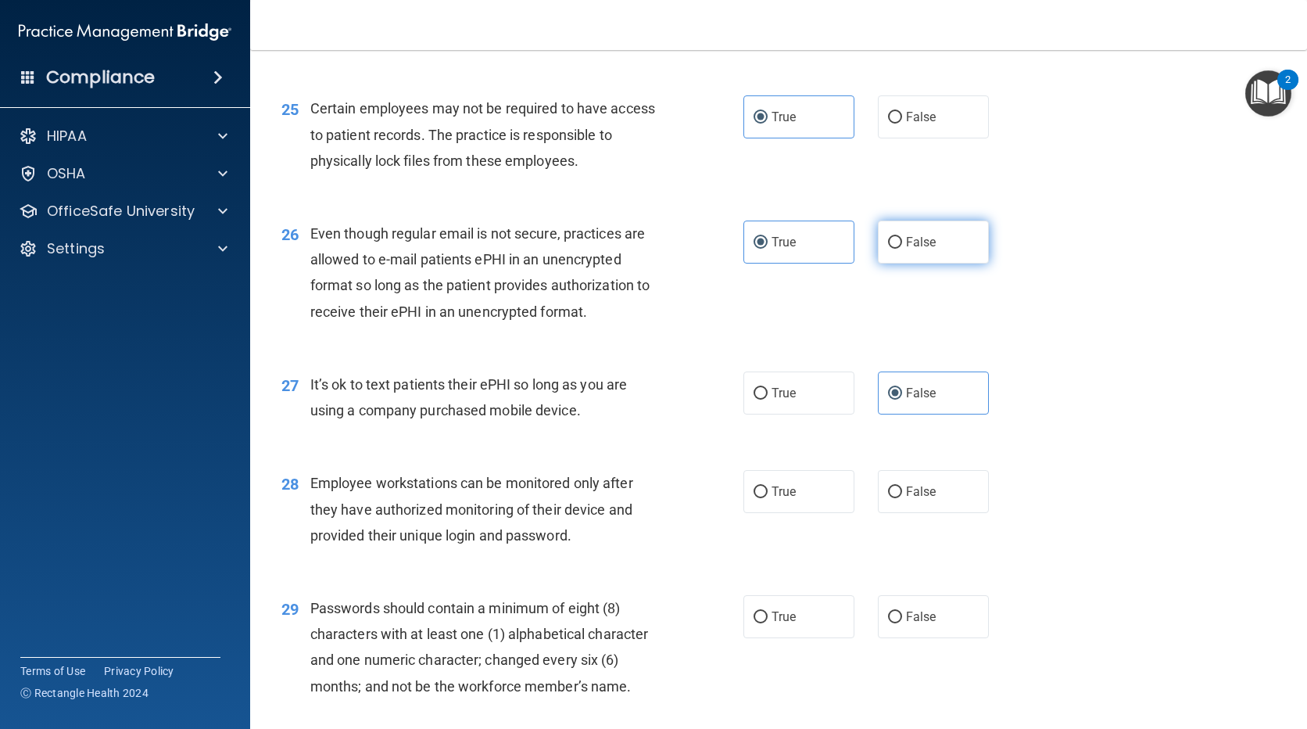
click at [890, 249] on input "False" at bounding box center [895, 243] width 14 height 12
radio input "true"
radio input "false"
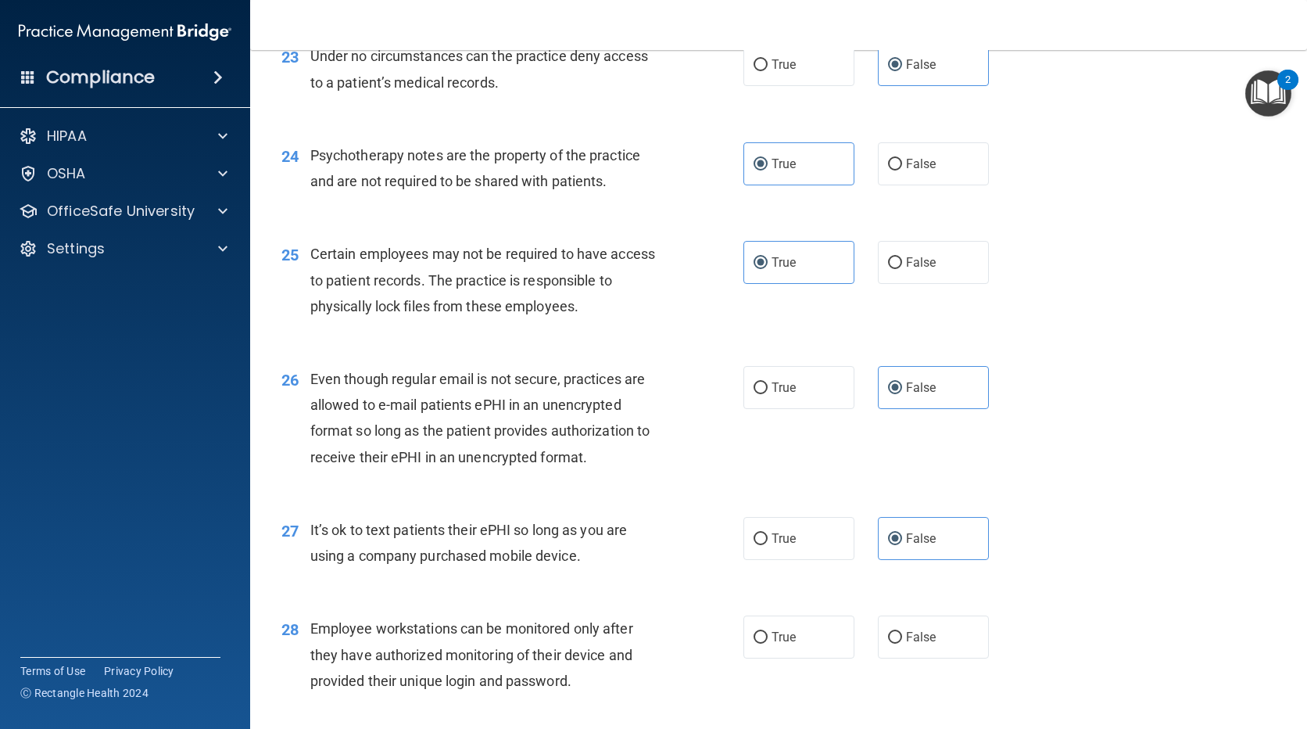
scroll to position [3127, 0]
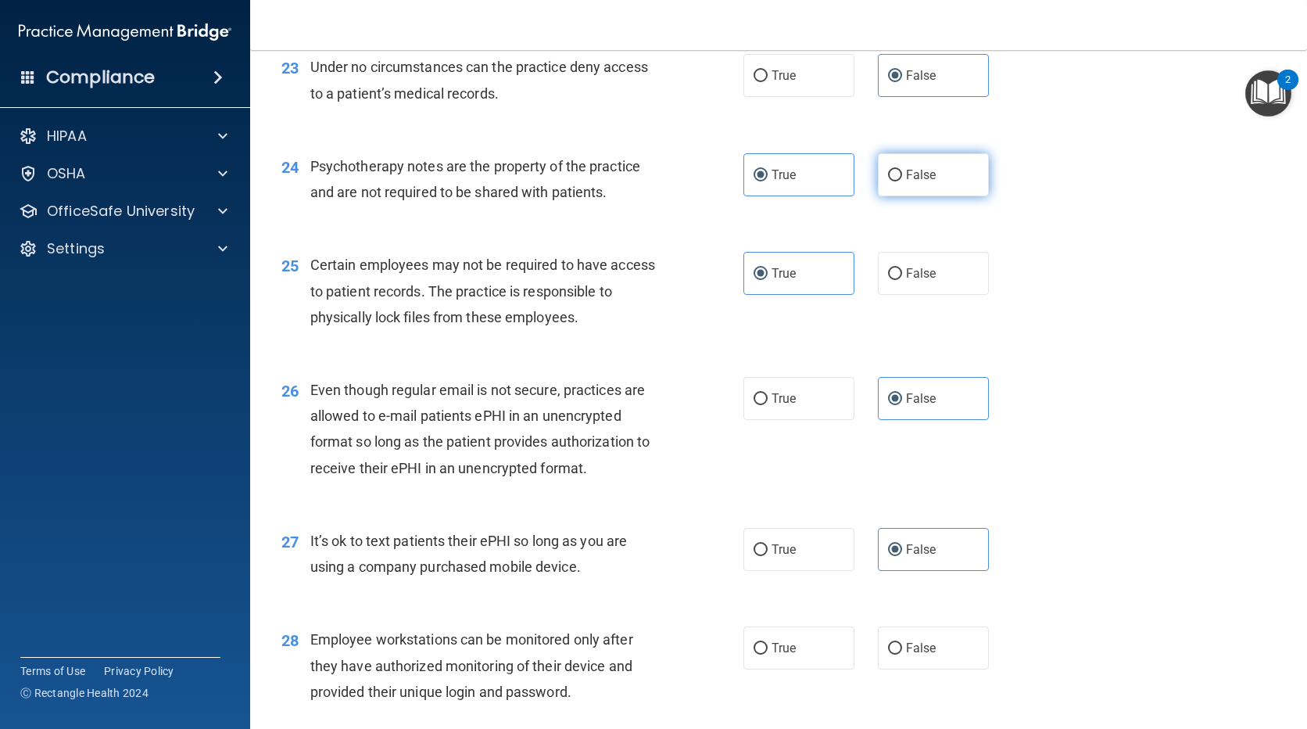
click at [920, 196] on label "False" at bounding box center [933, 174] width 111 height 43
click at [902, 181] on input "False" at bounding box center [895, 176] width 14 height 12
radio input "true"
radio input "false"
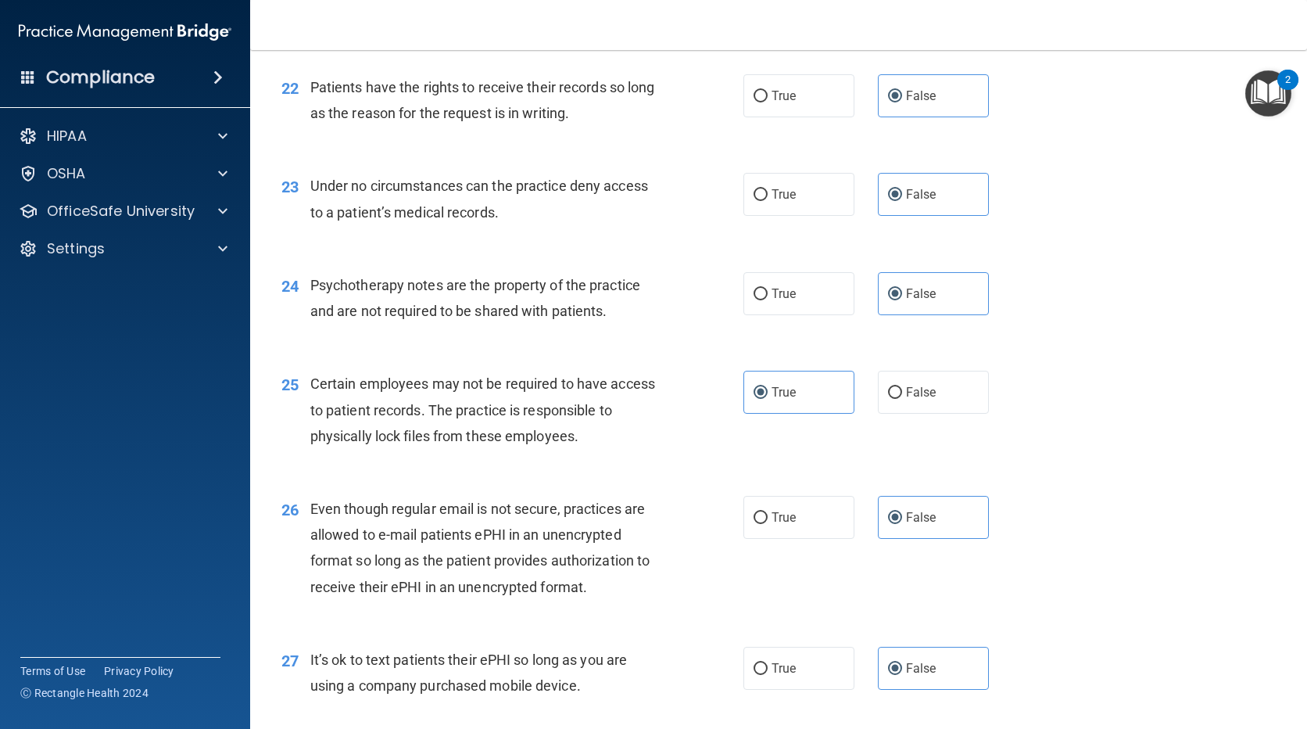
scroll to position [2971, 0]
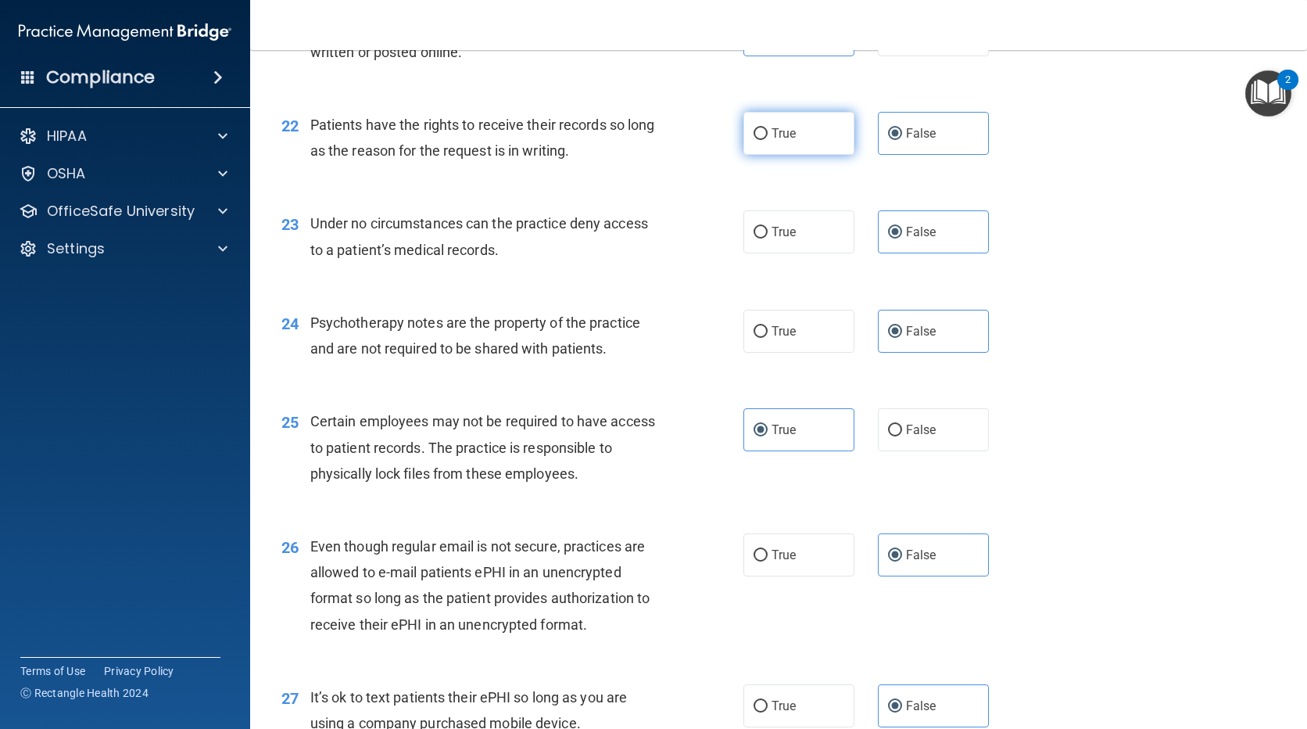
click at [786, 141] on span "True" at bounding box center [784, 133] width 24 height 15
click at [768, 140] on input "True" at bounding box center [761, 134] width 14 height 12
radio input "true"
radio input "false"
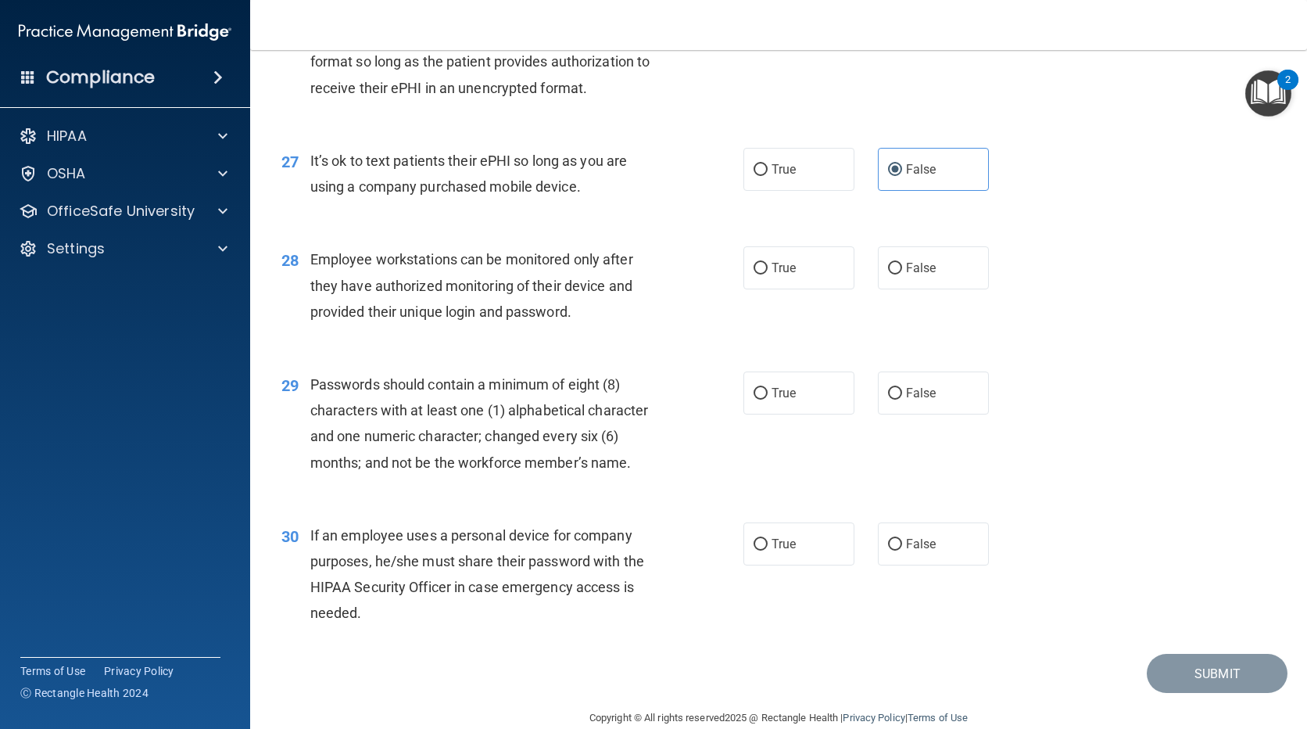
scroll to position [3518, 0]
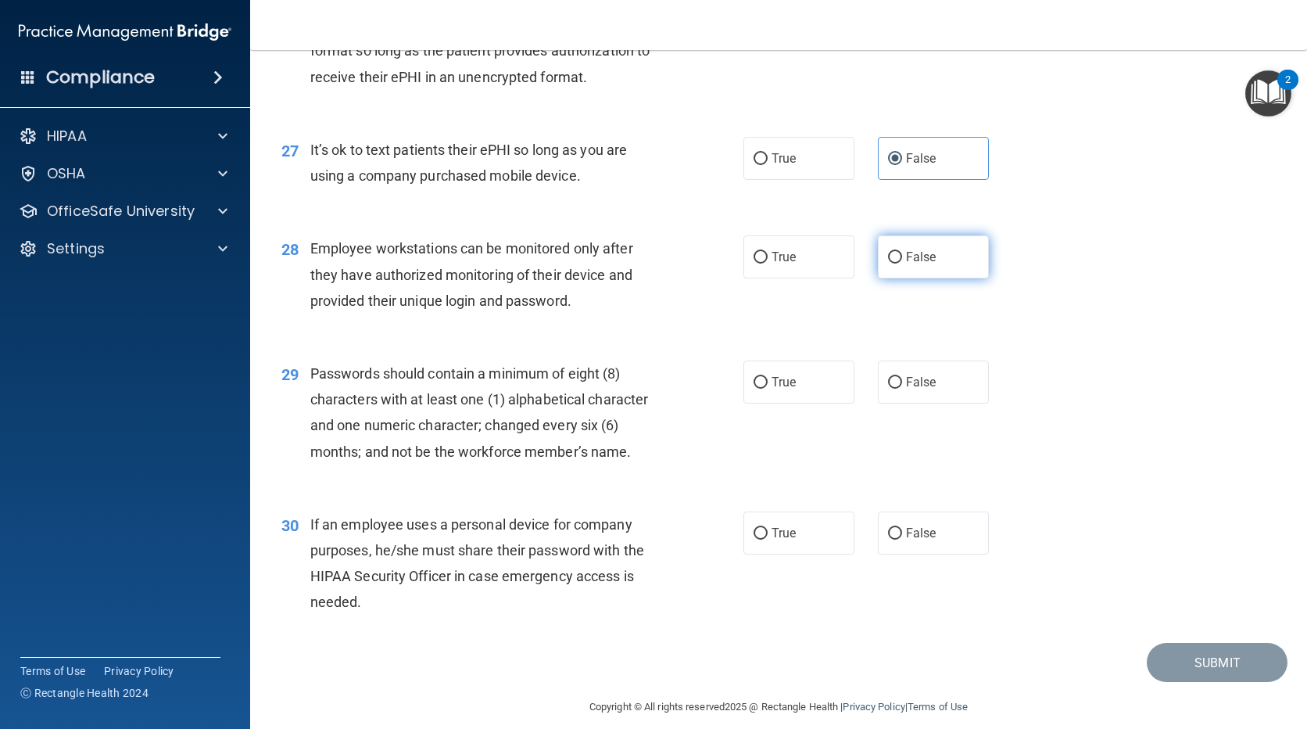
click at [933, 278] on label "False" at bounding box center [933, 256] width 111 height 43
click at [902, 263] on input "False" at bounding box center [895, 258] width 14 height 12
radio input "true"
click at [811, 403] on label "True" at bounding box center [798, 381] width 111 height 43
click at [768, 389] on input "True" at bounding box center [761, 383] width 14 height 12
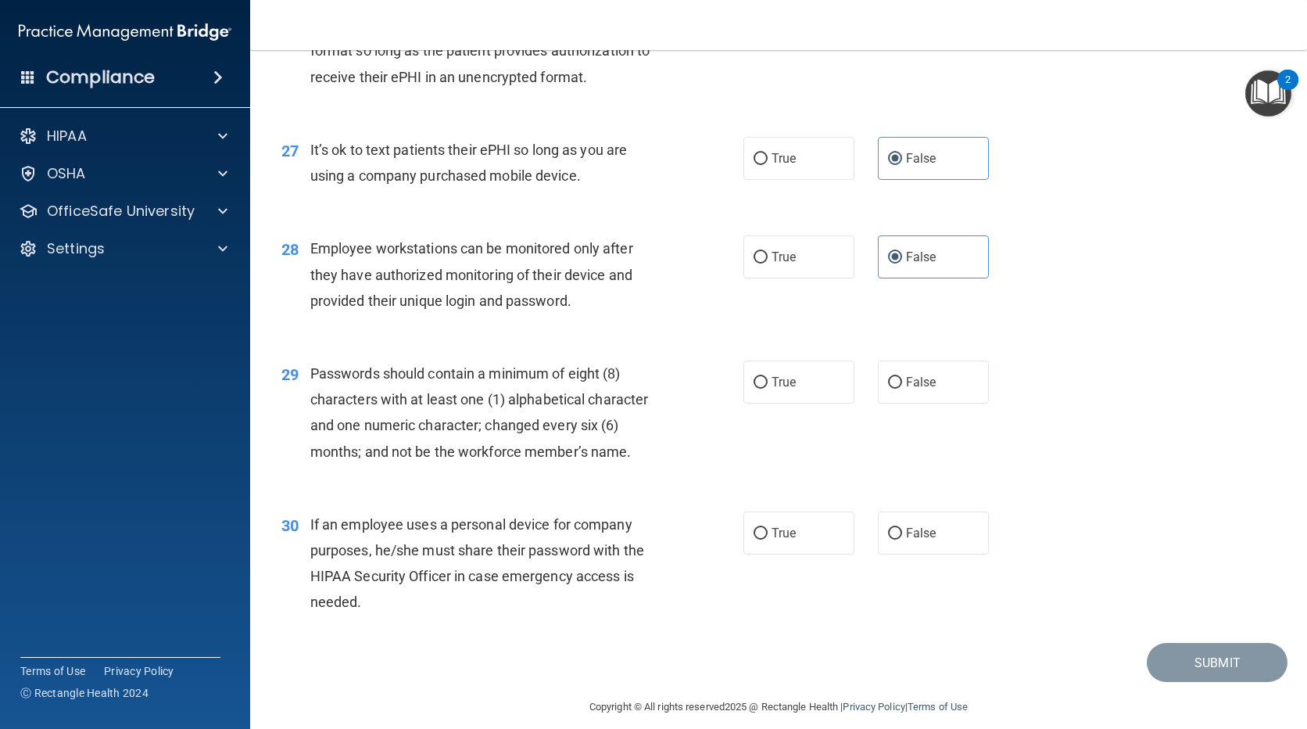
radio input "true"
drag, startPoint x: 909, startPoint y: 579, endPoint x: 969, endPoint y: 600, distance: 63.8
click at [910, 554] on label "False" at bounding box center [933, 532] width 111 height 43
click at [902, 539] on input "False" at bounding box center [895, 534] width 14 height 12
radio input "true"
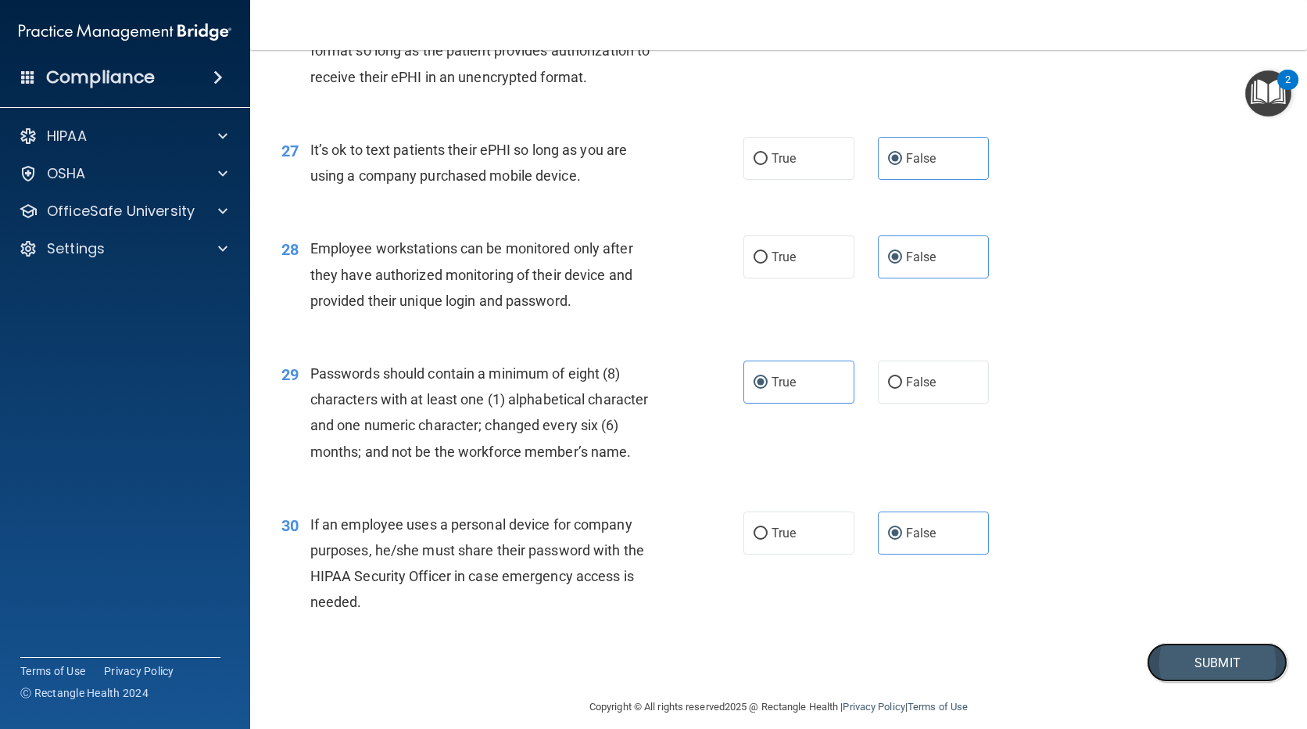
click at [1186, 682] on button "Submit" at bounding box center [1217, 663] width 141 height 40
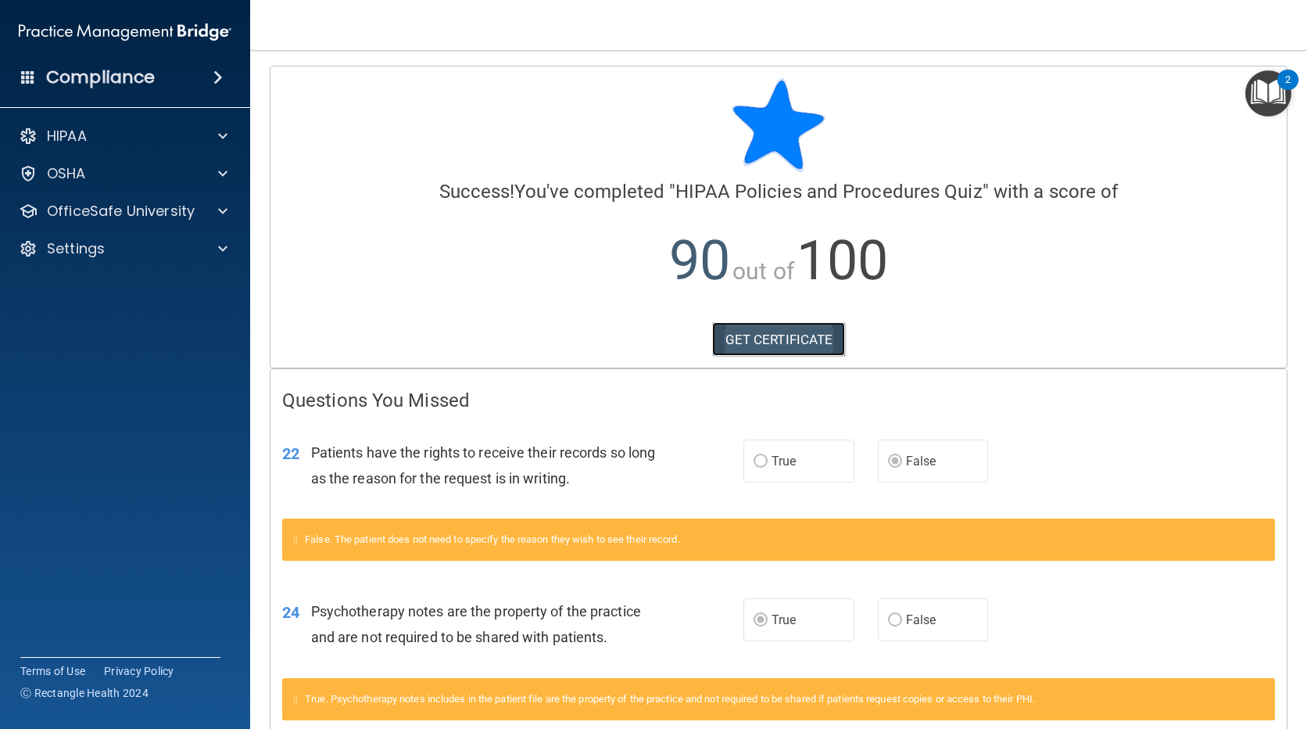
click at [809, 335] on link "GET CERTIFICATE" at bounding box center [779, 339] width 134 height 34
click at [126, 210] on p "OfficeSafe University" at bounding box center [121, 211] width 148 height 19
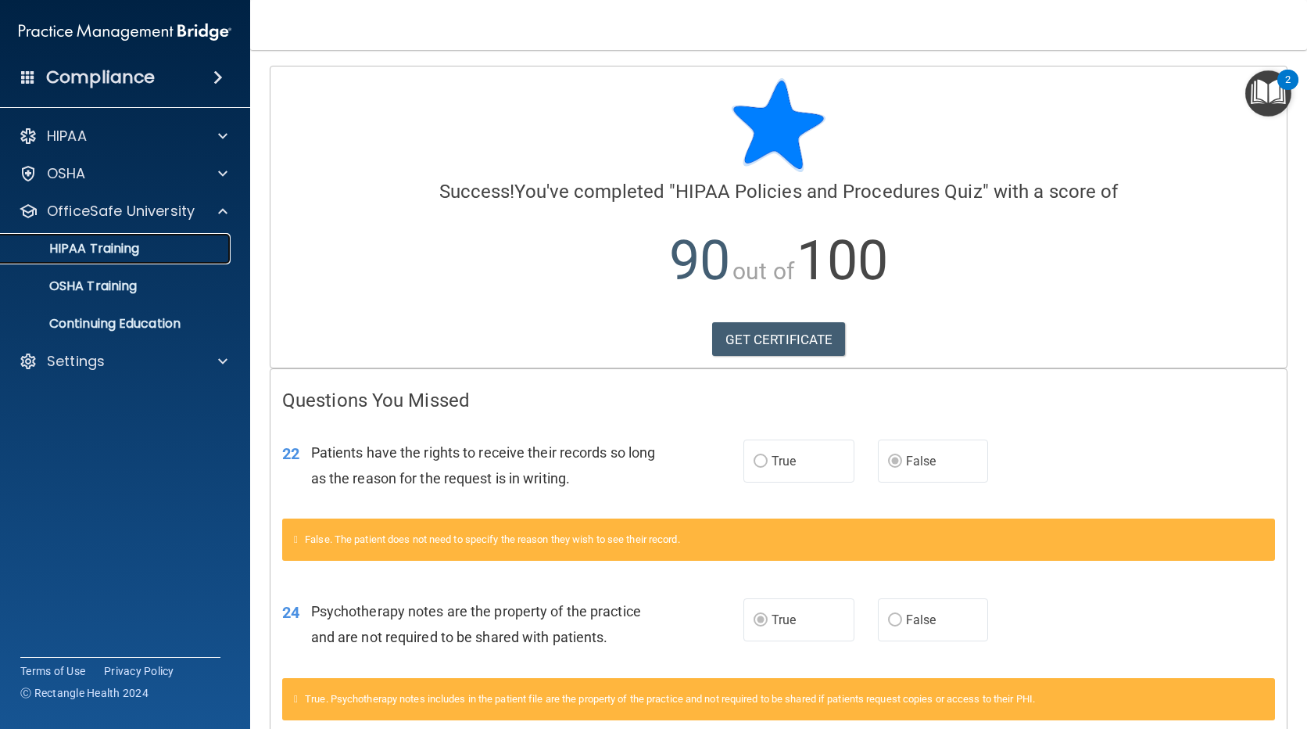
click at [138, 257] on link "HIPAA Training" at bounding box center [107, 248] width 246 height 31
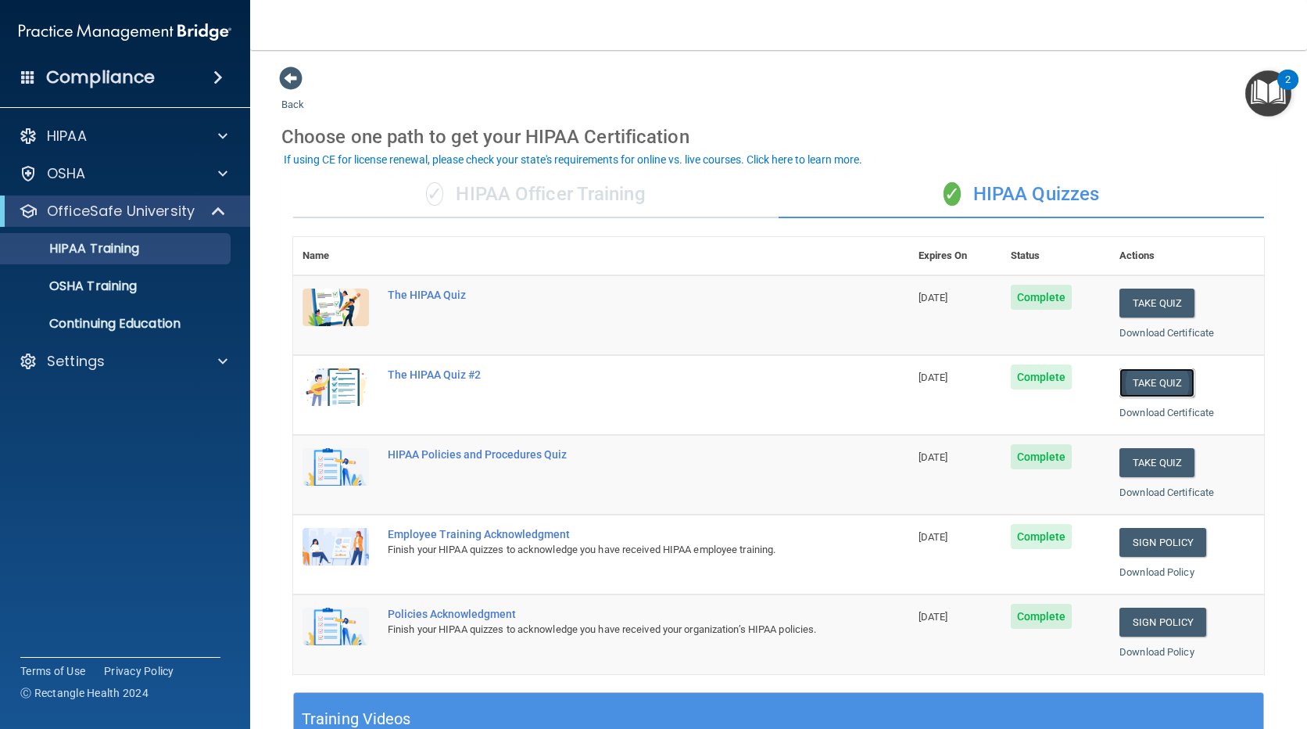
click at [1152, 376] on button "Take Quiz" at bounding box center [1156, 382] width 75 height 29
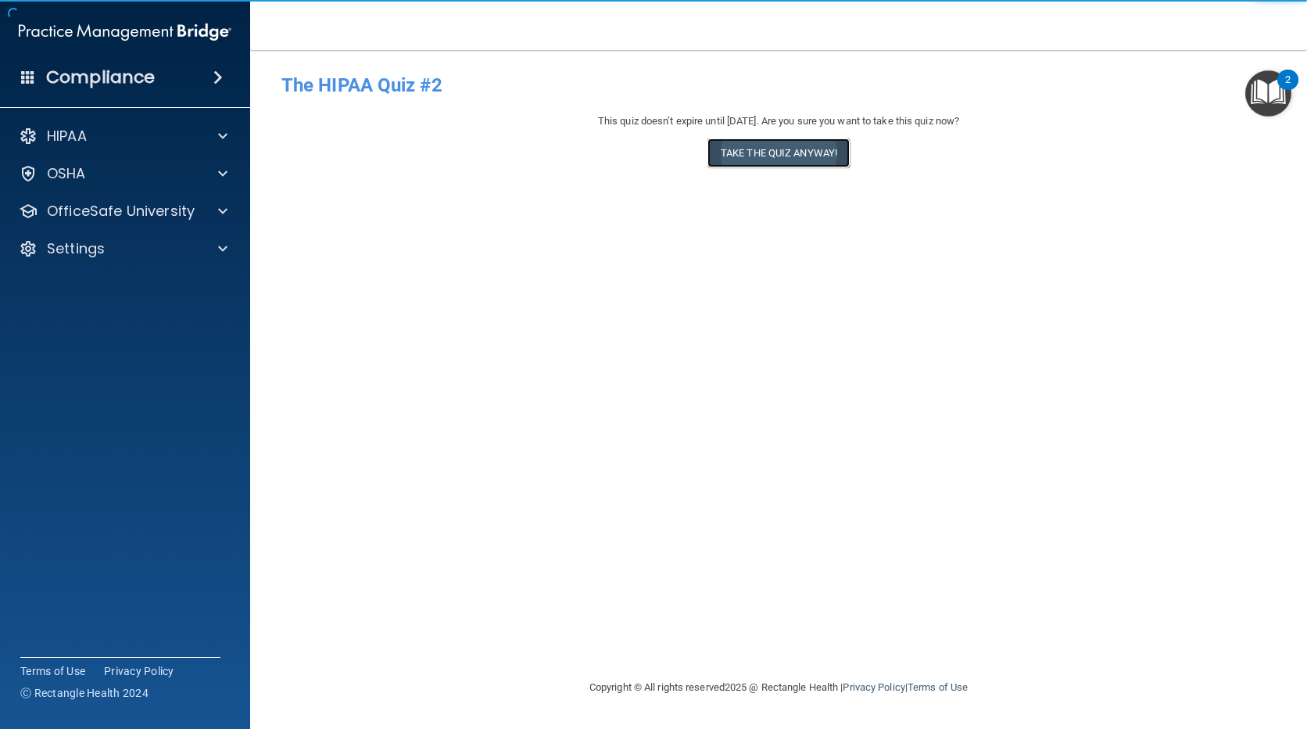
click at [784, 151] on button "Take the quiz anyway!" at bounding box center [778, 152] width 142 height 29
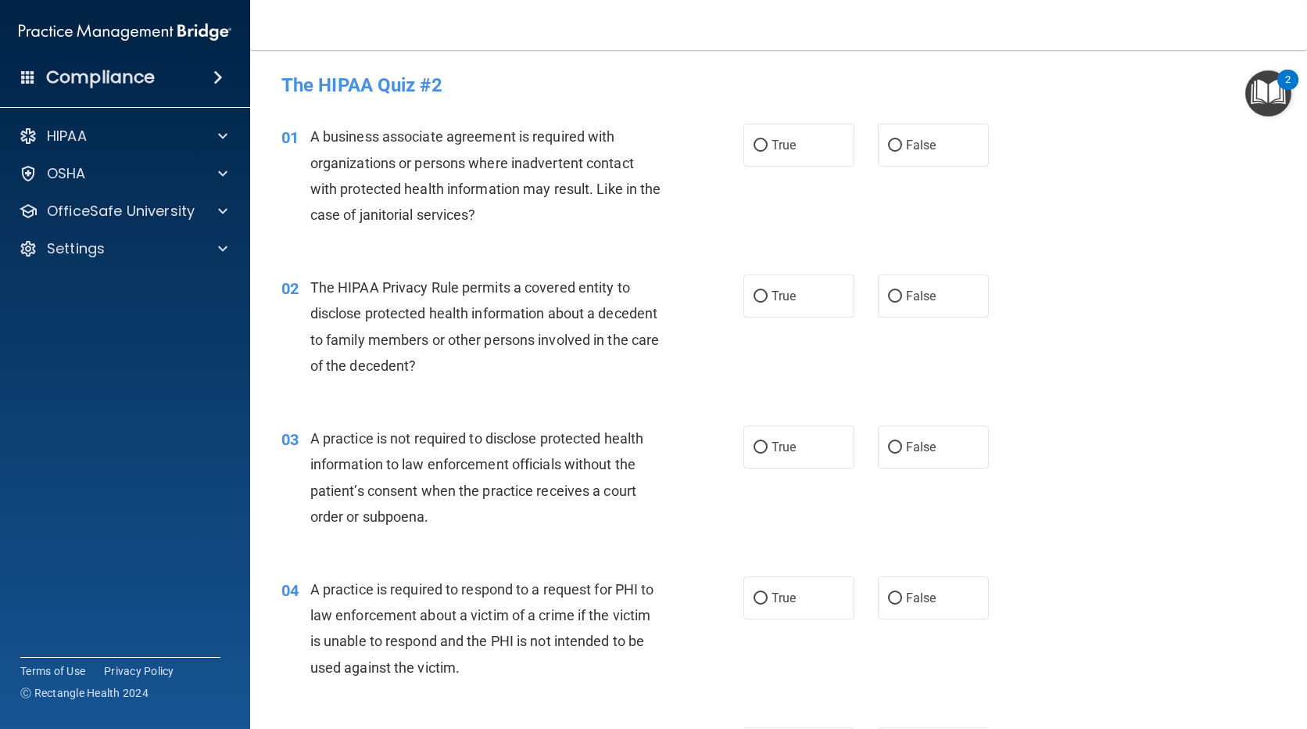
click at [385, 332] on span "The HIPAA Privacy Rule permits a covered entity to disclose protected health in…" at bounding box center [484, 326] width 349 height 95
click at [917, 146] on span "False" at bounding box center [921, 145] width 30 height 15
click at [902, 146] on input "False" at bounding box center [895, 146] width 14 height 12
radio input "true"
click at [765, 310] on label "True" at bounding box center [798, 295] width 111 height 43
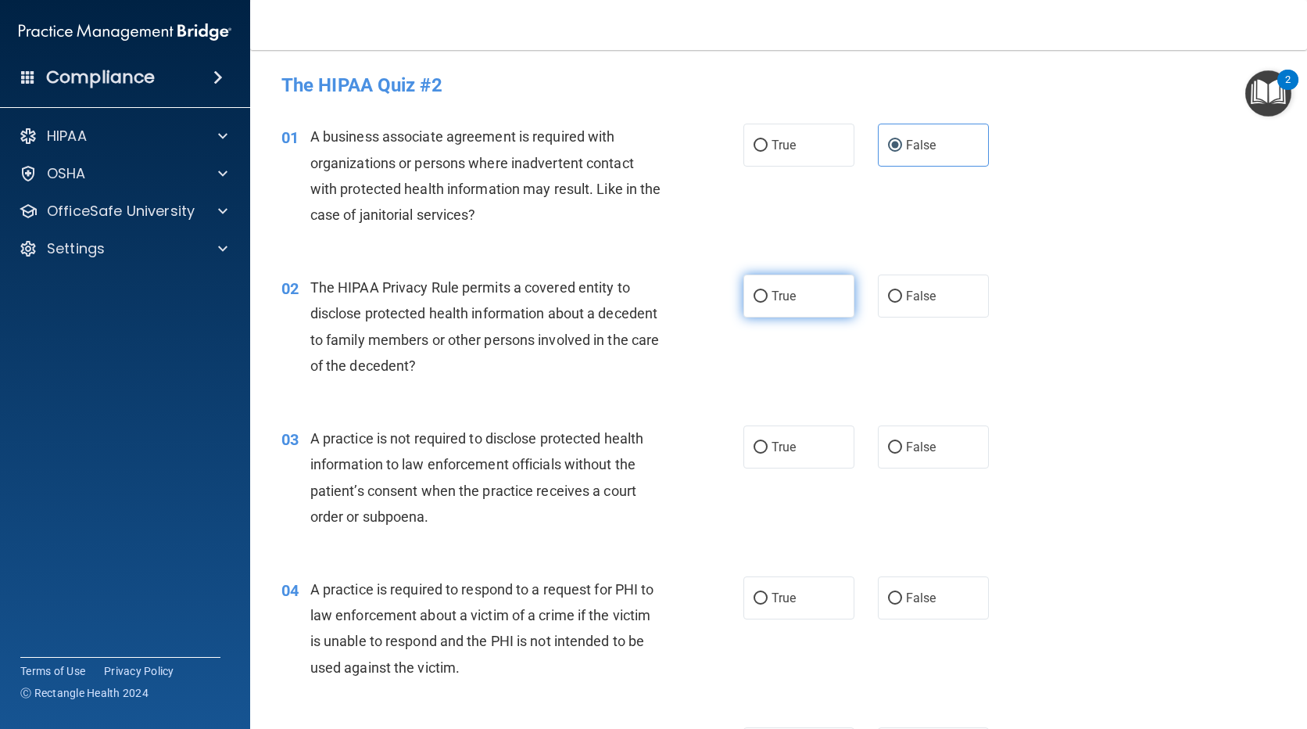
click at [765, 303] on input "True" at bounding box center [761, 297] width 14 height 12
radio input "true"
click at [946, 454] on label "False" at bounding box center [933, 446] width 111 height 43
click at [902, 453] on input "False" at bounding box center [895, 448] width 14 height 12
radio input "true"
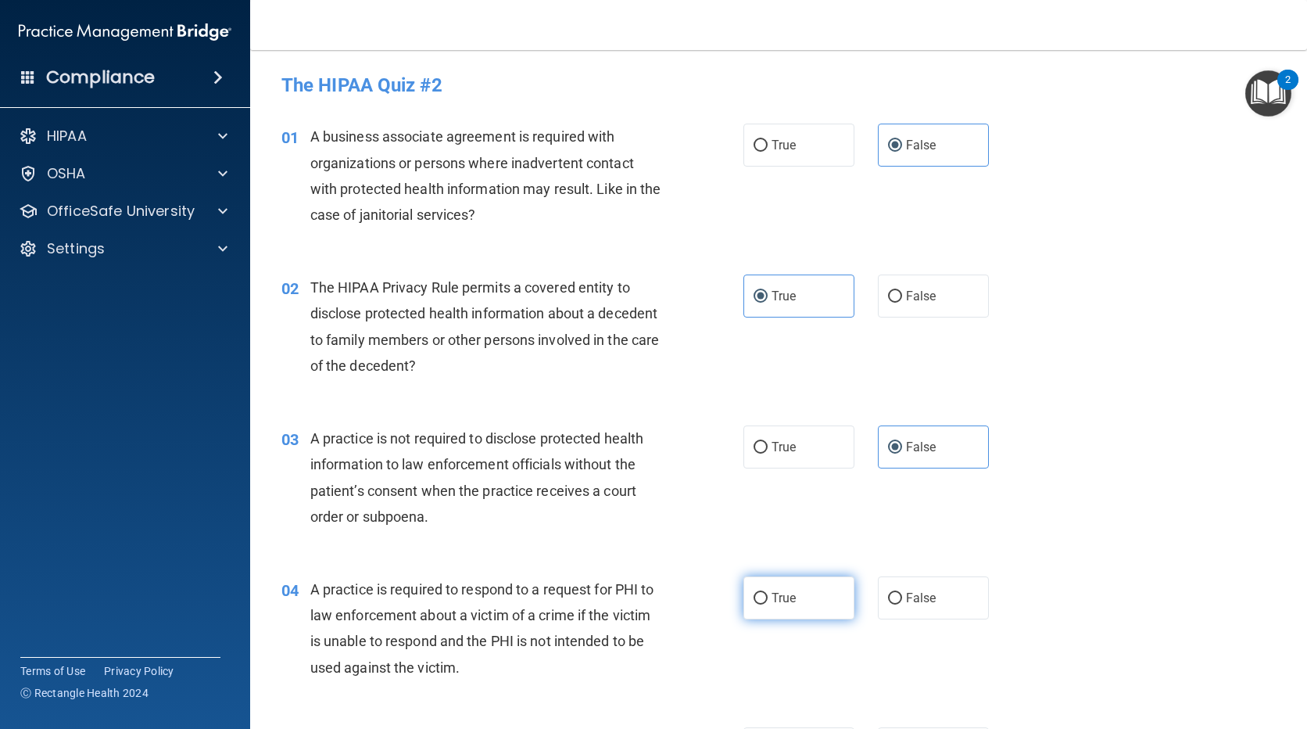
click at [816, 595] on label "True" at bounding box center [798, 597] width 111 height 43
click at [768, 595] on input "True" at bounding box center [761, 599] width 14 height 12
radio input "true"
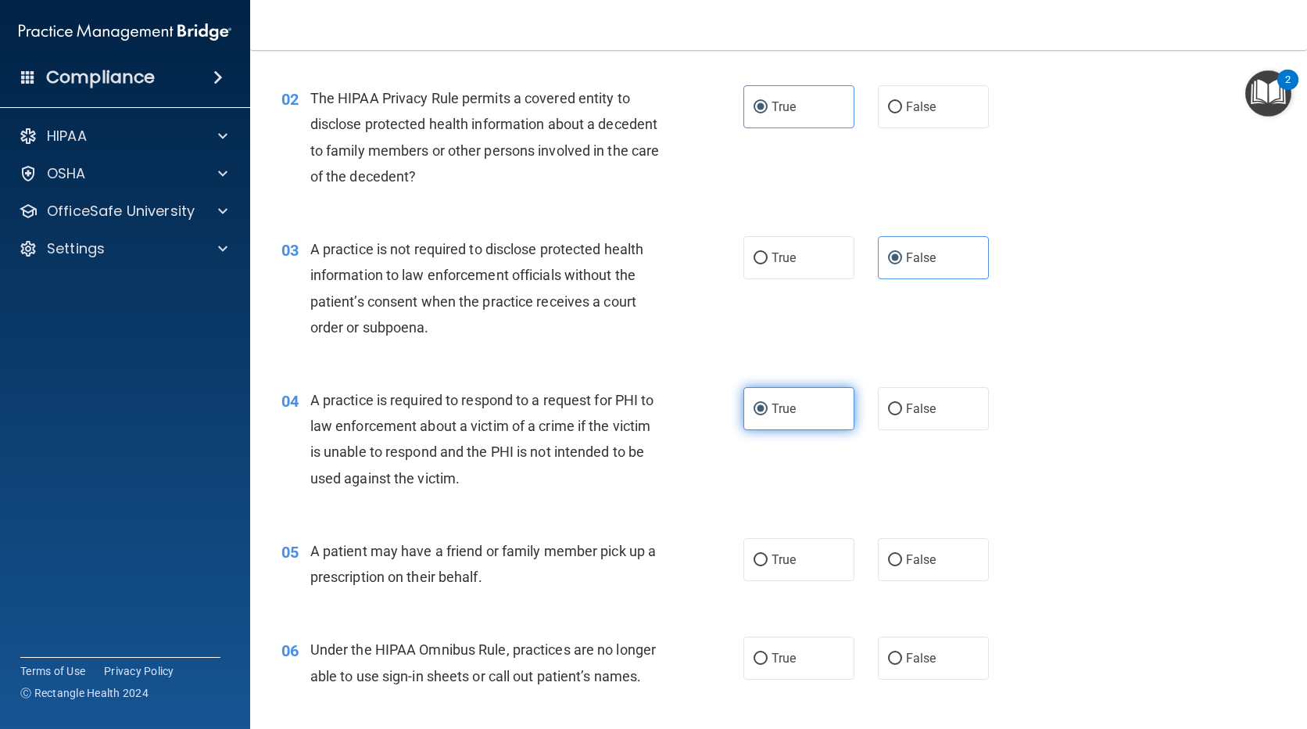
scroll to position [313, 0]
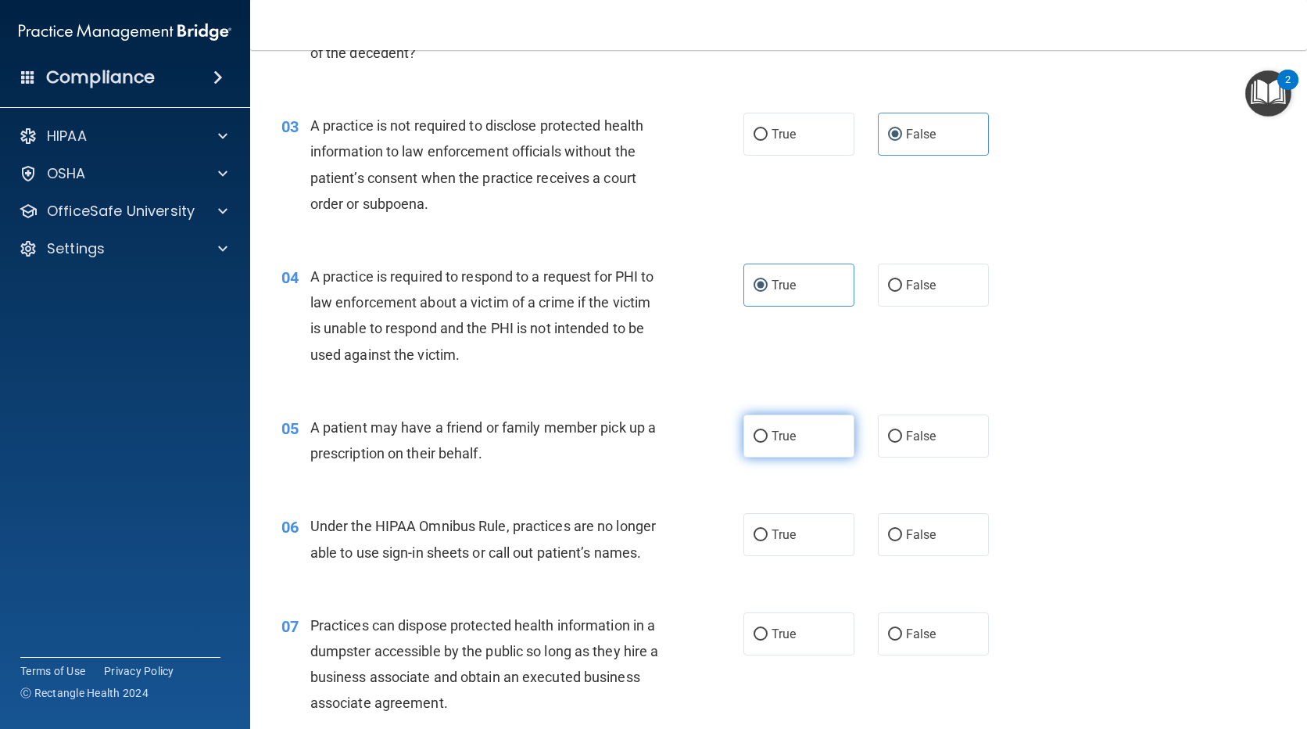
click at [760, 441] on input "True" at bounding box center [761, 437] width 14 height 12
radio input "true"
click at [918, 541] on span "False" at bounding box center [921, 534] width 30 height 15
click at [902, 541] on input "False" at bounding box center [895, 535] width 14 height 12
radio input "true"
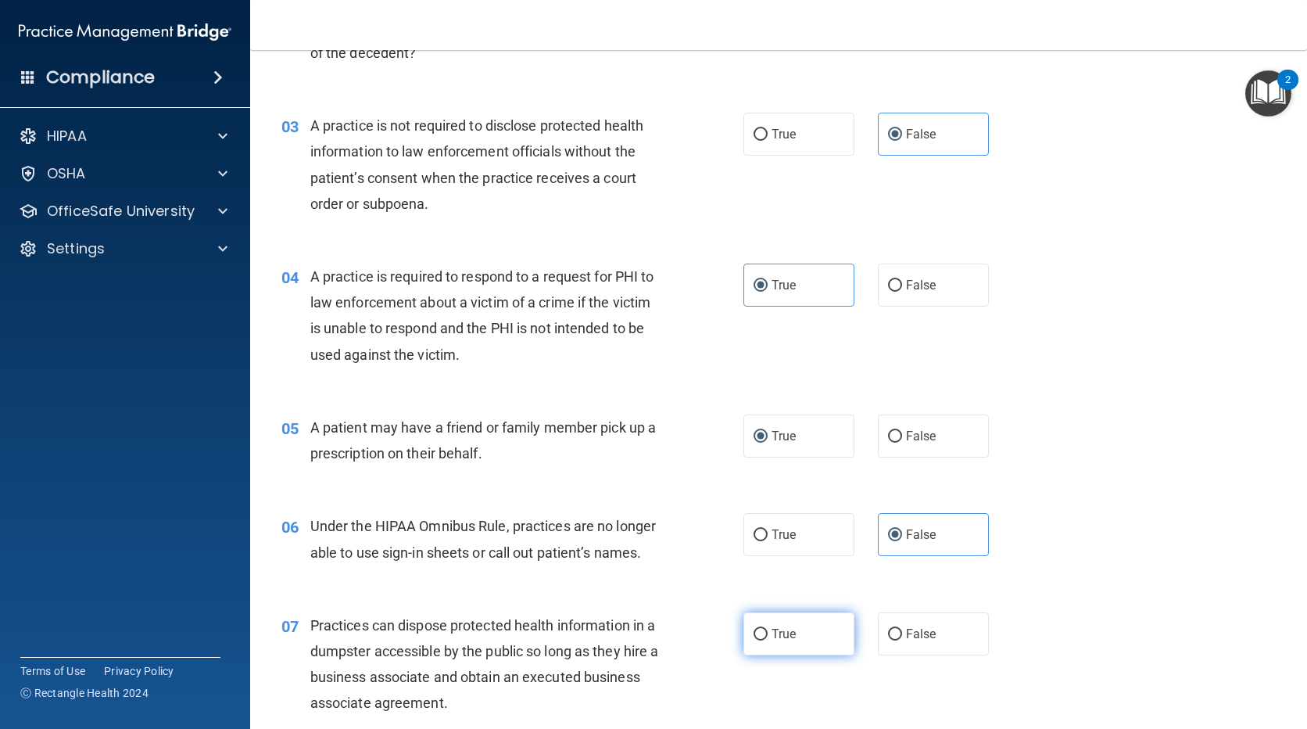
click at [815, 623] on label "True" at bounding box center [798, 633] width 111 height 43
click at [768, 629] on input "True" at bounding box center [761, 635] width 14 height 12
radio input "true"
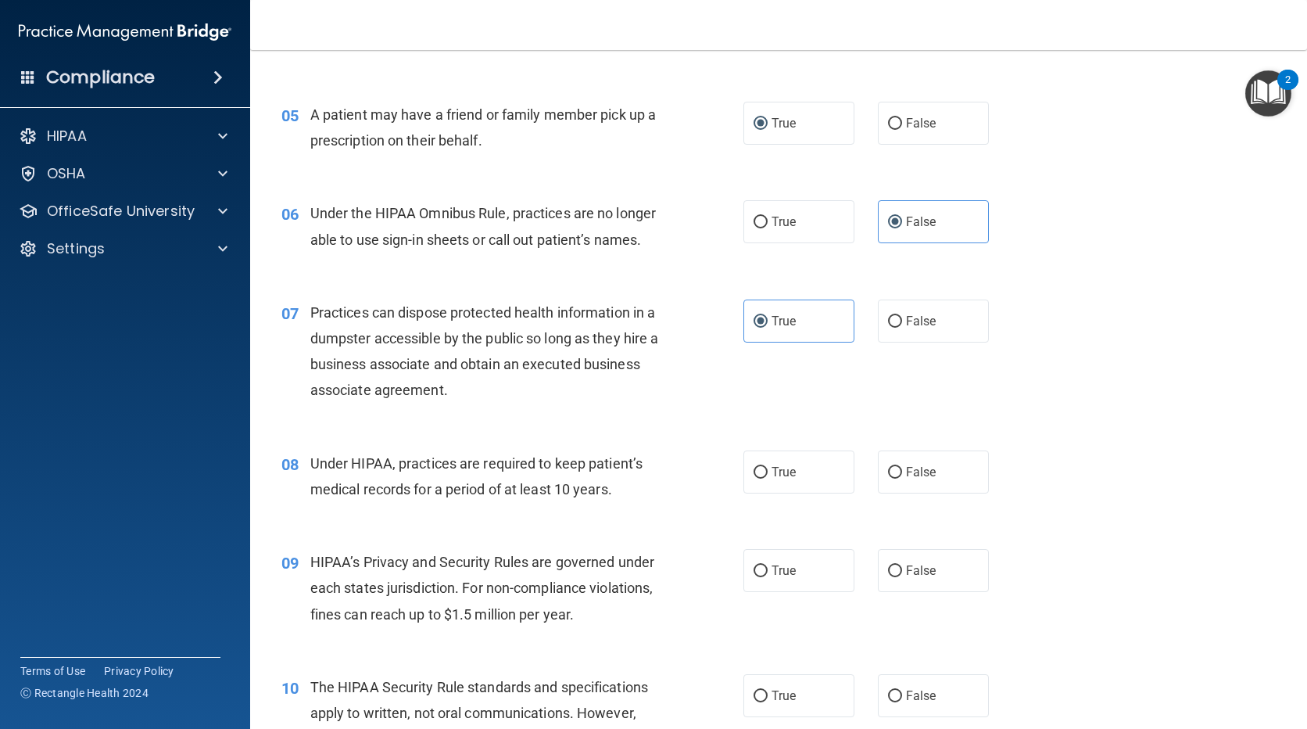
scroll to position [782, 0]
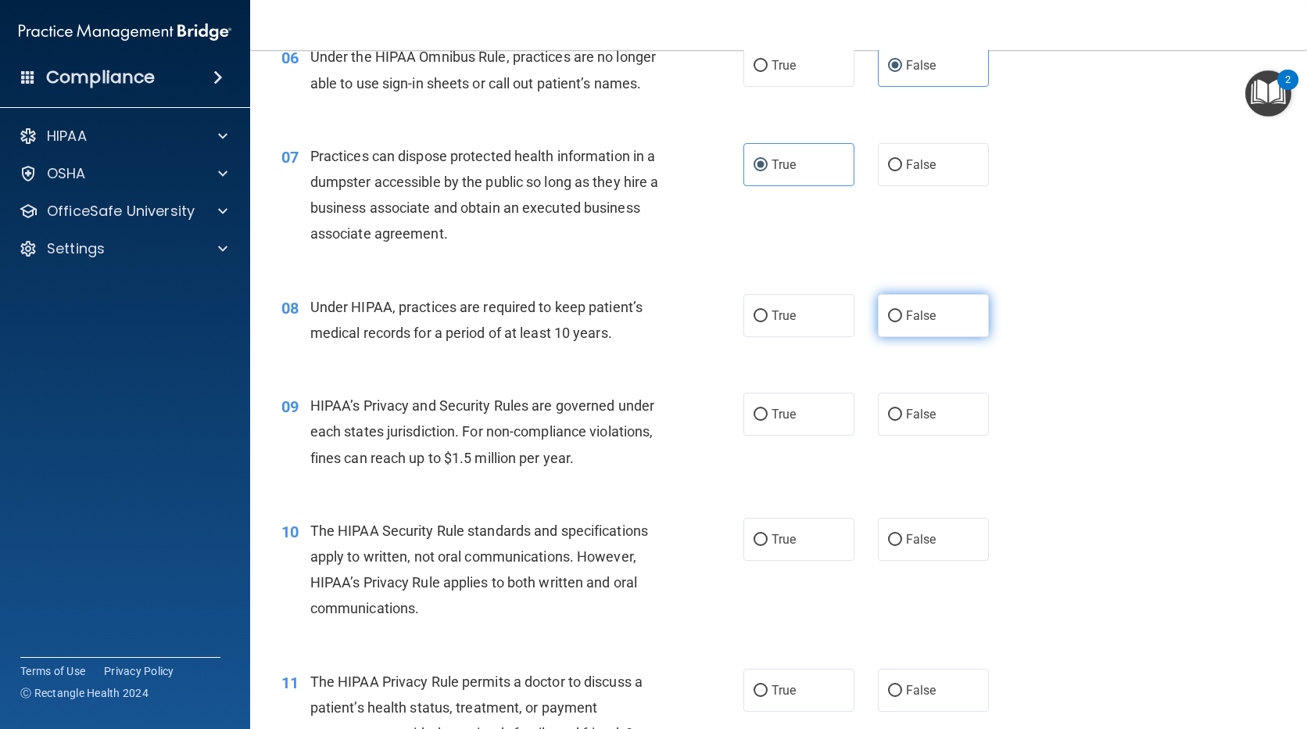
click at [942, 331] on label "False" at bounding box center [933, 315] width 111 height 43
click at [902, 322] on input "False" at bounding box center [895, 316] width 14 height 12
radio input "true"
click at [913, 421] on span "False" at bounding box center [921, 413] width 30 height 15
click at [902, 421] on input "False" at bounding box center [895, 415] width 14 height 12
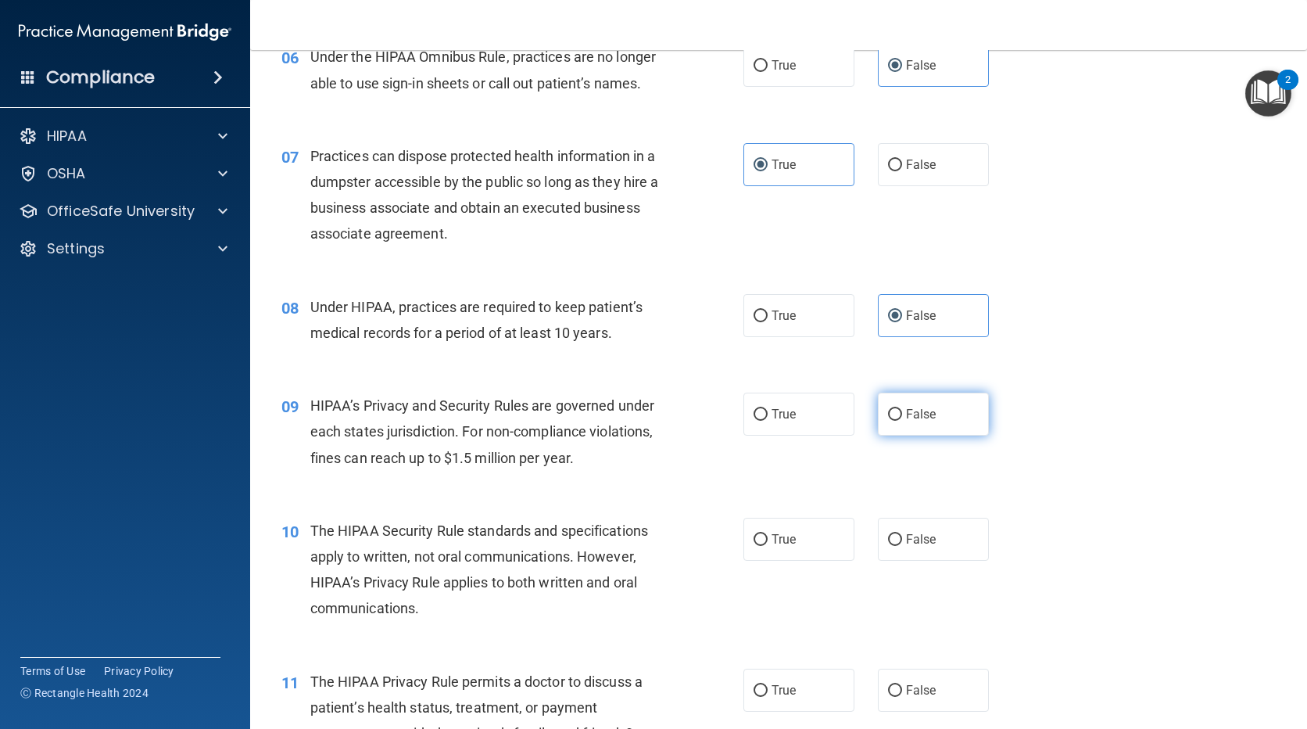
radio input "true"
click at [757, 543] on input "True" at bounding box center [761, 540] width 14 height 12
radio input "true"
click at [901, 551] on label "False" at bounding box center [933, 538] width 111 height 43
click at [901, 546] on input "False" at bounding box center [895, 540] width 14 height 12
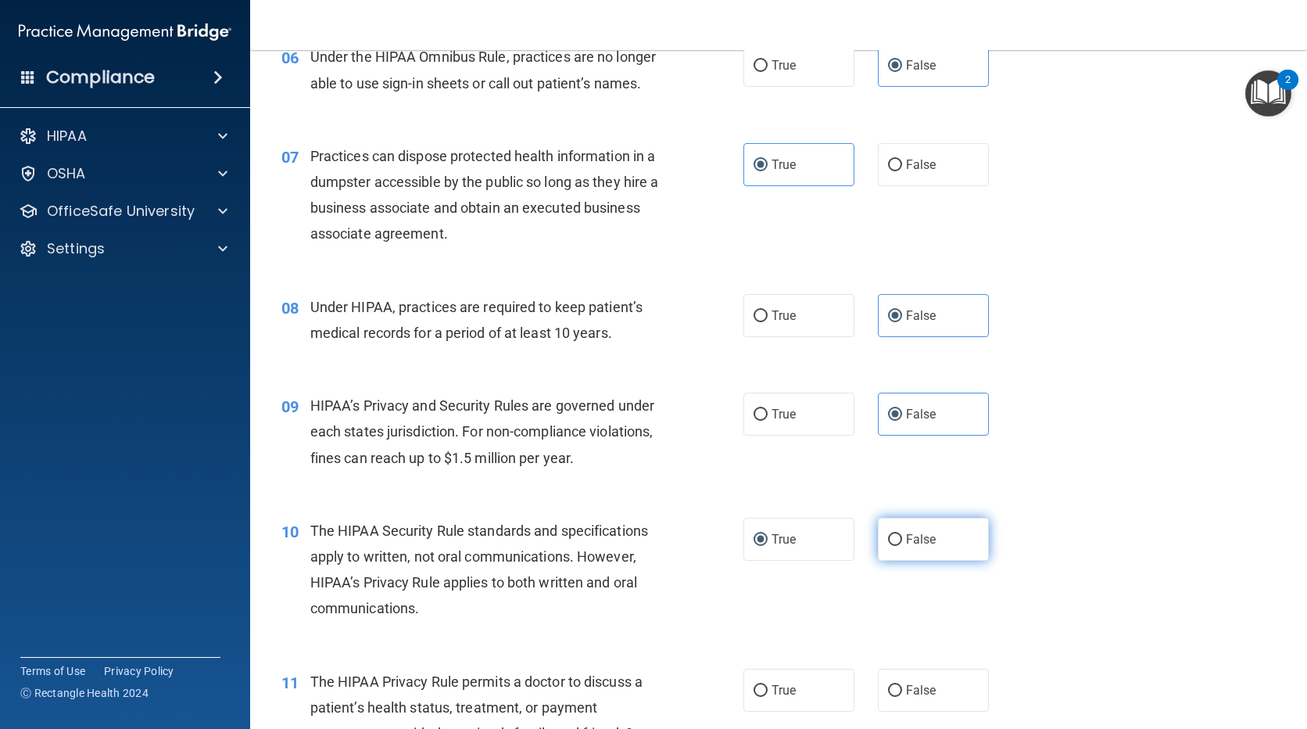
radio input "true"
click at [799, 524] on label "True" at bounding box center [798, 538] width 111 height 43
click at [768, 534] on input "True" at bounding box center [761, 540] width 14 height 12
radio input "true"
radio input "false"
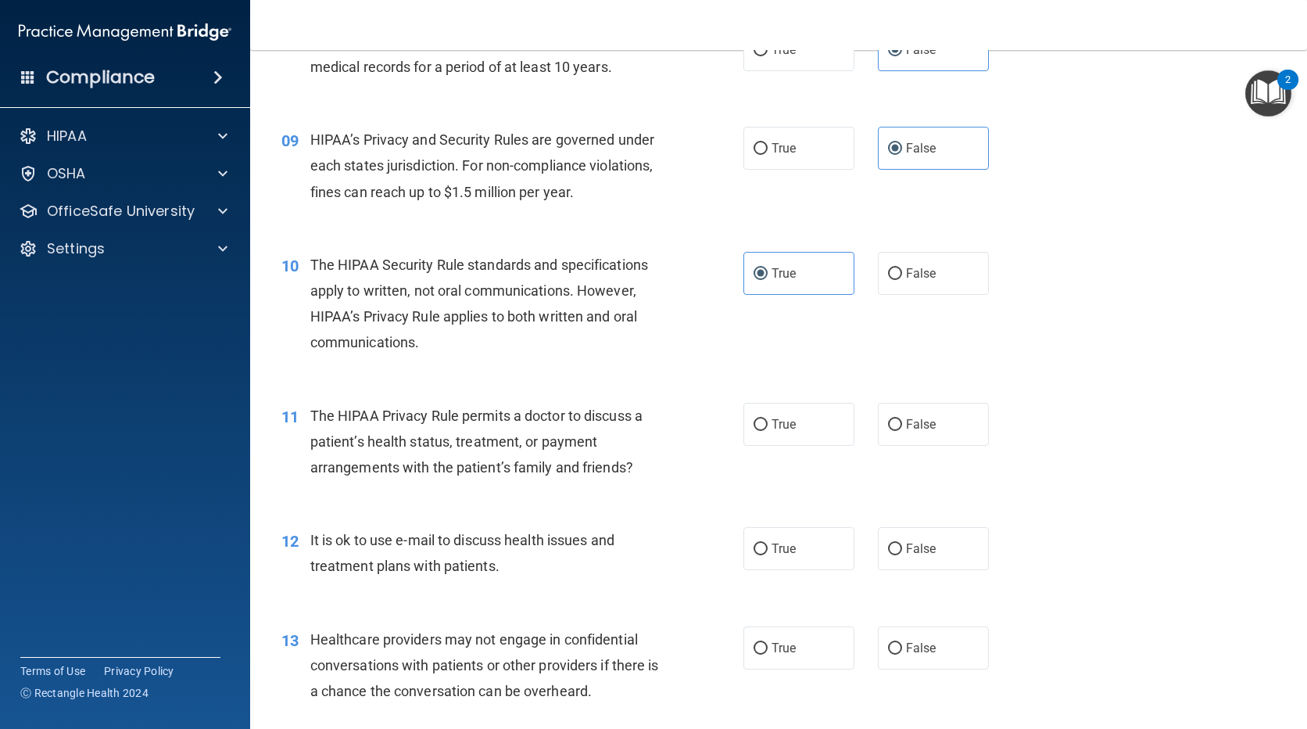
scroll to position [1094, 0]
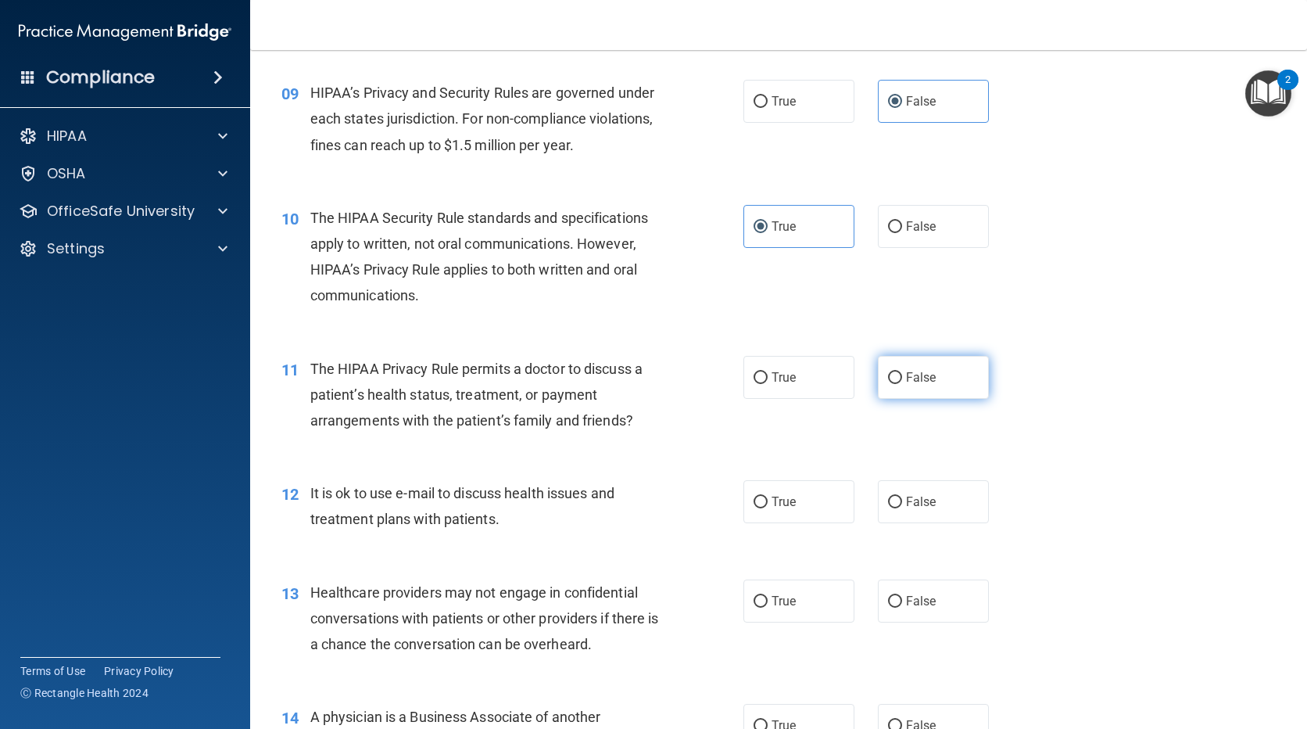
click at [911, 385] on label "False" at bounding box center [933, 377] width 111 height 43
click at [902, 384] on input "False" at bounding box center [895, 378] width 14 height 12
radio input "true"
click at [921, 503] on span "False" at bounding box center [921, 501] width 30 height 15
click at [902, 503] on input "False" at bounding box center [895, 502] width 14 height 12
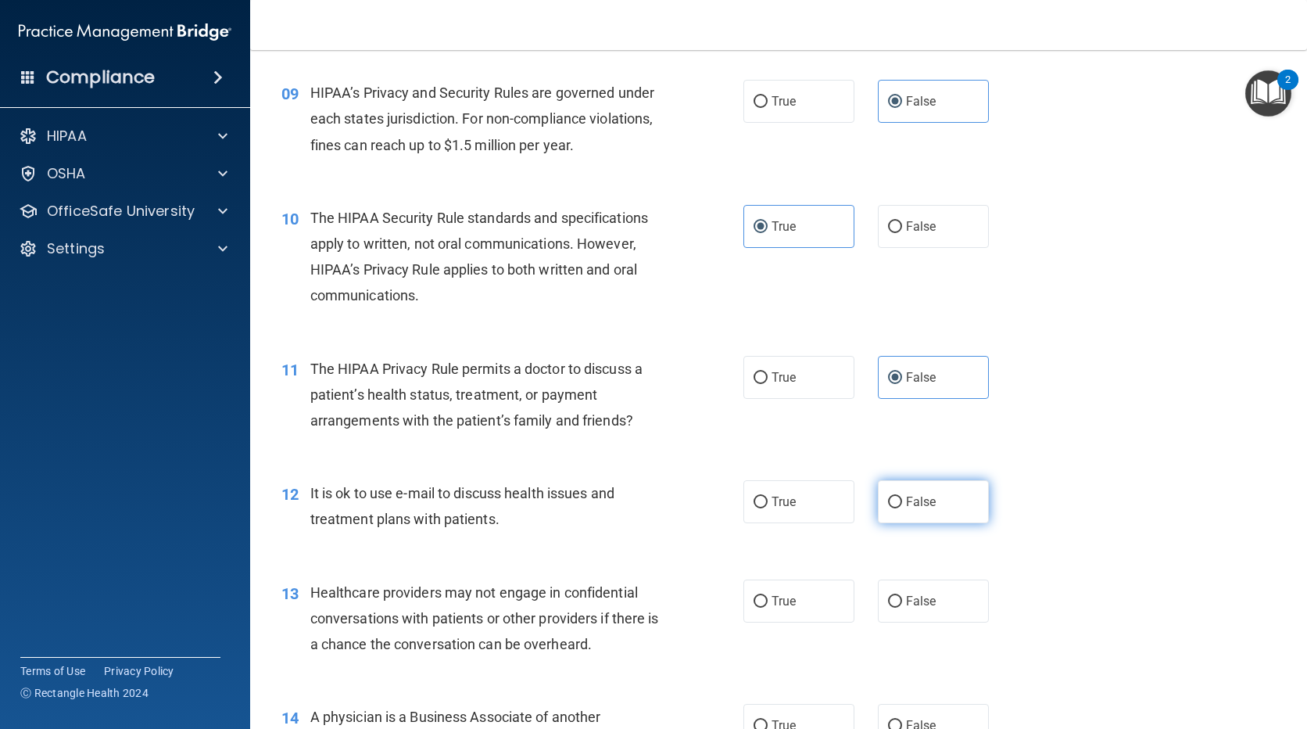
radio input "true"
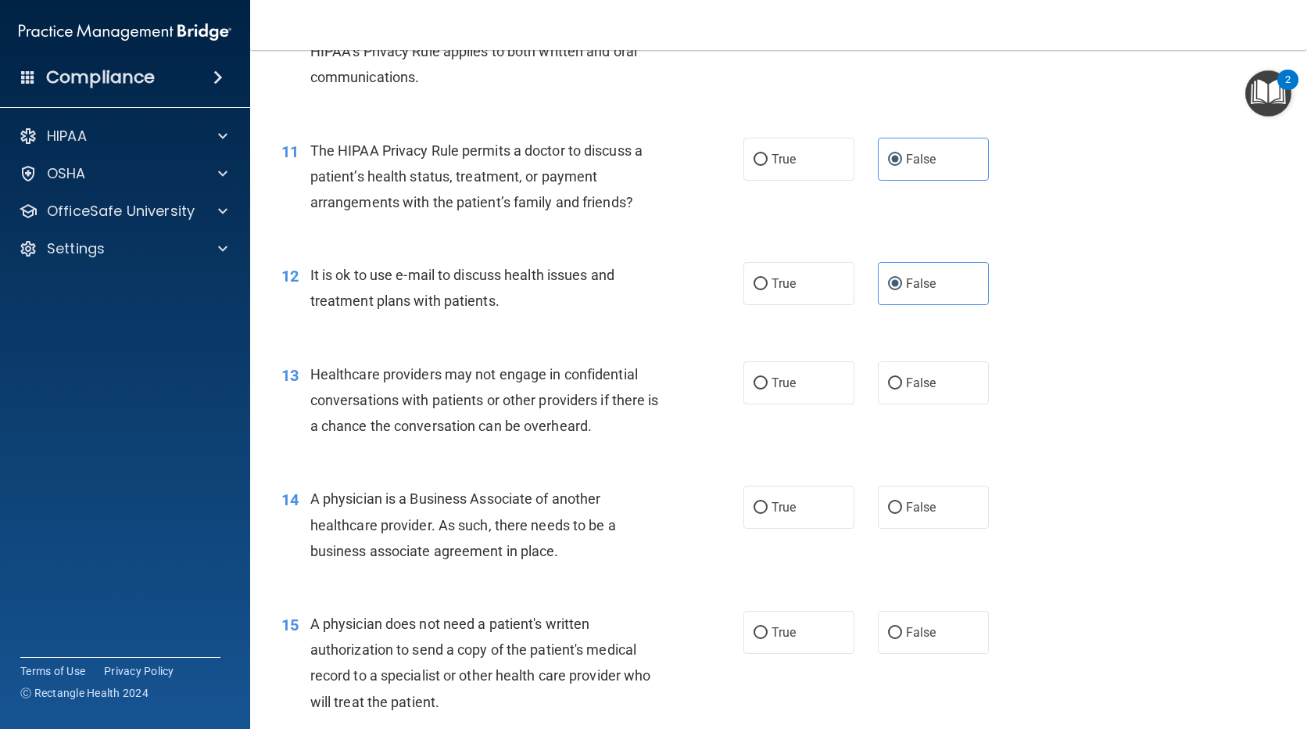
scroll to position [1329, 0]
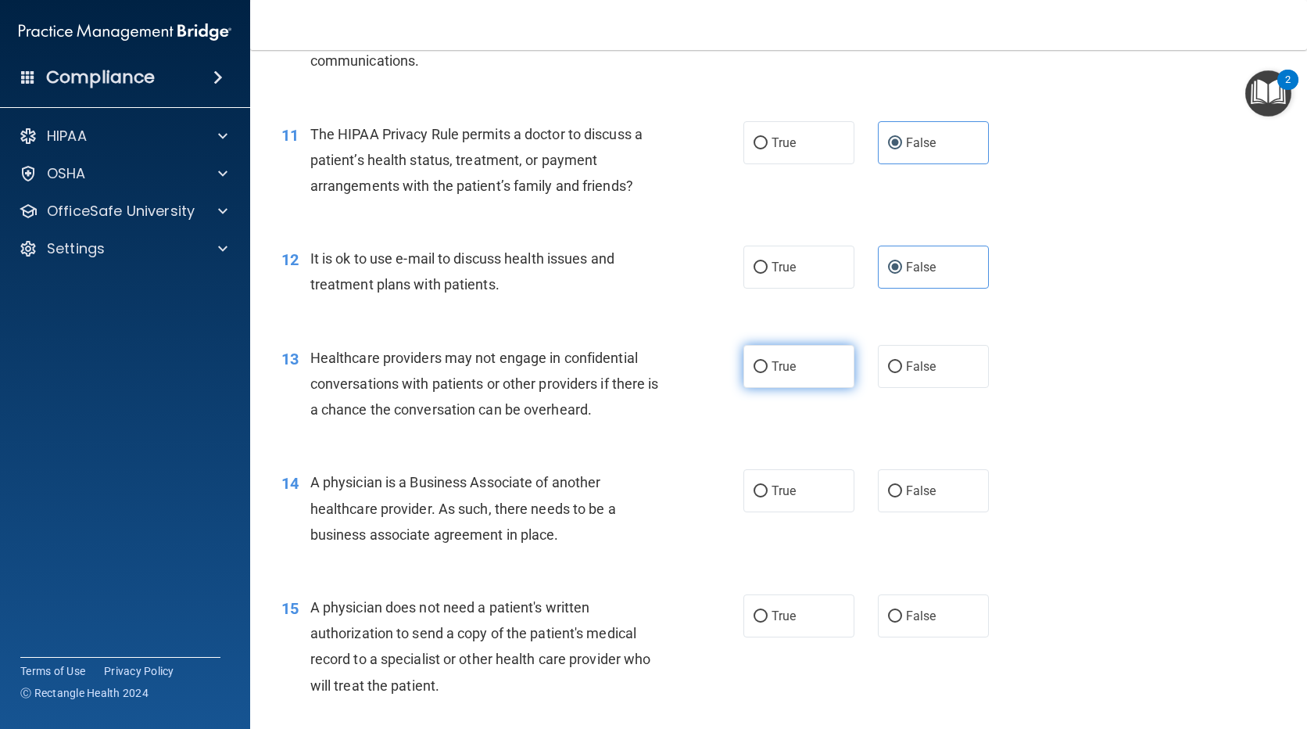
click at [793, 359] on label "True" at bounding box center [798, 366] width 111 height 43
click at [768, 361] on input "True" at bounding box center [761, 367] width 14 height 12
radio input "true"
click at [939, 500] on label "False" at bounding box center [933, 490] width 111 height 43
click at [902, 497] on input "False" at bounding box center [895, 491] width 14 height 12
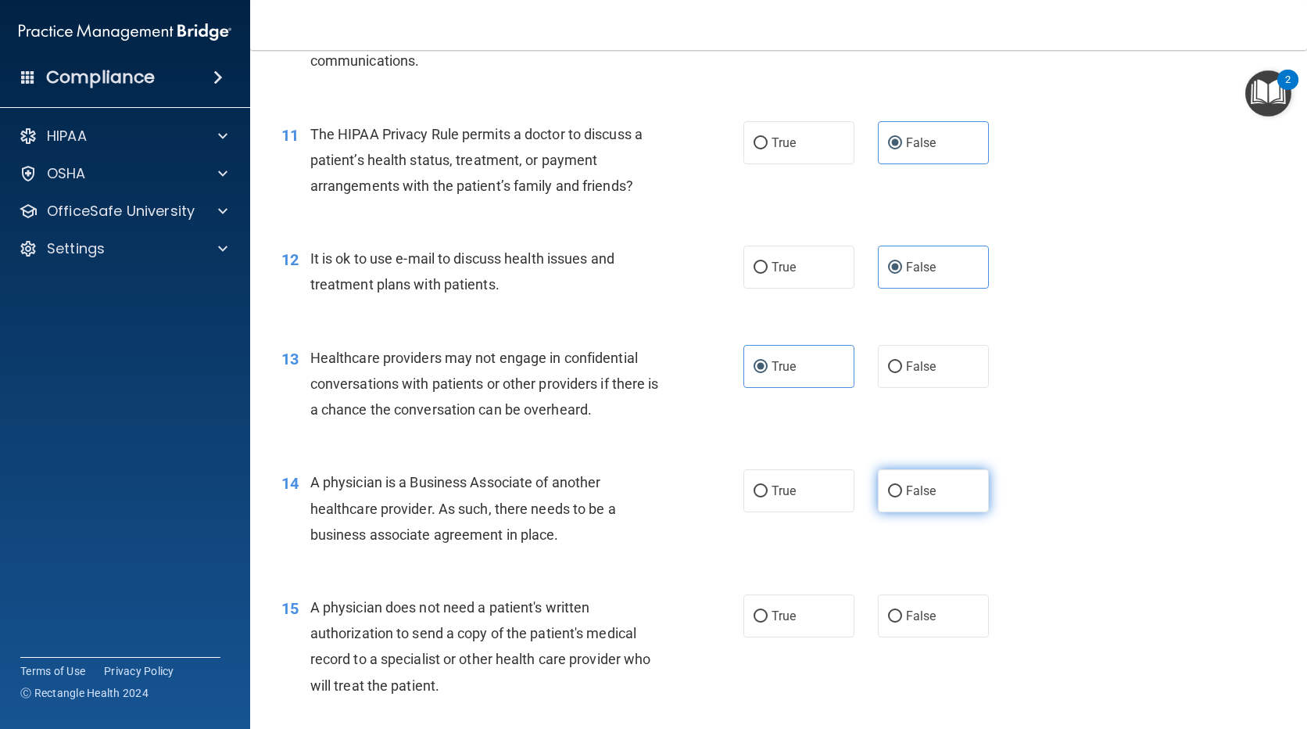
radio input "true"
click at [888, 630] on label "False" at bounding box center [933, 615] width 111 height 43
click at [888, 622] on input "False" at bounding box center [895, 617] width 14 height 12
radio input "true"
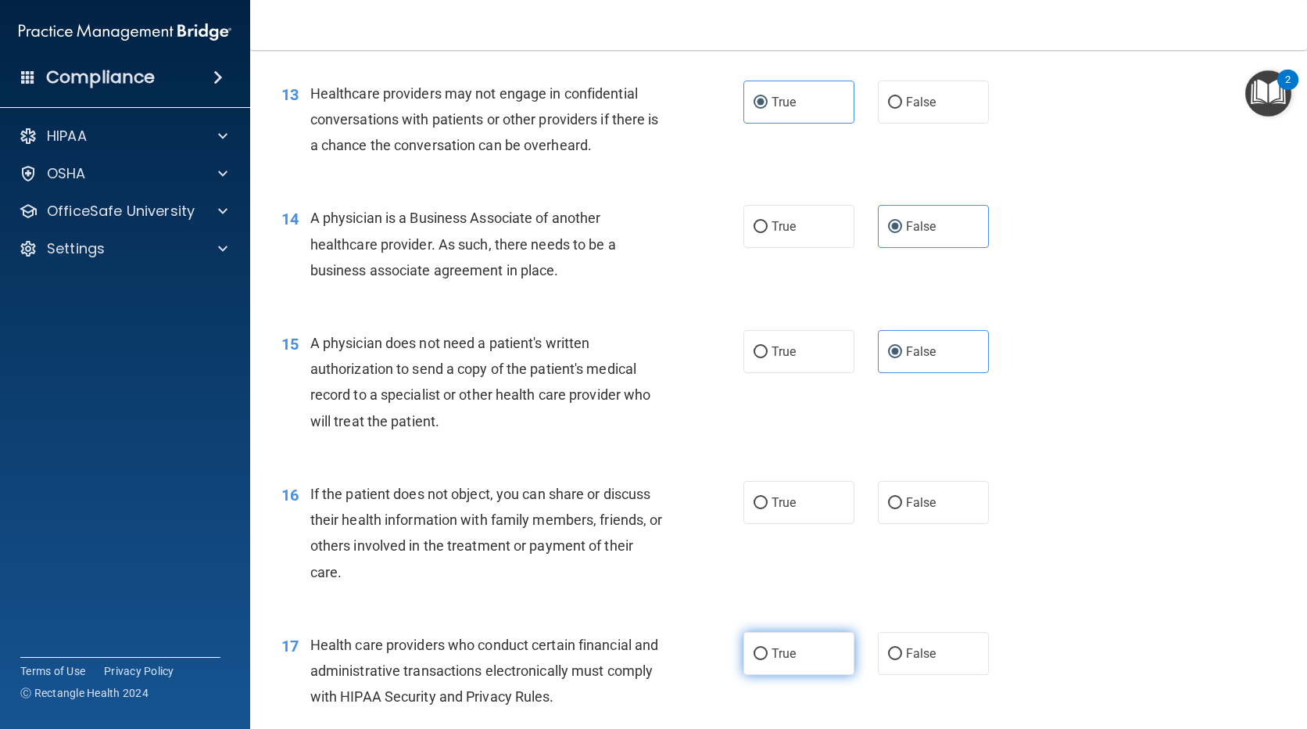
scroll to position [1642, 0]
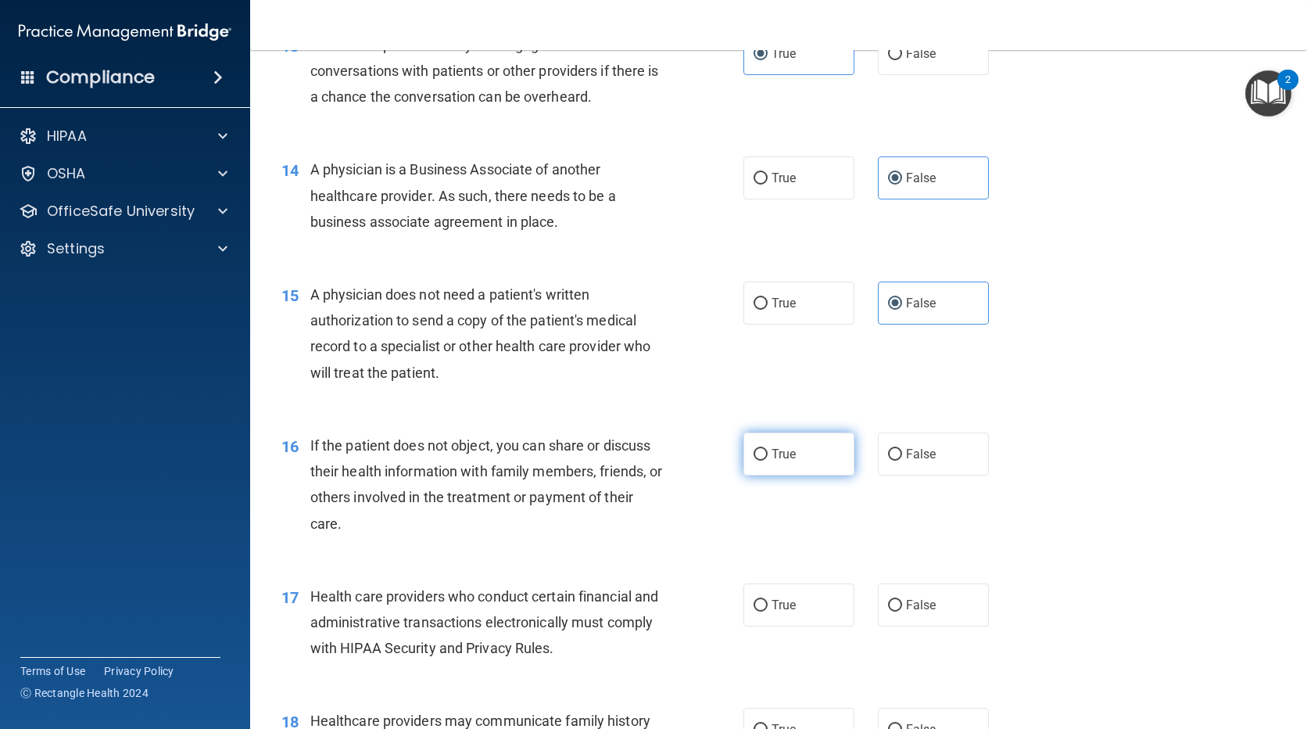
click at [802, 464] on label "True" at bounding box center [798, 453] width 111 height 43
click at [768, 460] on input "True" at bounding box center [761, 455] width 14 height 12
radio input "true"
click at [925, 614] on label "False" at bounding box center [933, 604] width 111 height 43
click at [902, 611] on input "False" at bounding box center [895, 606] width 14 height 12
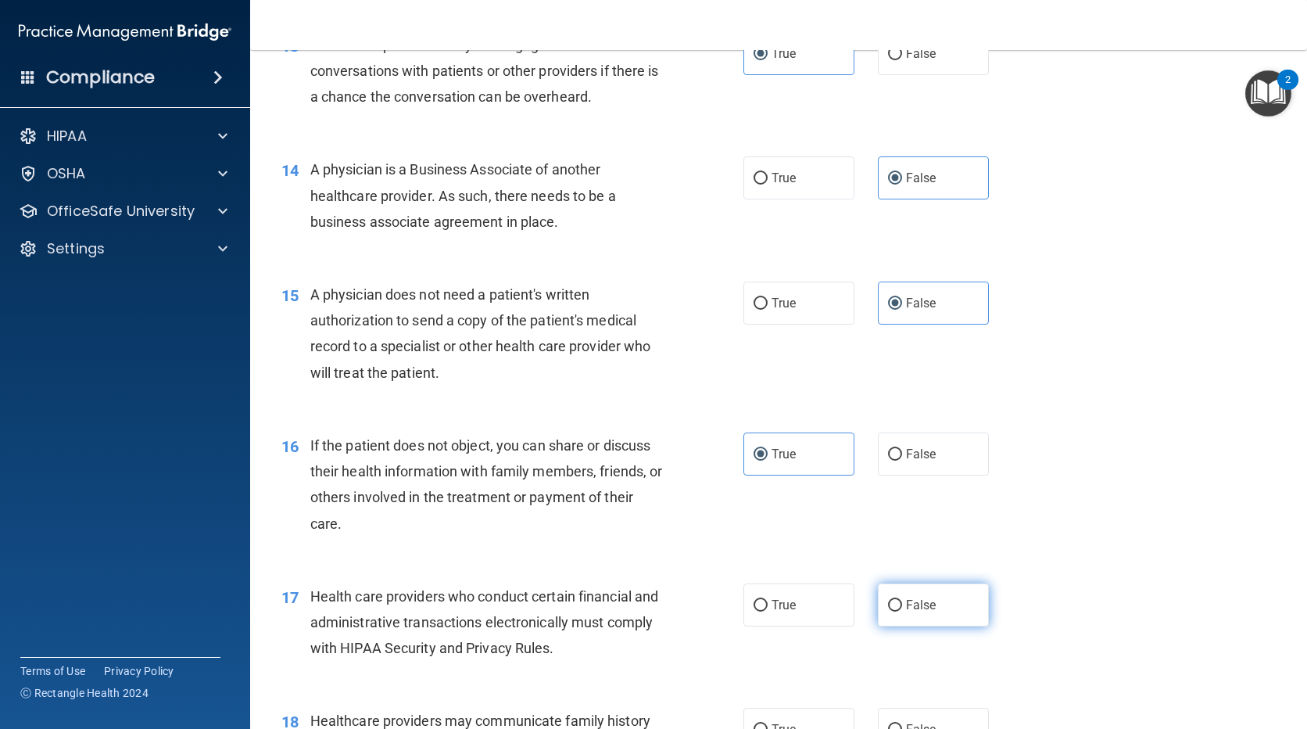
radio input "true"
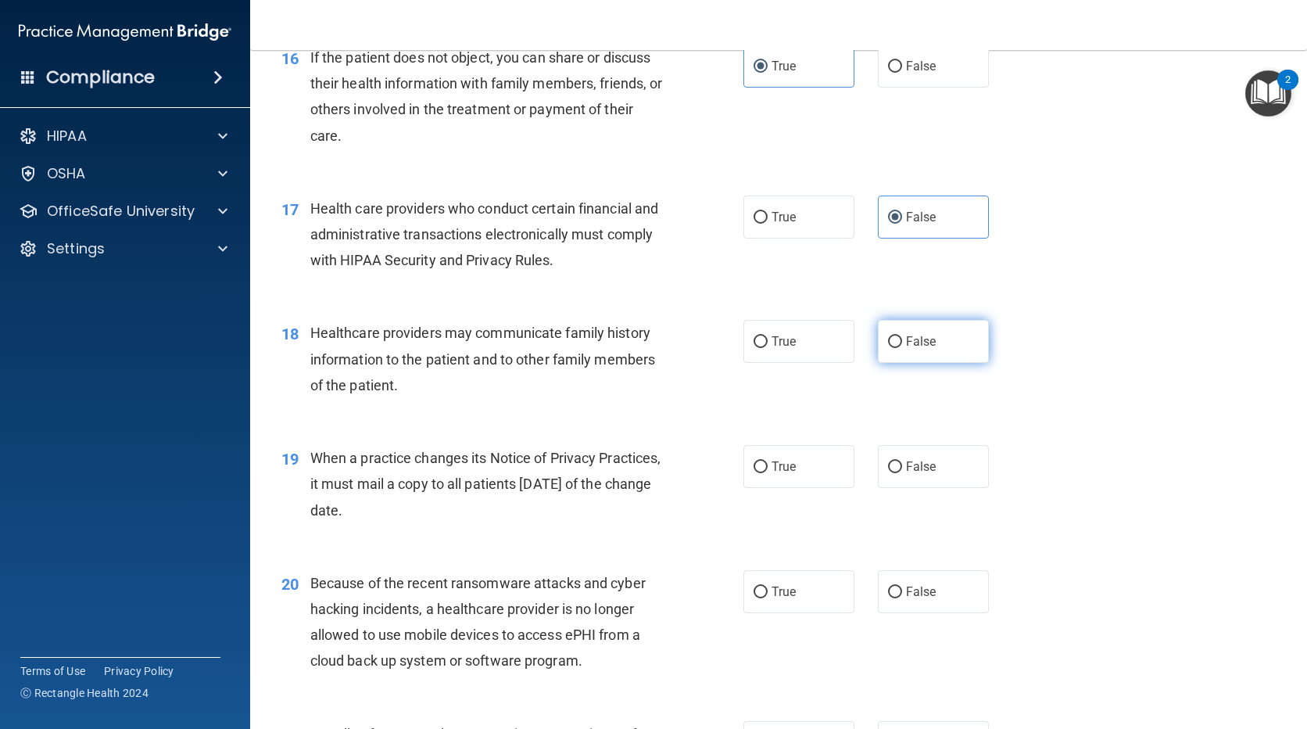
scroll to position [2032, 0]
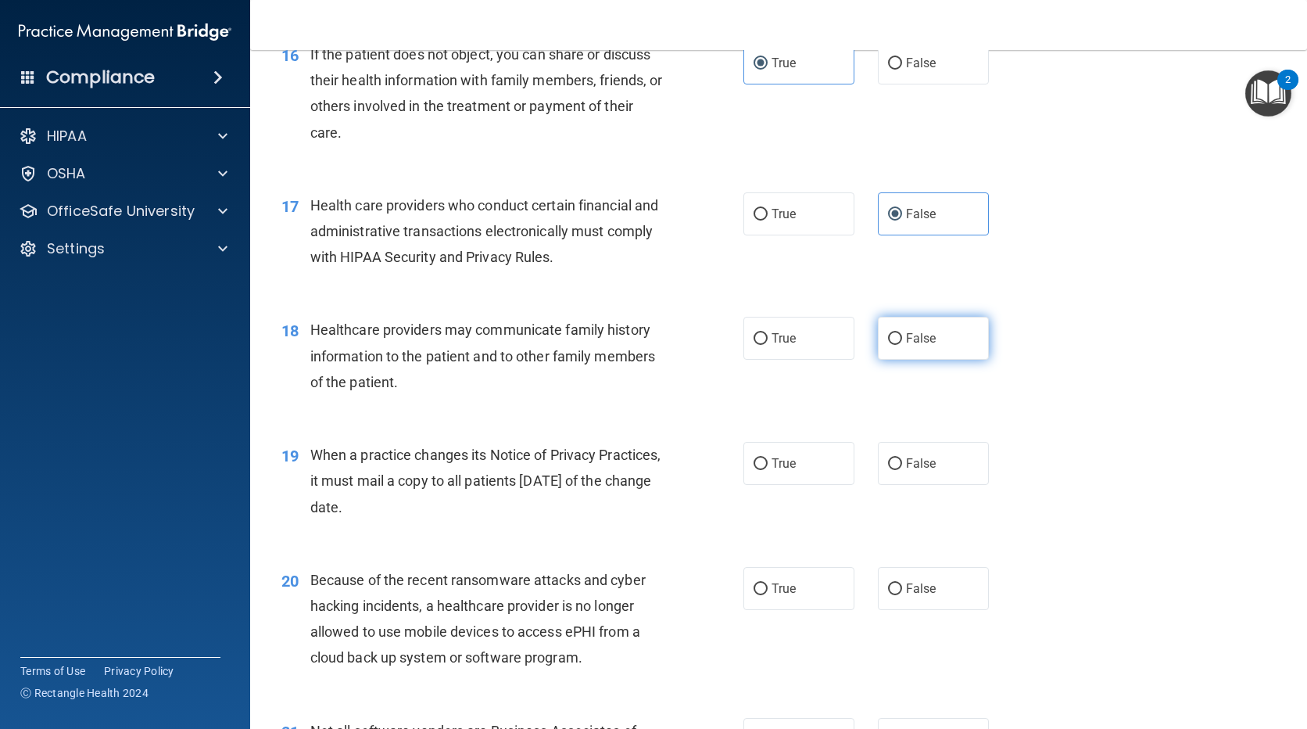
click at [906, 331] on span "False" at bounding box center [921, 338] width 30 height 15
click at [902, 333] on input "False" at bounding box center [895, 339] width 14 height 12
radio input "true"
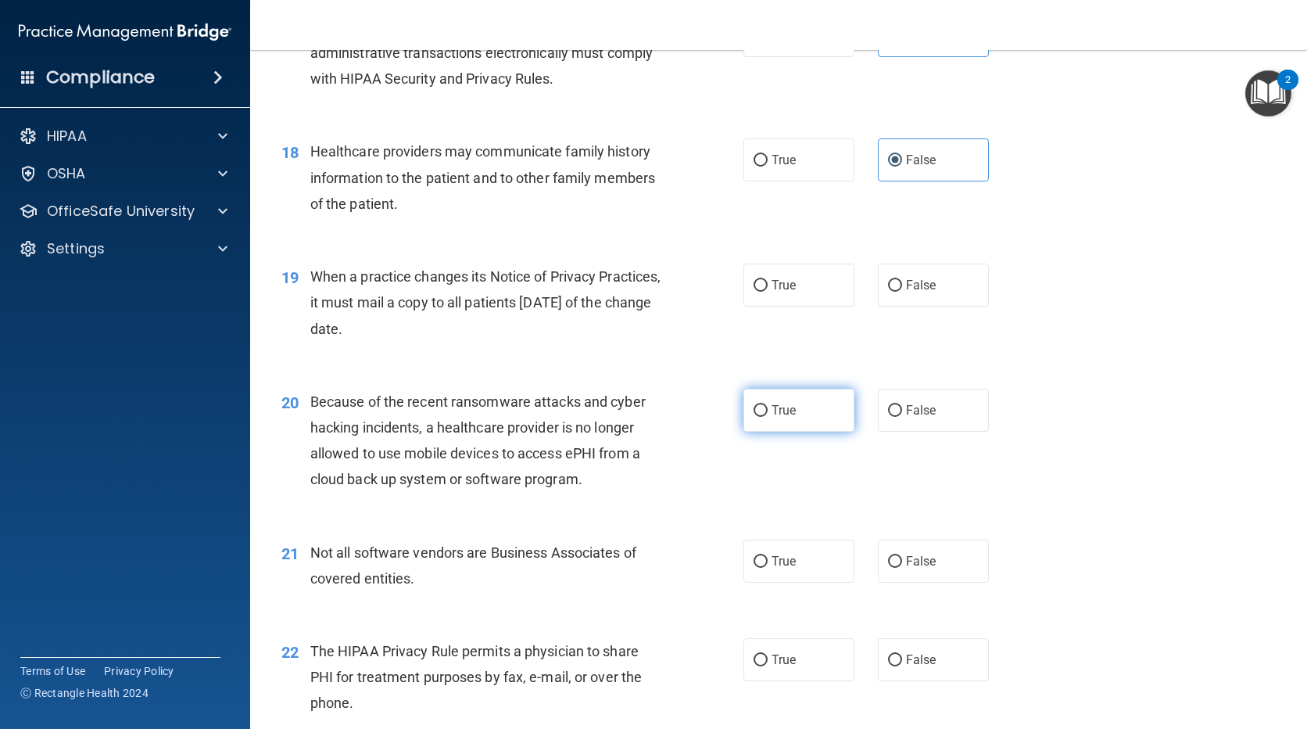
scroll to position [2267, 0]
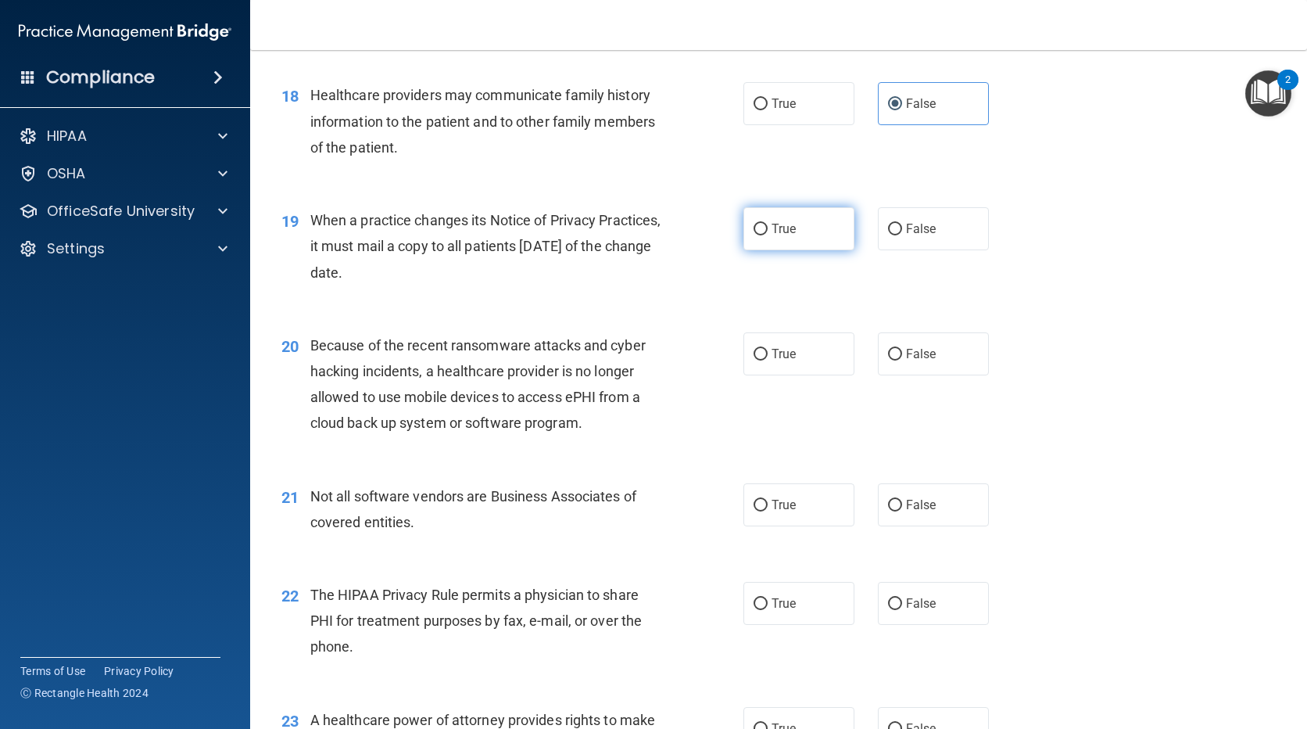
click at [765, 244] on label "True" at bounding box center [798, 228] width 111 height 43
click at [765, 235] on input "True" at bounding box center [761, 230] width 14 height 12
radio input "true"
drag, startPoint x: 933, startPoint y: 521, endPoint x: 880, endPoint y: 566, distance: 69.9
click at [933, 520] on label "False" at bounding box center [933, 504] width 111 height 43
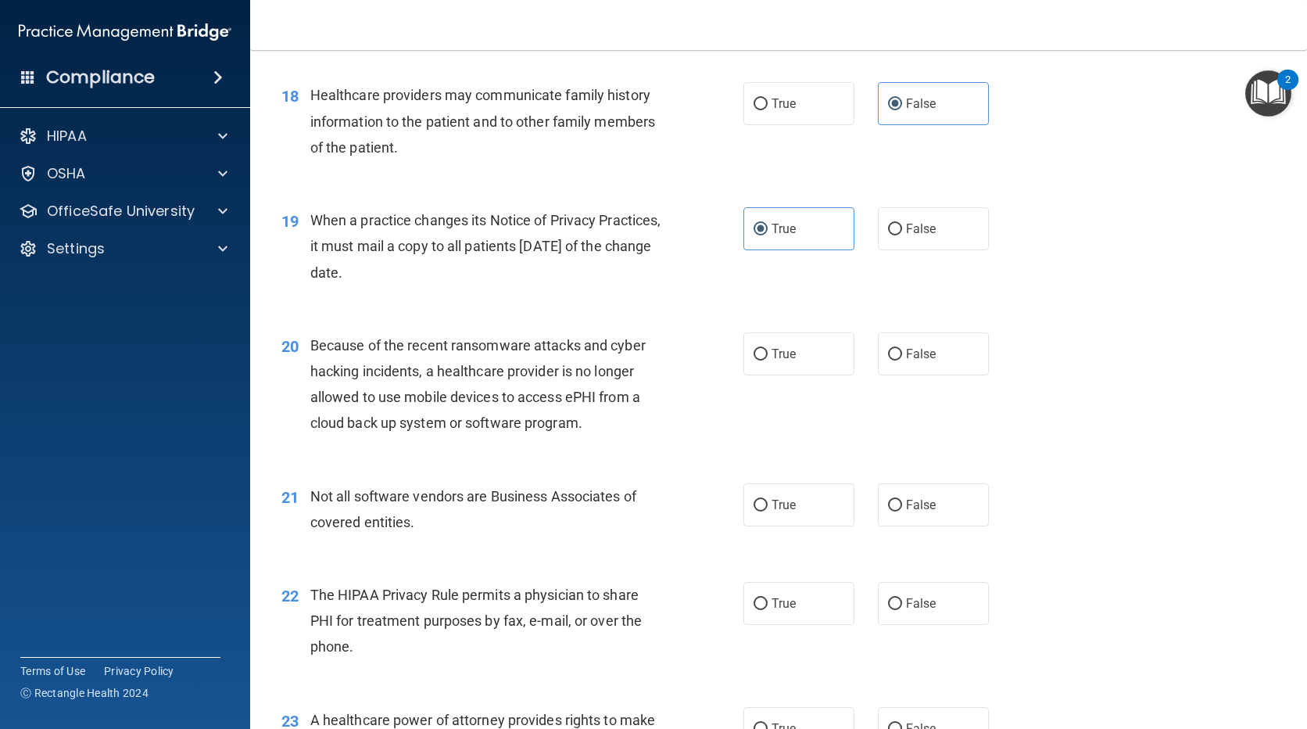
click at [902, 511] on input "False" at bounding box center [895, 506] width 14 height 12
radio input "true"
click at [836, 594] on label "True" at bounding box center [798, 603] width 111 height 43
click at [768, 598] on input "True" at bounding box center [761, 604] width 14 height 12
radio input "true"
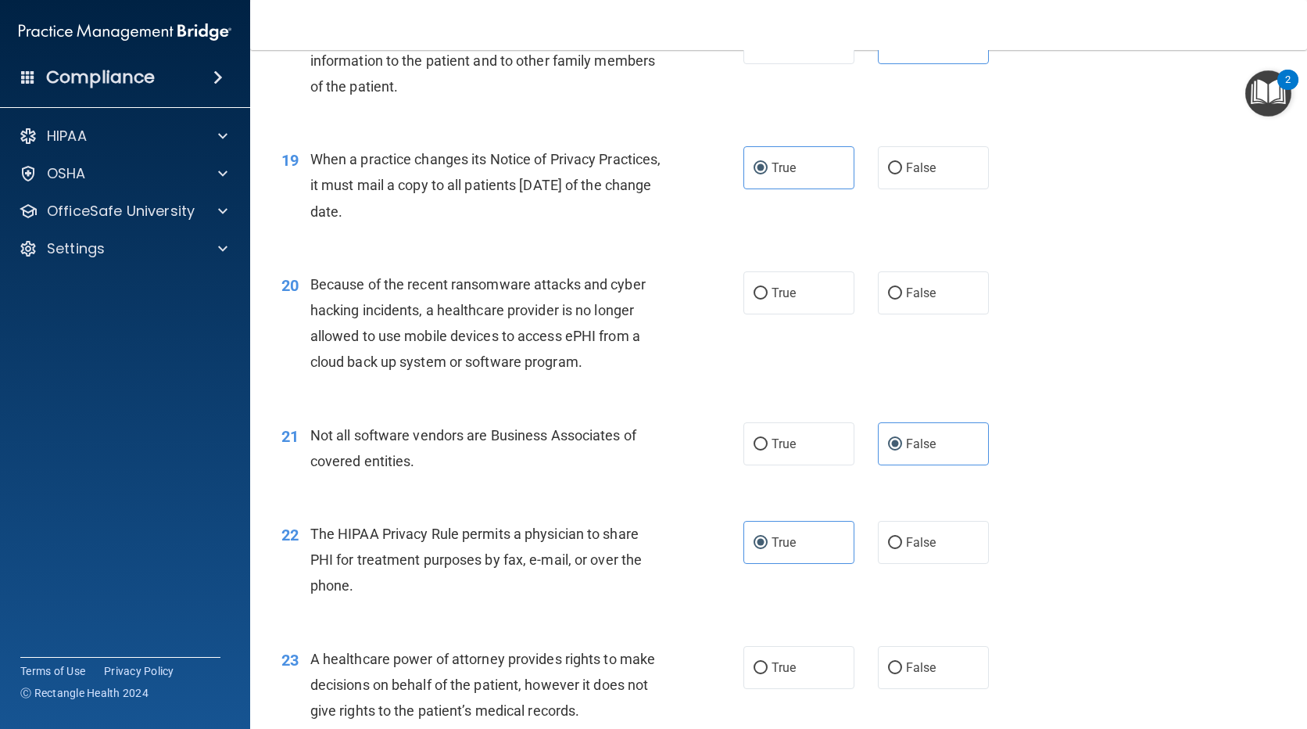
scroll to position [2658, 0]
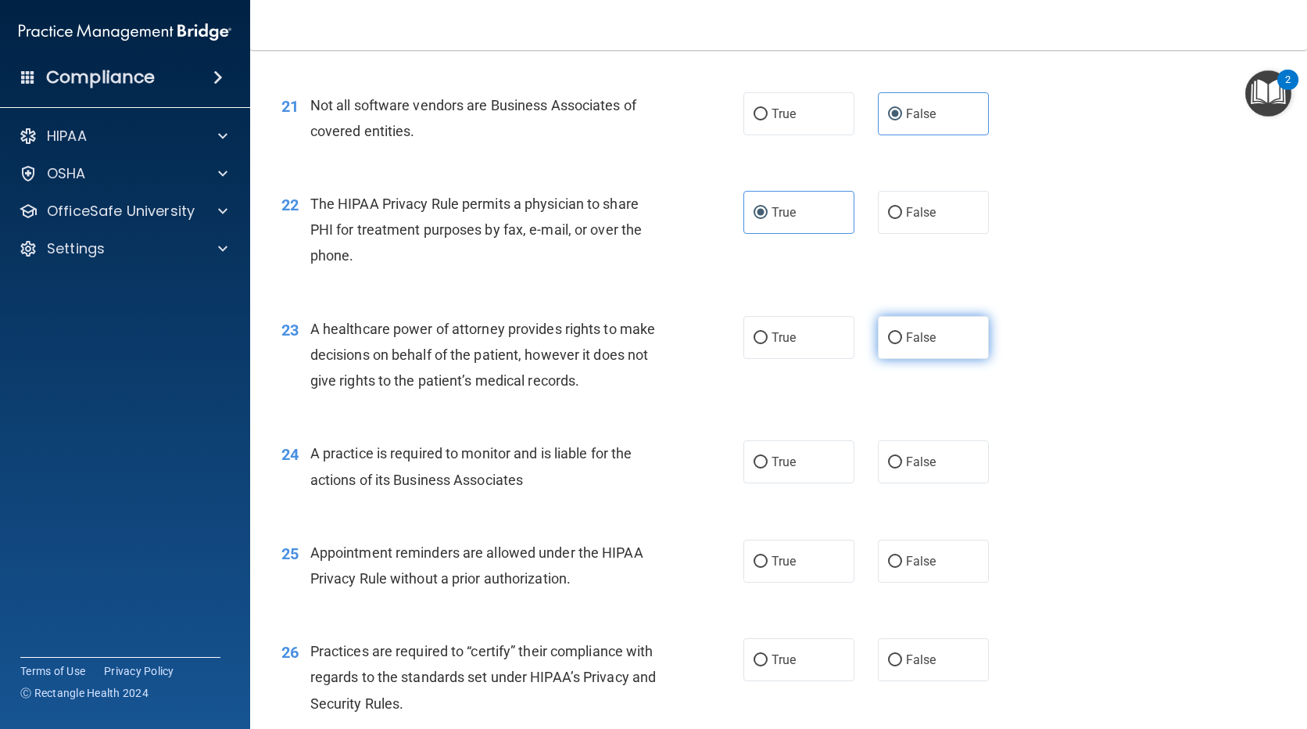
click at [925, 343] on span "False" at bounding box center [921, 337] width 30 height 15
click at [902, 343] on input "False" at bounding box center [895, 338] width 14 height 12
radio input "true"
click at [915, 449] on label "False" at bounding box center [933, 461] width 111 height 43
click at [902, 457] on input "False" at bounding box center [895, 463] width 14 height 12
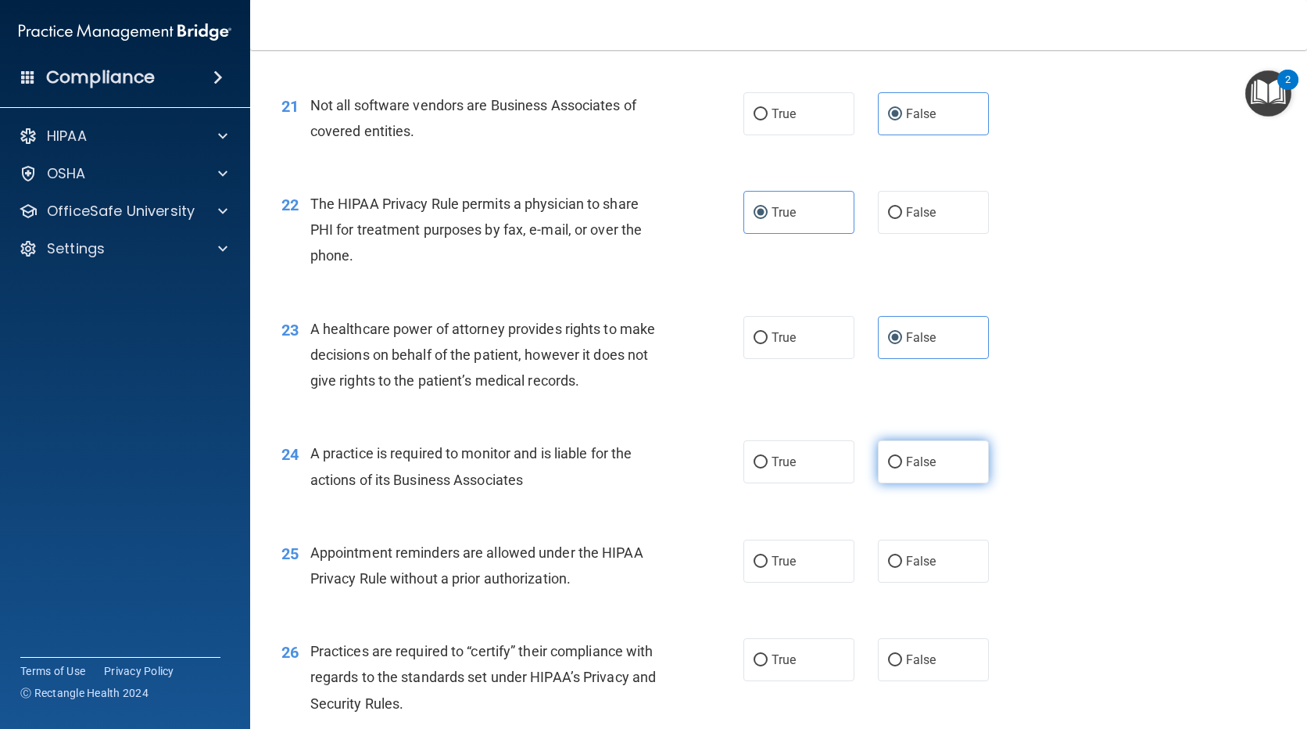
radio input "true"
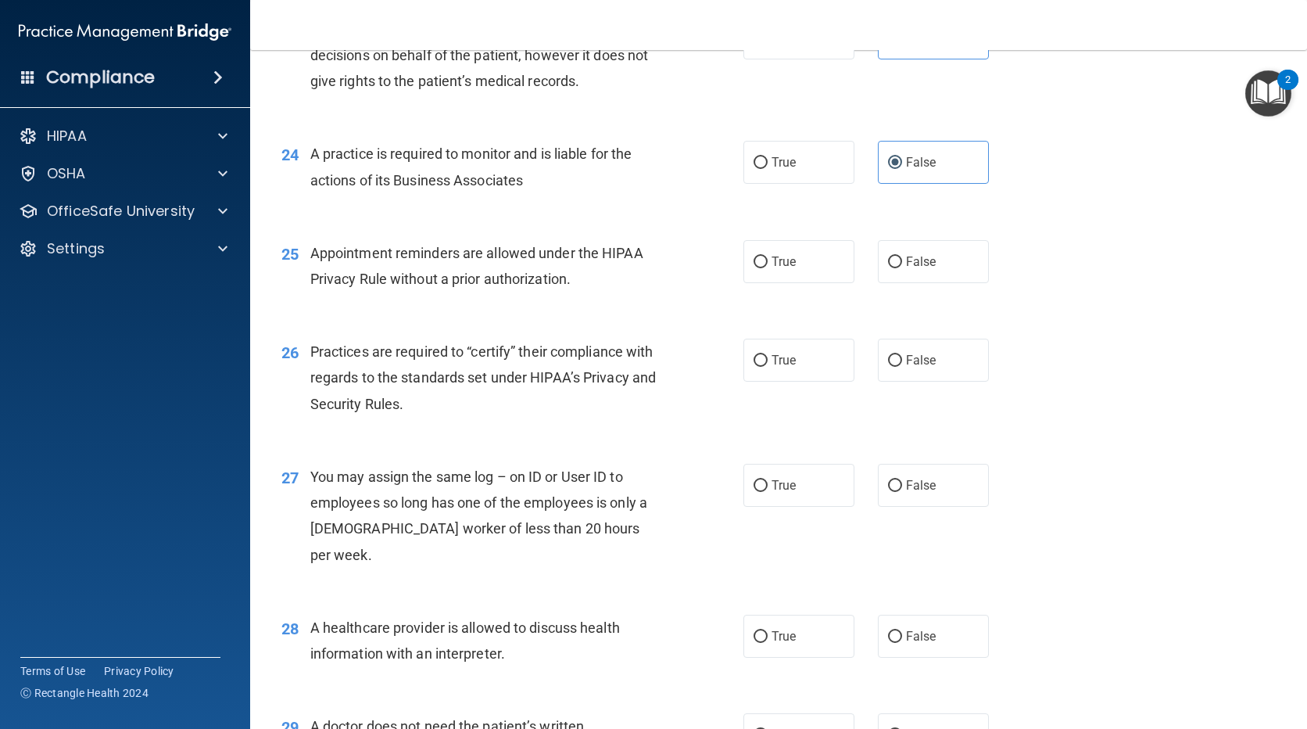
scroll to position [2971, 0]
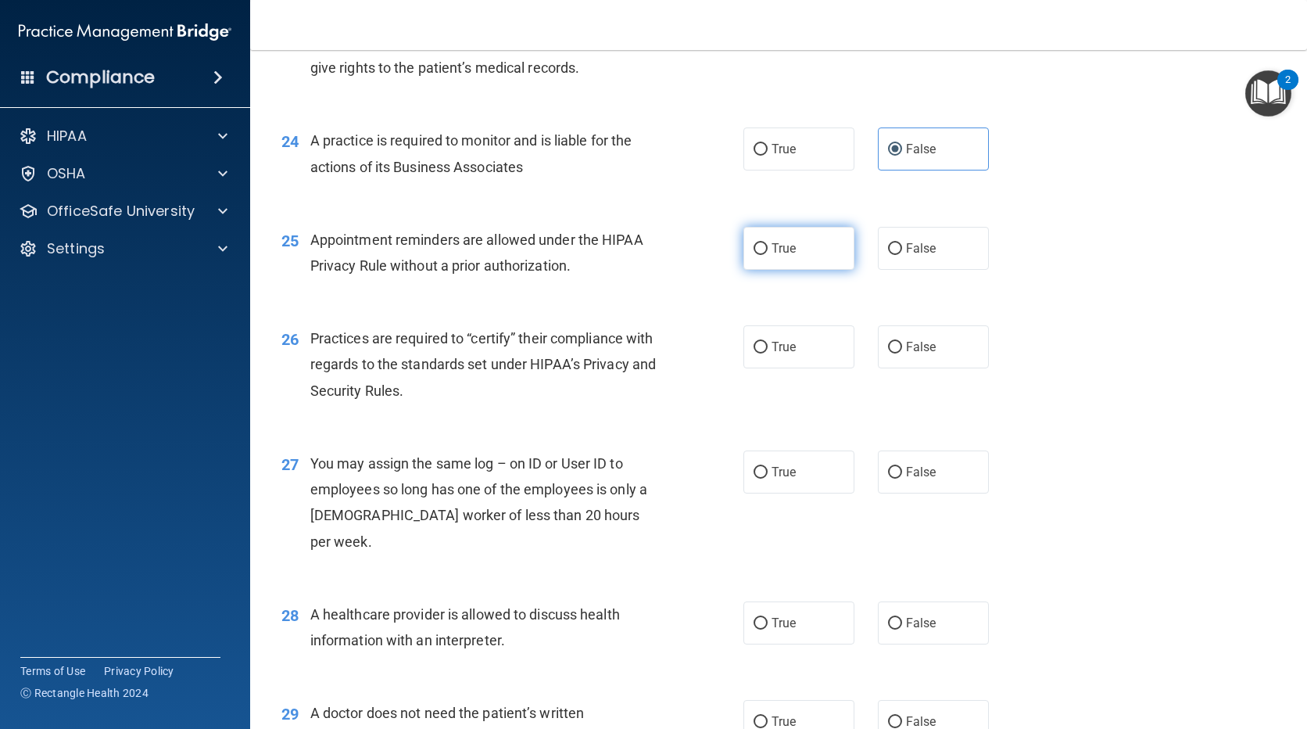
click at [775, 256] on label "True" at bounding box center [798, 248] width 111 height 43
click at [768, 255] on input "True" at bounding box center [761, 249] width 14 height 12
radio input "true"
click at [780, 337] on label "True" at bounding box center [798, 346] width 111 height 43
click at [768, 342] on input "True" at bounding box center [761, 348] width 14 height 12
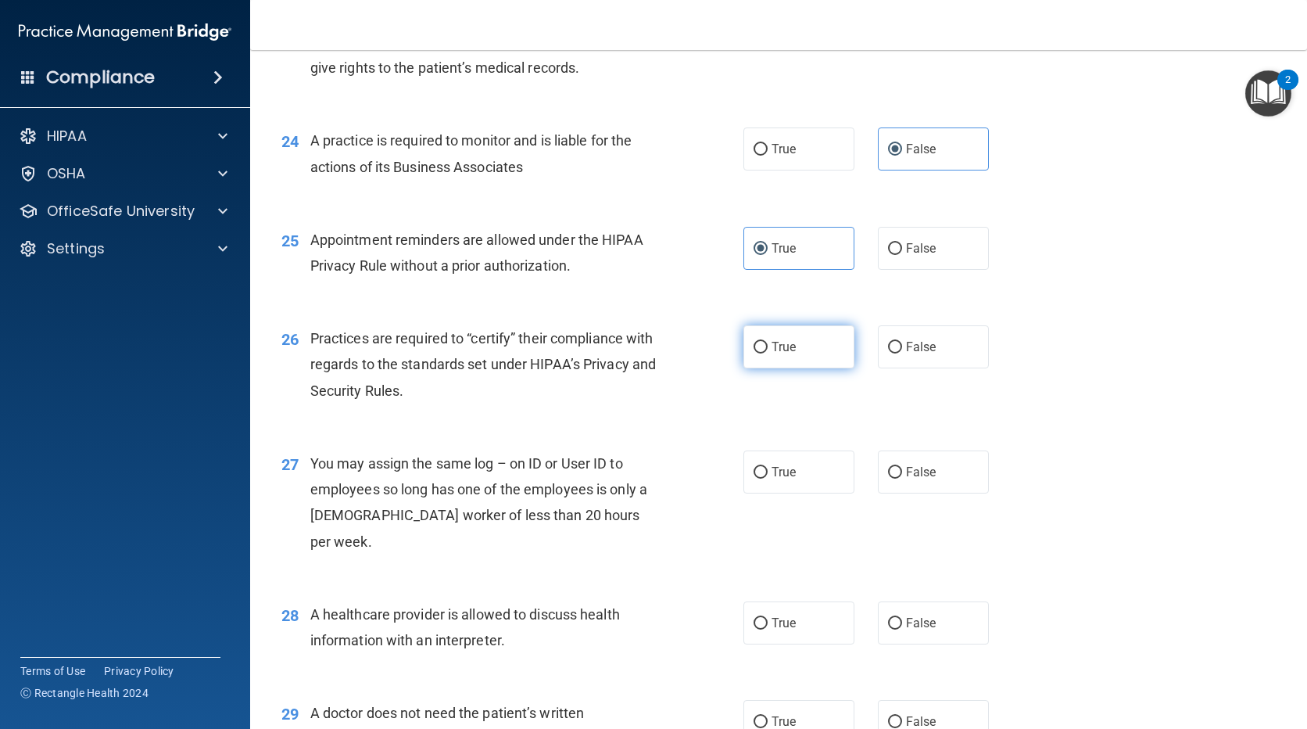
radio input "true"
click at [772, 474] on span "True" at bounding box center [784, 471] width 24 height 15
click at [768, 474] on input "True" at bounding box center [761, 473] width 14 height 12
radio input "true"
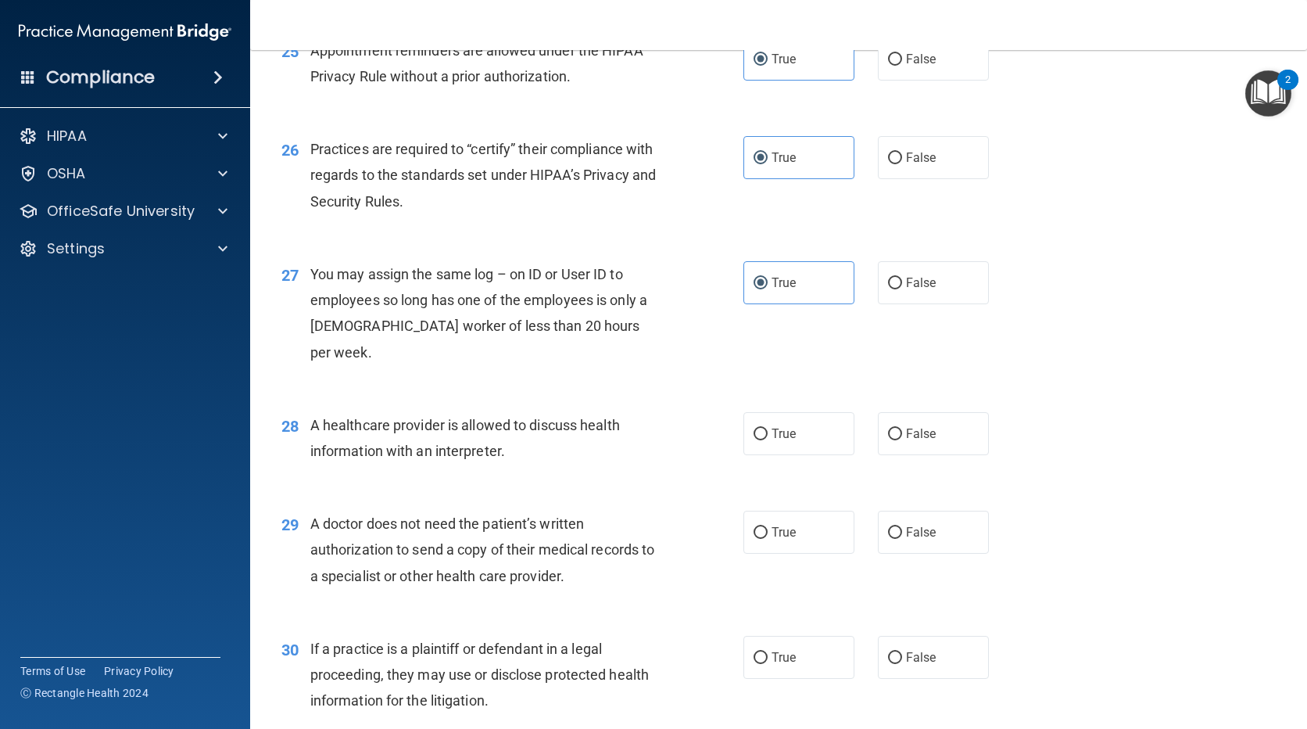
scroll to position [3248, 0]
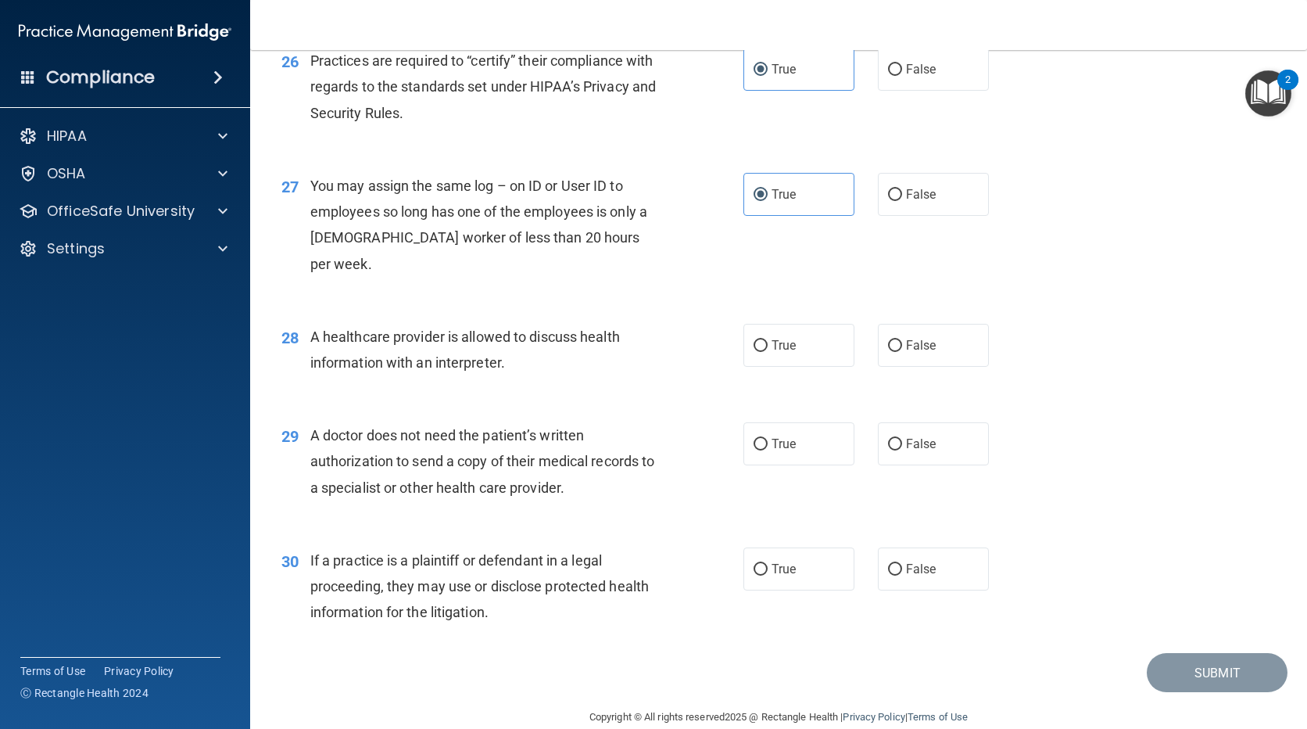
drag, startPoint x: 891, startPoint y: 282, endPoint x: 900, endPoint y: 336, distance: 54.6
click at [906, 338] on span "False" at bounding box center [921, 345] width 30 height 15
click at [900, 340] on input "False" at bounding box center [895, 346] width 14 height 12
radio input "true"
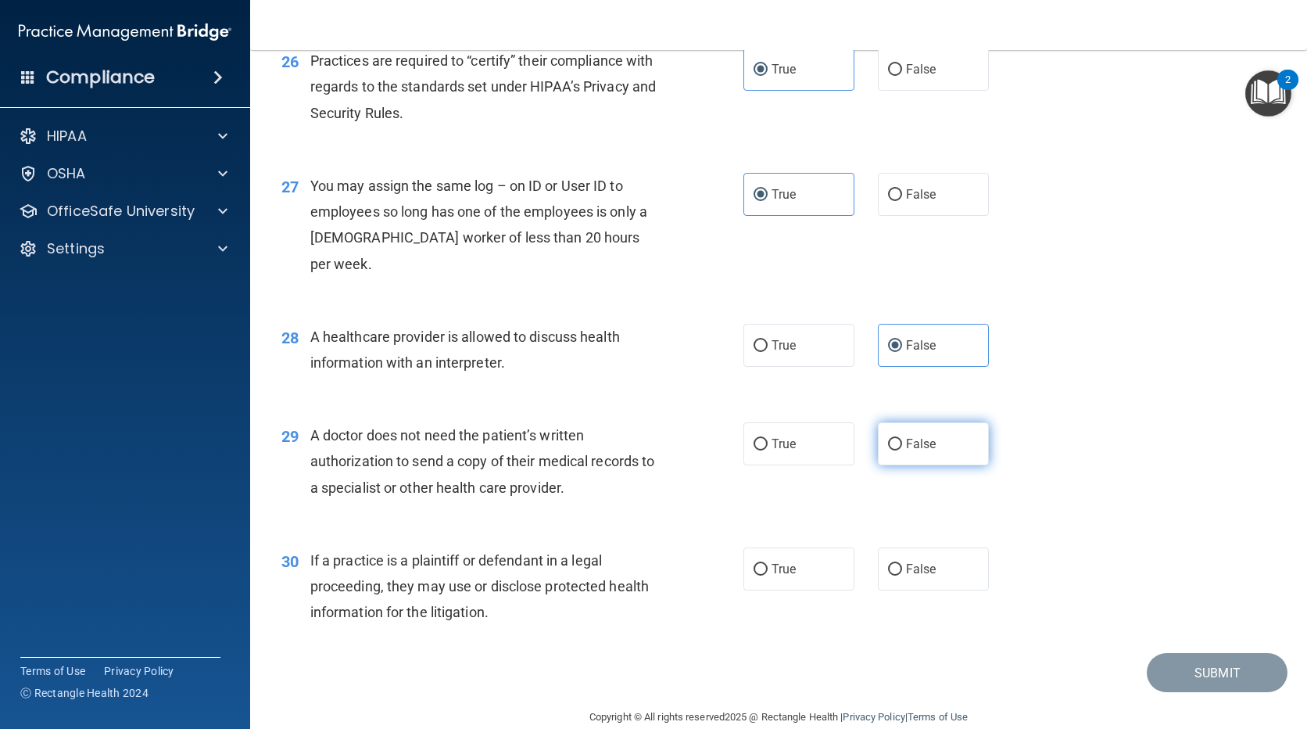
click at [894, 439] on input "False" at bounding box center [895, 445] width 14 height 12
radio input "true"
click at [812, 547] on label "True" at bounding box center [798, 568] width 111 height 43
click at [768, 564] on input "True" at bounding box center [761, 570] width 14 height 12
radio input "true"
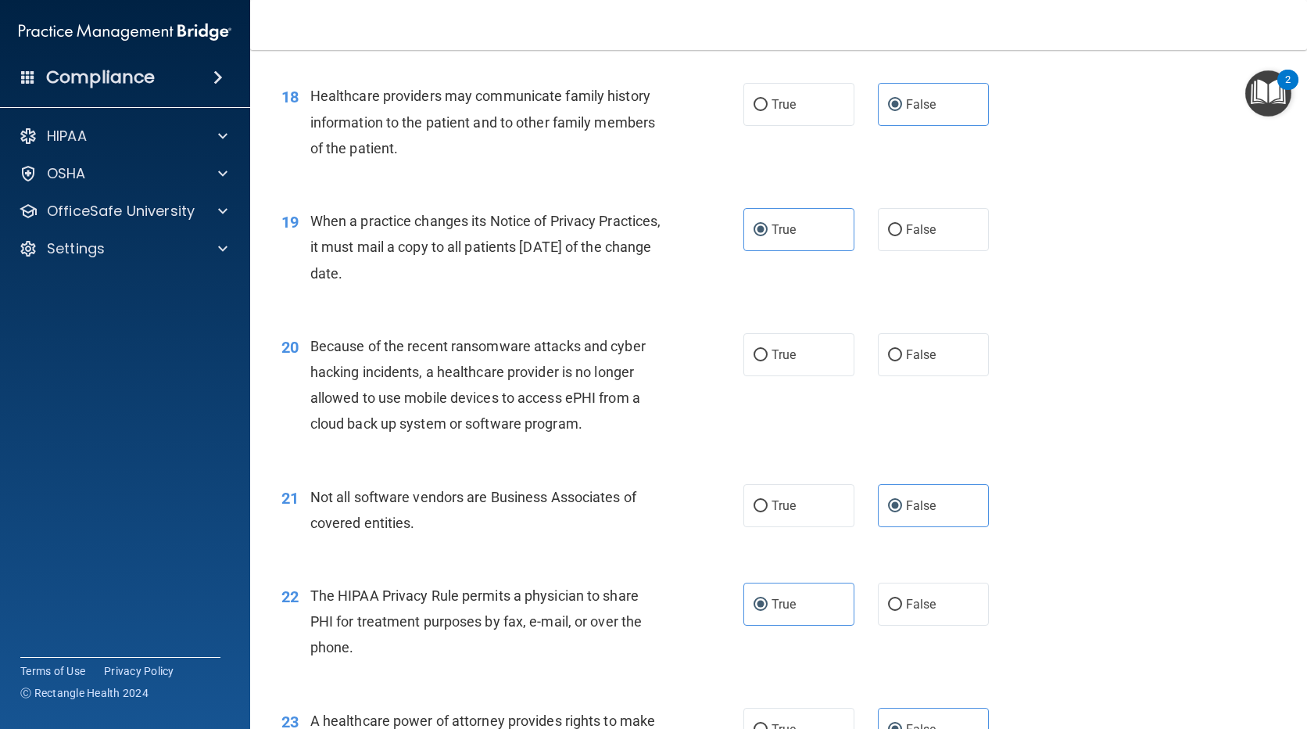
scroll to position [2267, 0]
click at [942, 350] on label "False" at bounding box center [933, 353] width 111 height 43
click at [902, 350] on input "False" at bounding box center [895, 355] width 14 height 12
radio input "true"
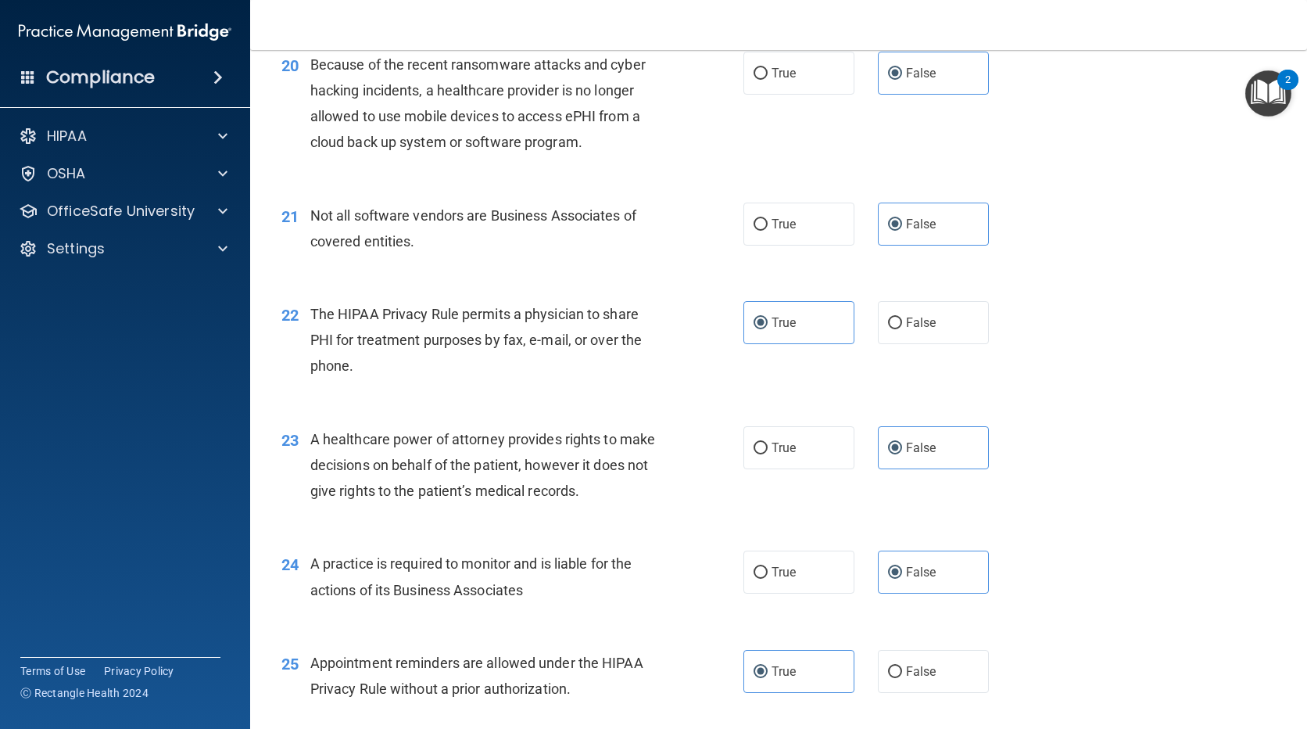
scroll to position [2580, 0]
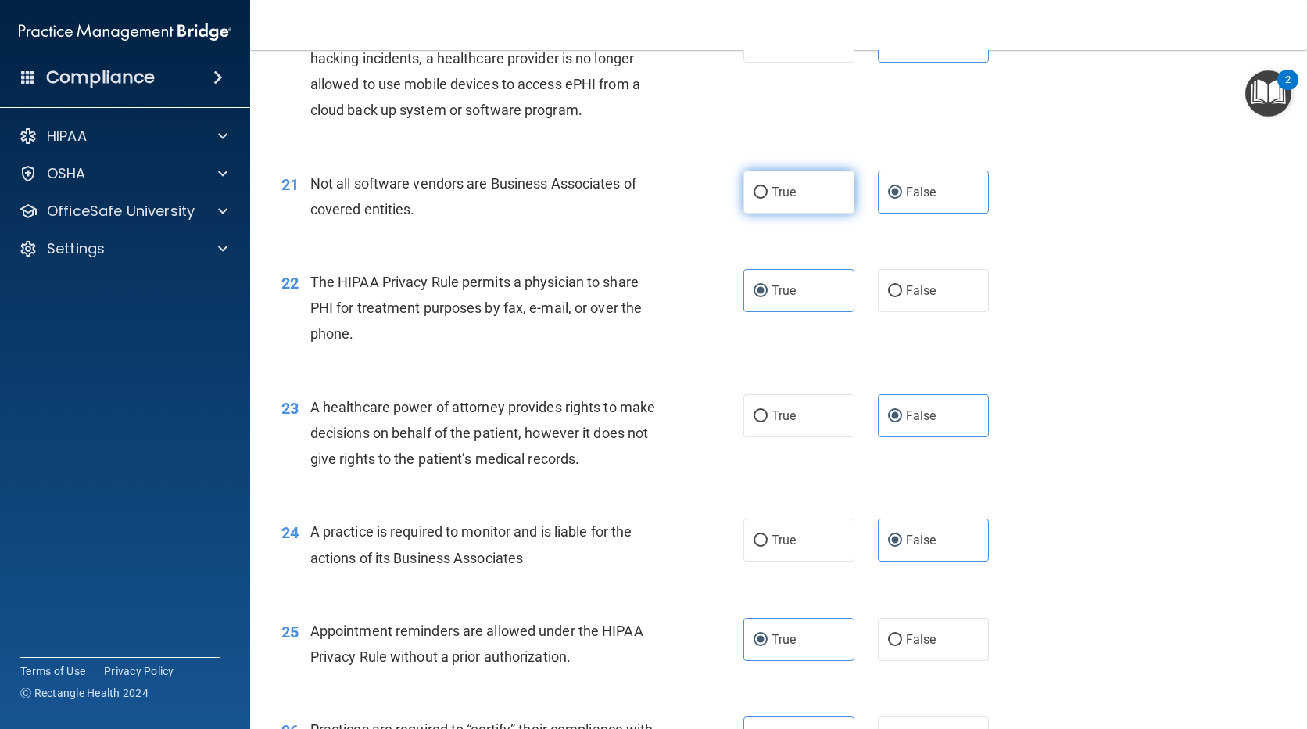
click at [796, 190] on label "True" at bounding box center [798, 191] width 111 height 43
click at [768, 190] on input "True" at bounding box center [761, 193] width 14 height 12
radio input "true"
radio input "false"
click at [906, 288] on span "False" at bounding box center [921, 290] width 30 height 15
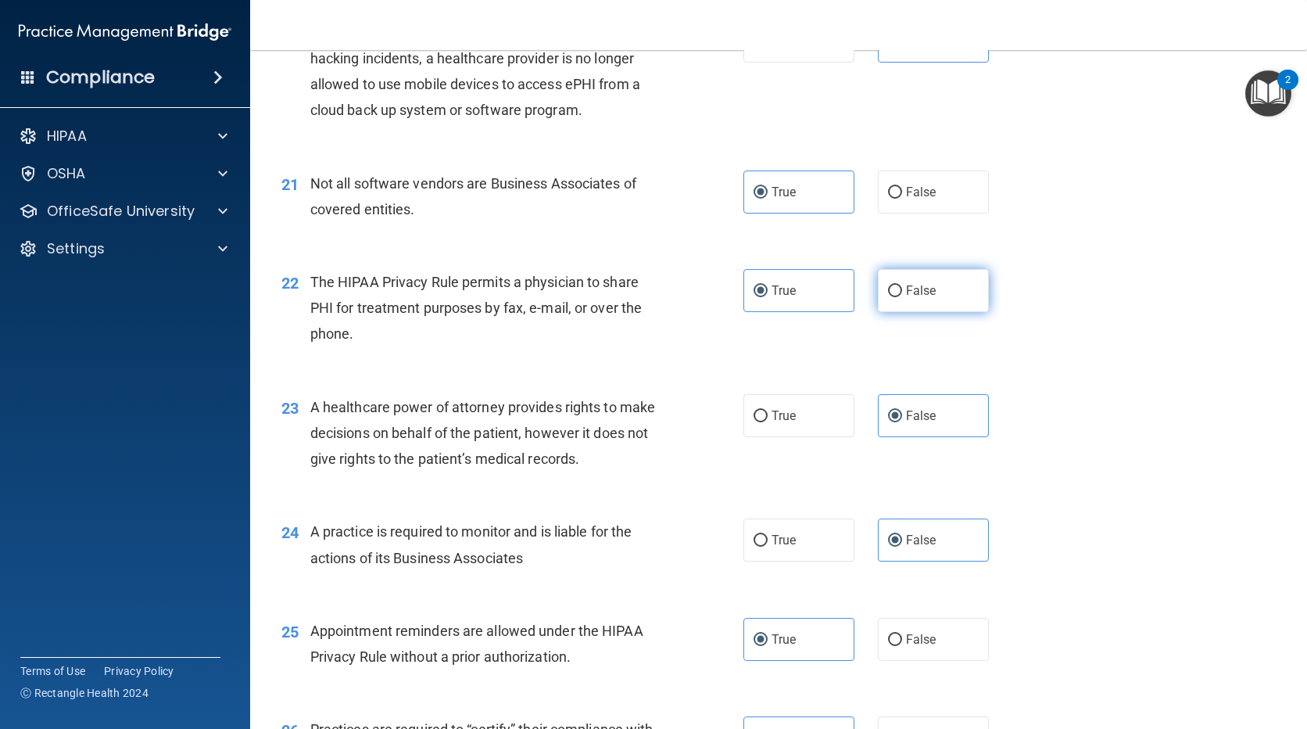
click at [901, 288] on input "False" at bounding box center [895, 291] width 14 height 12
radio input "true"
radio input "false"
click at [827, 546] on label "True" at bounding box center [798, 539] width 111 height 43
click at [768, 546] on input "True" at bounding box center [761, 541] width 14 height 12
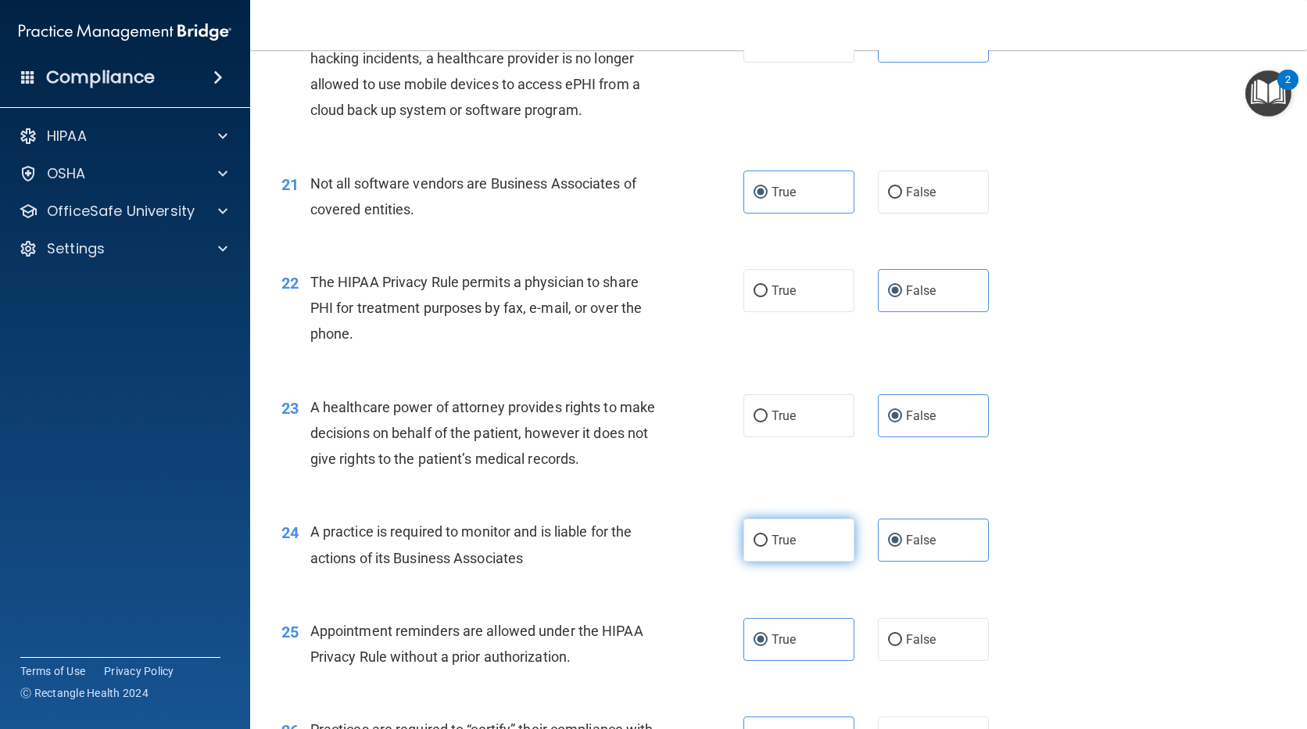
radio input "true"
radio input "false"
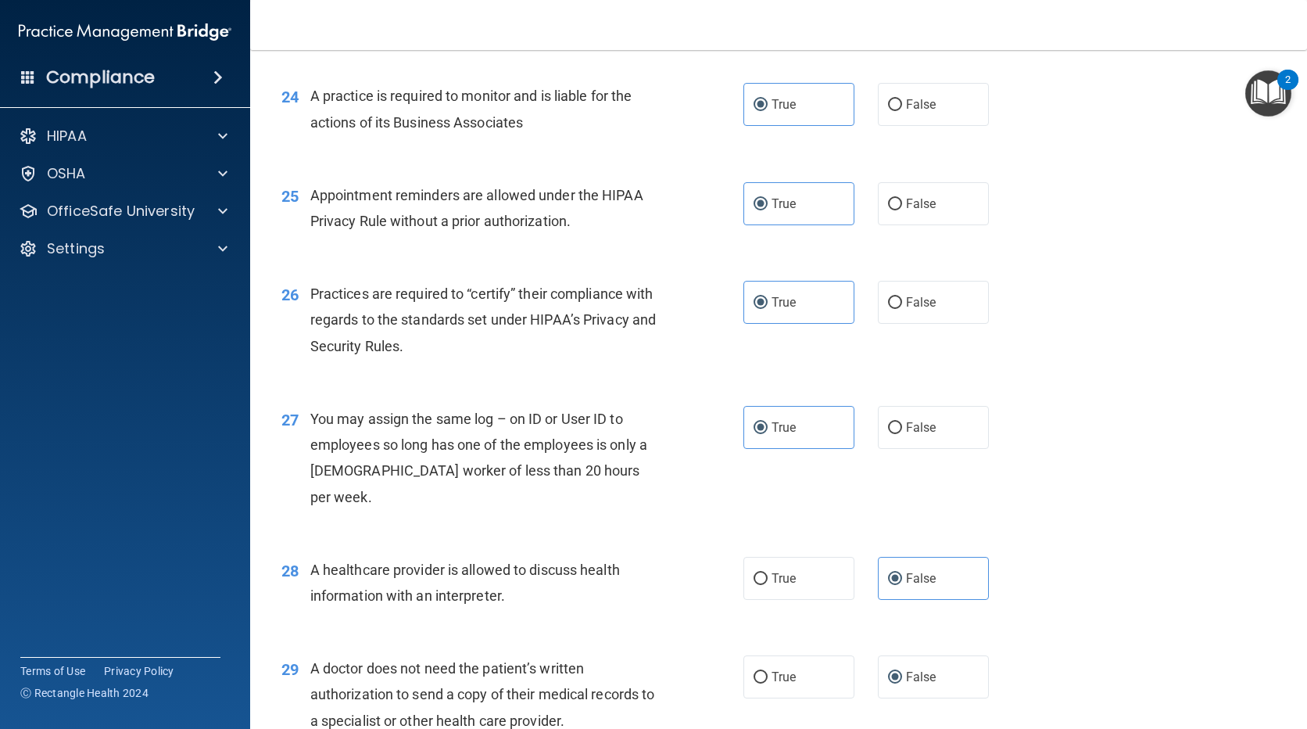
scroll to position [3049, 0]
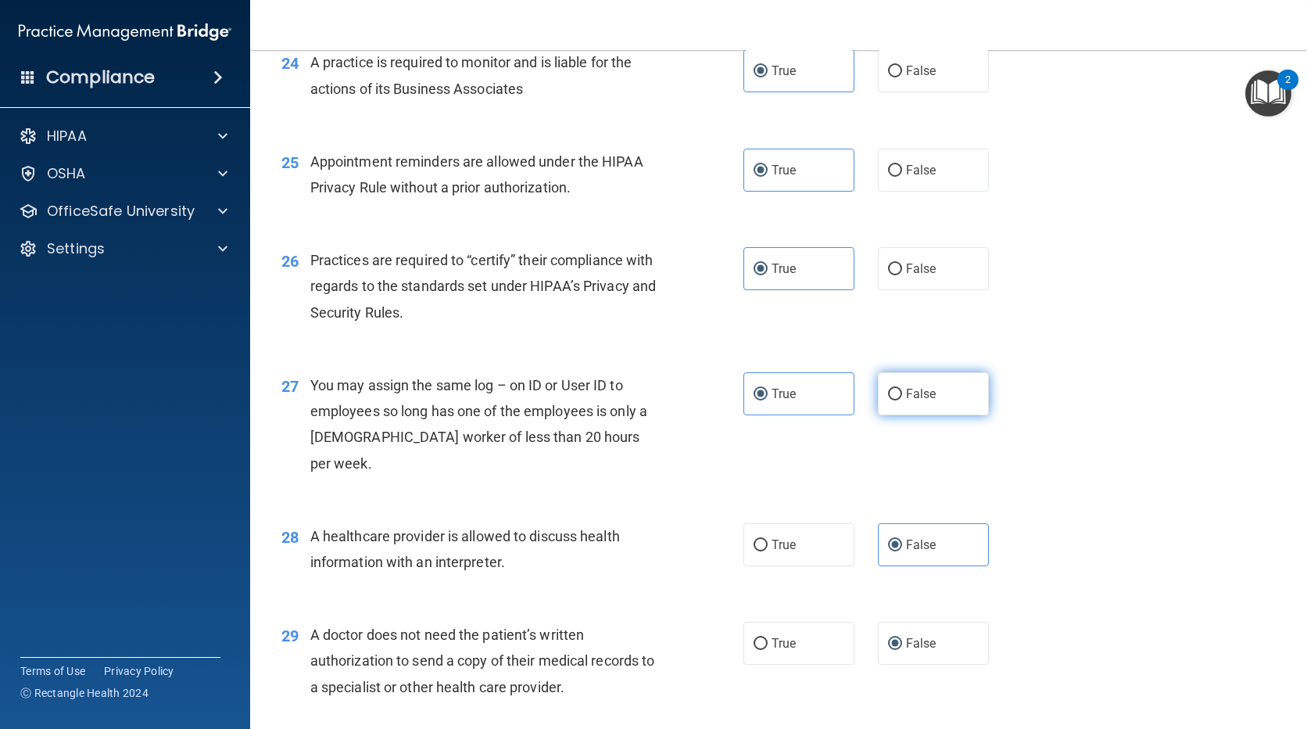
click at [931, 403] on label "False" at bounding box center [933, 393] width 111 height 43
click at [902, 400] on input "False" at bounding box center [895, 395] width 14 height 12
radio input "true"
radio input "false"
click at [1006, 503] on div "28 A healthcare provider is allowed to discuss health information with an inter…" at bounding box center [779, 552] width 1018 height 98
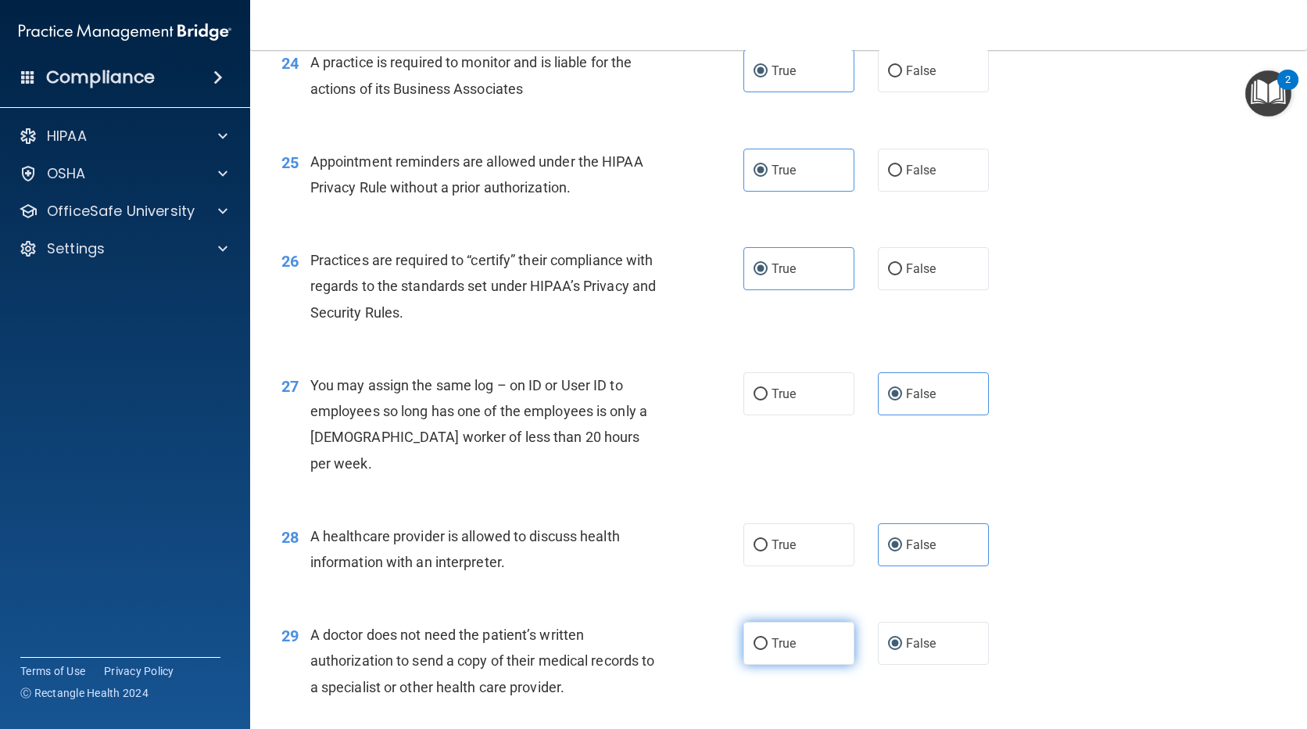
click at [823, 627] on label "True" at bounding box center [798, 642] width 111 height 43
click at [768, 638] on input "True" at bounding box center [761, 644] width 14 height 12
radio input "true"
radio input "false"
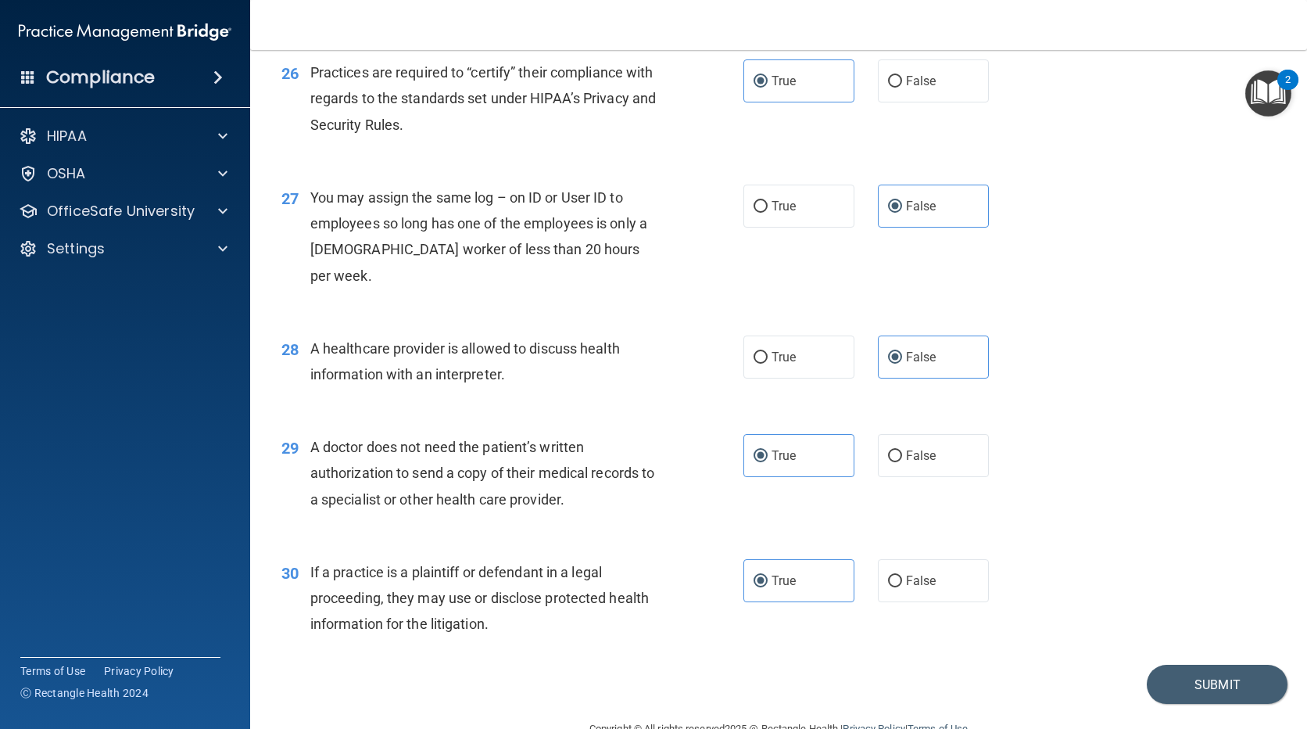
scroll to position [3248, 0]
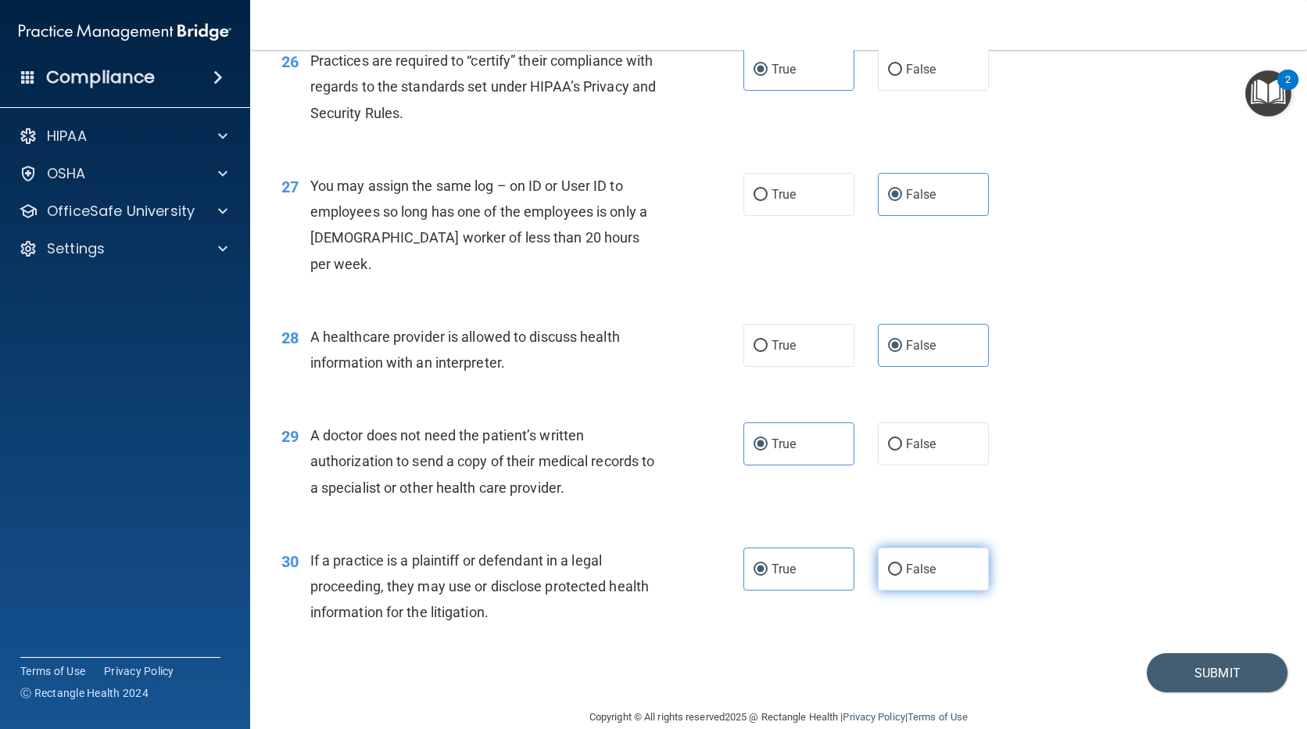
click at [926, 561] on span "False" at bounding box center [921, 568] width 30 height 15
click at [902, 564] on input "False" at bounding box center [895, 570] width 14 height 12
radio input "true"
radio input "false"
click at [1155, 653] on button "Submit" at bounding box center [1217, 673] width 141 height 40
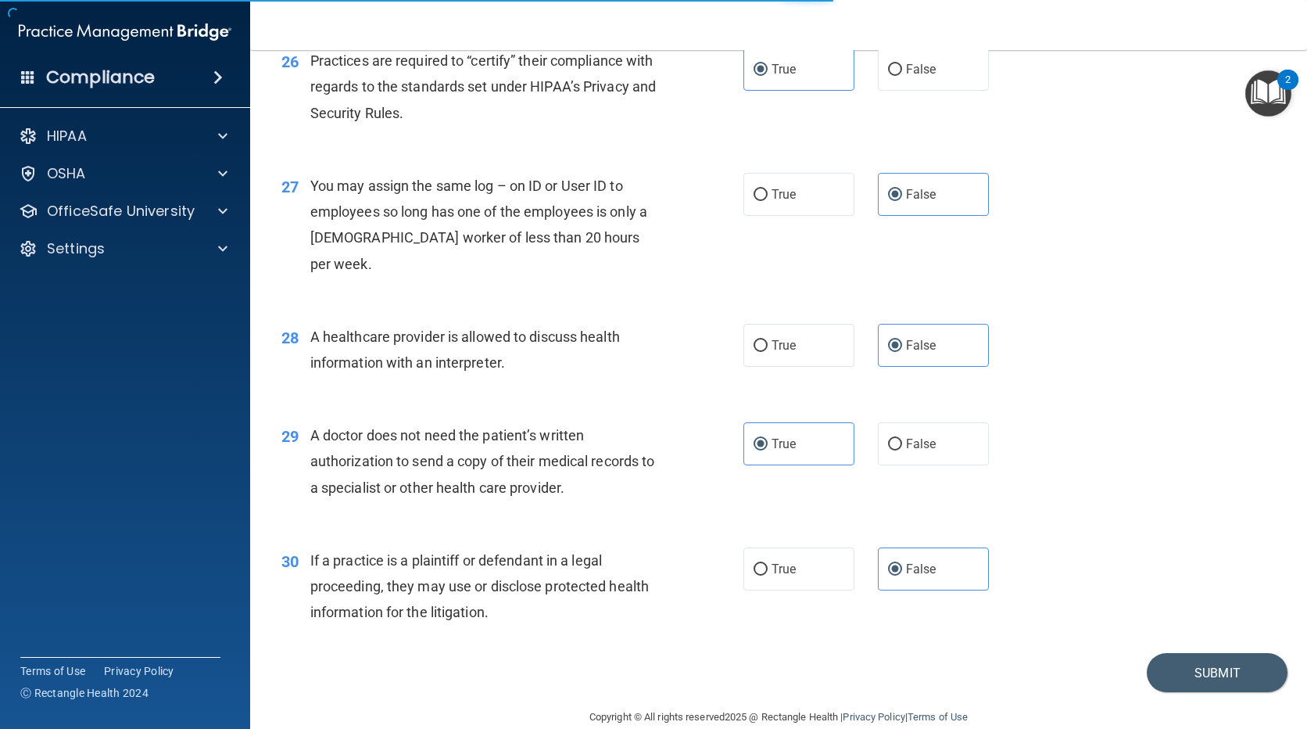
click at [525, 461] on span "A doctor does not need the patient’s written authorization to send a copy of th…" at bounding box center [482, 461] width 345 height 68
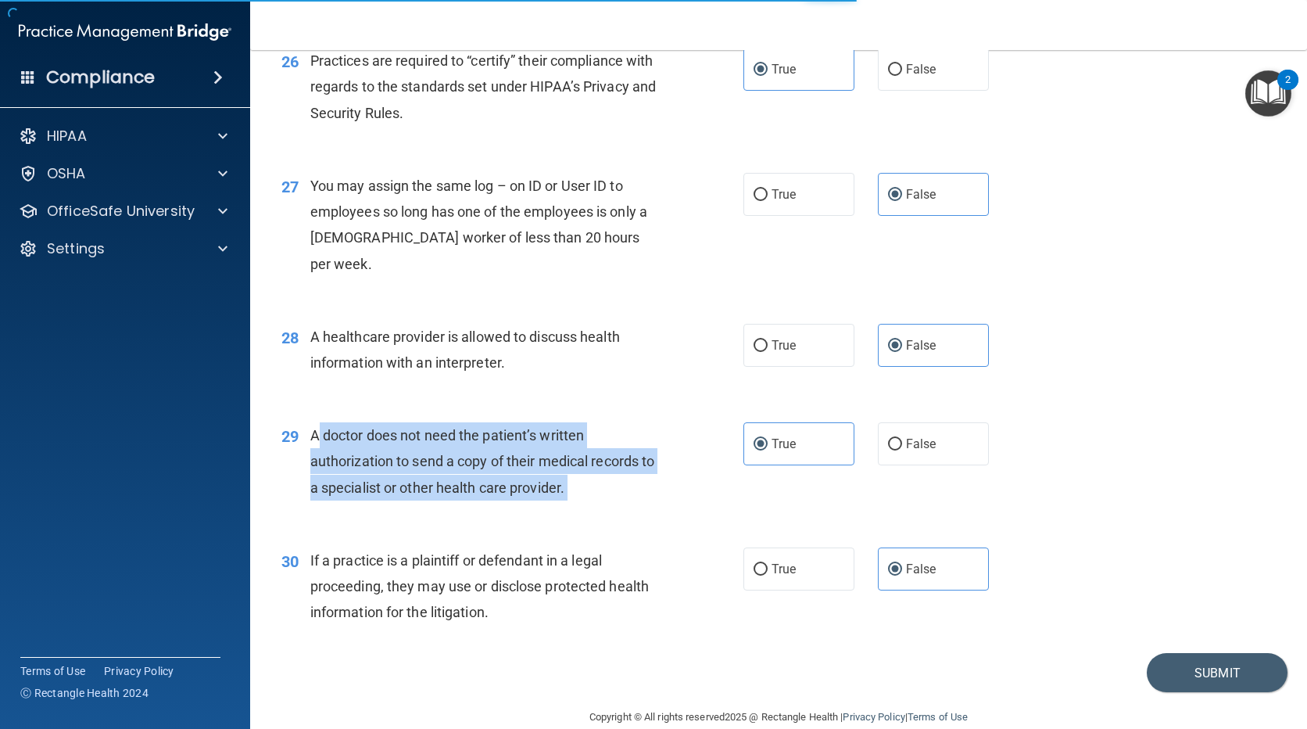
click at [525, 461] on span "A doctor does not need the patient’s written authorization to send a copy of th…" at bounding box center [482, 461] width 345 height 68
drag, startPoint x: 373, startPoint y: 436, endPoint x: 579, endPoint y: 464, distance: 208.2
click at [579, 464] on div "29 A doctor does not need the patient’s written authorization to send a copy of…" at bounding box center [512, 465] width 509 height 86
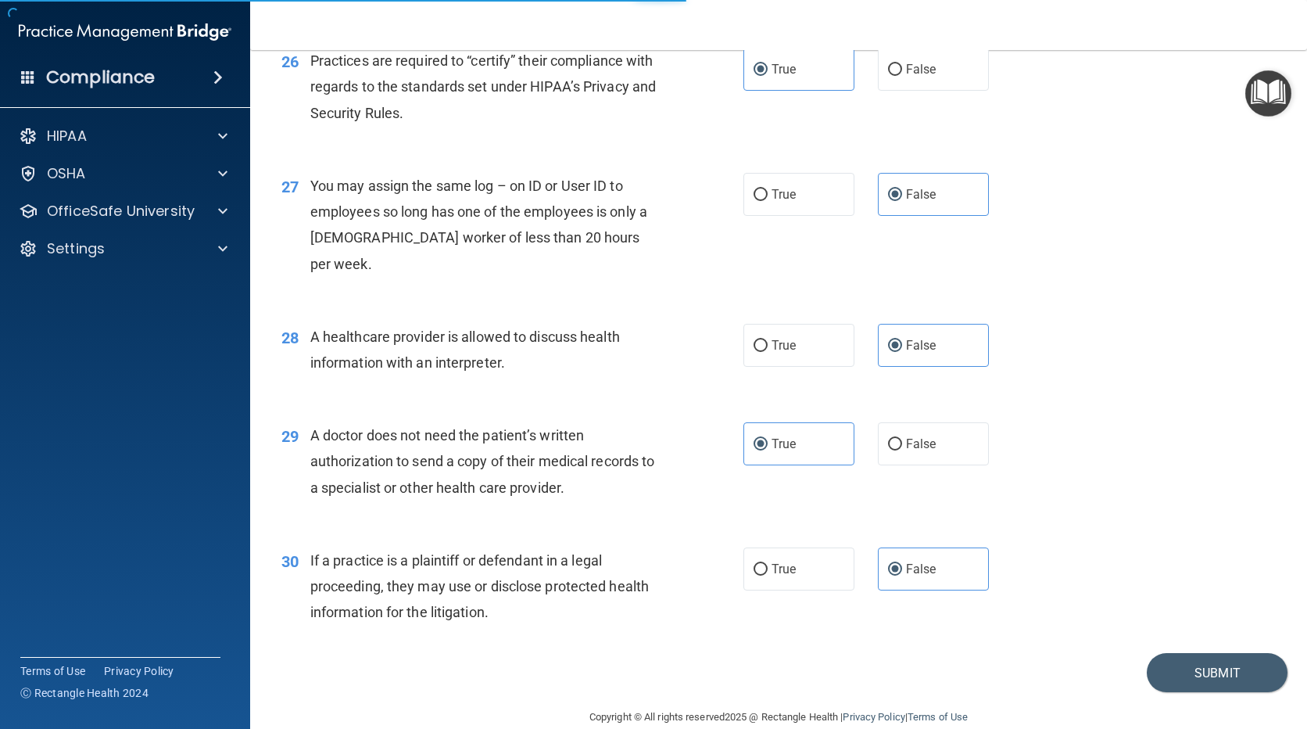
click at [586, 464] on div "A doctor does not need the patient’s written authorization to send a copy of th…" at bounding box center [492, 461] width 364 height 78
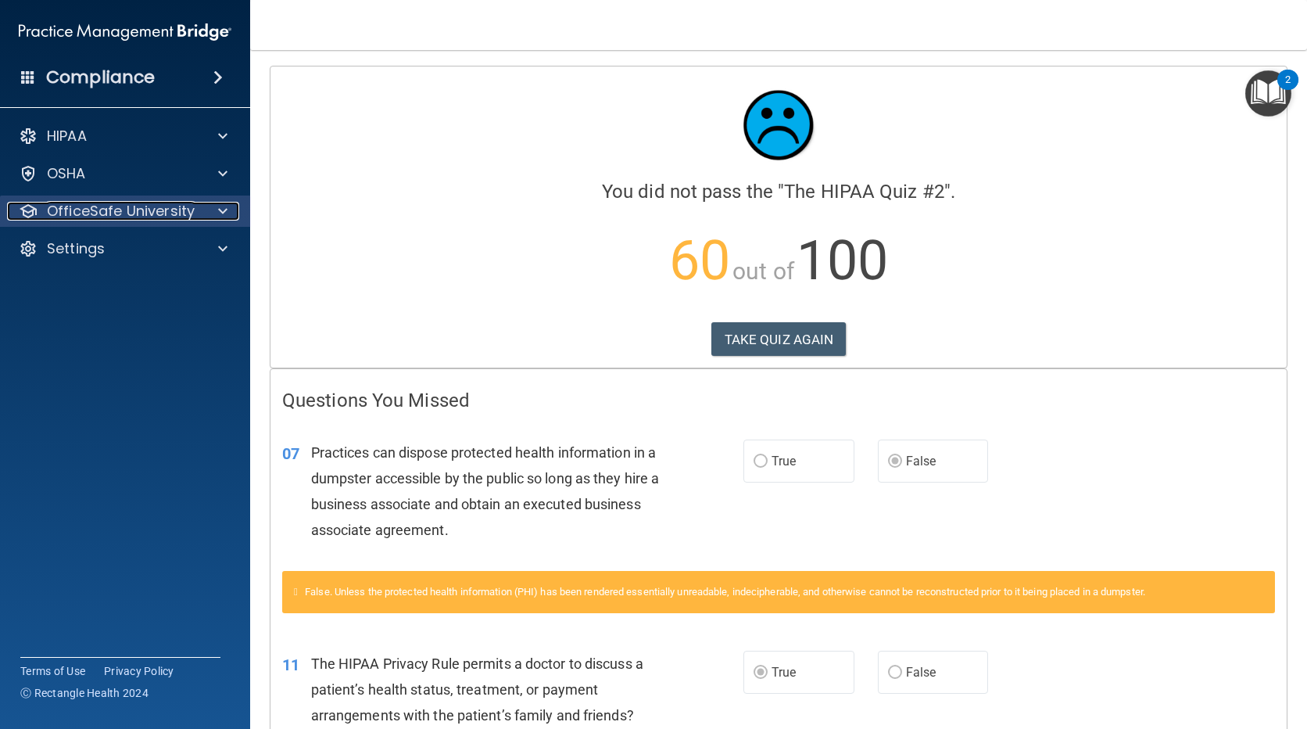
click at [135, 210] on p "OfficeSafe University" at bounding box center [121, 211] width 148 height 19
click at [132, 210] on p "OfficeSafe University" at bounding box center [121, 211] width 148 height 19
